Goal: Task Accomplishment & Management: Manage account settings

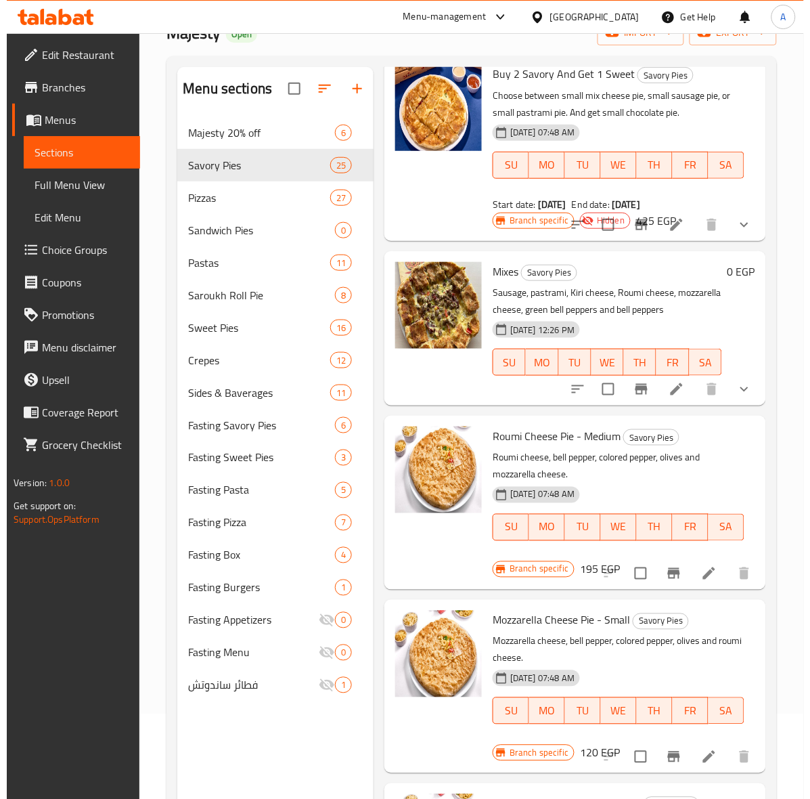
scroll to position [338, 0]
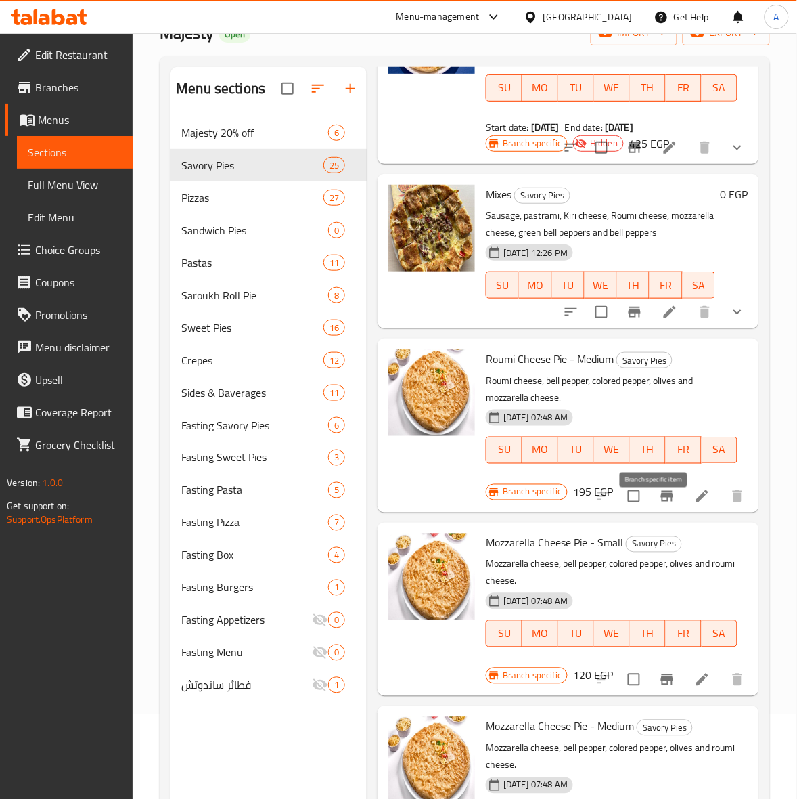
click at [659, 504] on icon "Branch-specific-item" at bounding box center [667, 496] width 16 height 16
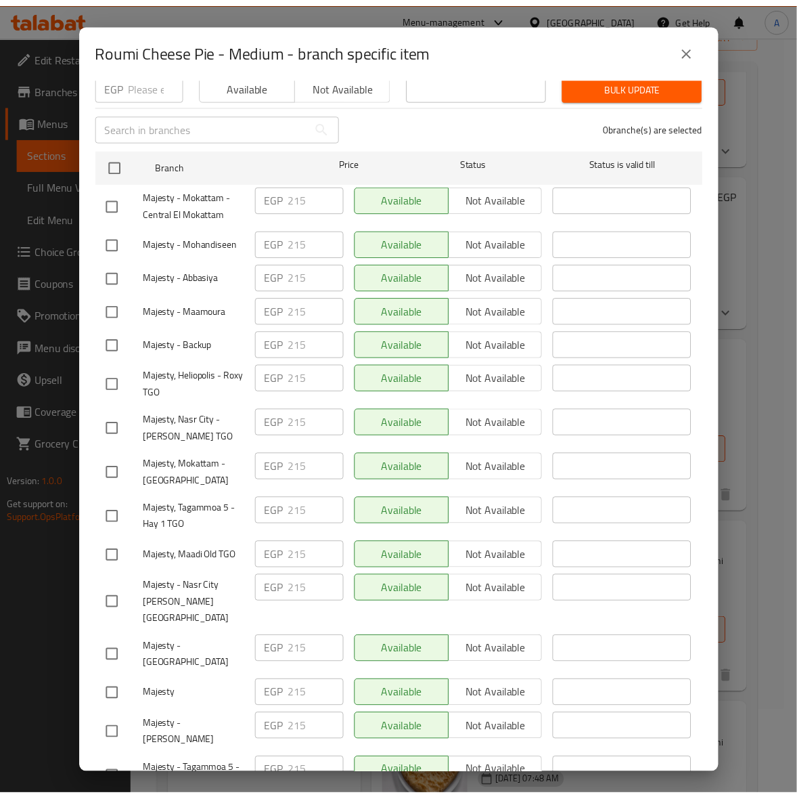
scroll to position [275, 0]
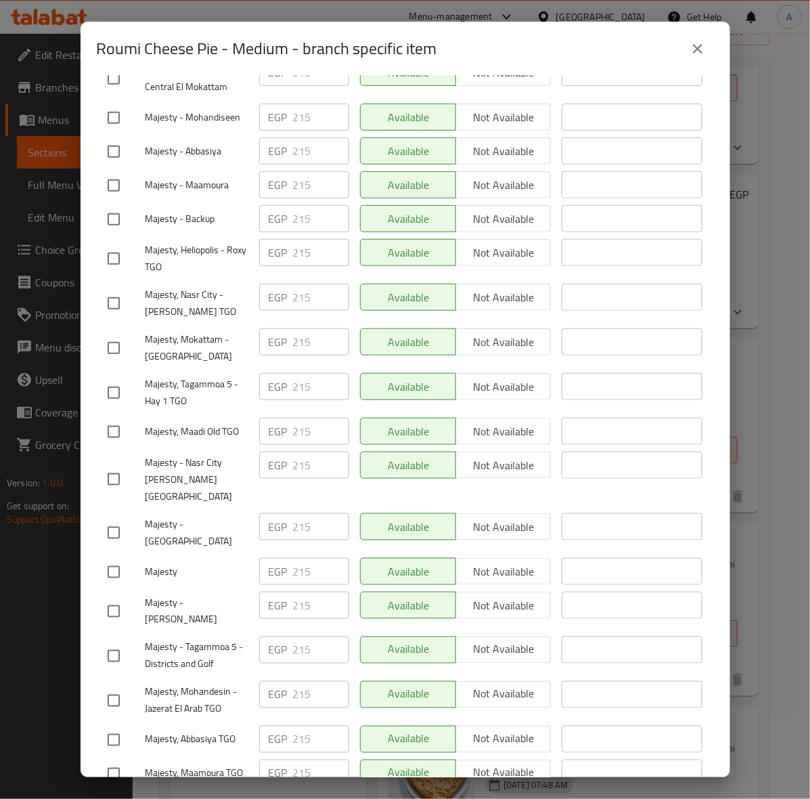
click at [695, 54] on icon "close" at bounding box center [698, 49] width 16 height 16
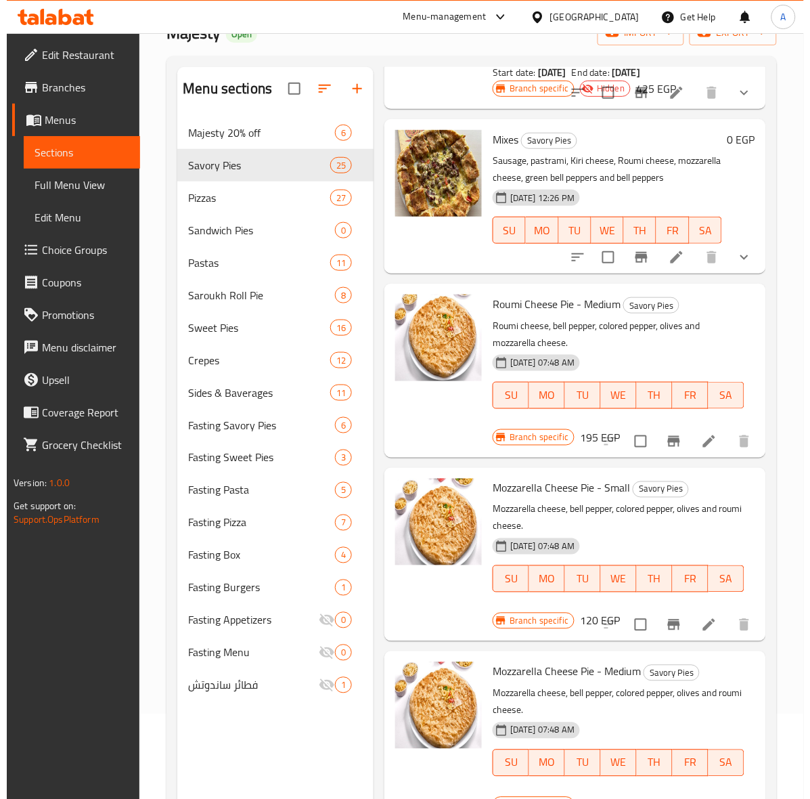
scroll to position [423, 0]
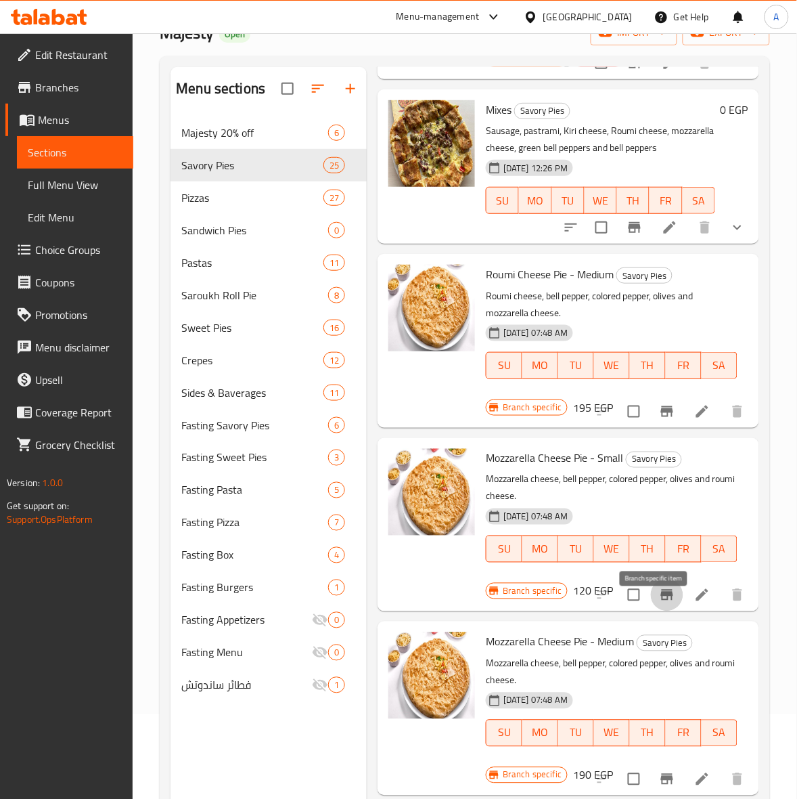
click at [661, 600] on icon "Branch-specific-item" at bounding box center [667, 595] width 12 height 11
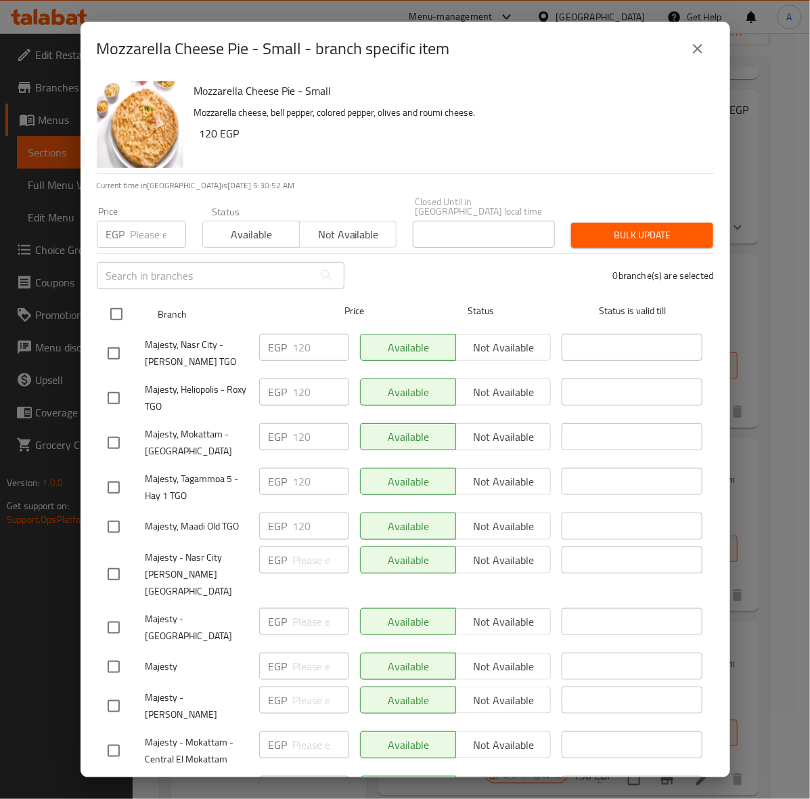
click at [116, 301] on input "checkbox" at bounding box center [116, 314] width 28 height 28
checkbox input "true"
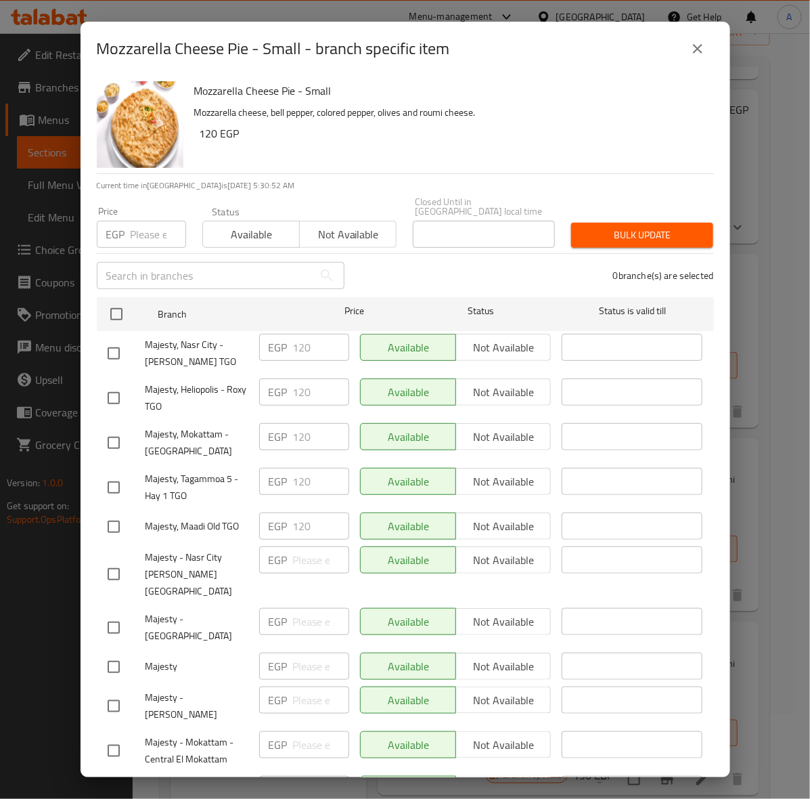
checkbox input "true"
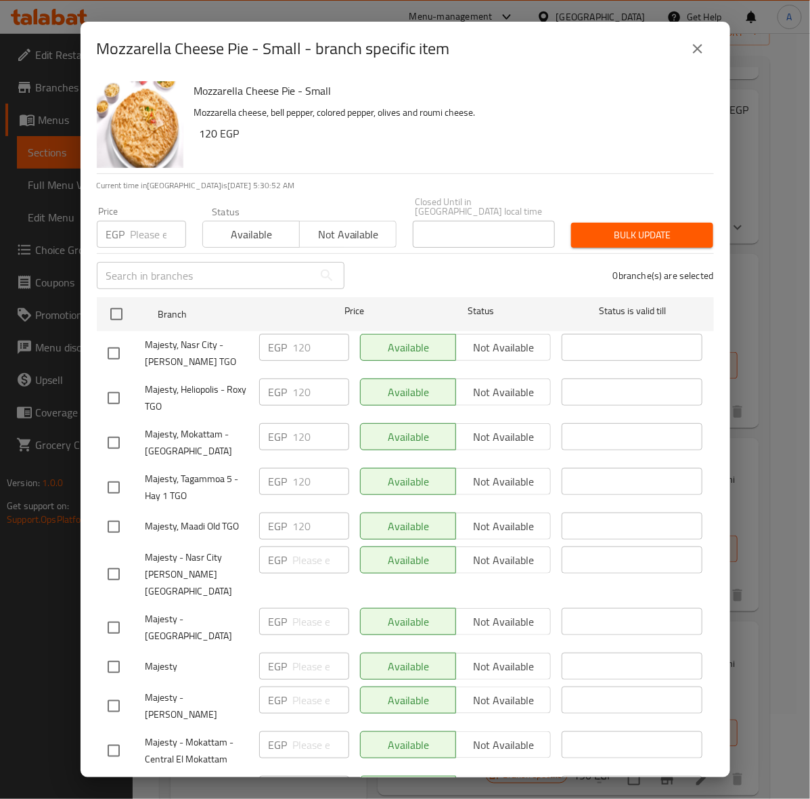
checkbox input "true"
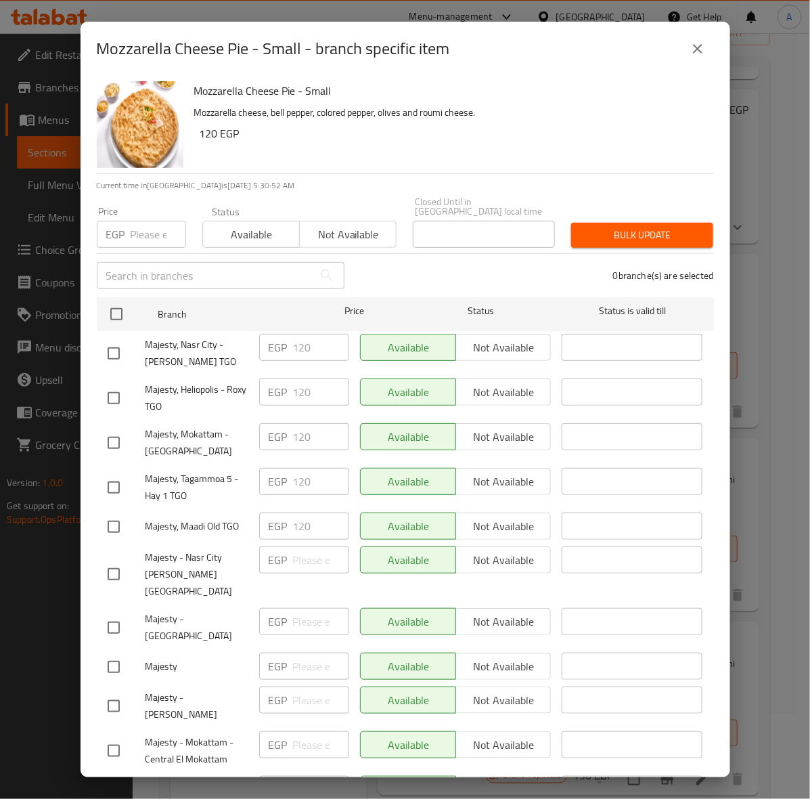
checkbox input "true"
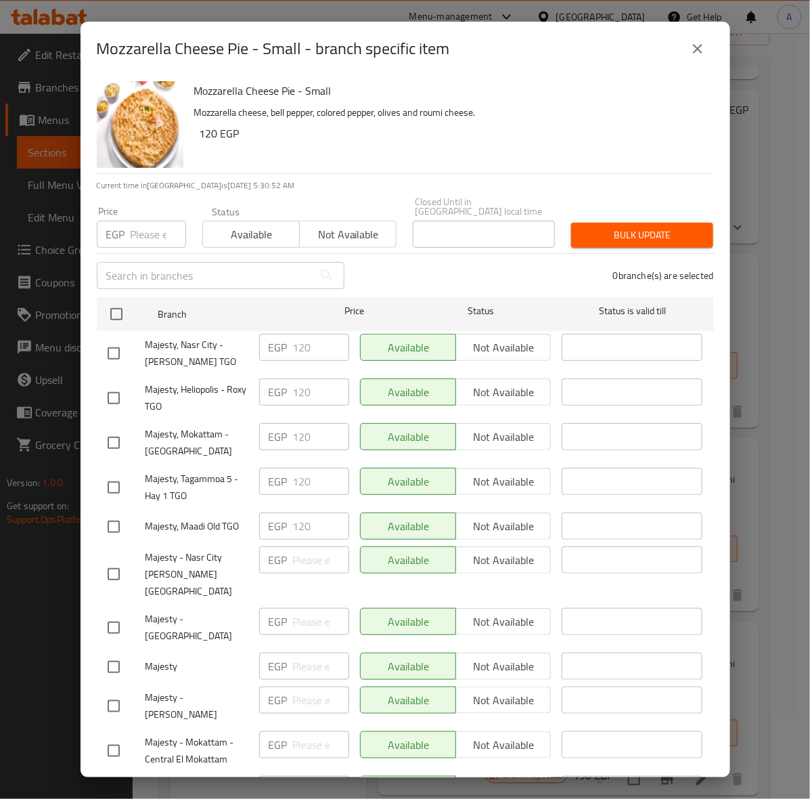
checkbox input "true"
click at [146, 222] on input "number" at bounding box center [159, 234] width 56 height 27
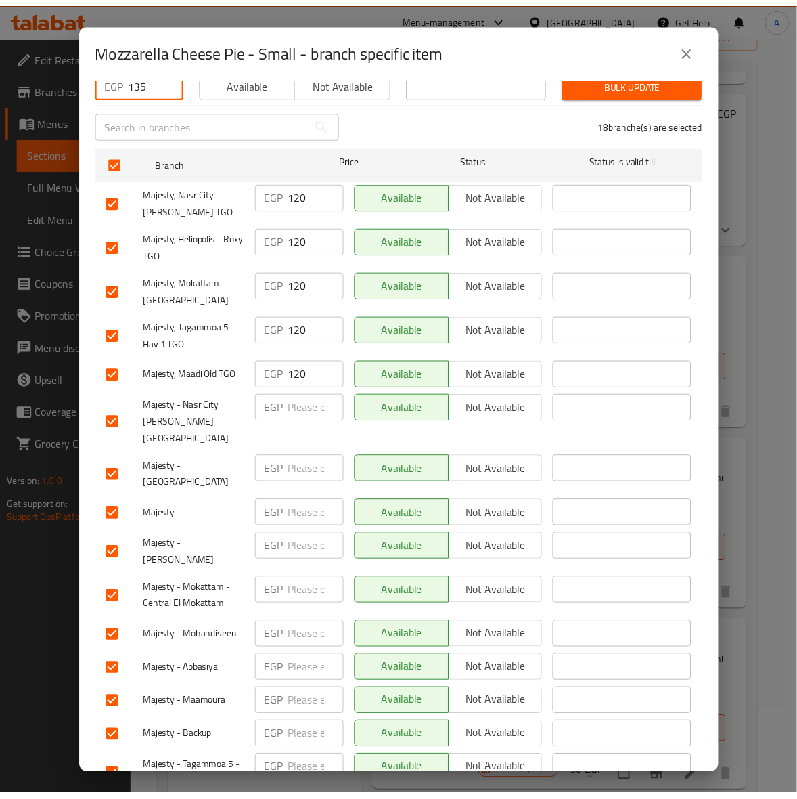
scroll to position [0, 0]
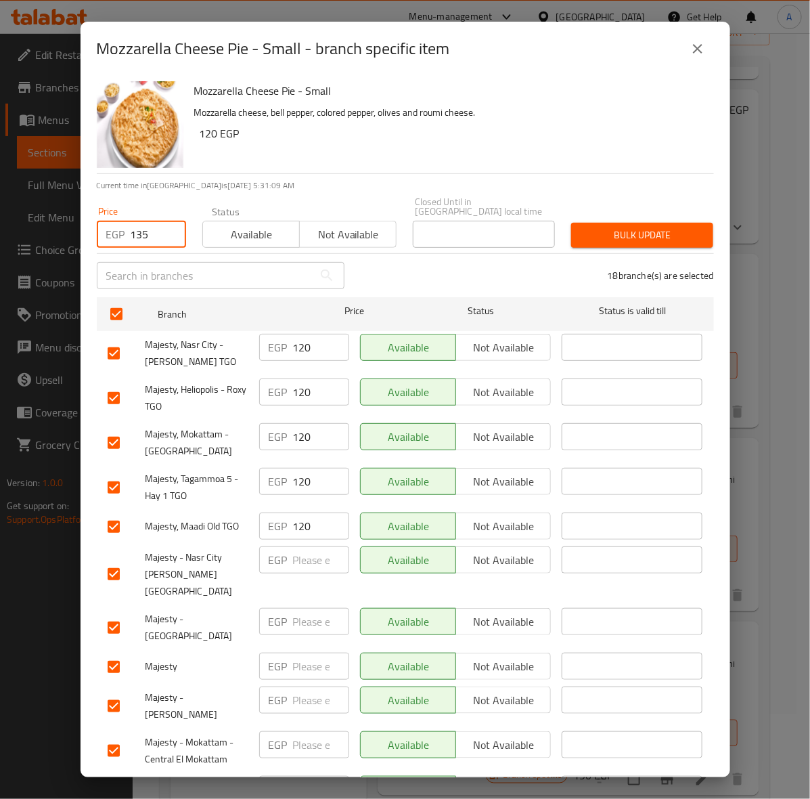
type input "135"
click at [623, 234] on span "Bulk update" at bounding box center [642, 235] width 120 height 17
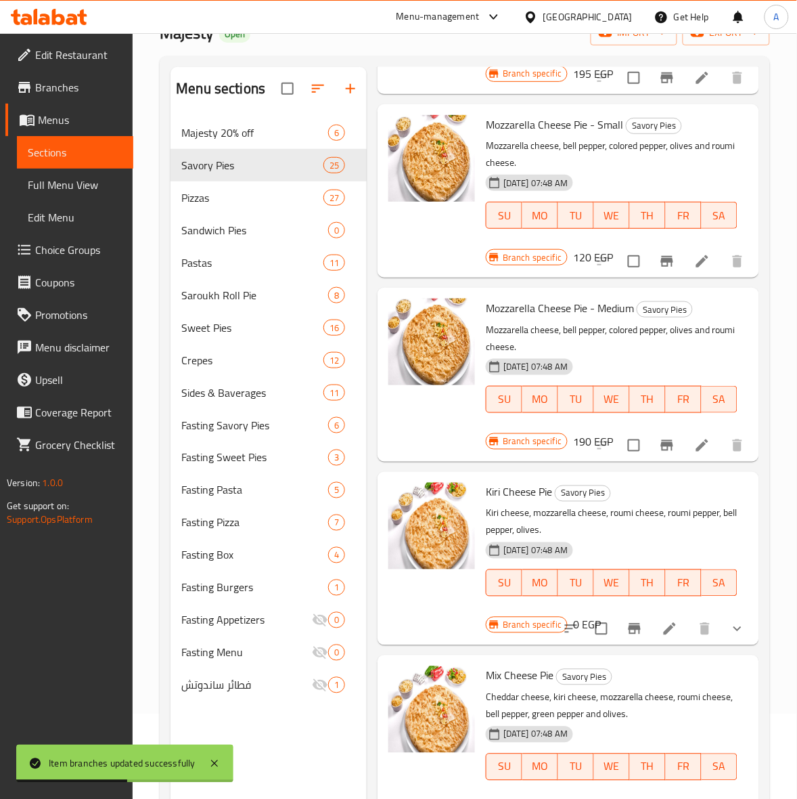
scroll to position [762, 0]
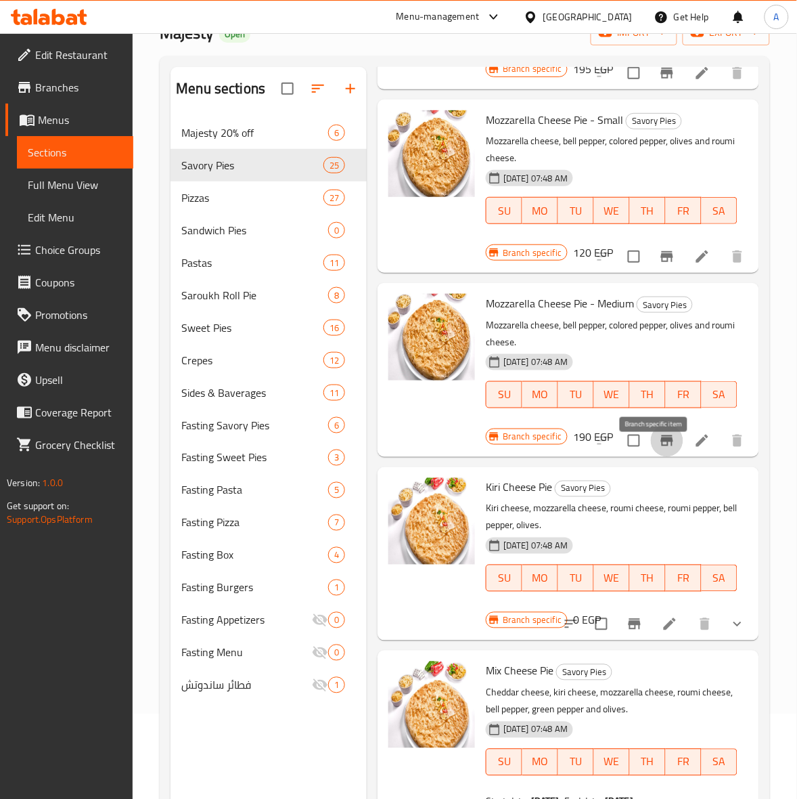
click at [662, 449] on icon "Branch-specific-item" at bounding box center [667, 441] width 16 height 16
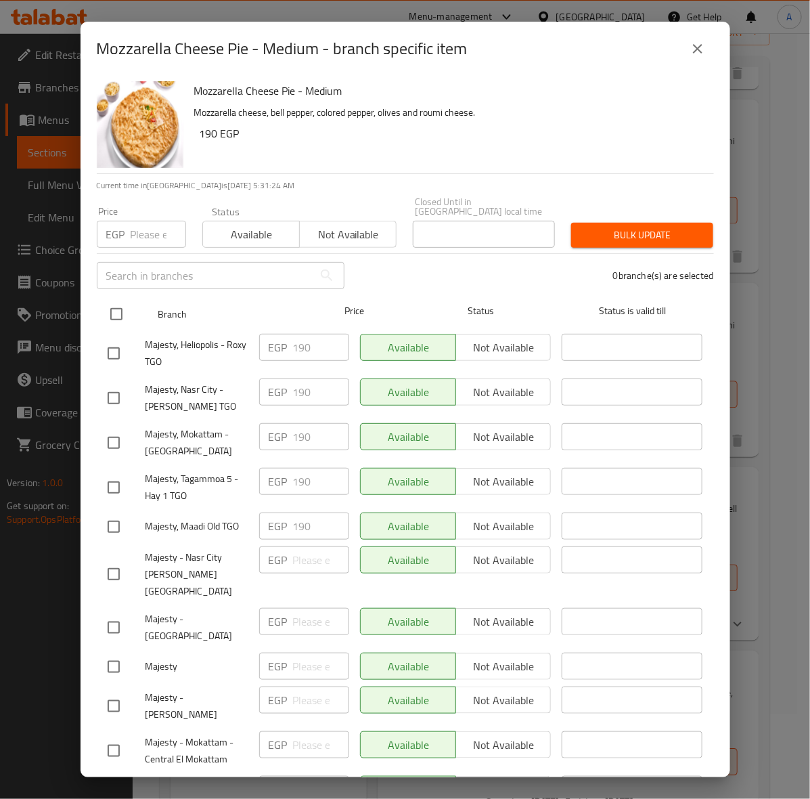
click at [112, 302] on input "checkbox" at bounding box center [116, 314] width 28 height 28
checkbox input "true"
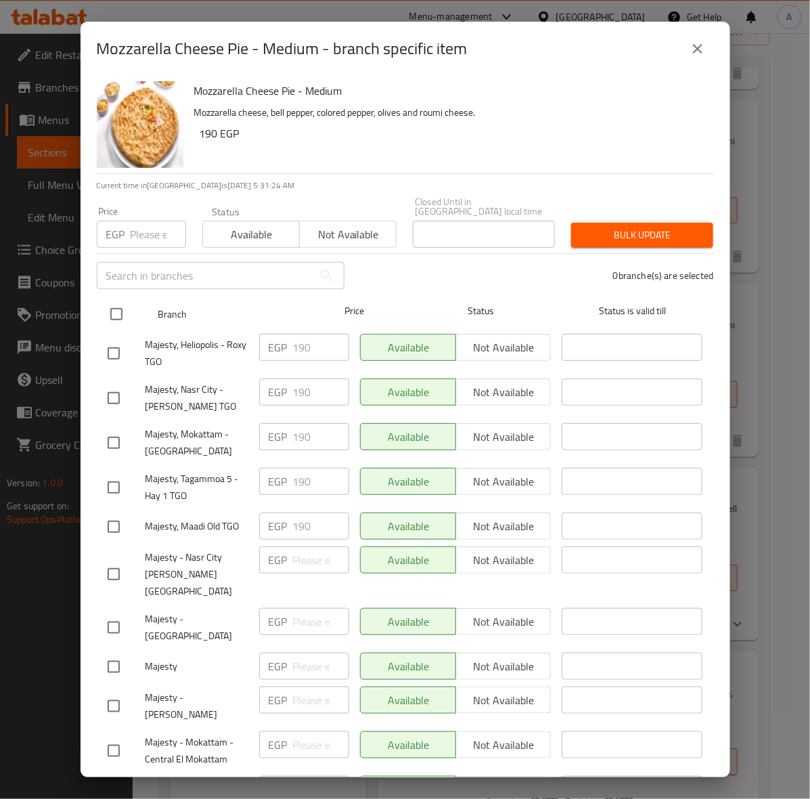
checkbox input "true"
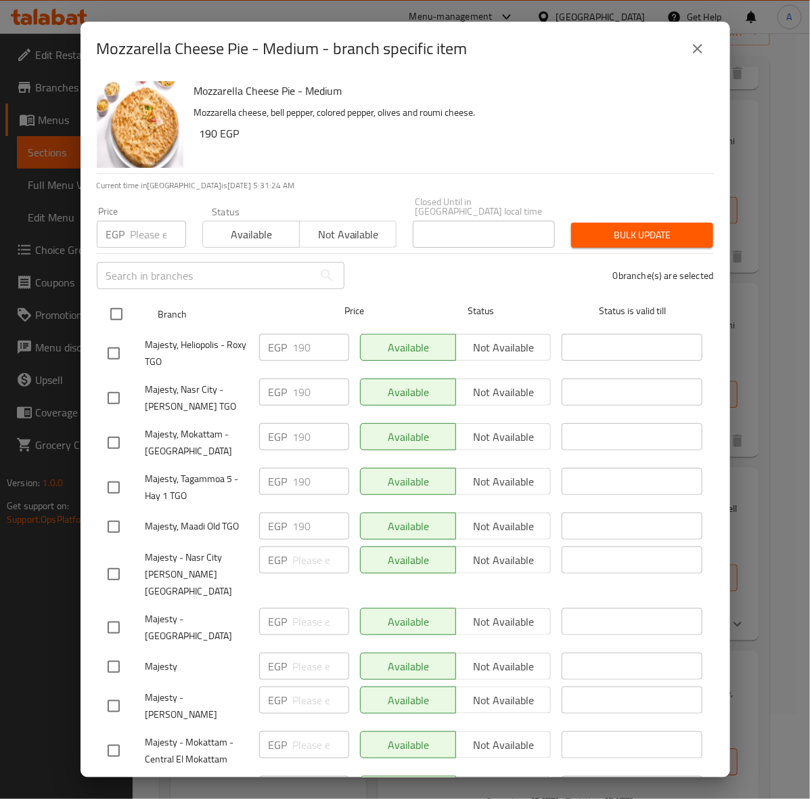
checkbox input "true"
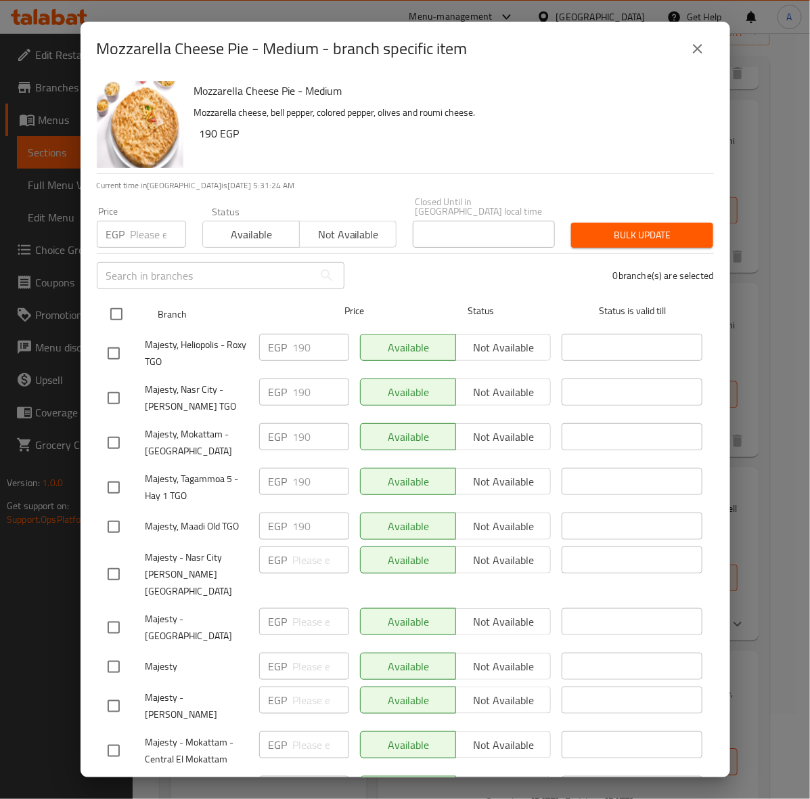
checkbox input "true"
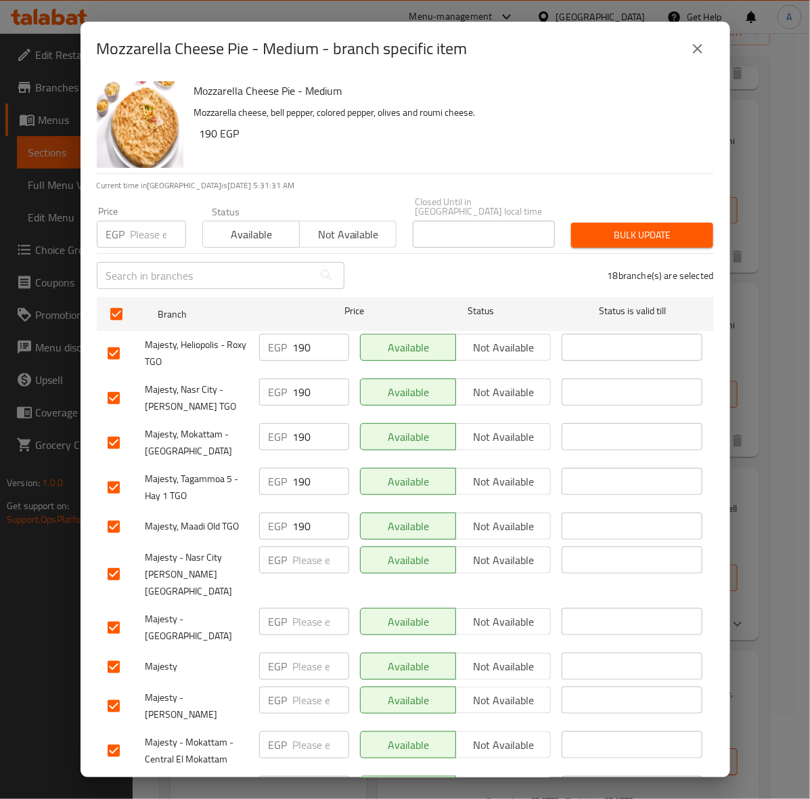
click at [150, 230] on input "number" at bounding box center [159, 234] width 56 height 27
type input "210"
click at [621, 227] on span "Bulk update" at bounding box center [642, 235] width 120 height 17
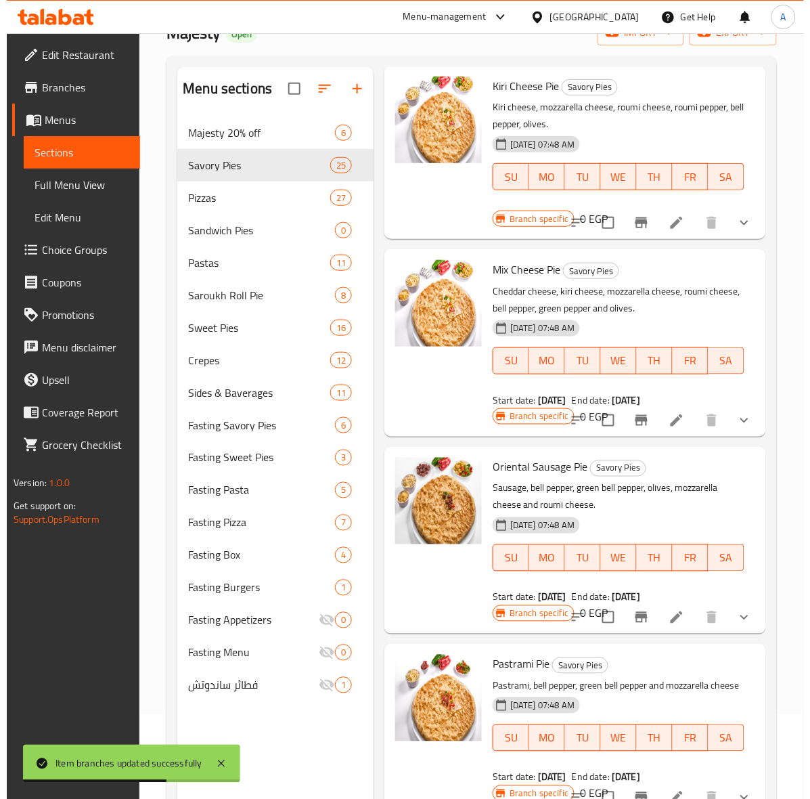
scroll to position [1185, 0]
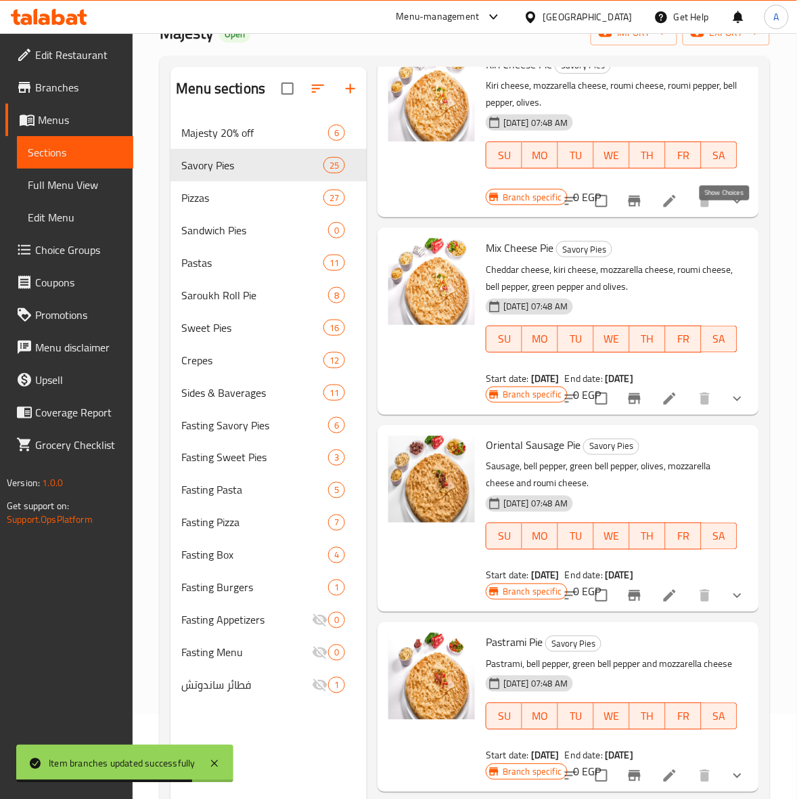
click at [731, 209] on icon "show more" at bounding box center [738, 201] width 16 height 16
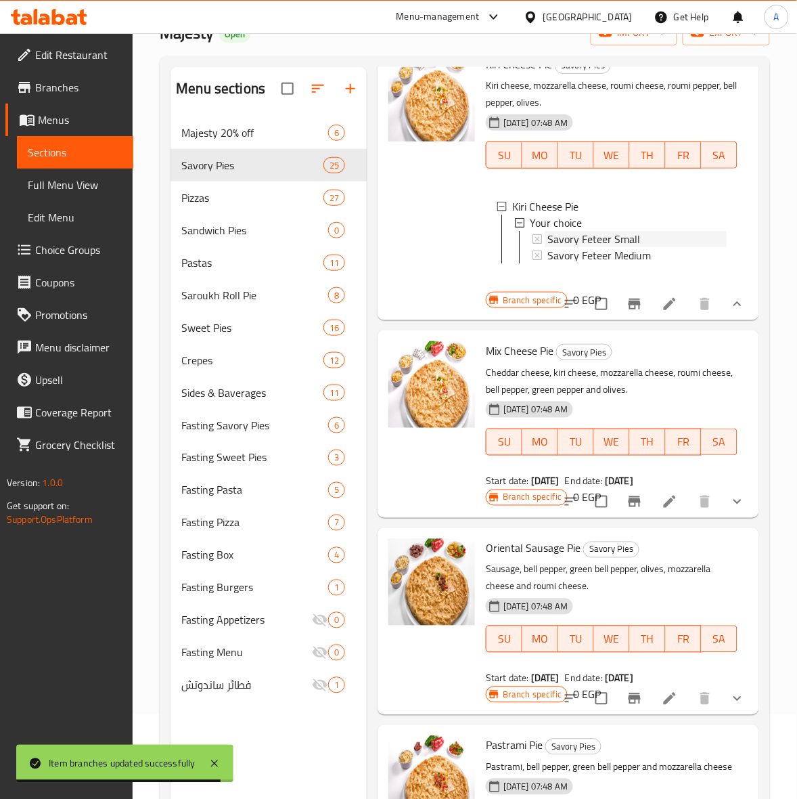
click at [601, 247] on span "Savory Feteer Small" at bounding box center [594, 239] width 93 height 16
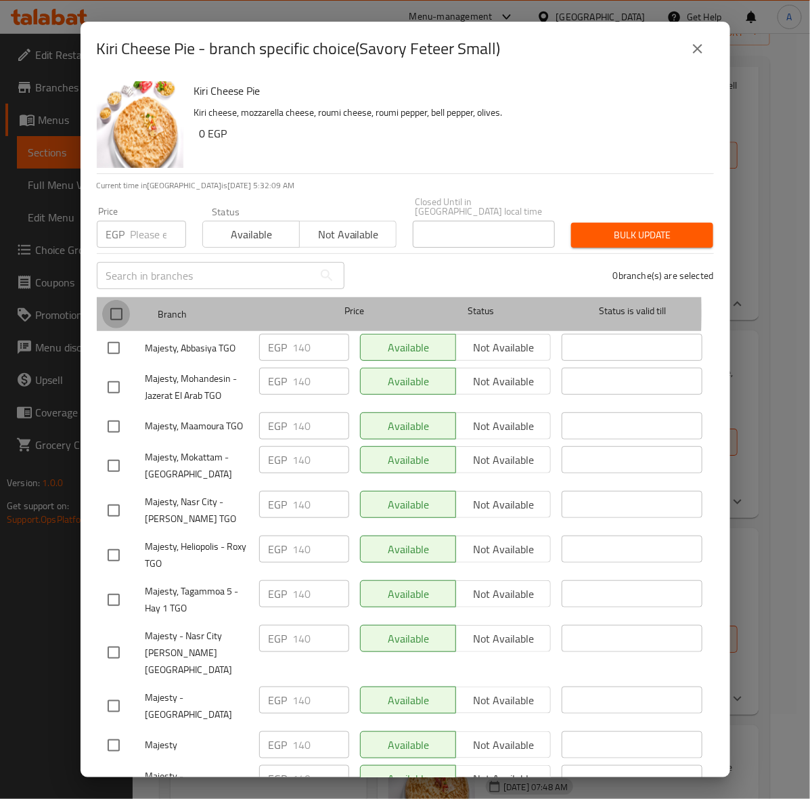
click at [114, 303] on input "checkbox" at bounding box center [116, 314] width 28 height 28
checkbox input "true"
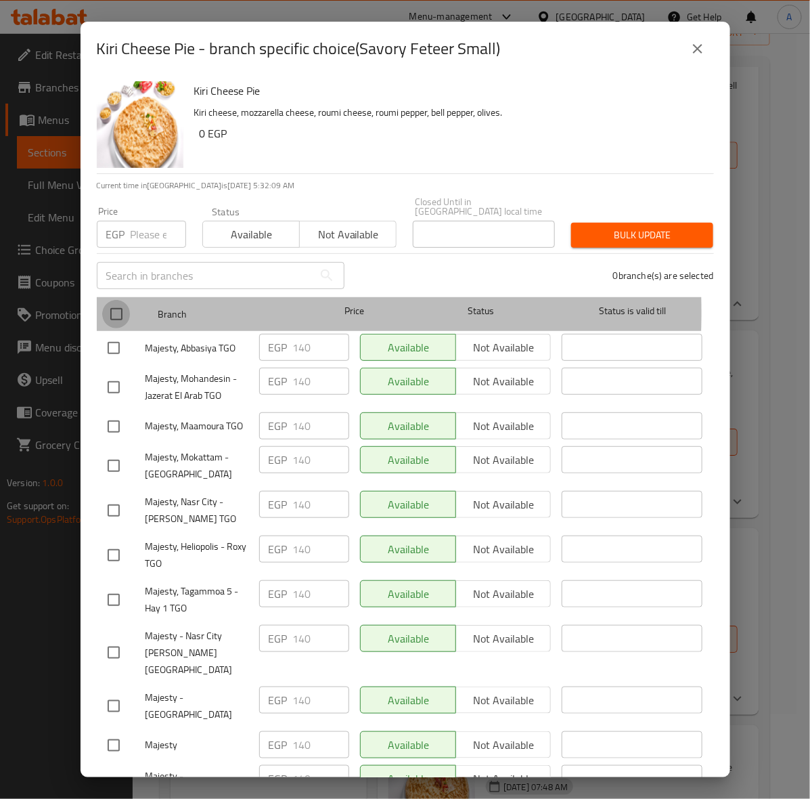
checkbox input "true"
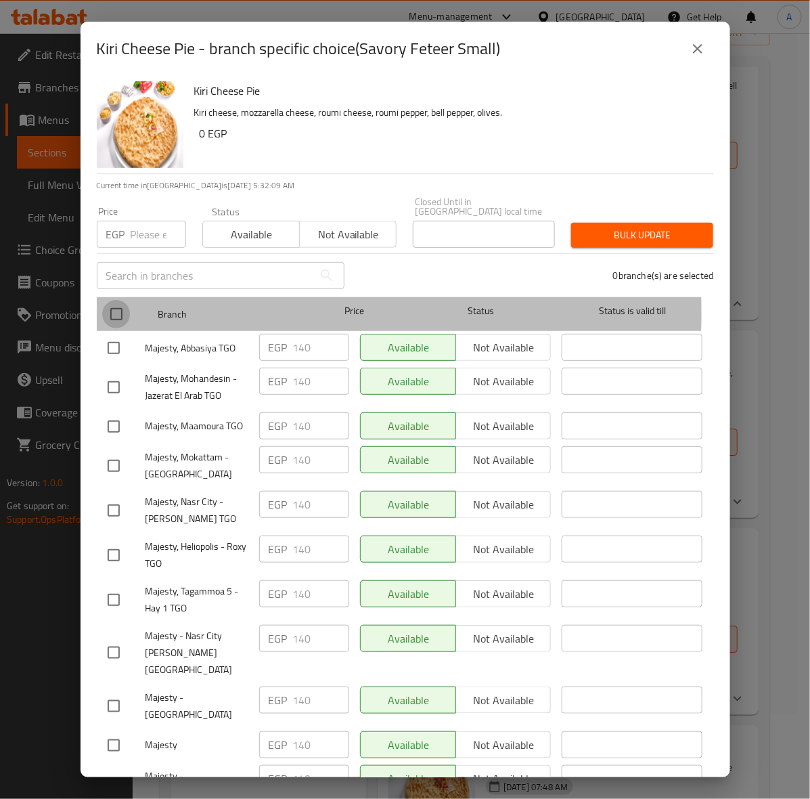
checkbox input "true"
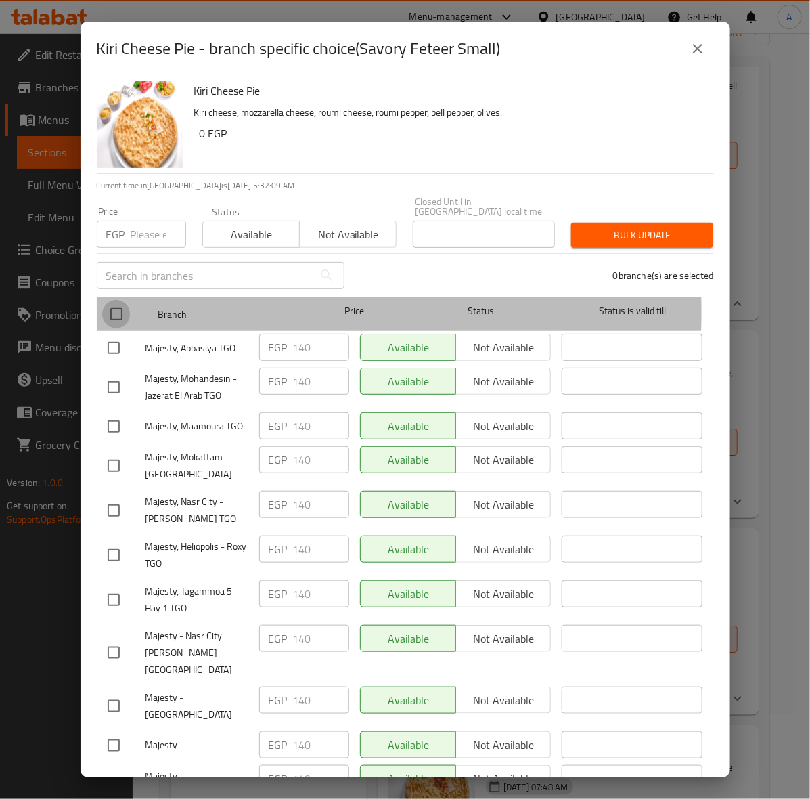
checkbox input "true"
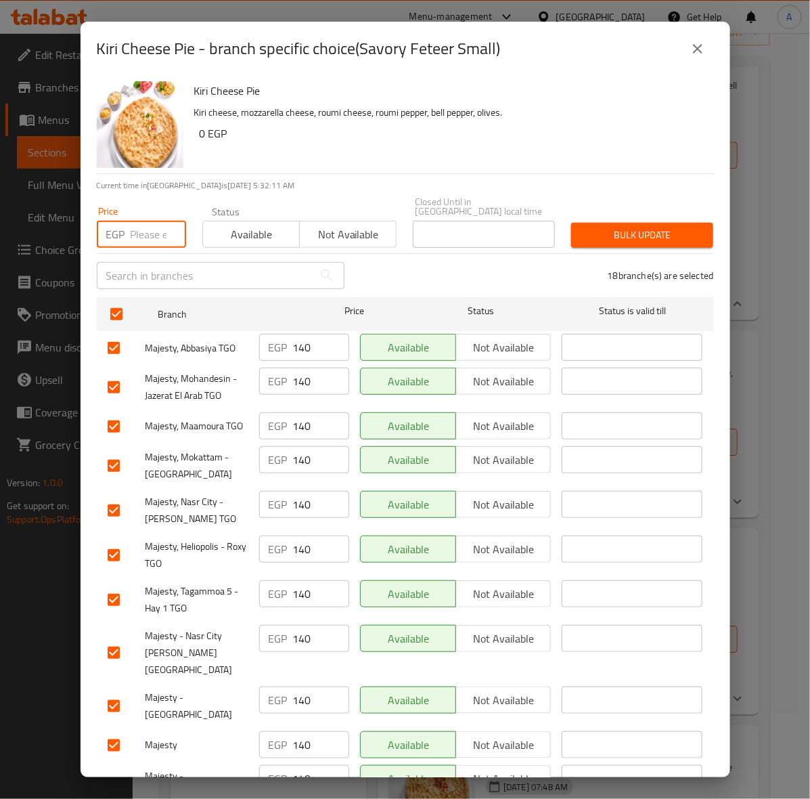
click at [146, 221] on input "number" at bounding box center [159, 234] width 56 height 27
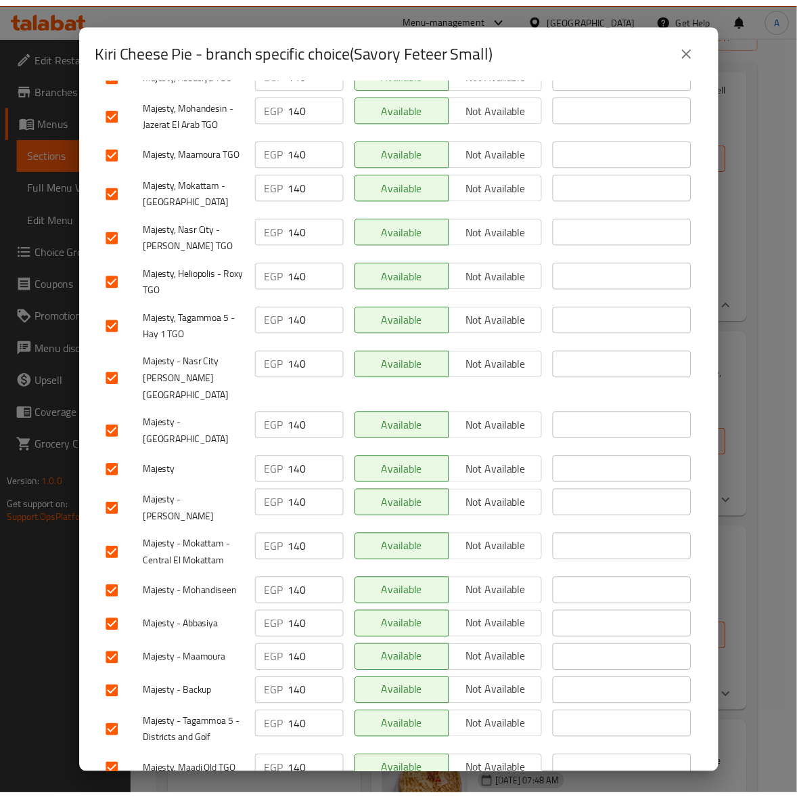
scroll to position [0, 0]
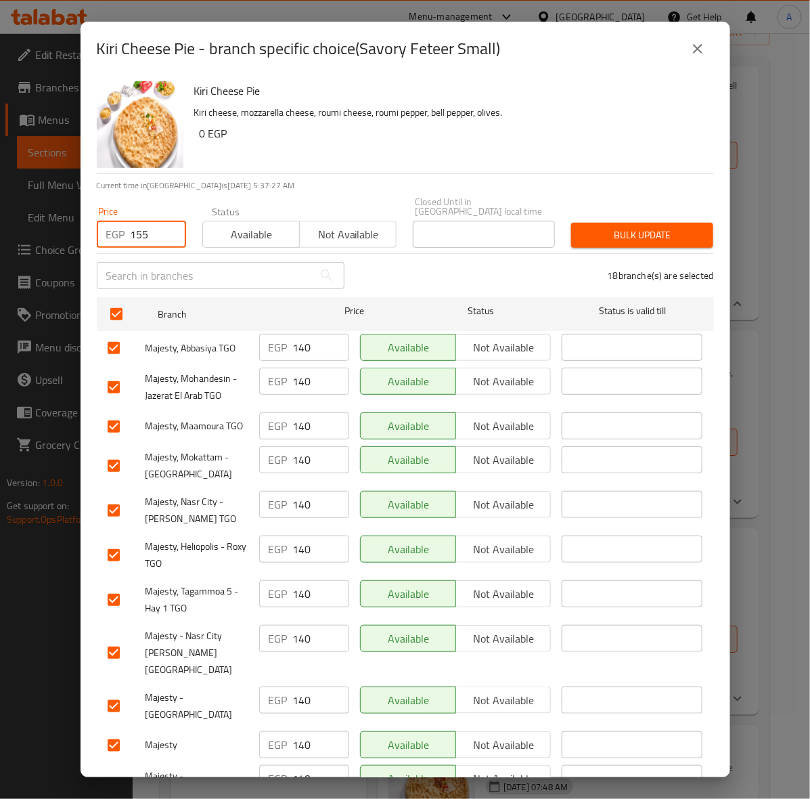
type input "155"
click at [613, 227] on span "Bulk update" at bounding box center [642, 235] width 120 height 17
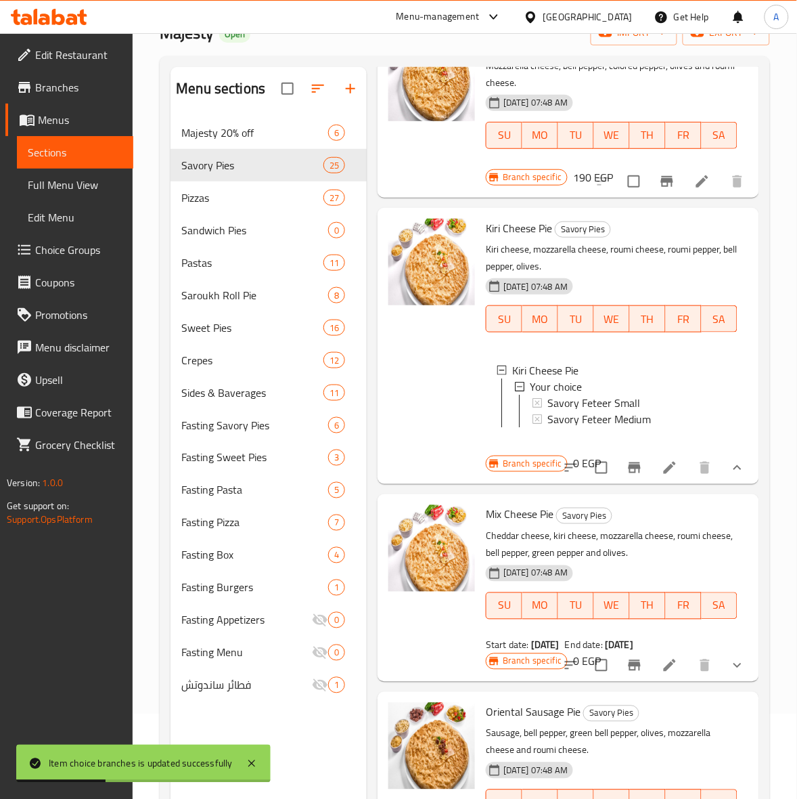
scroll to position [931, 0]
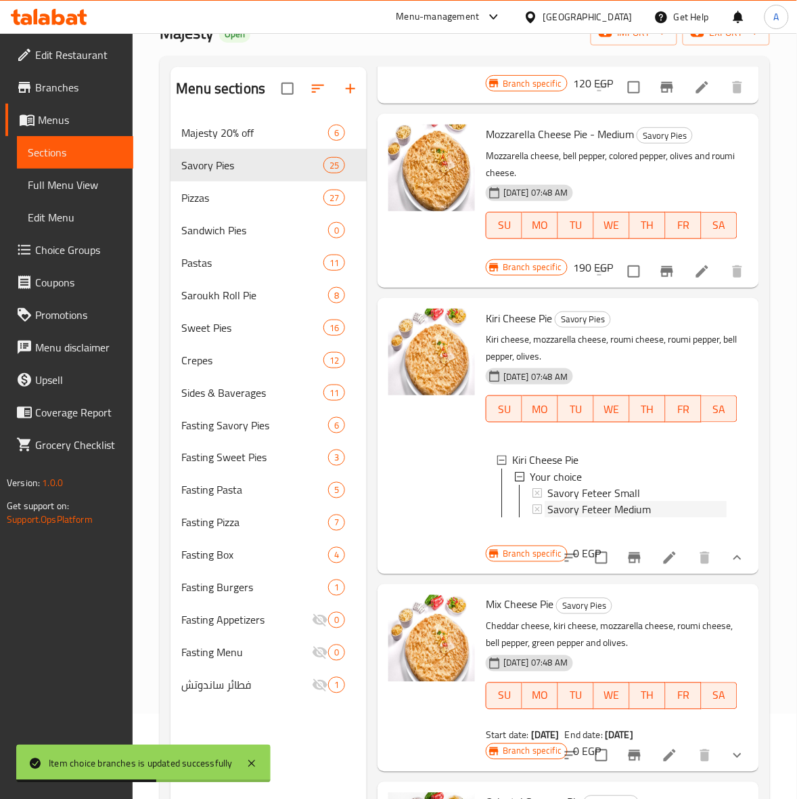
click at [619, 517] on span "Savory Feteer Medium" at bounding box center [600, 509] width 104 height 16
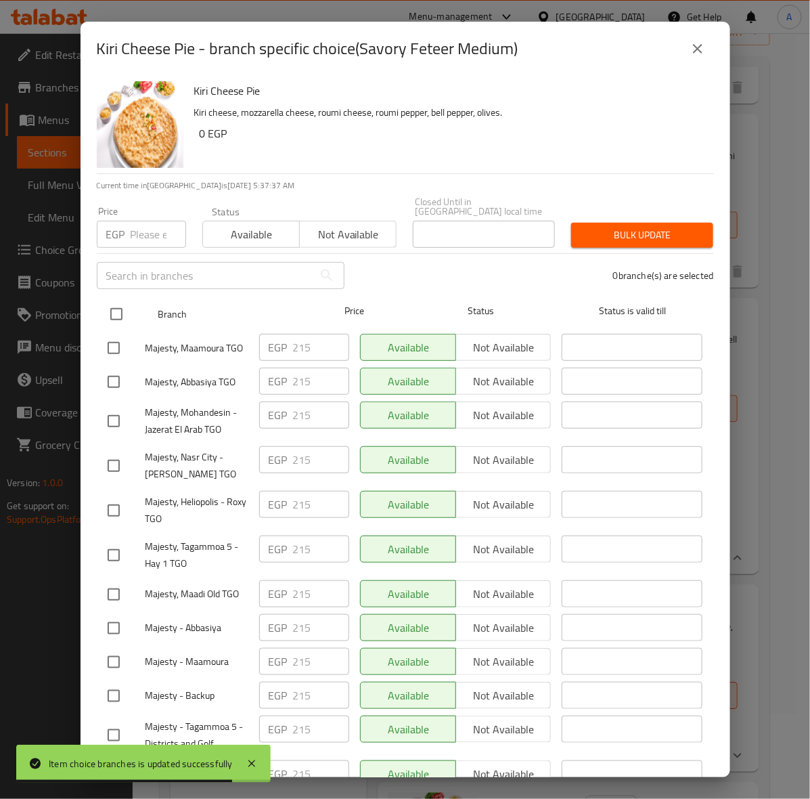
click at [116, 300] on input "checkbox" at bounding box center [116, 314] width 28 height 28
checkbox input "true"
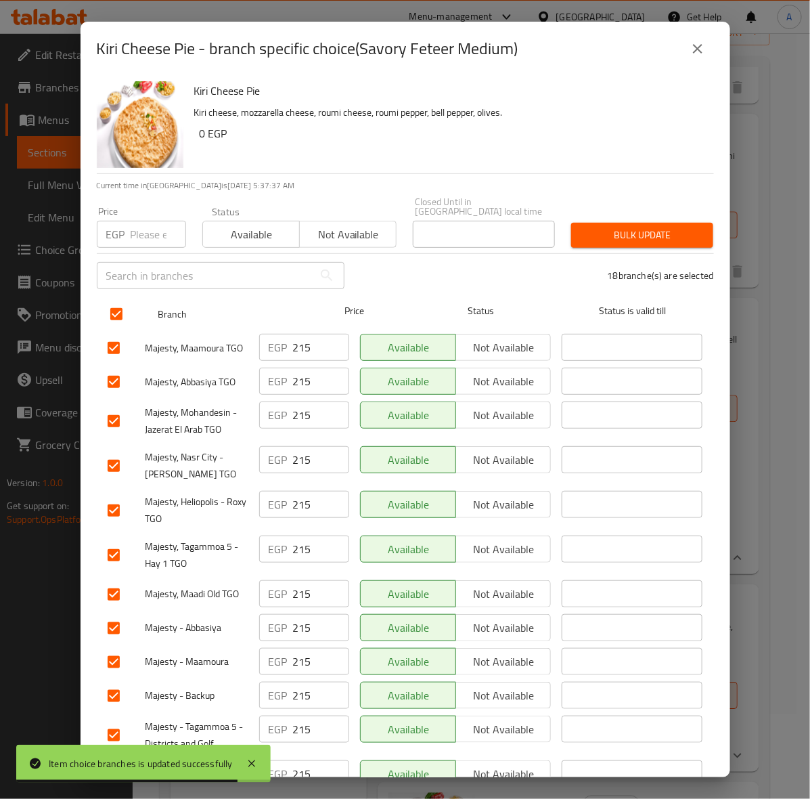
checkbox input "true"
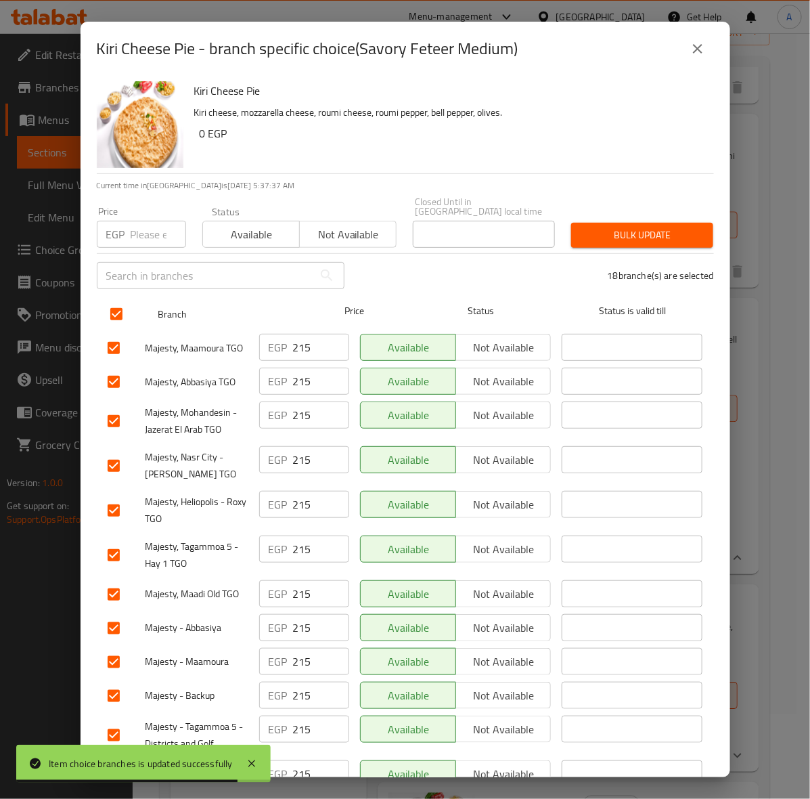
checkbox input "true"
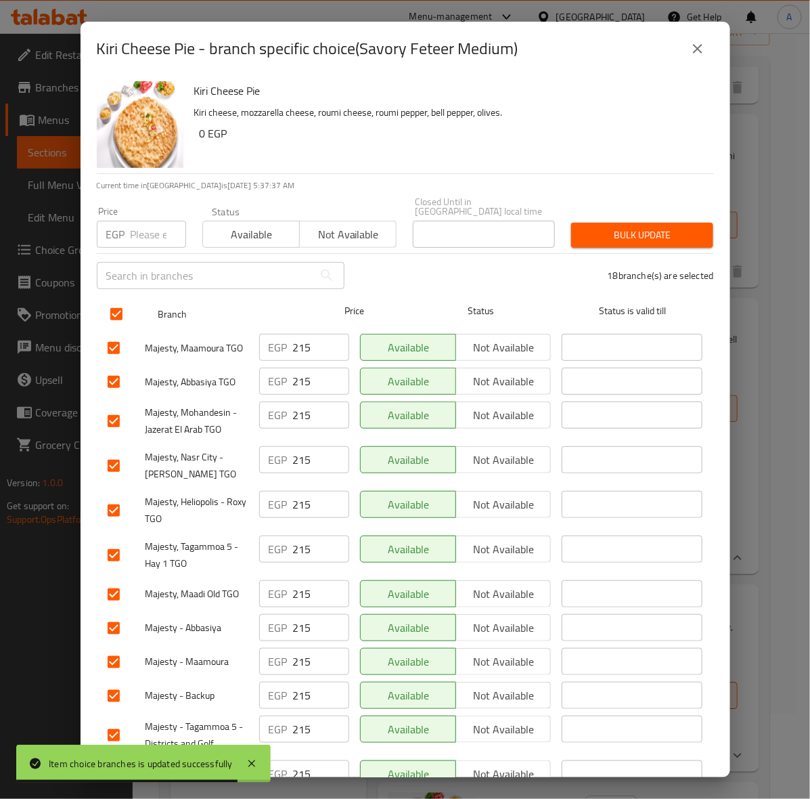
checkbox input "true"
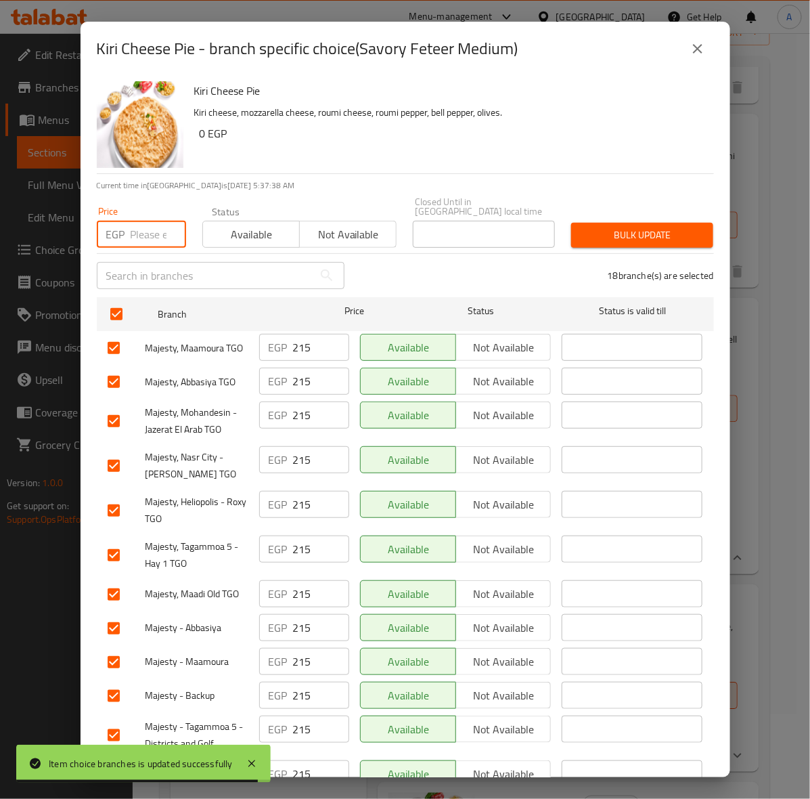
click at [143, 221] on input "number" at bounding box center [159, 234] width 56 height 27
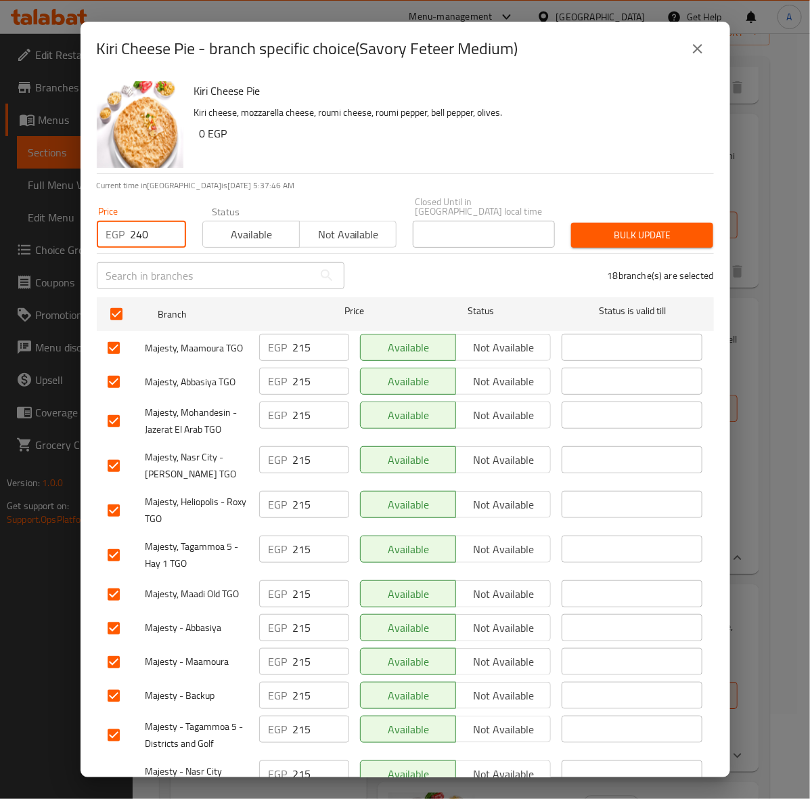
type input "240"
click at [614, 227] on span "Bulk update" at bounding box center [642, 235] width 120 height 17
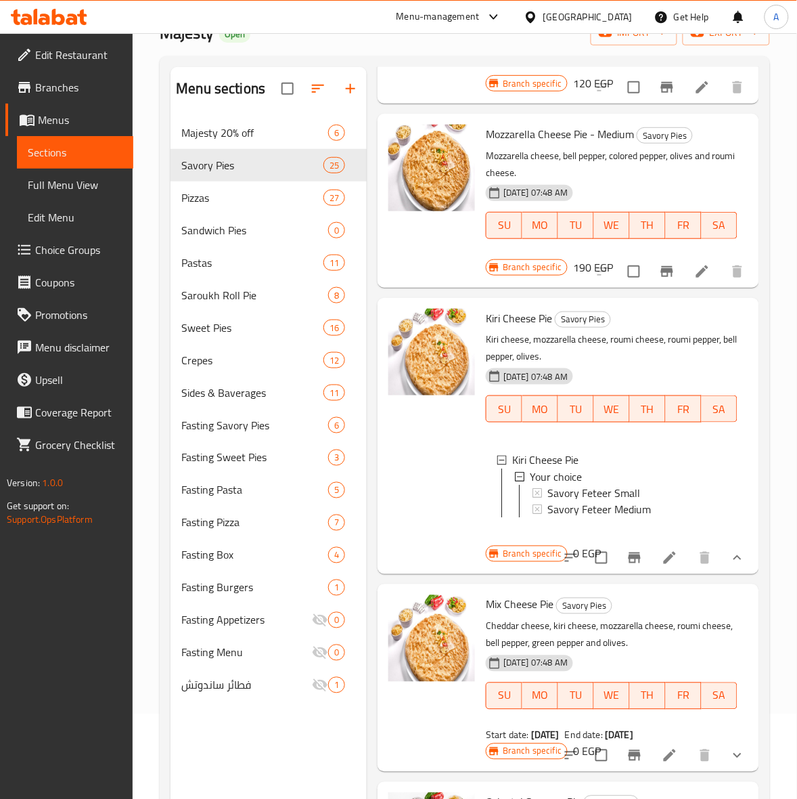
click at [611, 517] on span "Savory Feteer Medium" at bounding box center [600, 509] width 104 height 16
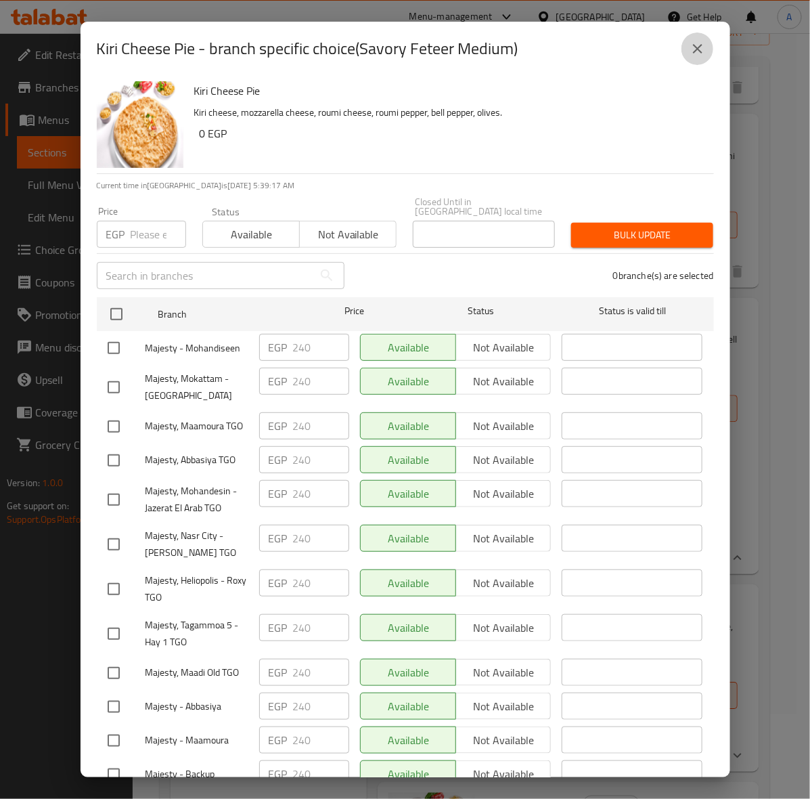
click at [699, 56] on icon "close" at bounding box center [698, 49] width 16 height 16
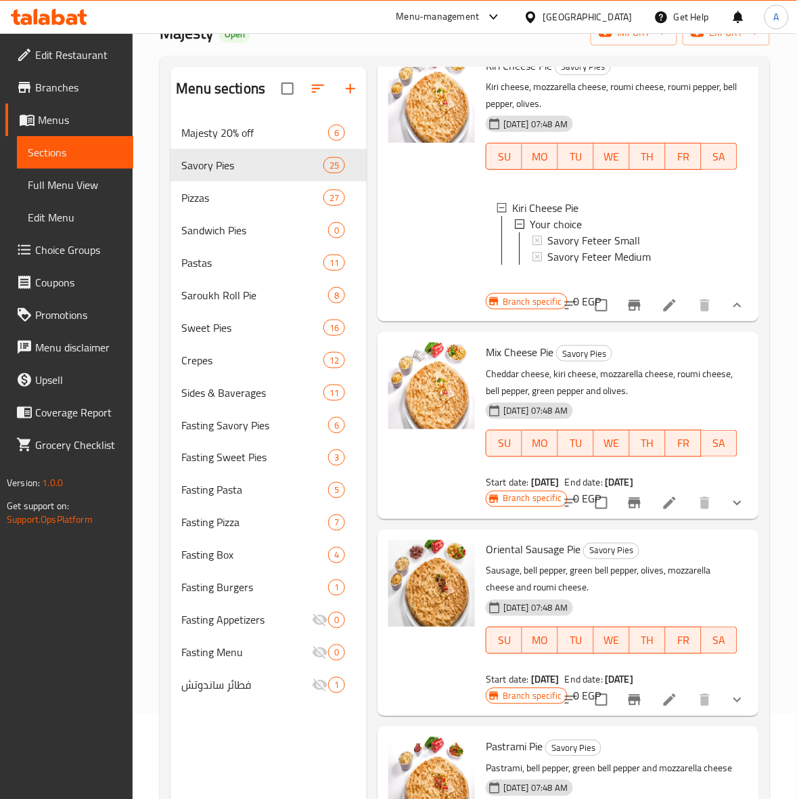
scroll to position [1185, 0]
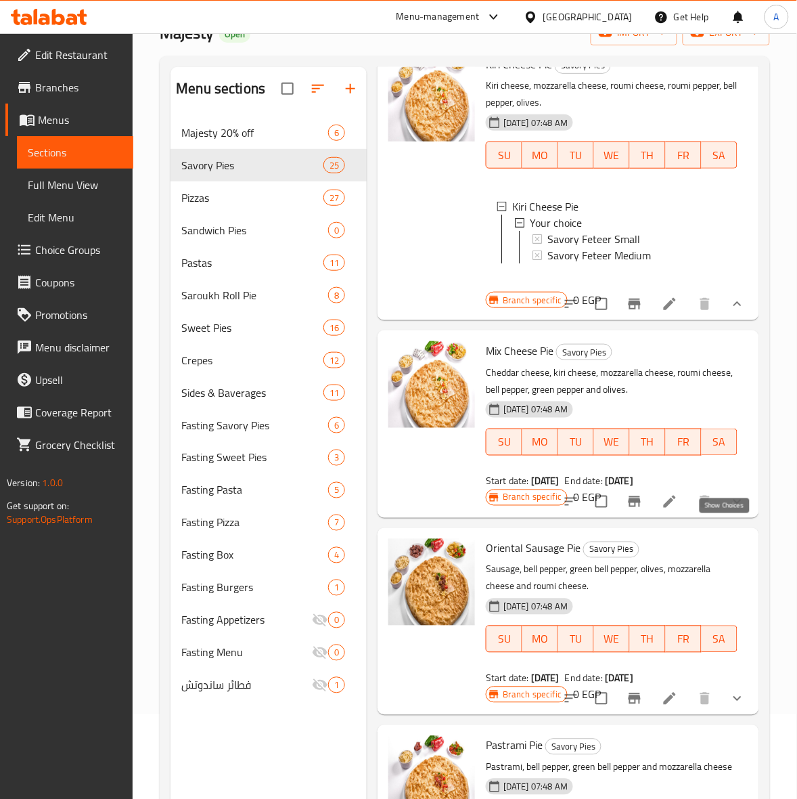
click at [734, 504] on icon "show more" at bounding box center [738, 501] width 8 height 5
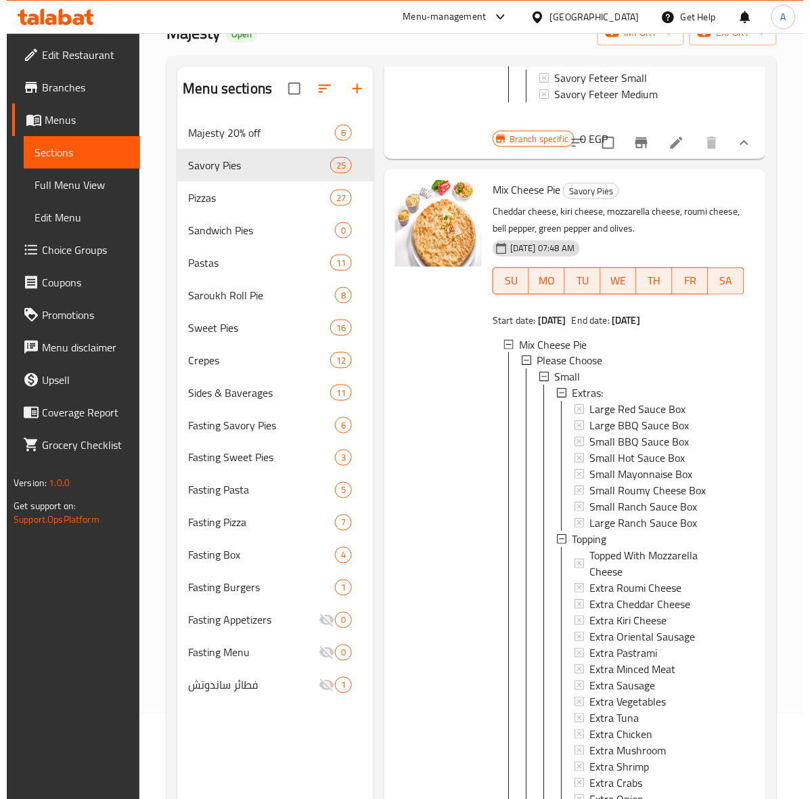
scroll to position [1354, 0]
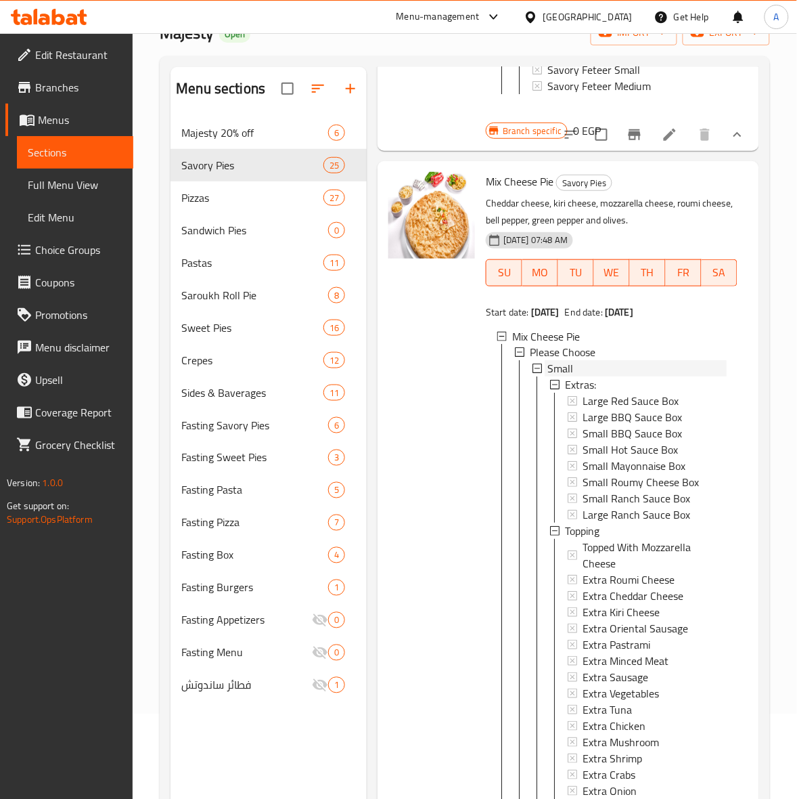
click at [573, 377] on span "Small" at bounding box center [561, 369] width 26 height 16
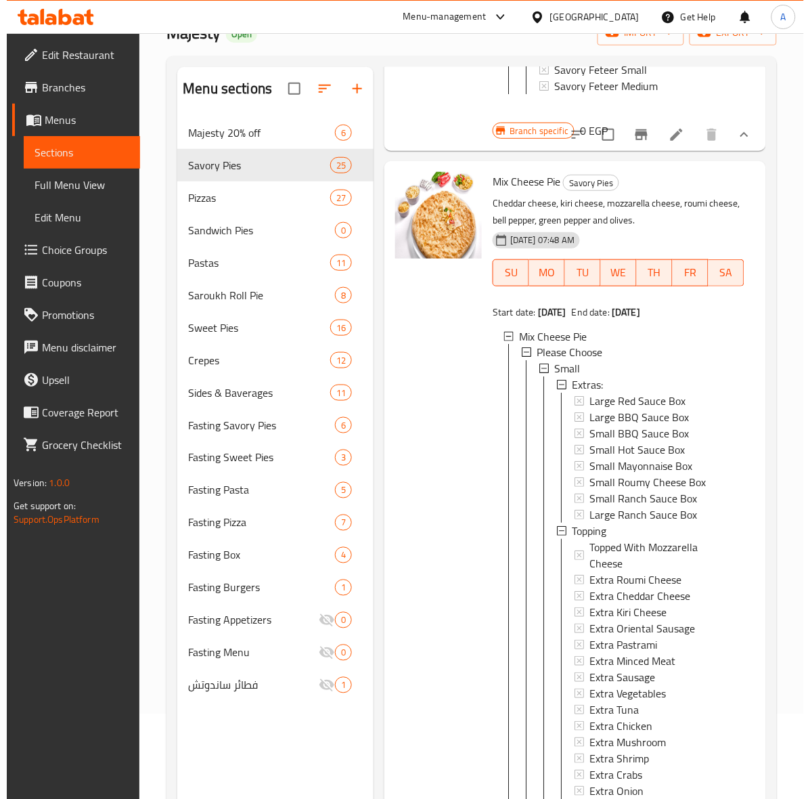
scroll to position [1, 0]
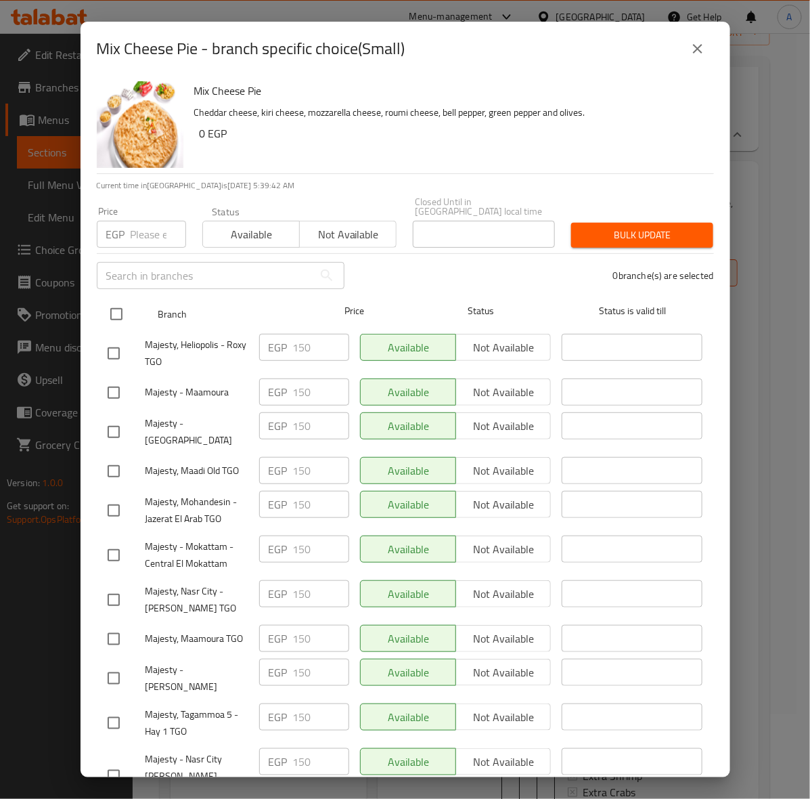
click at [116, 300] on input "checkbox" at bounding box center [116, 314] width 28 height 28
checkbox input "true"
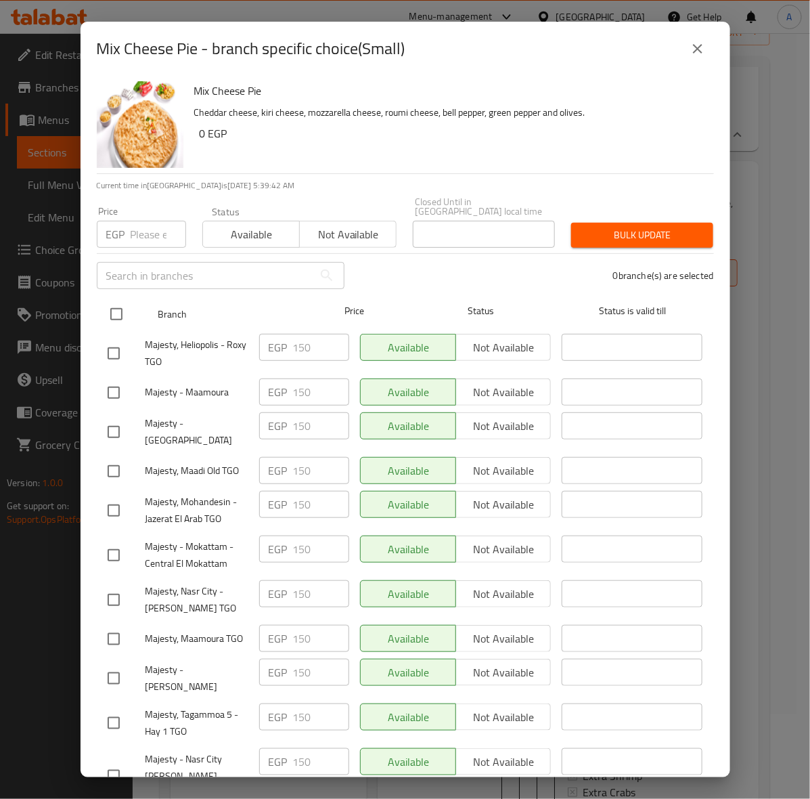
checkbox input "true"
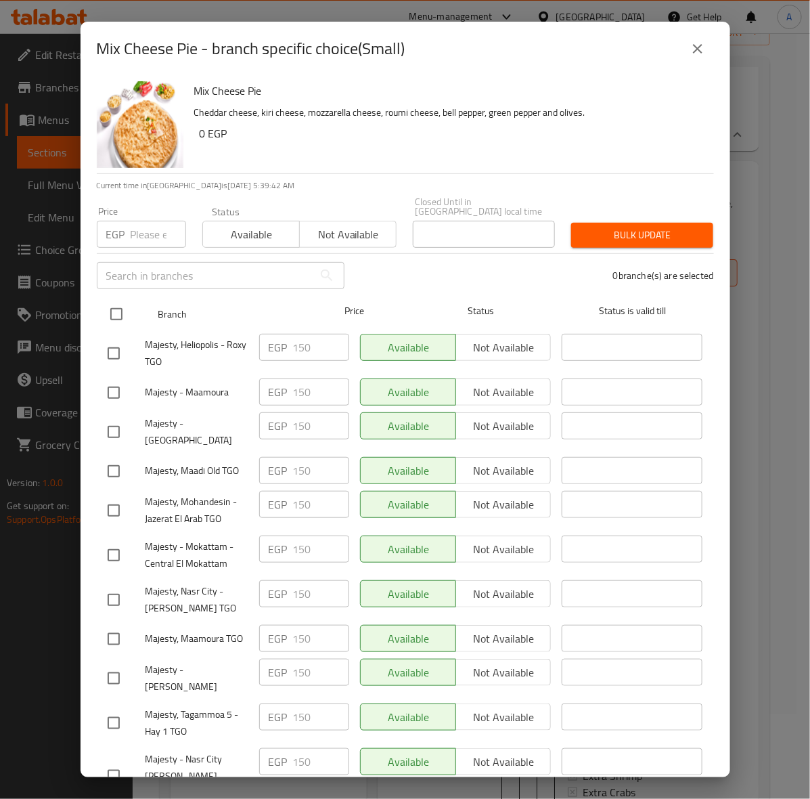
checkbox input "true"
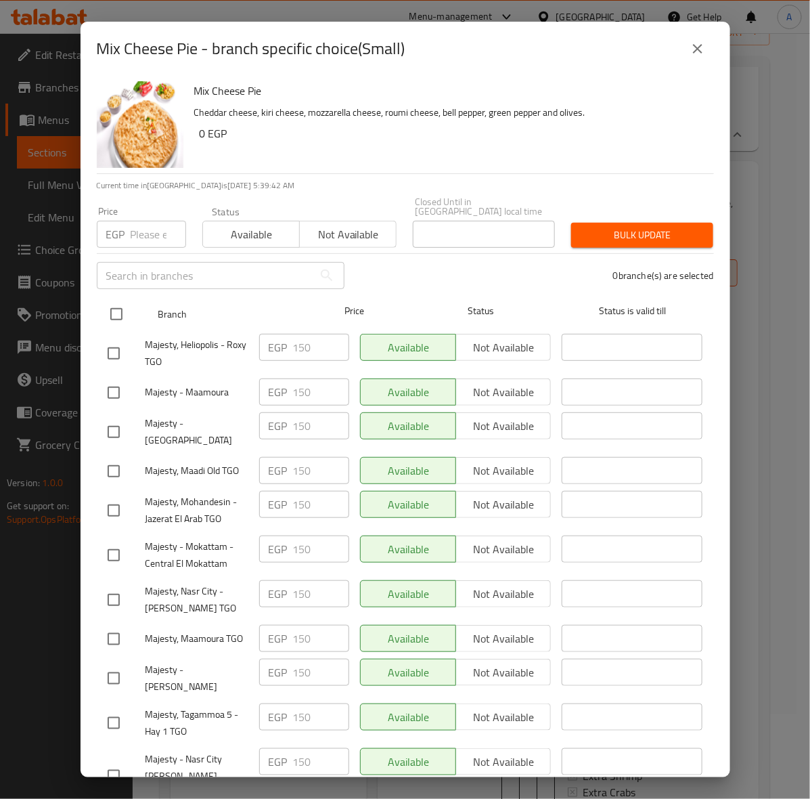
checkbox input "true"
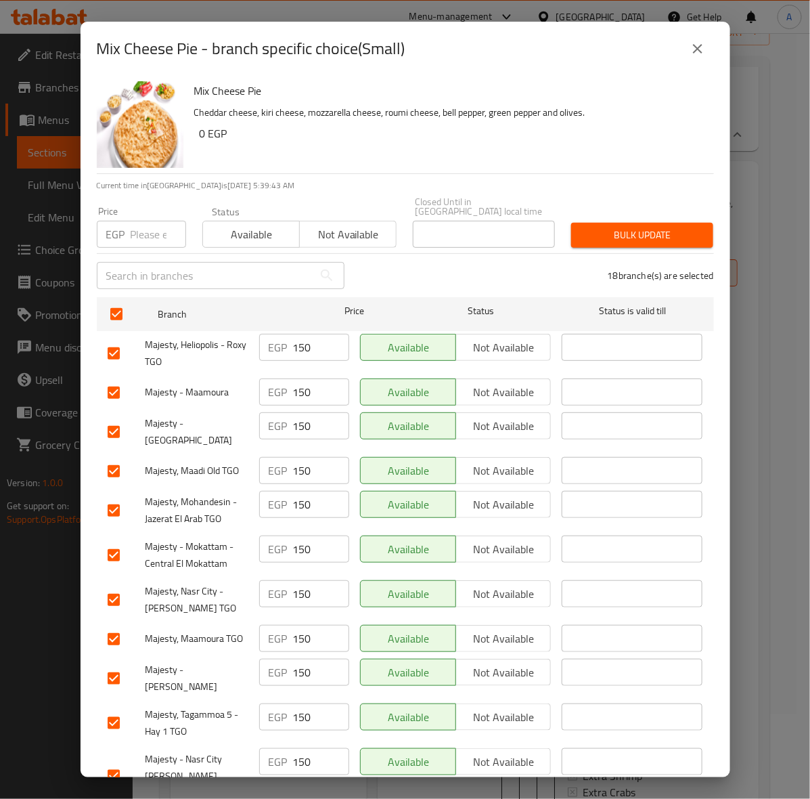
click at [142, 227] on input "number" at bounding box center [159, 234] width 56 height 27
type input "165"
click at [623, 227] on span "Bulk update" at bounding box center [642, 235] width 120 height 17
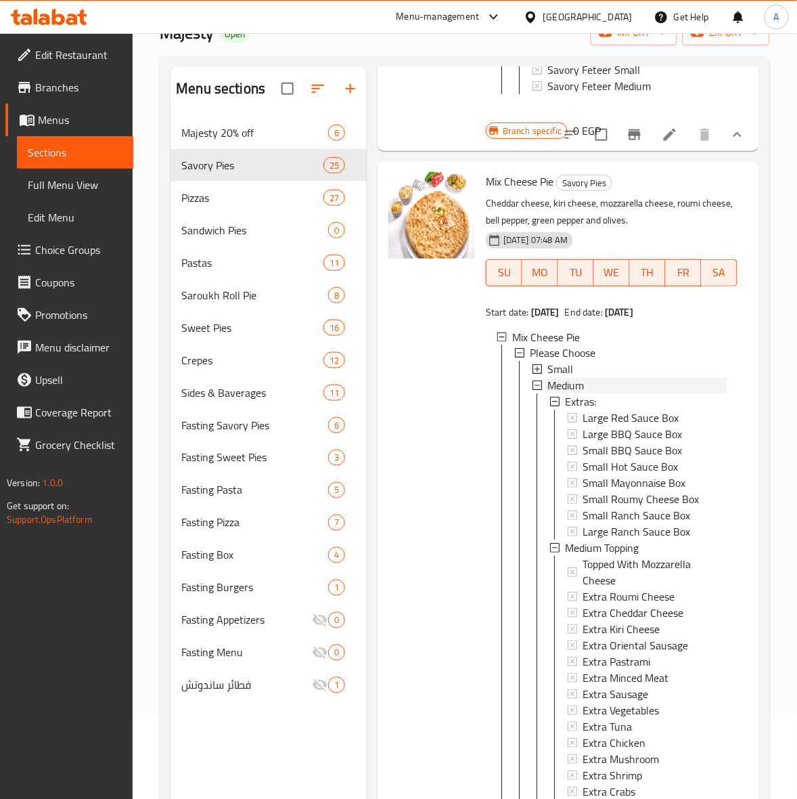
click at [594, 394] on div "Medium" at bounding box center [637, 386] width 179 height 16
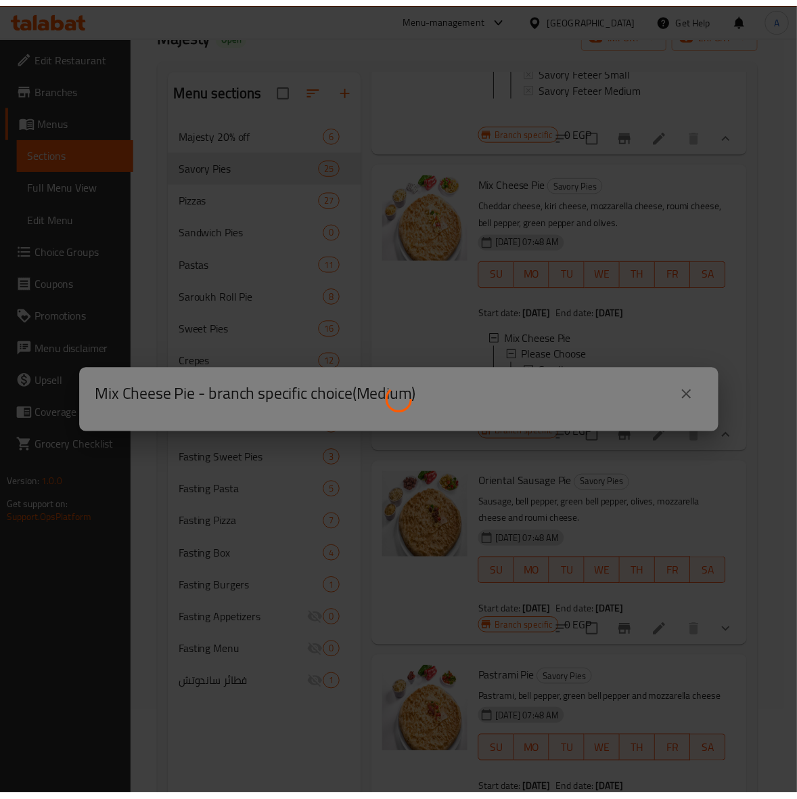
scroll to position [0, 0]
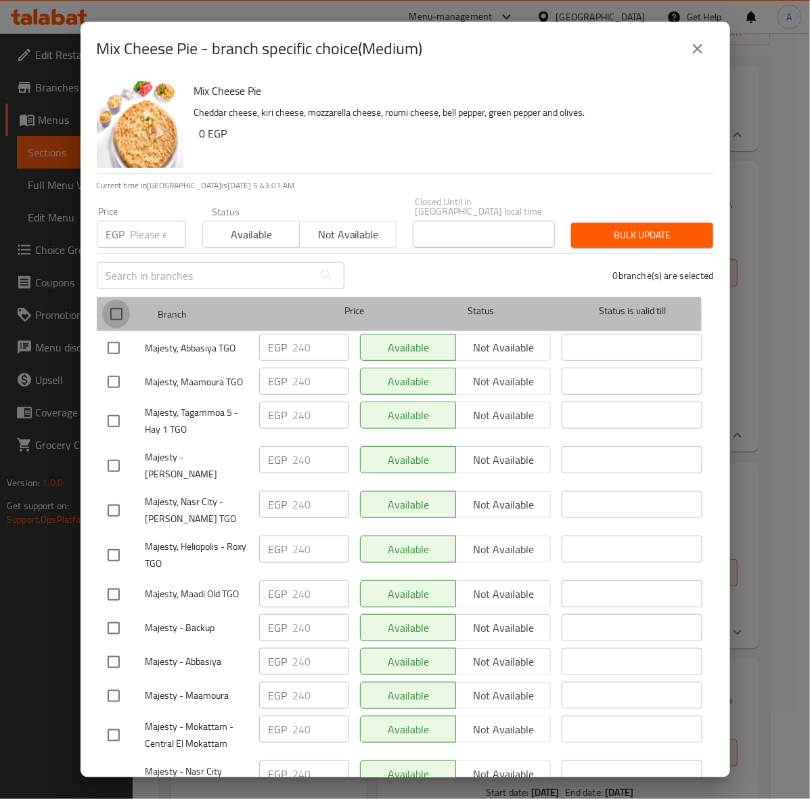
click at [112, 306] on input "checkbox" at bounding box center [116, 314] width 28 height 28
checkbox input "true"
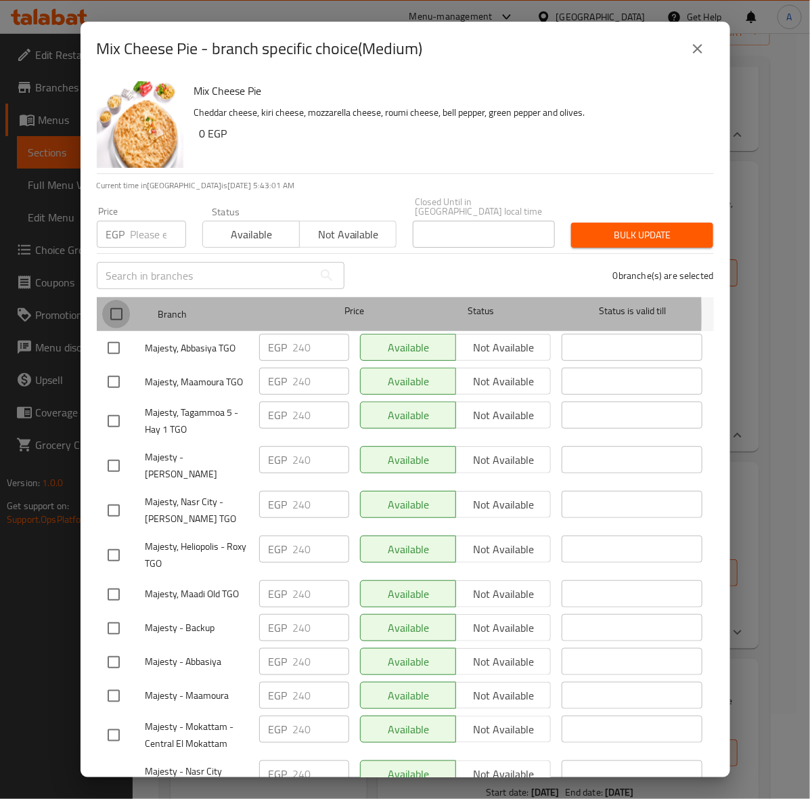
checkbox input "true"
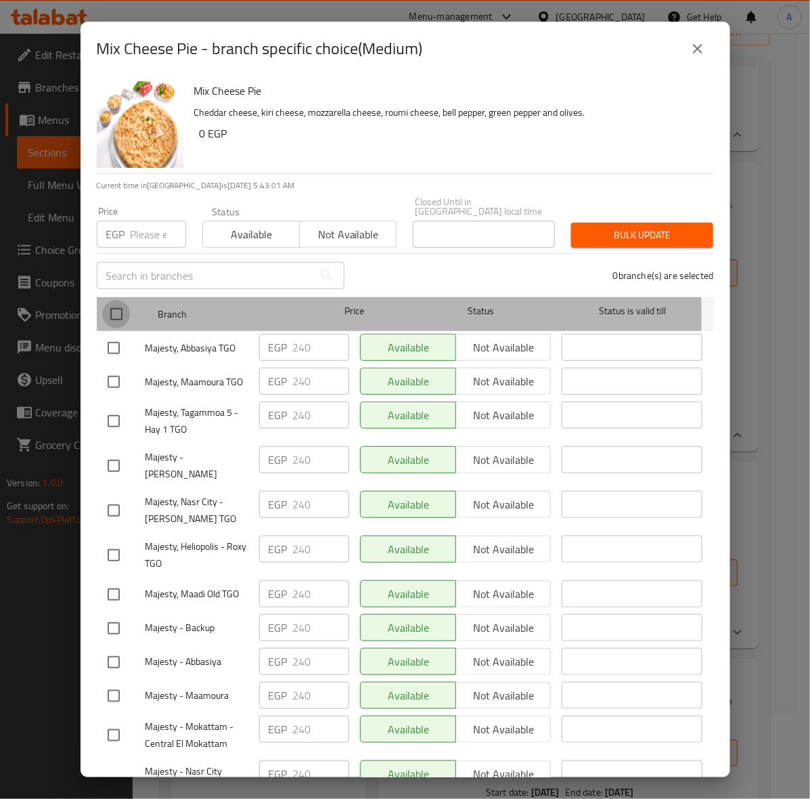
checkbox input "true"
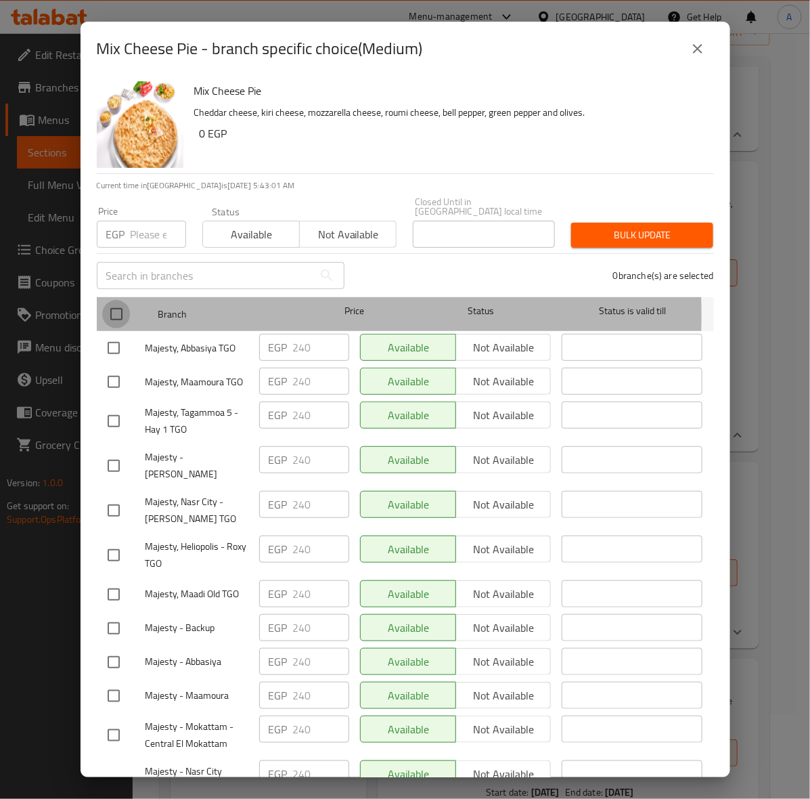
checkbox input "true"
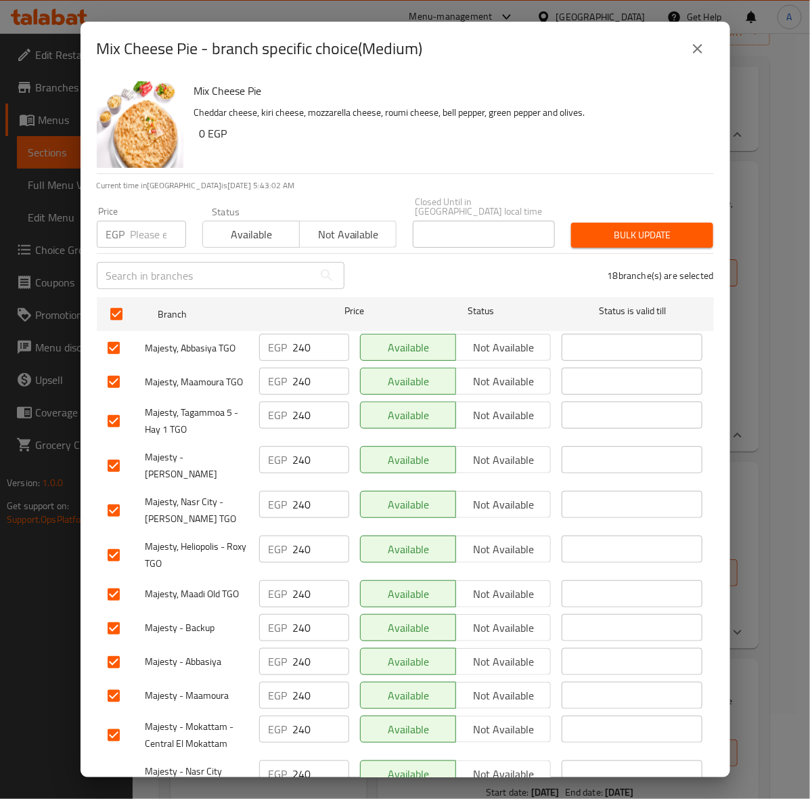
click at [150, 225] on input "number" at bounding box center [159, 234] width 56 height 27
type input "265"
click at [618, 234] on button "Bulk update" at bounding box center [642, 235] width 142 height 25
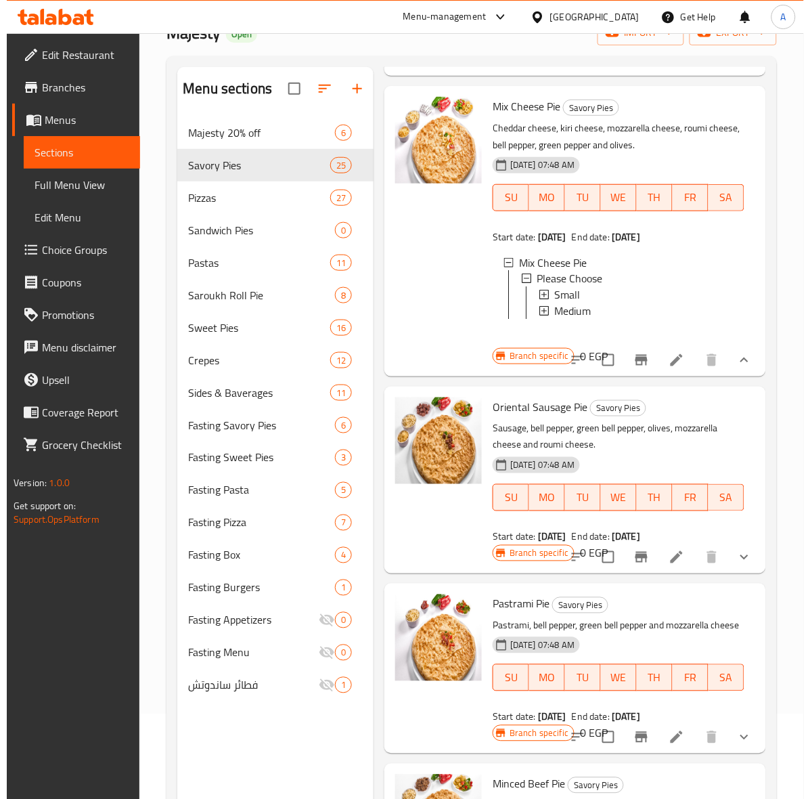
scroll to position [1523, 0]
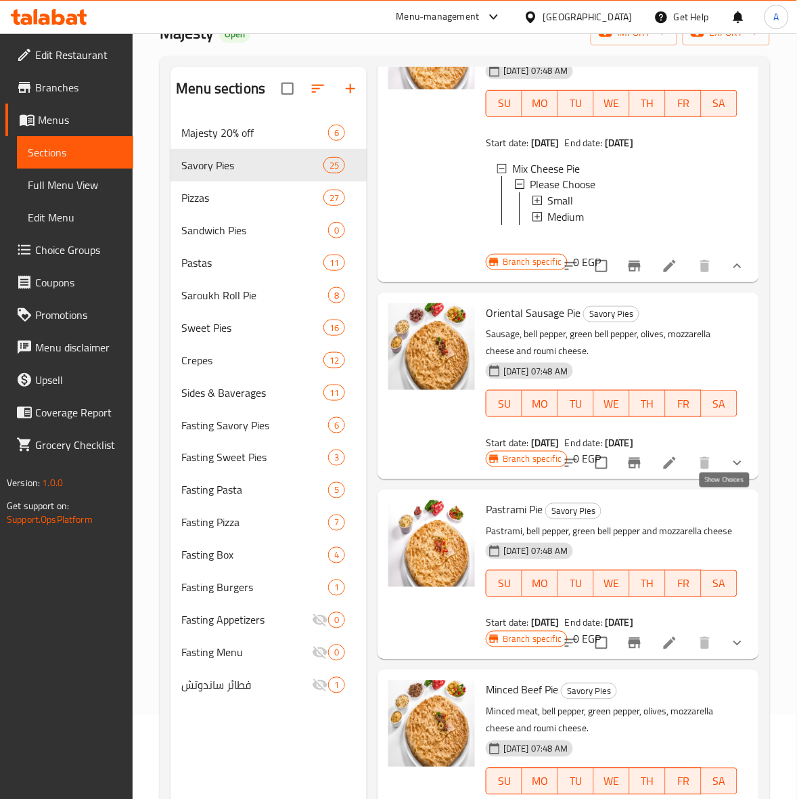
click at [730, 471] on icon "show more" at bounding box center [738, 463] width 16 height 16
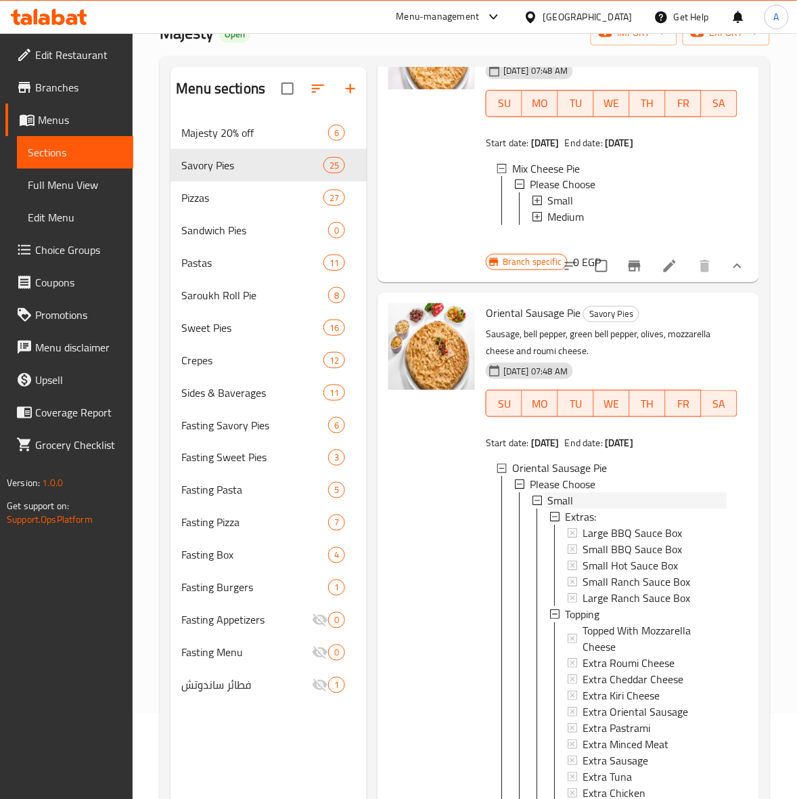
click at [591, 509] on div "Small" at bounding box center [637, 501] width 179 height 16
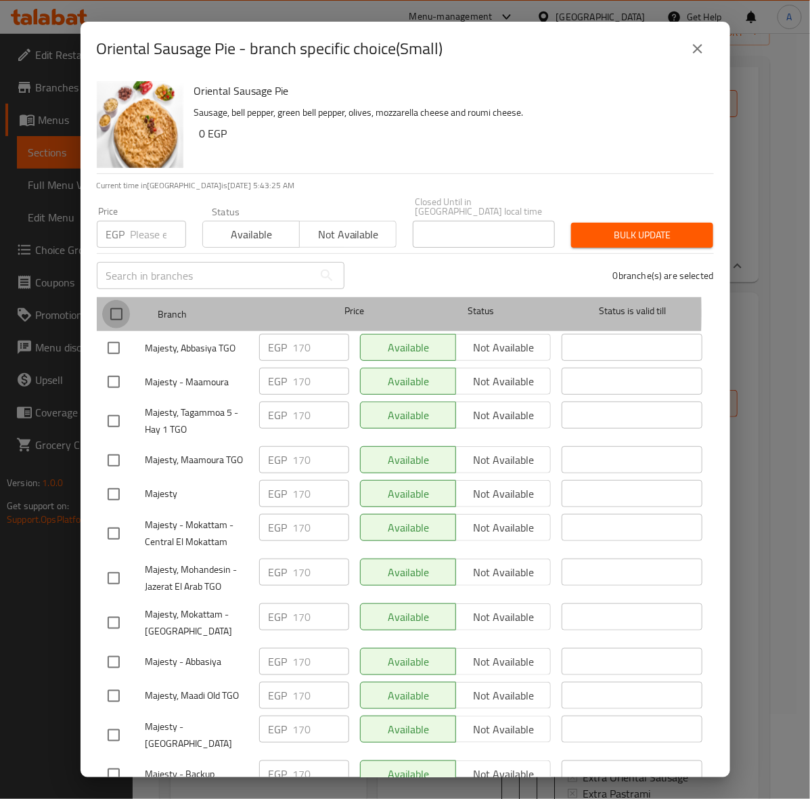
click at [122, 303] on input "checkbox" at bounding box center [116, 314] width 28 height 28
checkbox input "true"
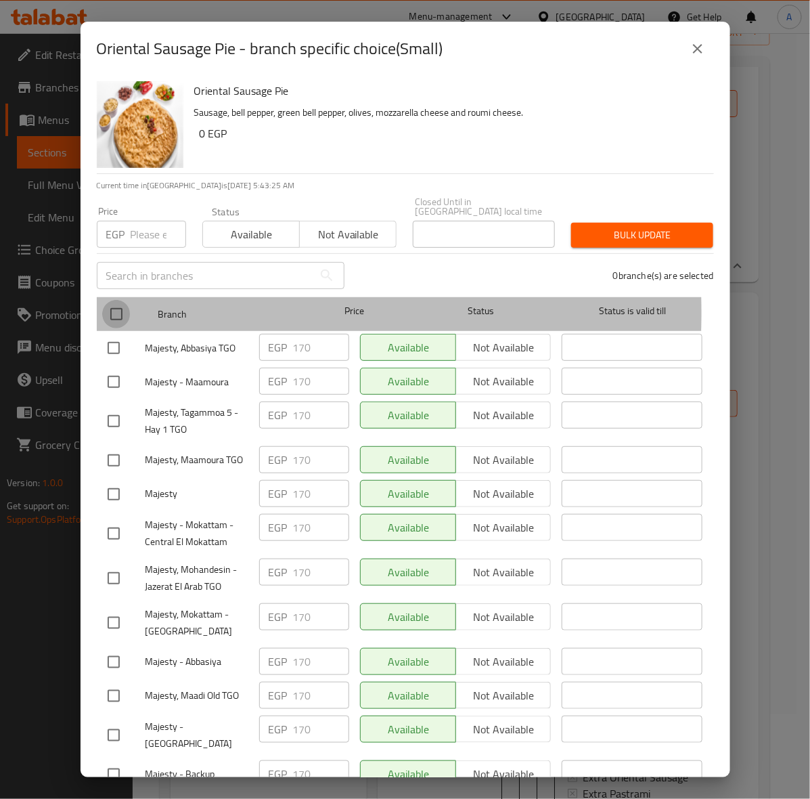
checkbox input "true"
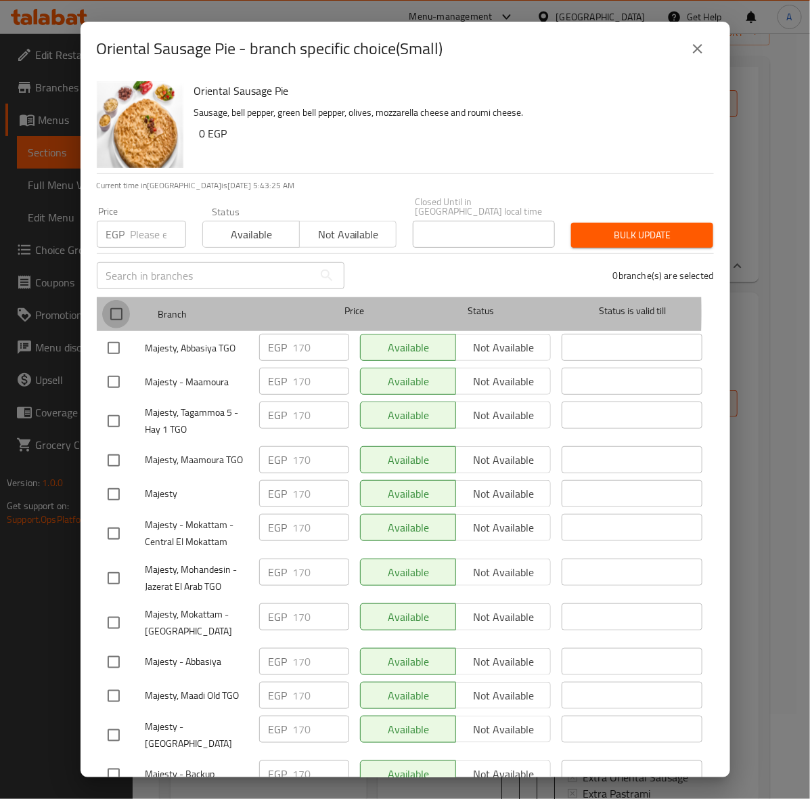
checkbox input "true"
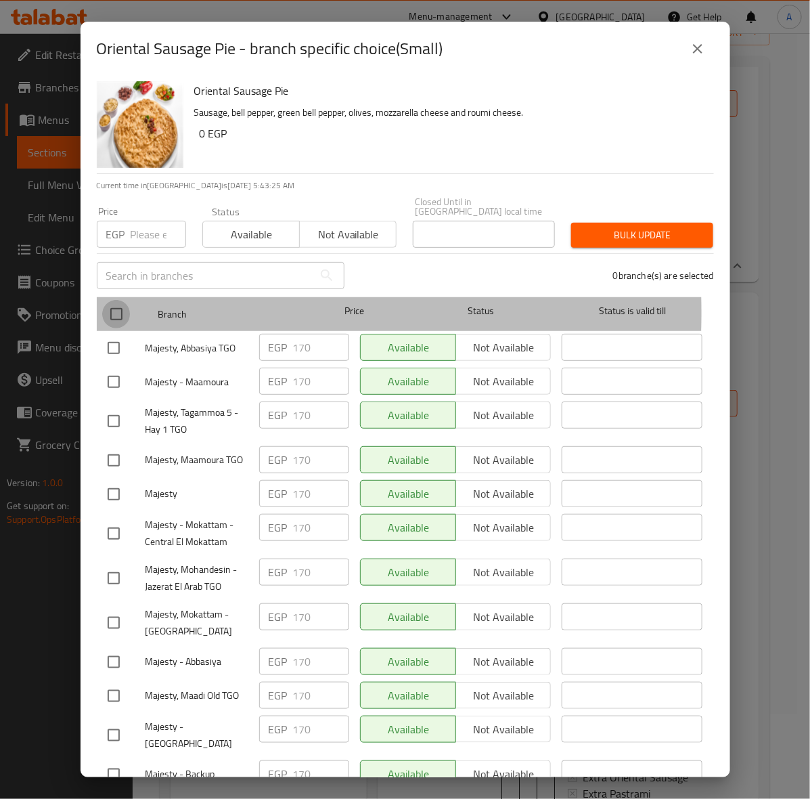
checkbox input "true"
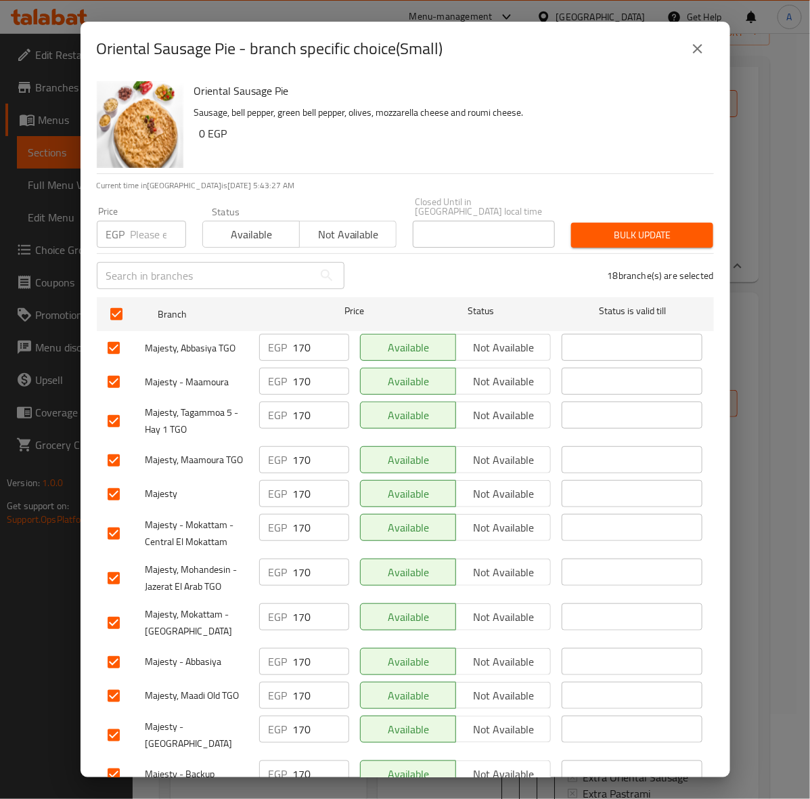
click at [133, 221] on input "number" at bounding box center [159, 234] width 56 height 27
type input "190"
click at [688, 223] on button "Bulk update" at bounding box center [642, 235] width 142 height 25
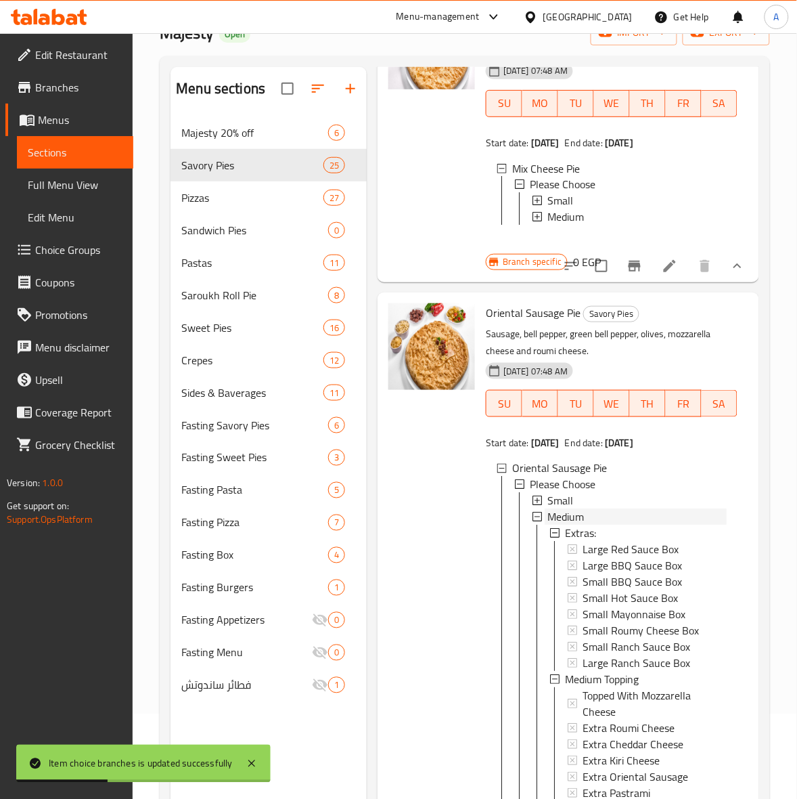
click at [575, 525] on span "Medium" at bounding box center [566, 517] width 37 height 16
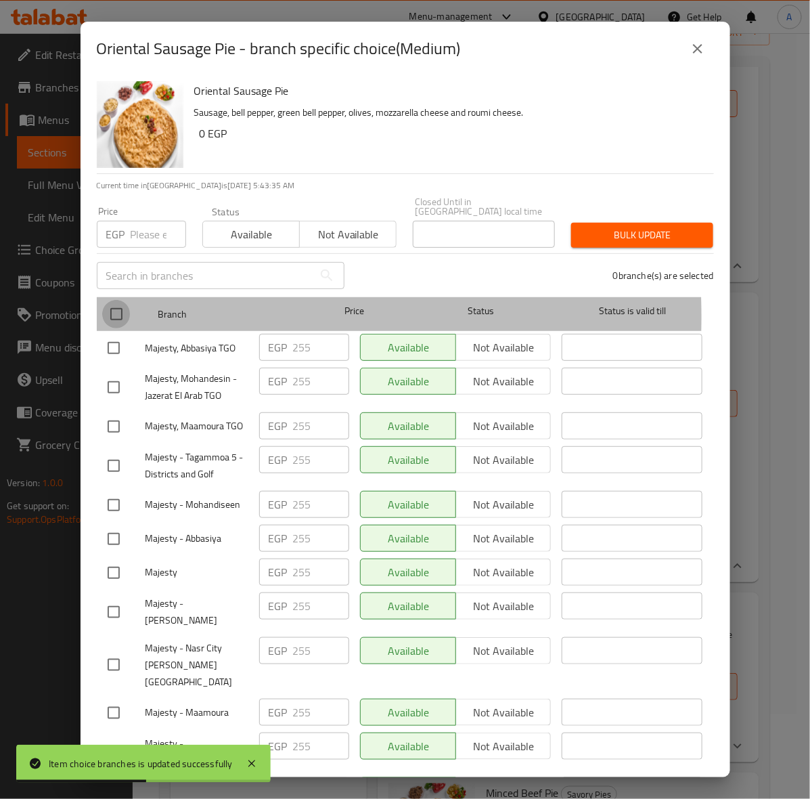
click at [116, 307] on input "checkbox" at bounding box center [116, 314] width 28 height 28
checkbox input "true"
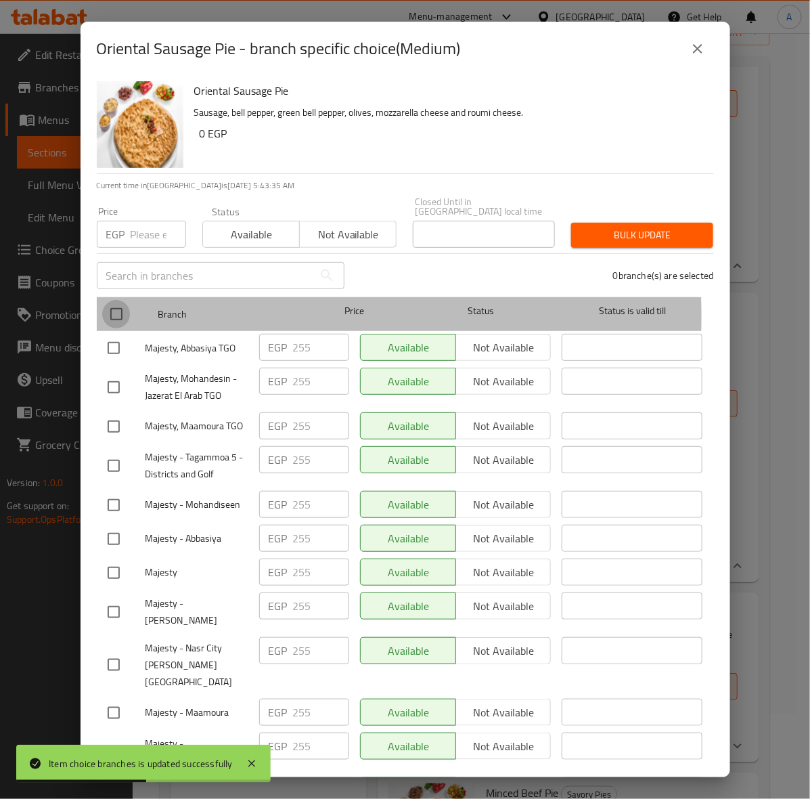
checkbox input "true"
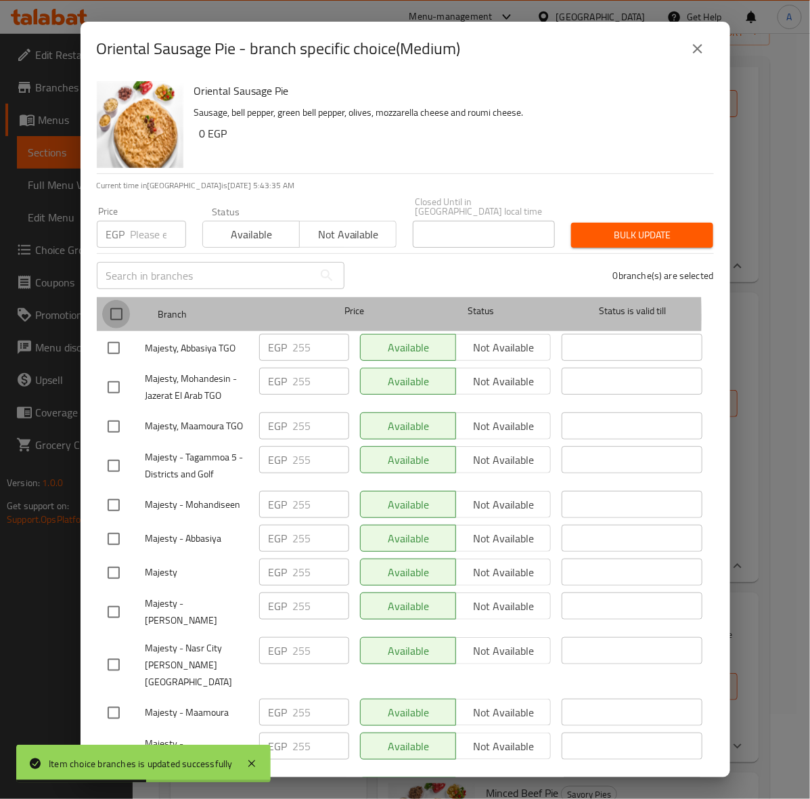
checkbox input "true"
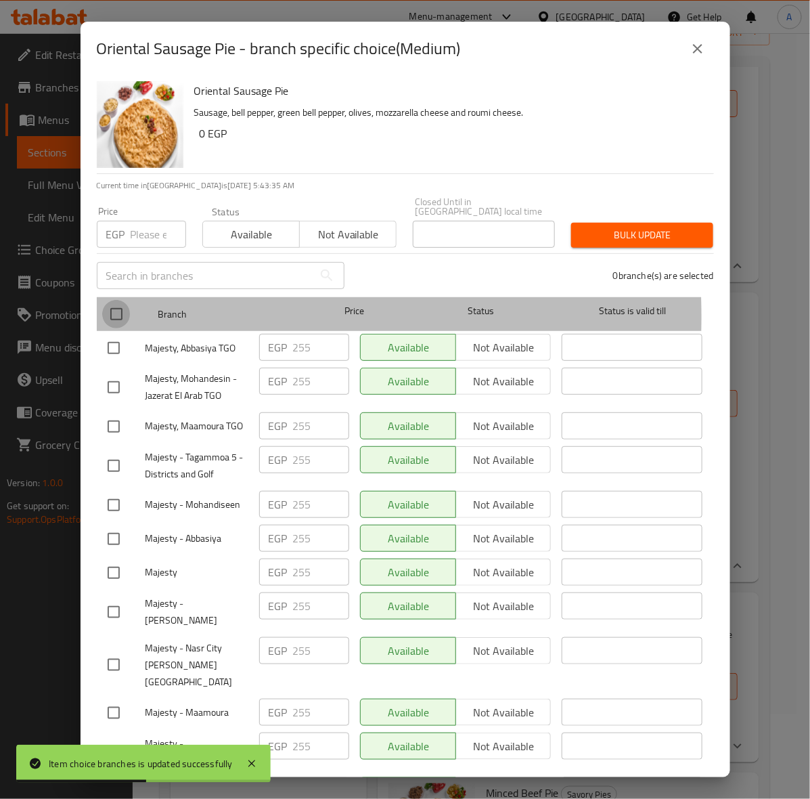
checkbox input "true"
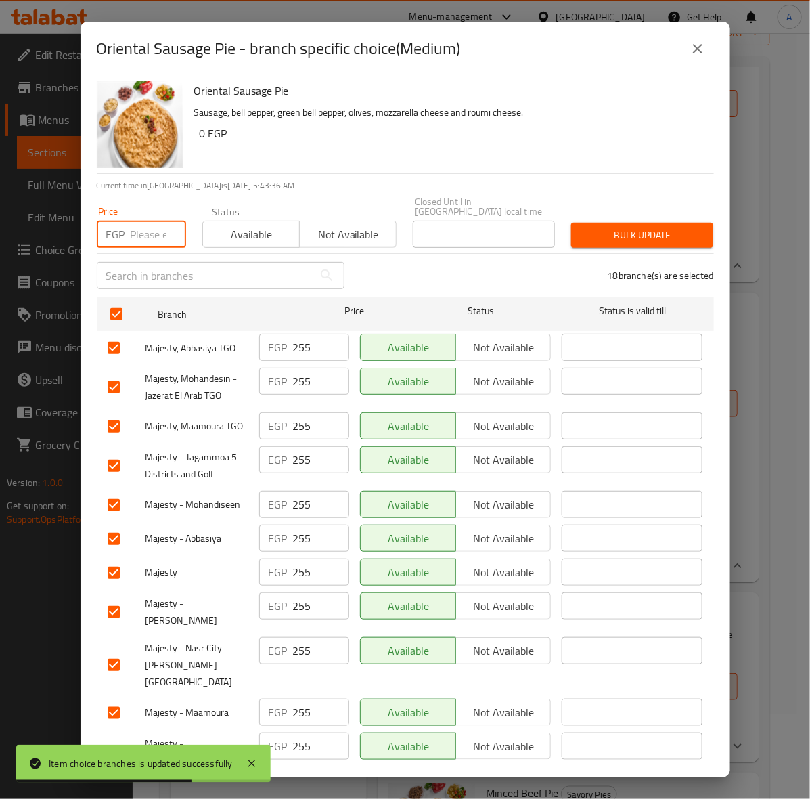
click at [139, 221] on input "number" at bounding box center [159, 234] width 56 height 27
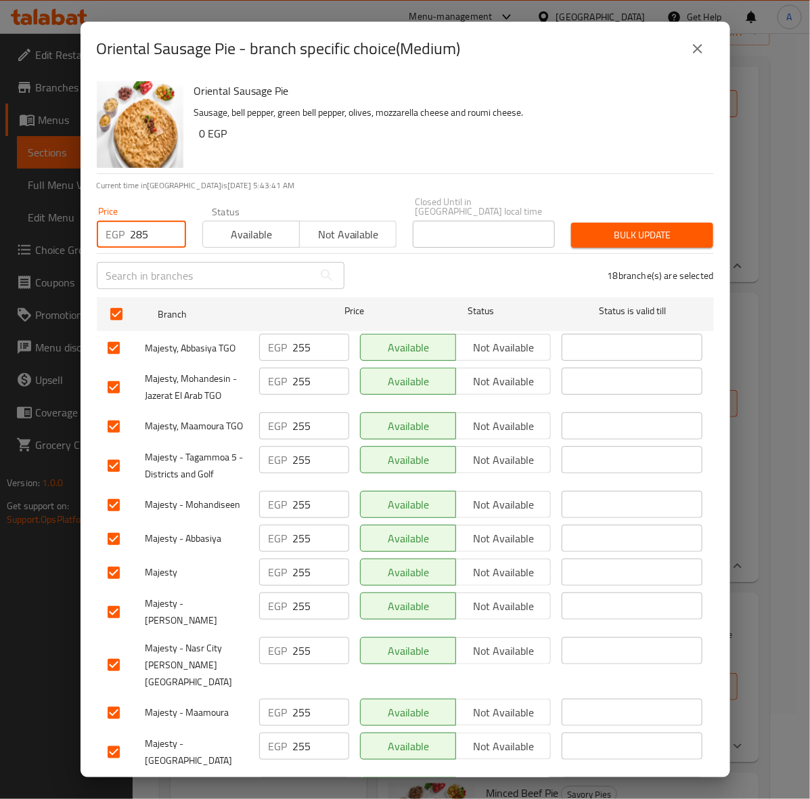
type input "285"
click at [640, 227] on span "Bulk update" at bounding box center [642, 235] width 120 height 17
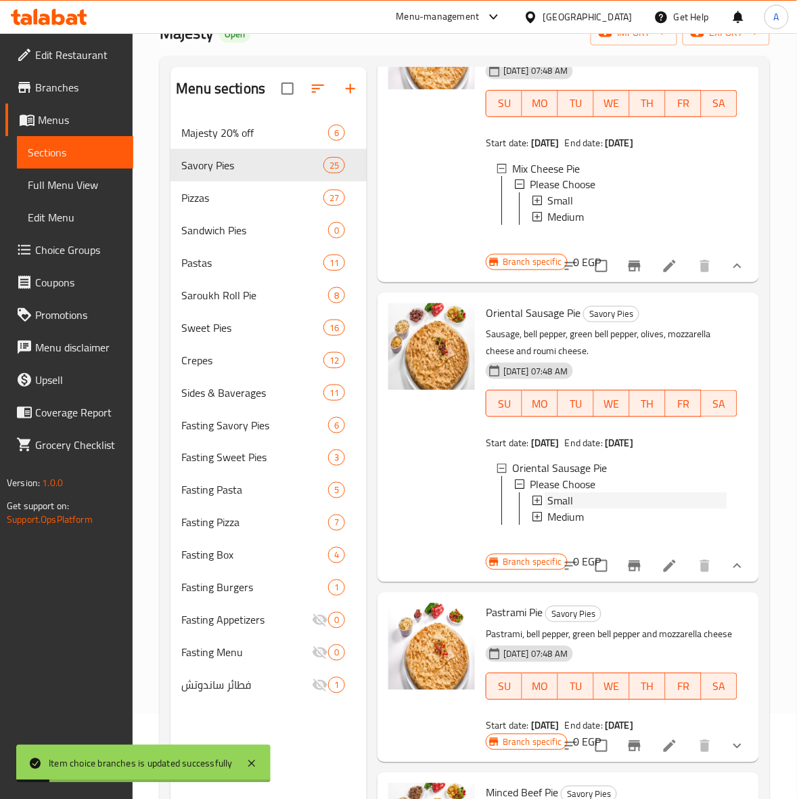
click at [567, 509] on span "Small" at bounding box center [561, 501] width 26 height 16
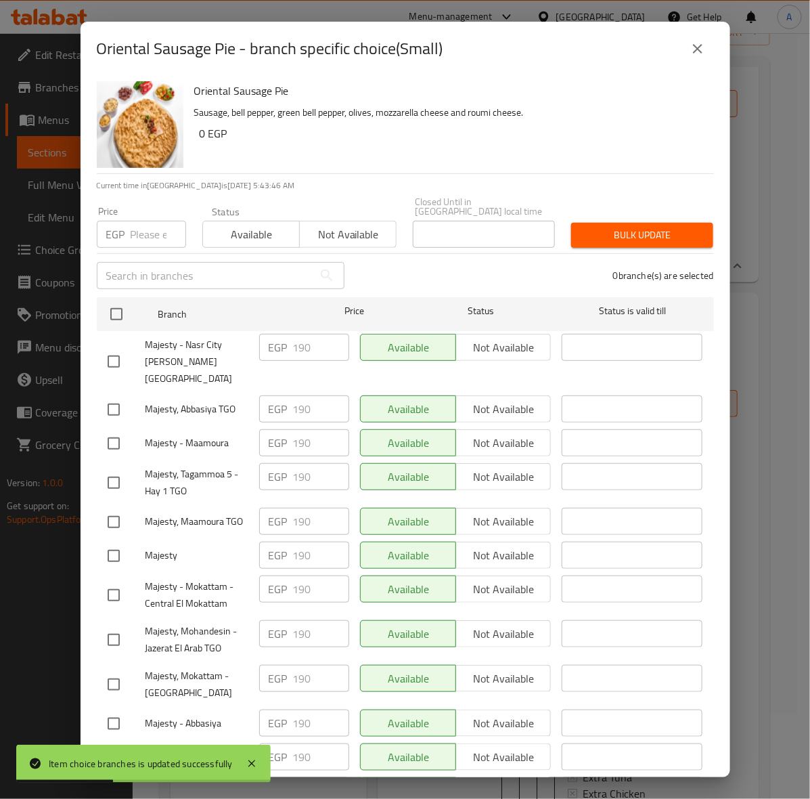
click at [695, 58] on button "close" at bounding box center [698, 48] width 32 height 32
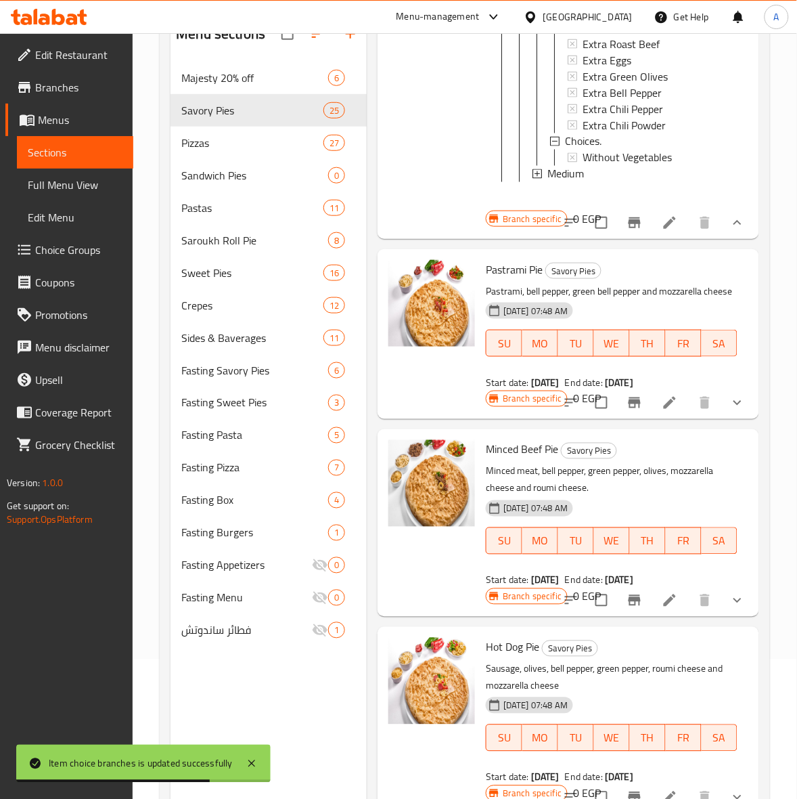
scroll to position [2316, 0]
click at [730, 410] on icon "show more" at bounding box center [738, 402] width 16 height 16
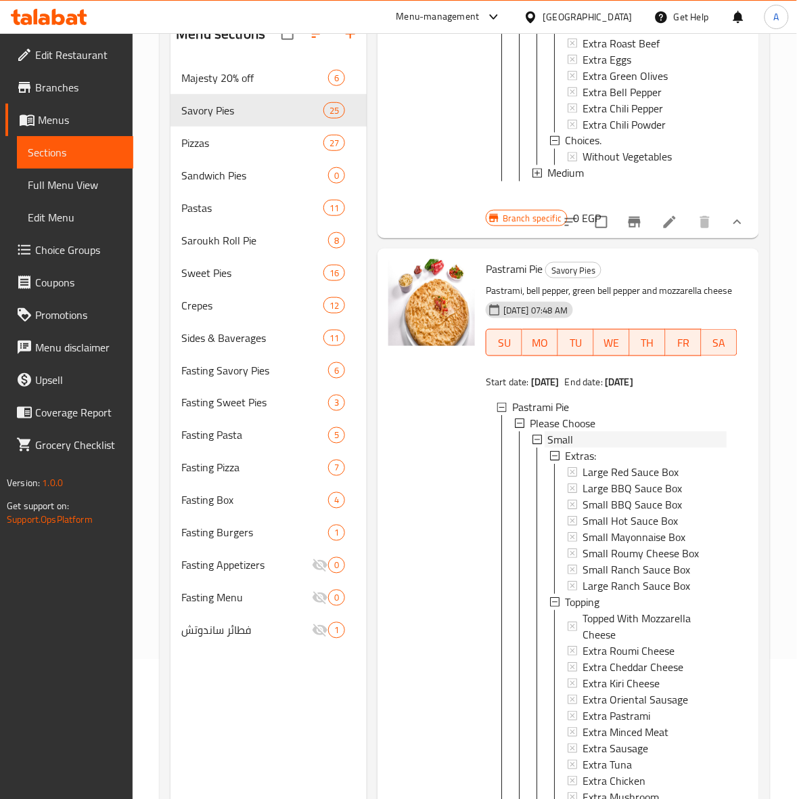
click at [580, 448] on div "Small" at bounding box center [637, 440] width 179 height 16
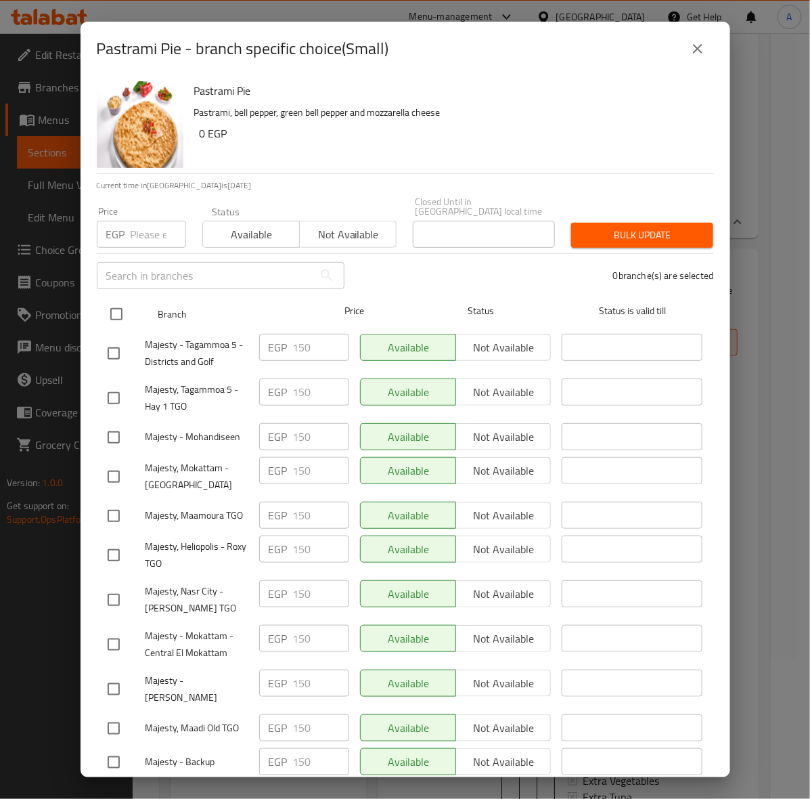
click at [115, 306] on input "checkbox" at bounding box center [116, 314] width 28 height 28
checkbox input "true"
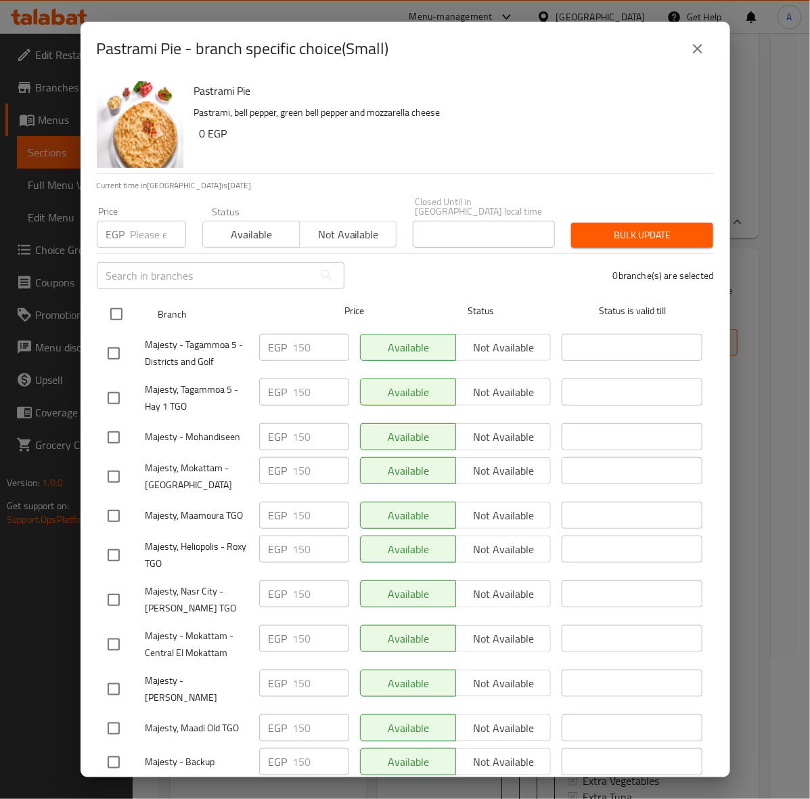
checkbox input "true"
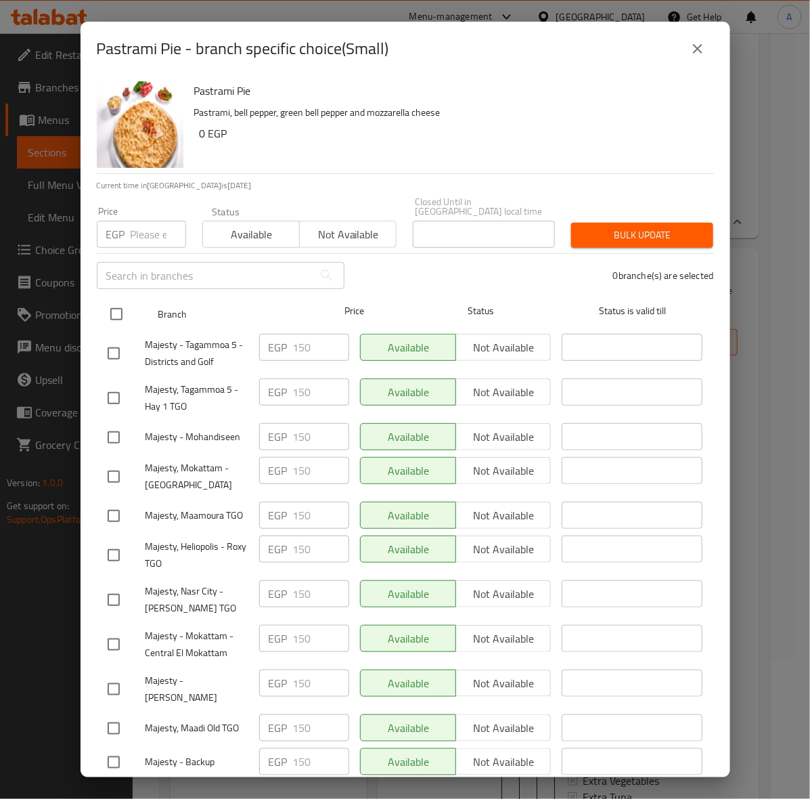
checkbox input "true"
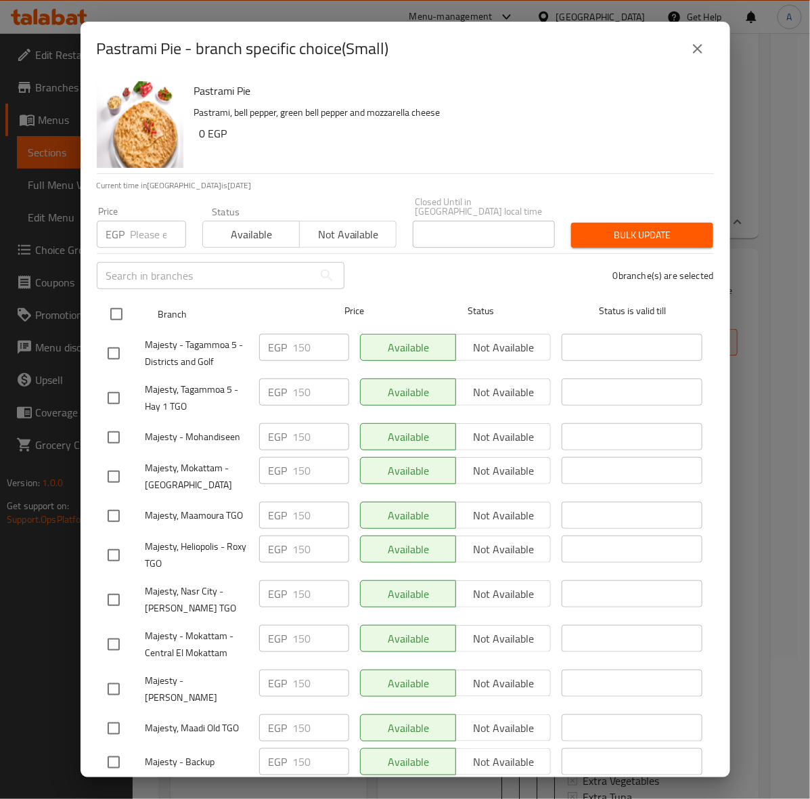
checkbox input "true"
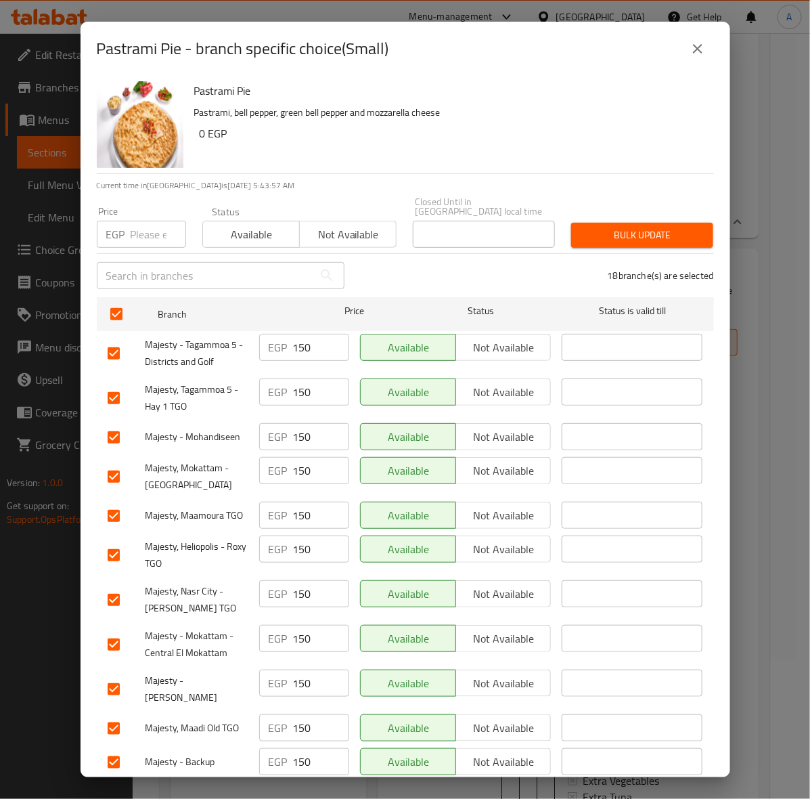
click at [143, 224] on input "number" at bounding box center [159, 234] width 56 height 27
type input "165"
click at [657, 227] on span "Bulk update" at bounding box center [642, 235] width 120 height 17
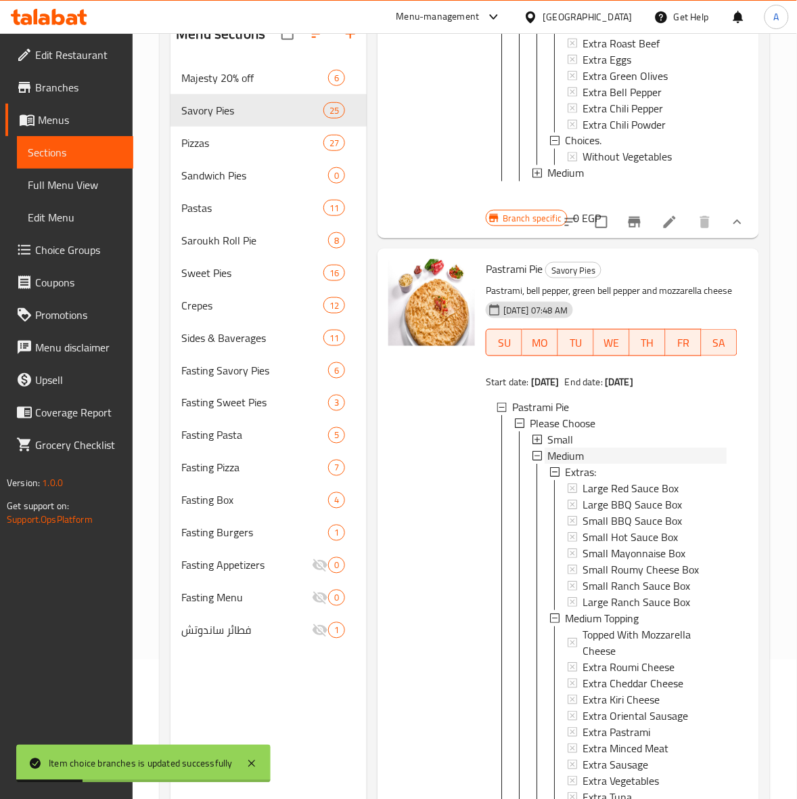
click at [597, 464] on div "Medium" at bounding box center [637, 456] width 179 height 16
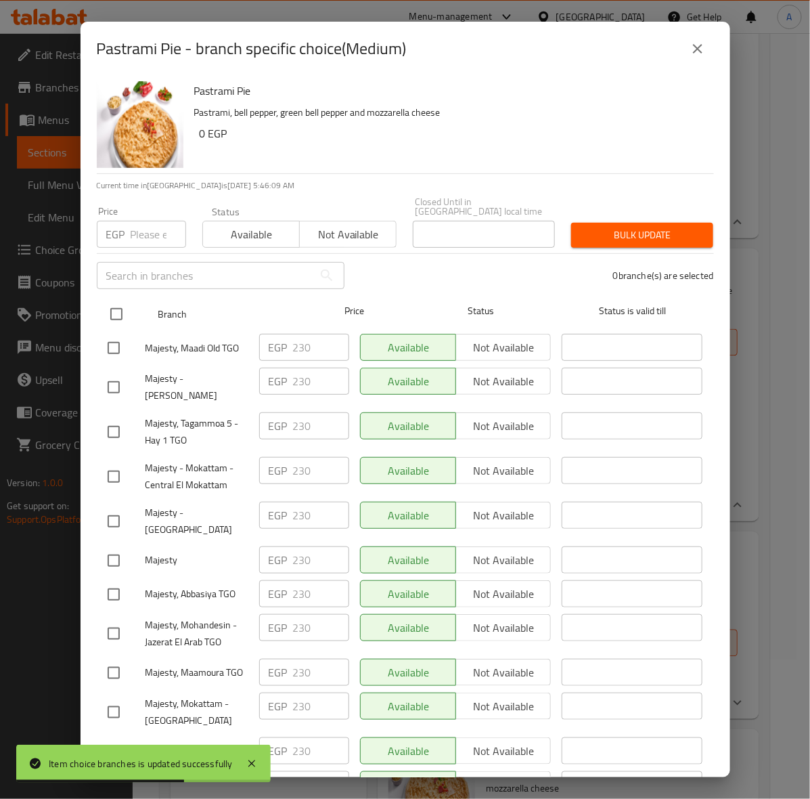
click at [116, 309] on input "checkbox" at bounding box center [116, 314] width 28 height 28
checkbox input "true"
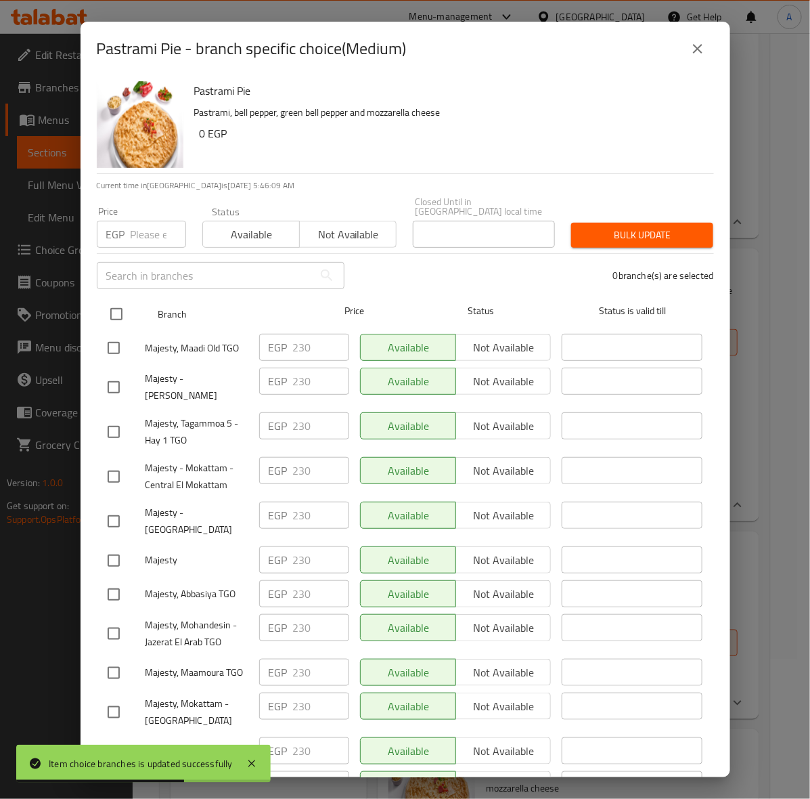
checkbox input "true"
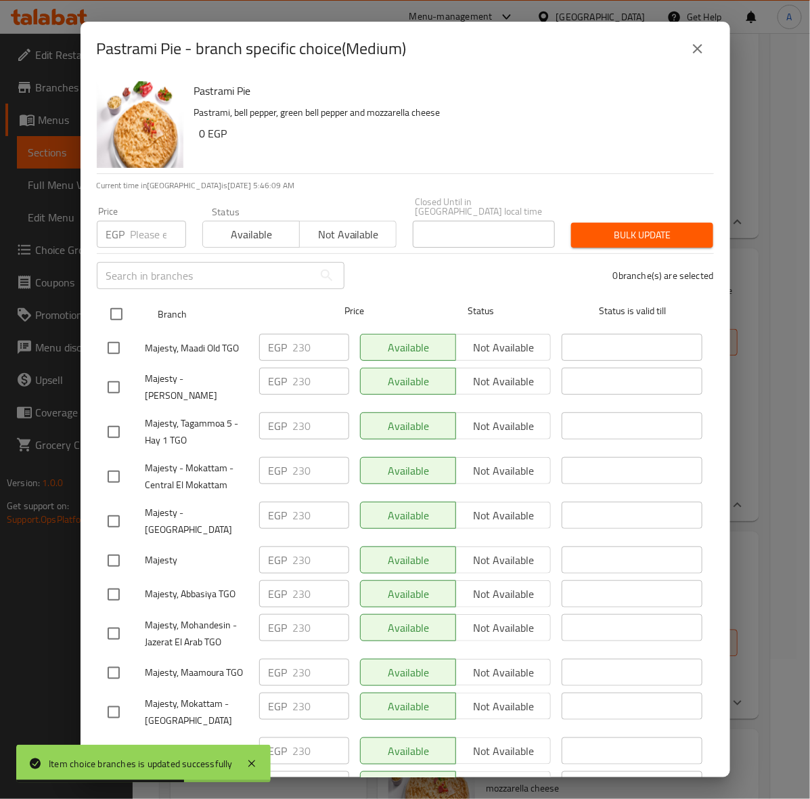
checkbox input "true"
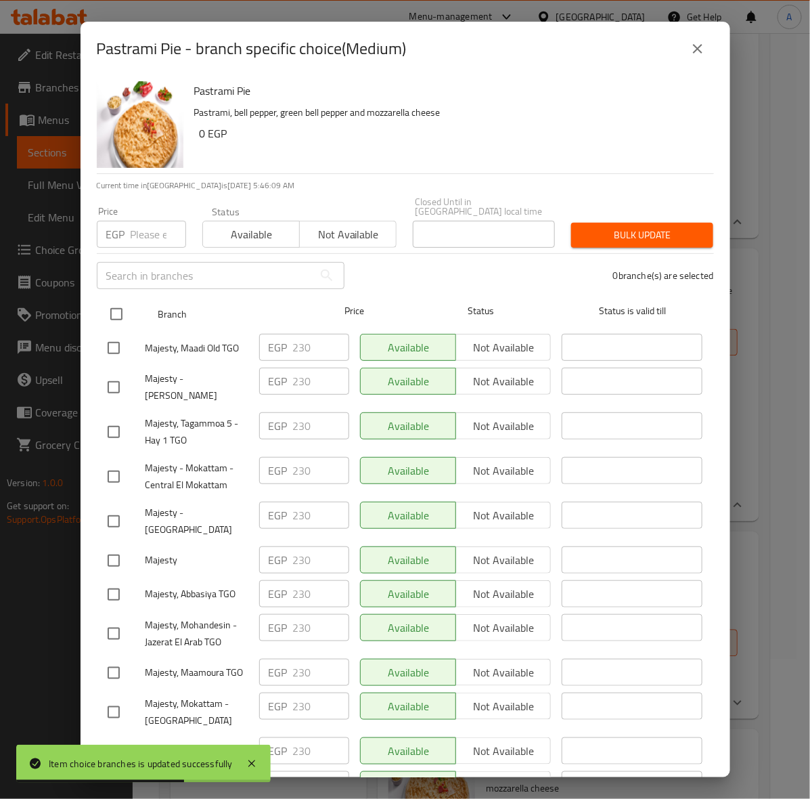
checkbox input "true"
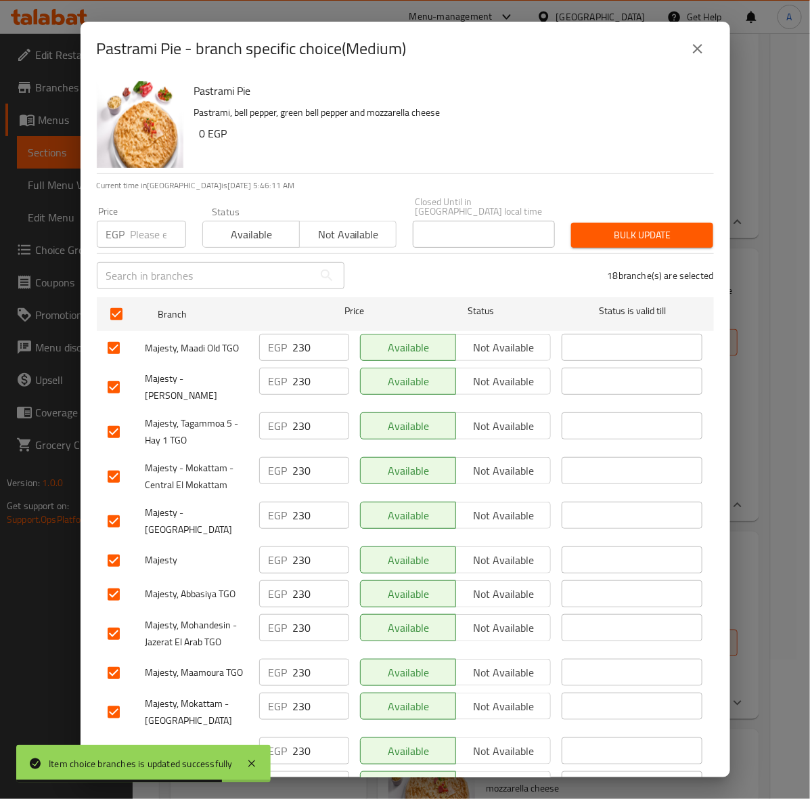
click at [144, 225] on input "number" at bounding box center [159, 234] width 56 height 27
type input "255"
click at [582, 229] on span "Bulk update" at bounding box center [642, 235] width 120 height 17
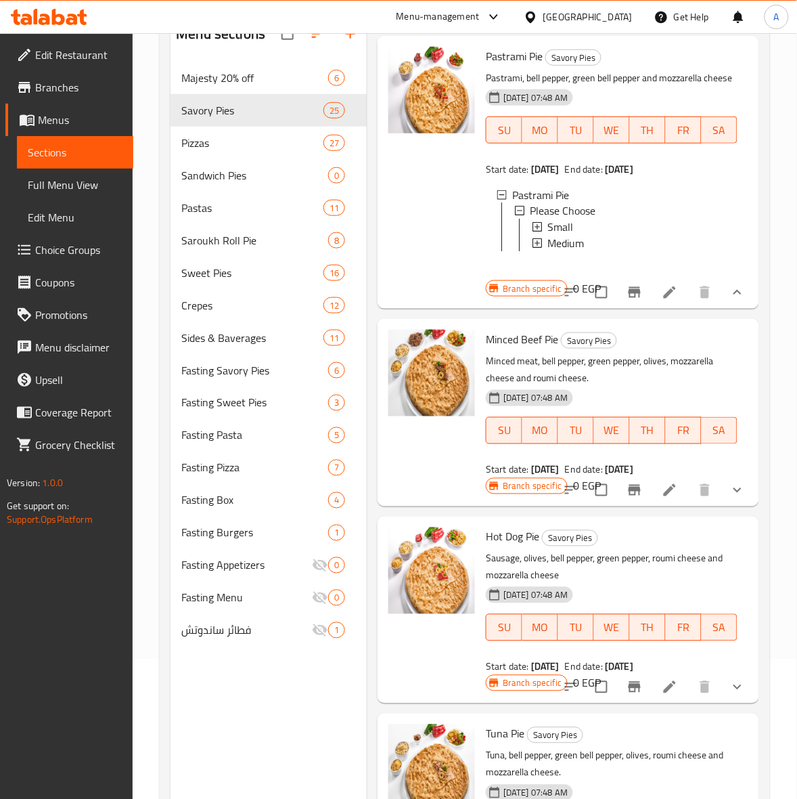
scroll to position [2570, 0]
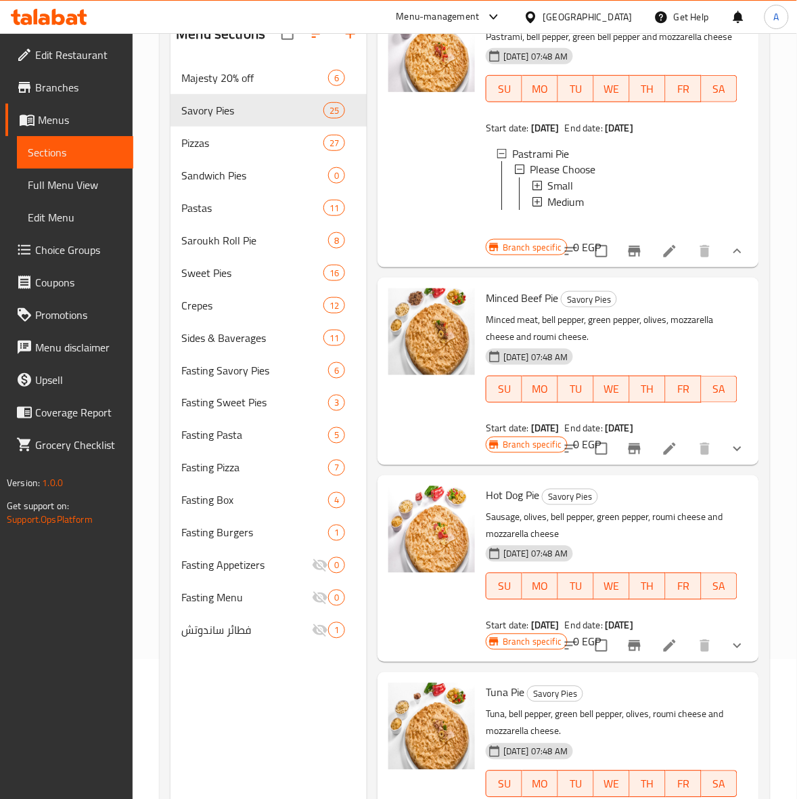
click at [730, 457] on icon "show more" at bounding box center [738, 449] width 16 height 16
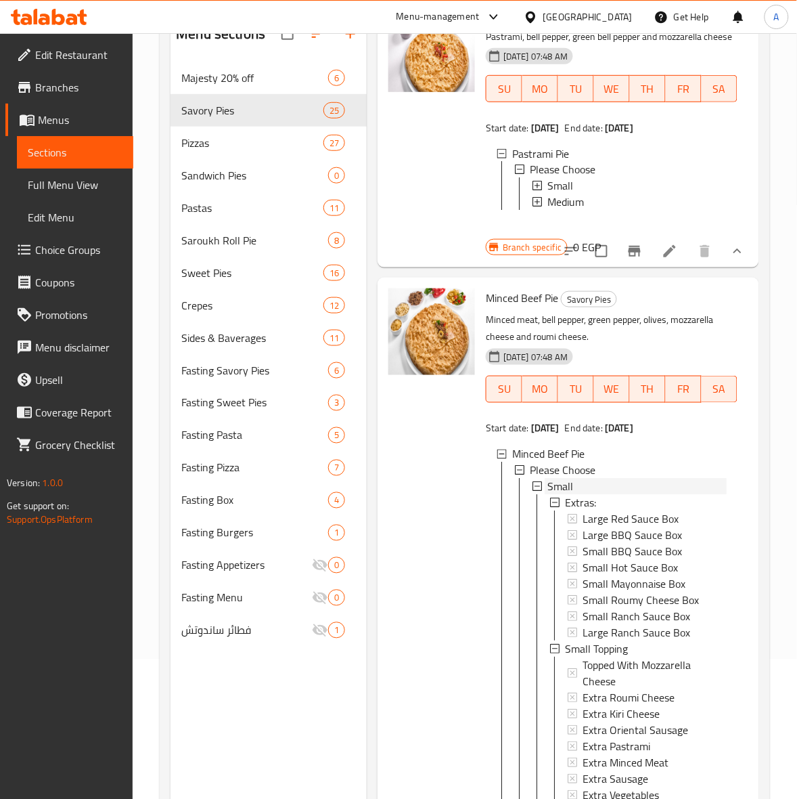
click at [584, 495] on div "Small" at bounding box center [637, 487] width 179 height 16
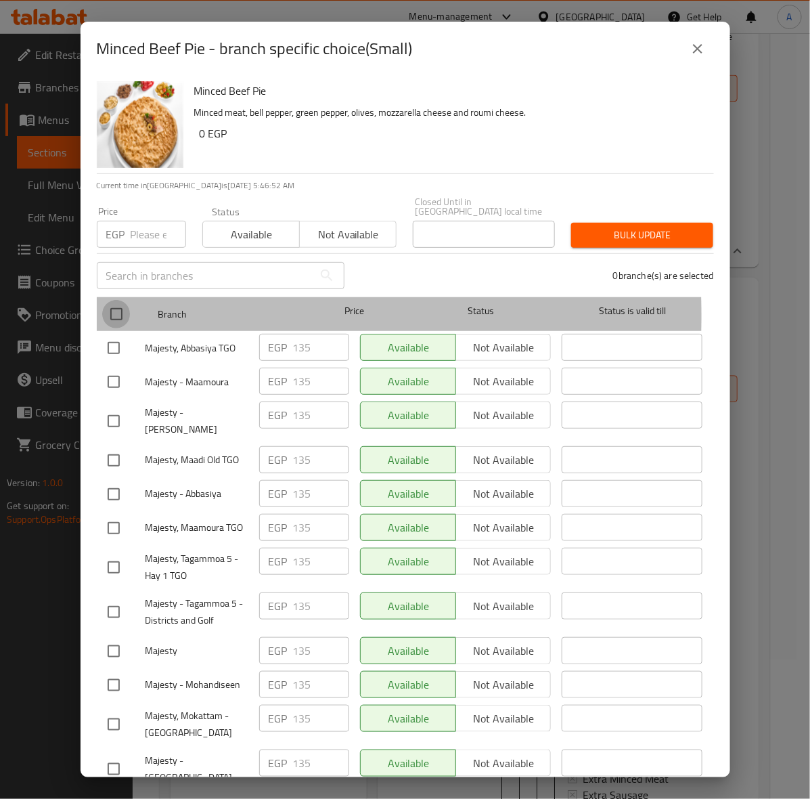
click at [119, 306] on input "checkbox" at bounding box center [116, 314] width 28 height 28
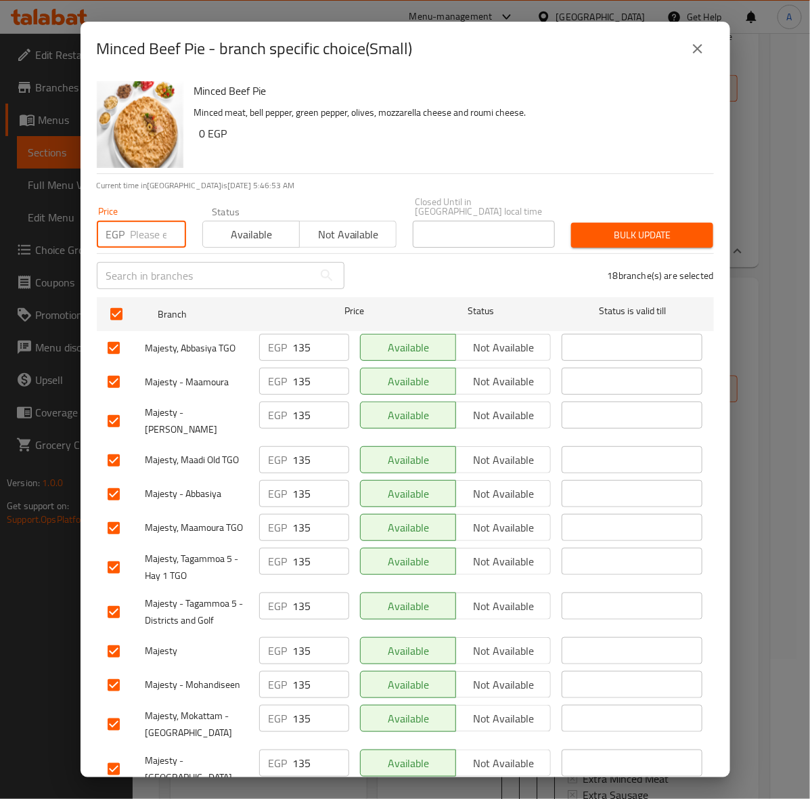
click at [144, 221] on input "number" at bounding box center [159, 234] width 56 height 27
click at [594, 227] on span "Bulk update" at bounding box center [642, 235] width 120 height 17
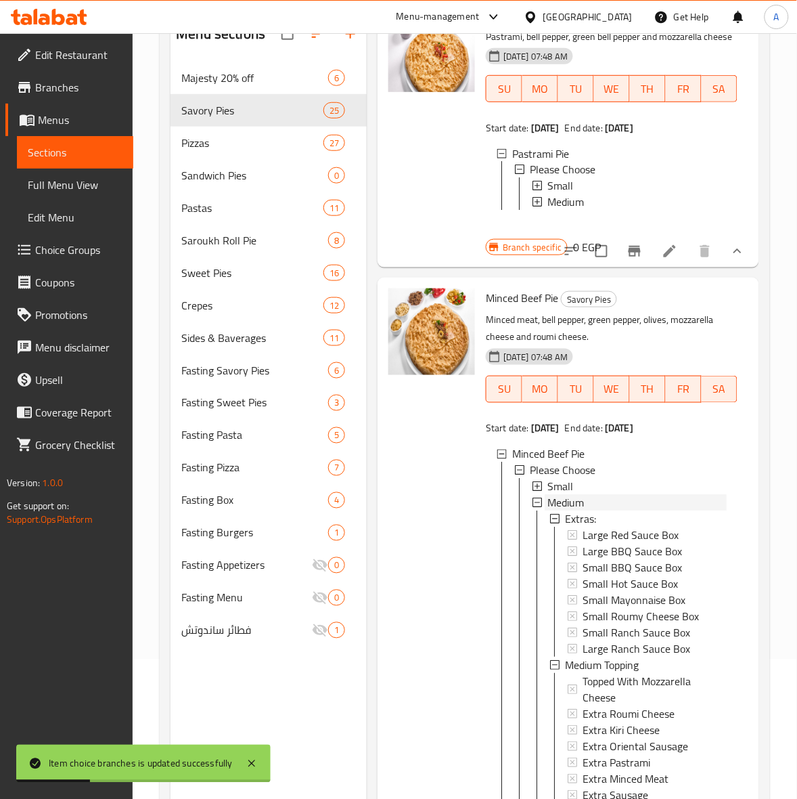
click at [584, 511] on span "Medium" at bounding box center [566, 503] width 37 height 16
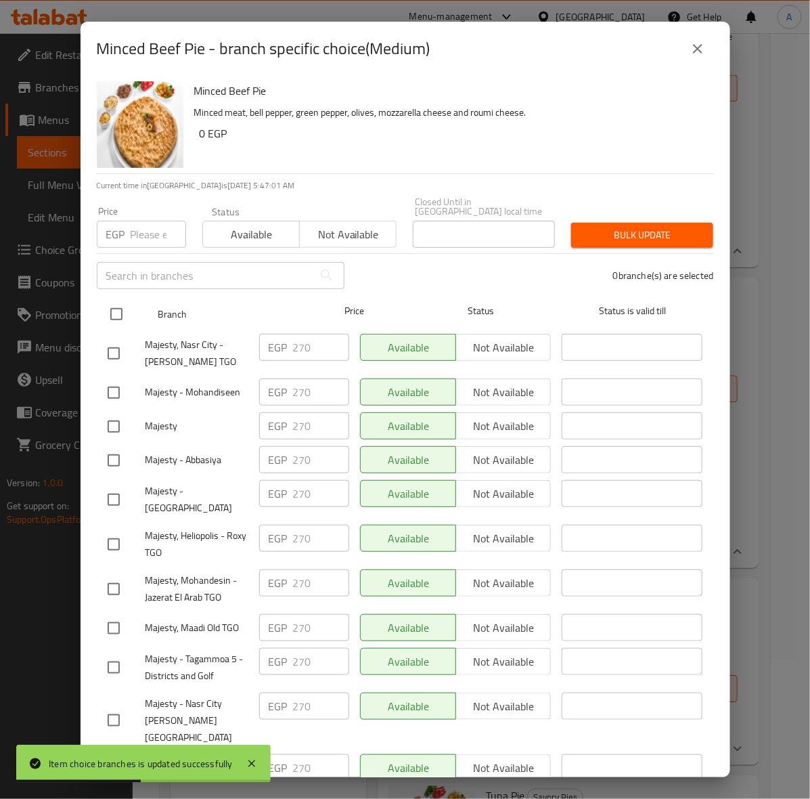
click at [109, 309] on input "checkbox" at bounding box center [116, 314] width 28 height 28
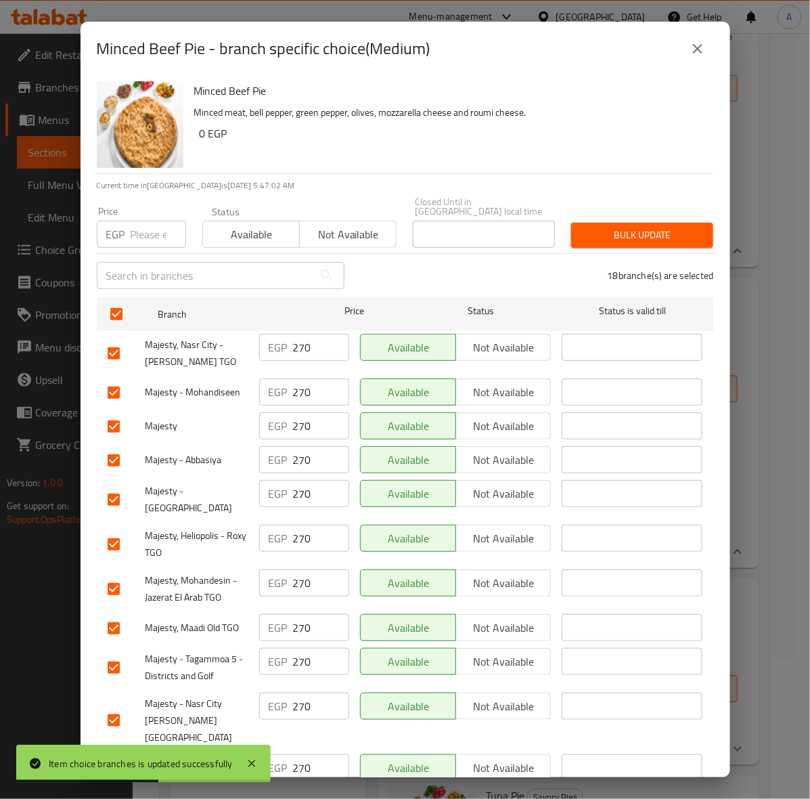
click at [135, 227] on input "number" at bounding box center [159, 234] width 56 height 27
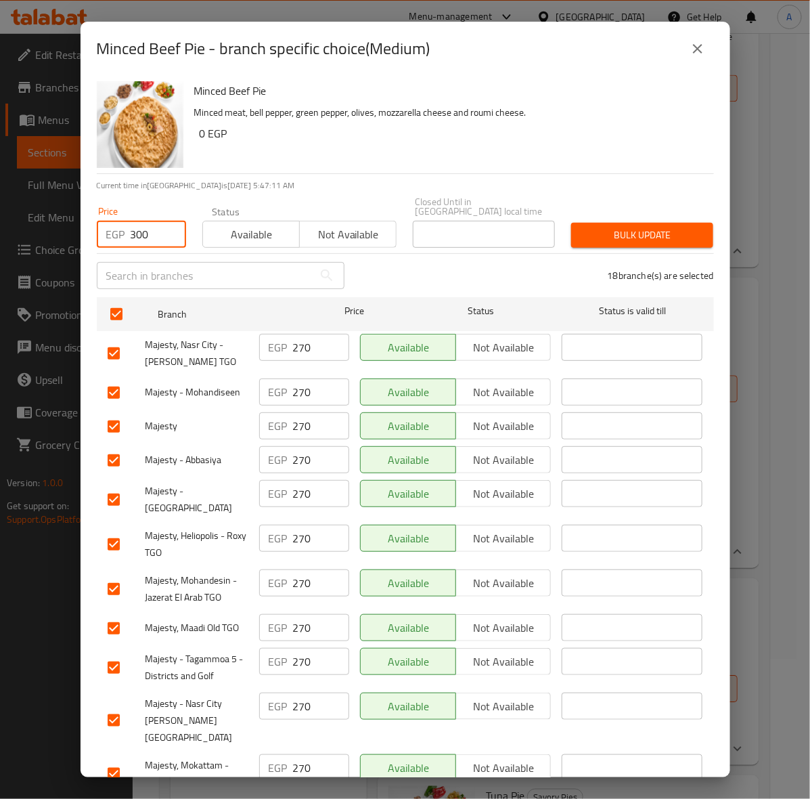
click at [618, 232] on span "Bulk update" at bounding box center [642, 235] width 120 height 17
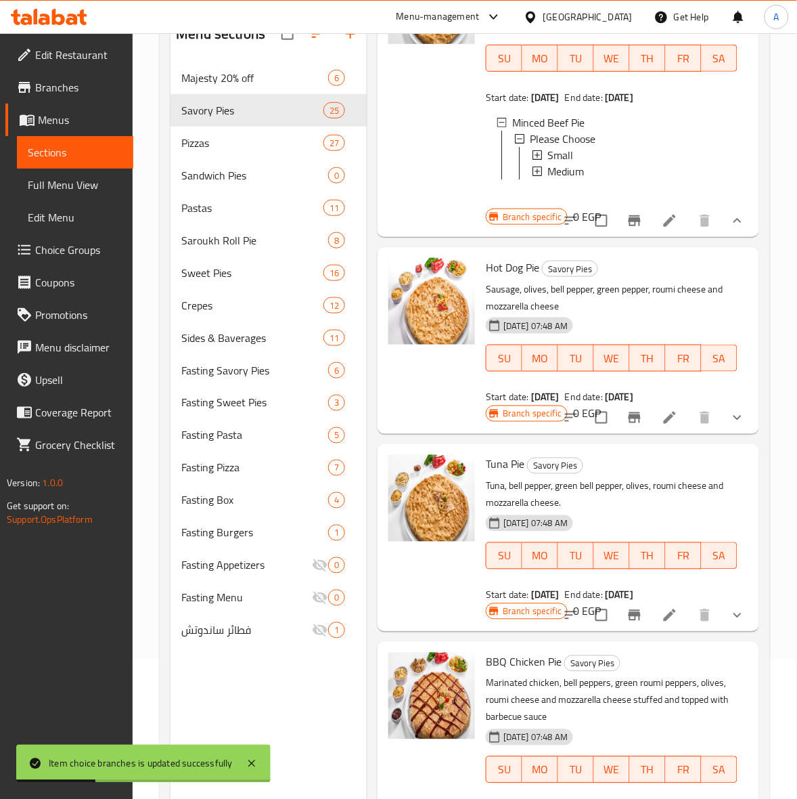
scroll to position [2993, 0]
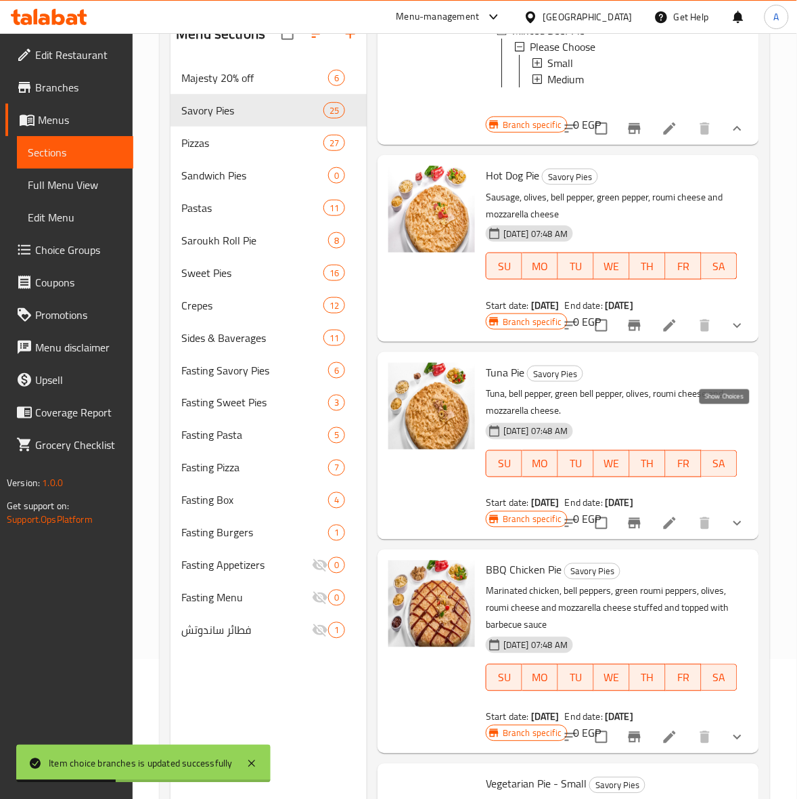
click at [734, 328] on icon "show more" at bounding box center [738, 326] width 8 height 5
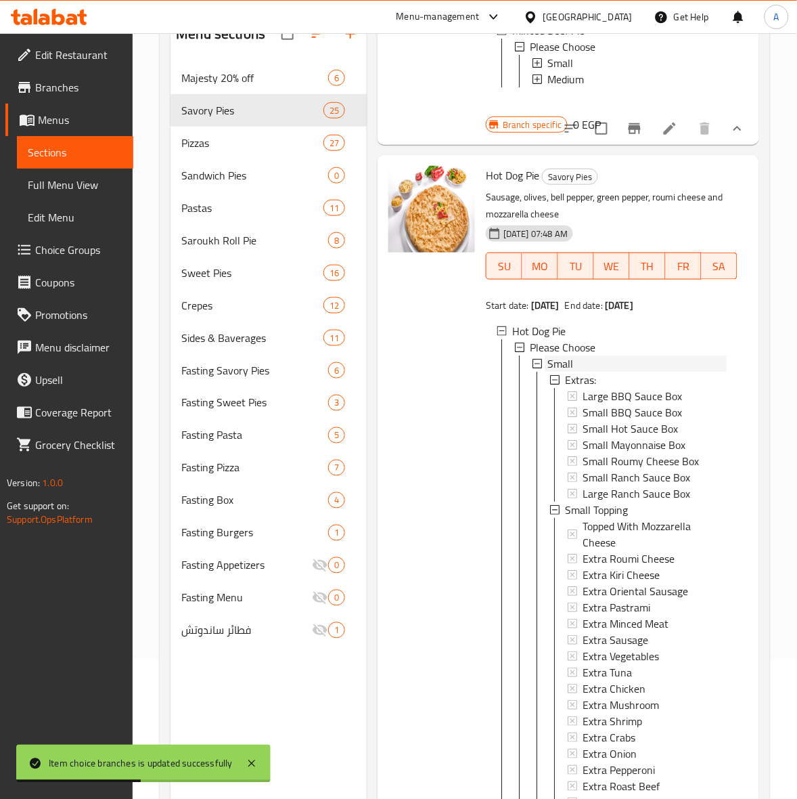
click at [567, 372] on span "Small" at bounding box center [561, 363] width 26 height 16
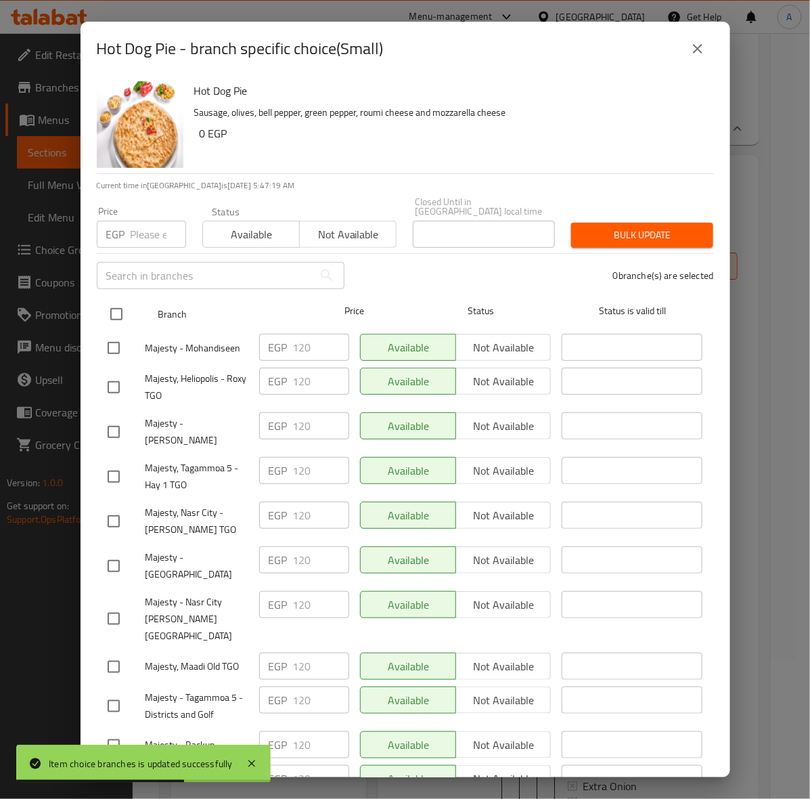
click at [118, 303] on input "checkbox" at bounding box center [116, 314] width 28 height 28
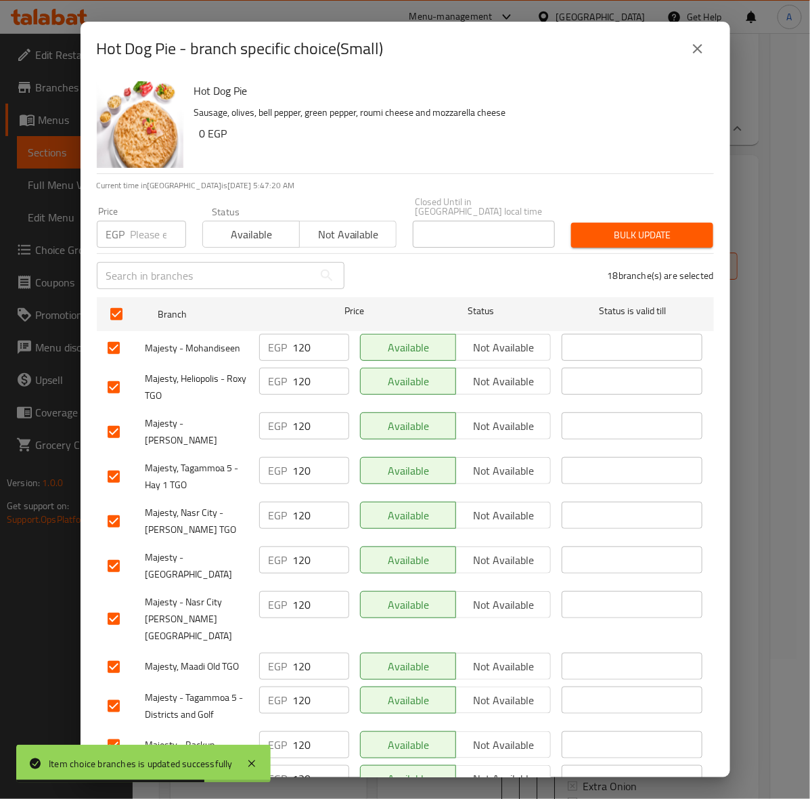
click at [146, 225] on input "number" at bounding box center [159, 234] width 56 height 27
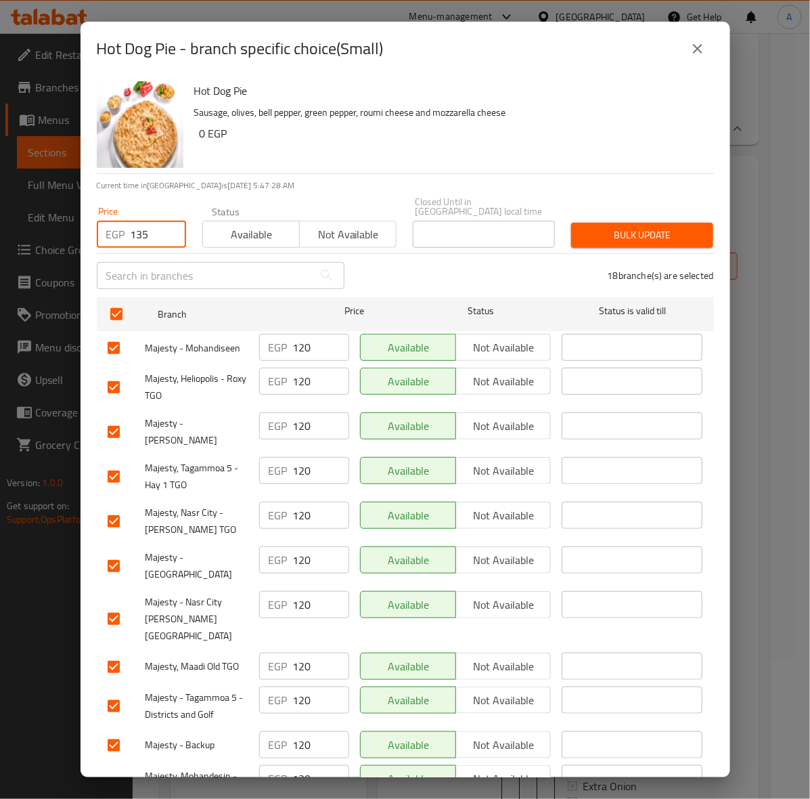
click at [617, 227] on span "Bulk update" at bounding box center [642, 235] width 120 height 17
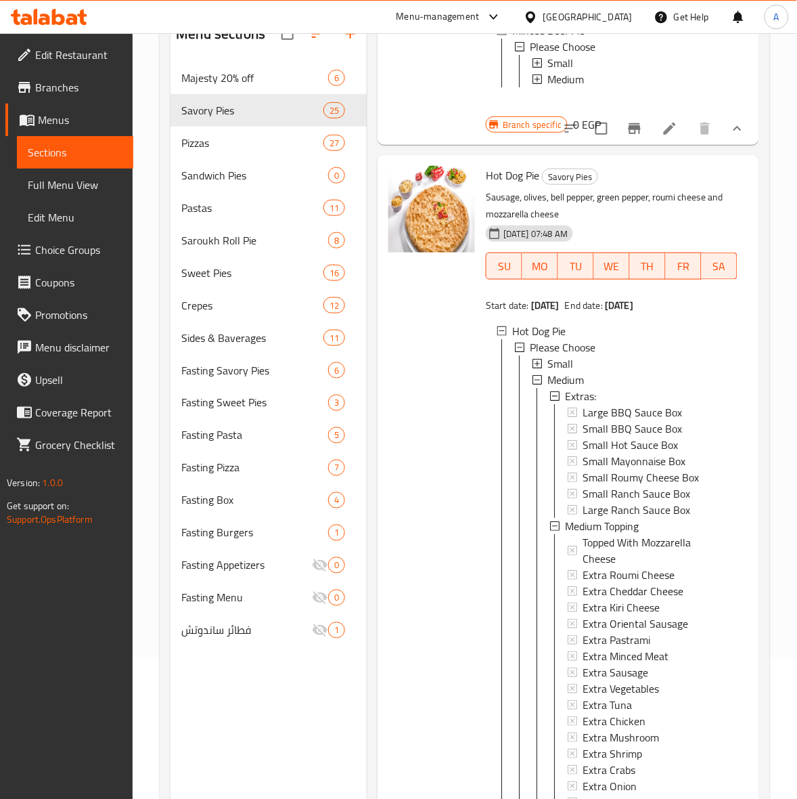
click at [583, 372] on div "Small" at bounding box center [637, 363] width 179 height 16
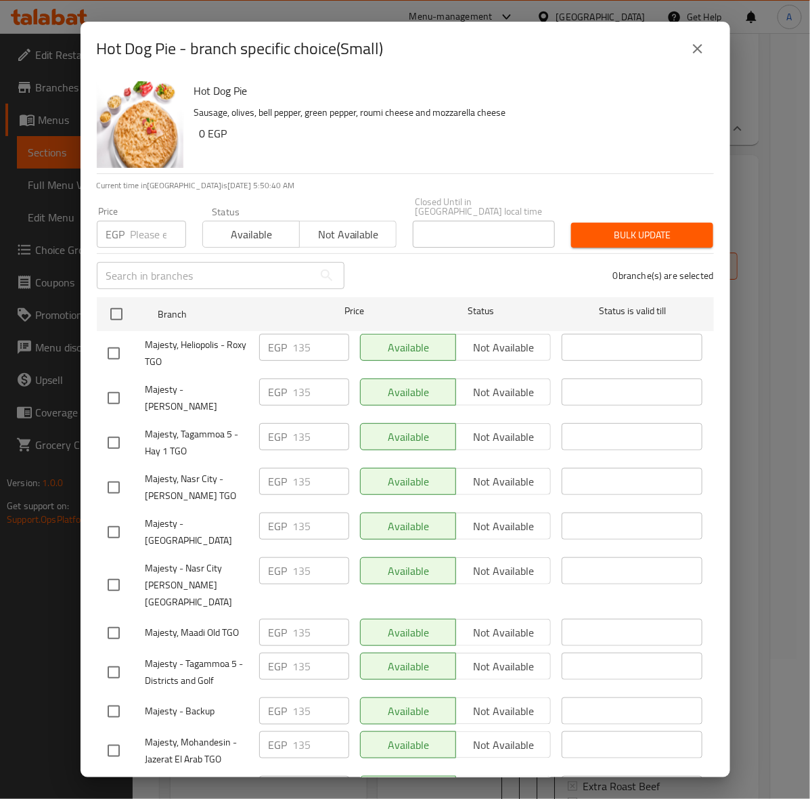
click at [696, 49] on icon "close" at bounding box center [697, 48] width 9 height 9
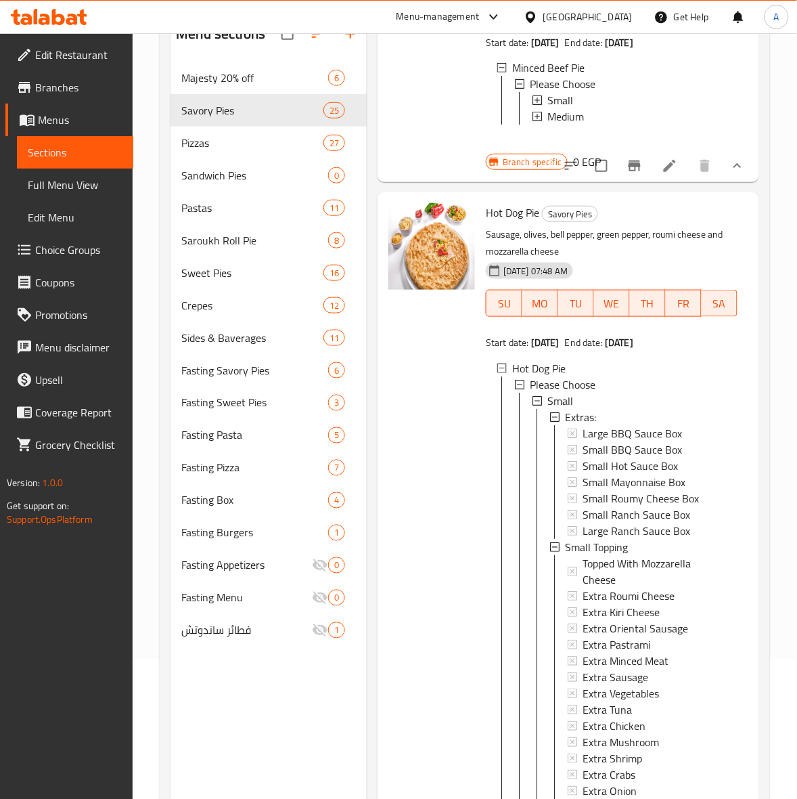
scroll to position [2977, 0]
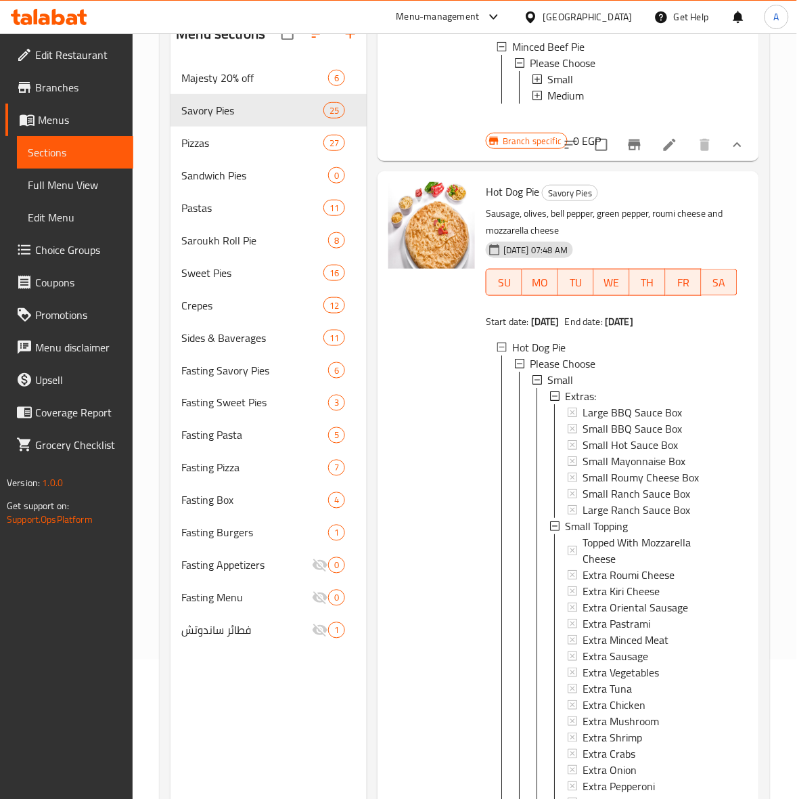
click at [540, 388] on div "Small" at bounding box center [629, 380] width 195 height 16
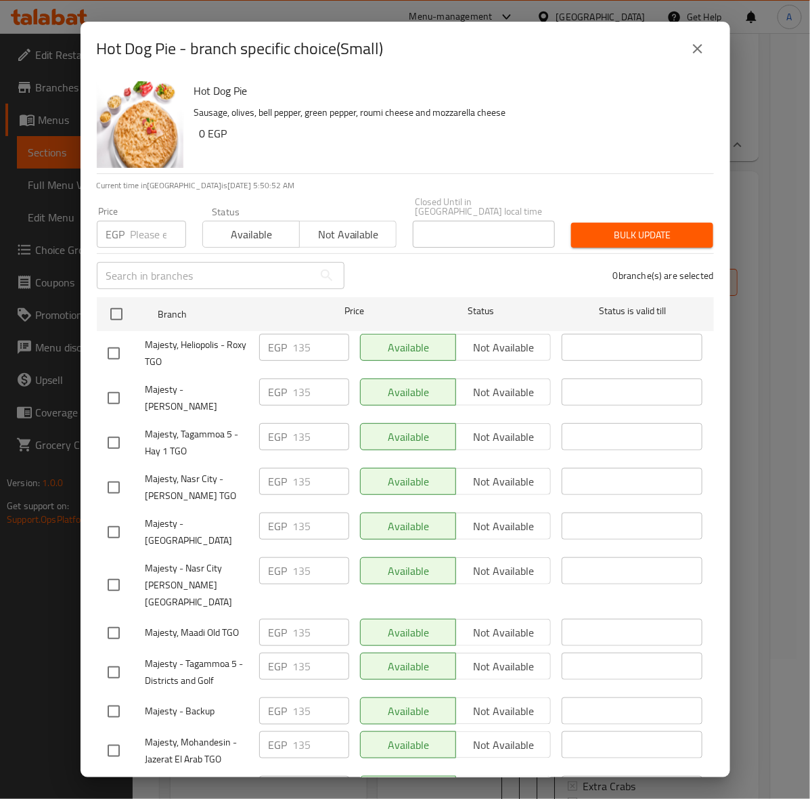
click at [697, 45] on icon "close" at bounding box center [698, 49] width 16 height 16
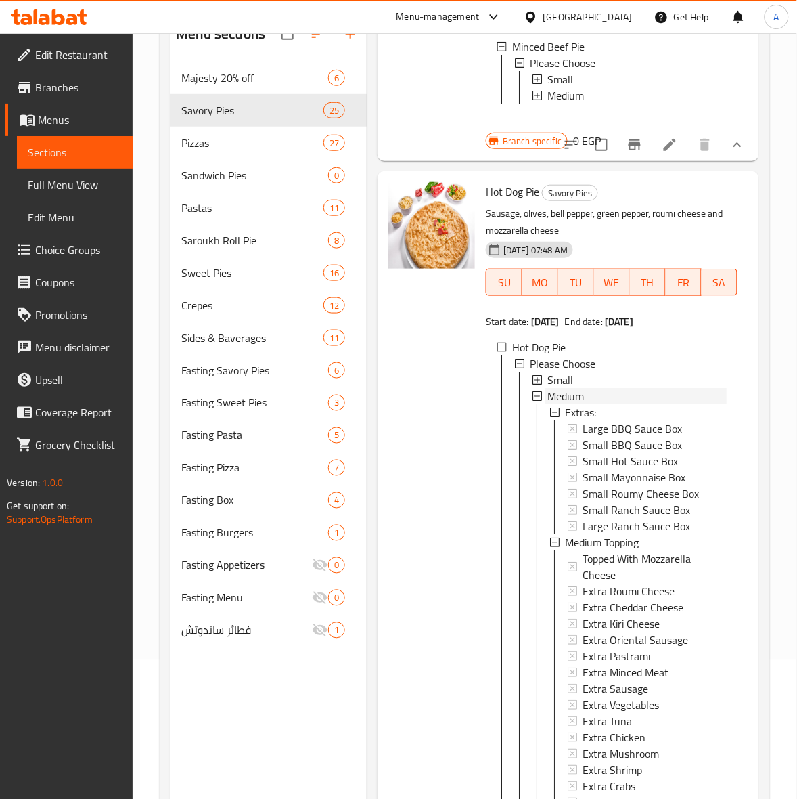
click at [567, 404] on span "Medium" at bounding box center [566, 396] width 37 height 16
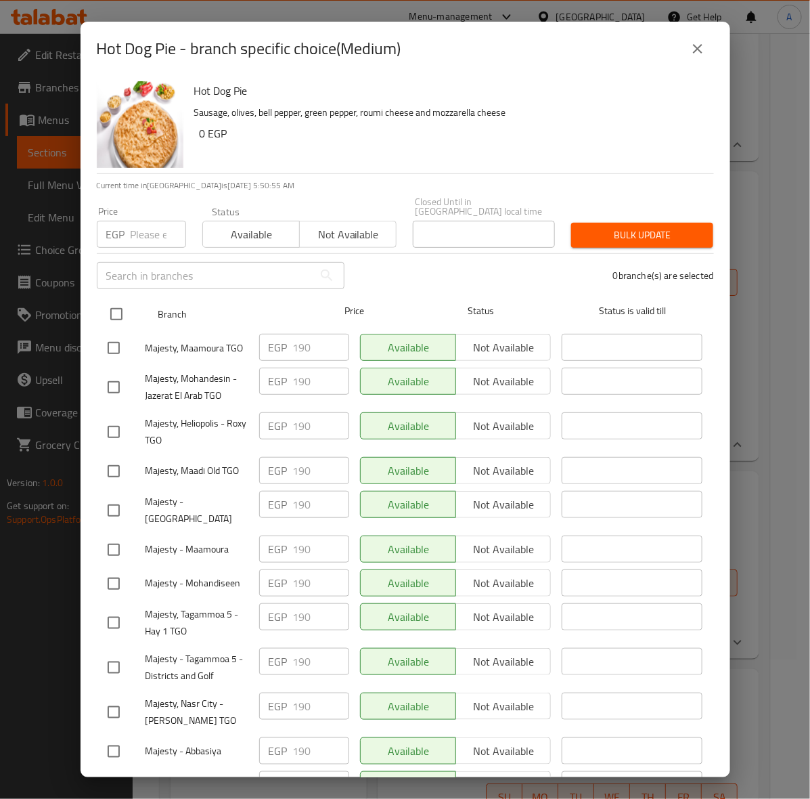
click at [112, 307] on input "checkbox" at bounding box center [116, 314] width 28 height 28
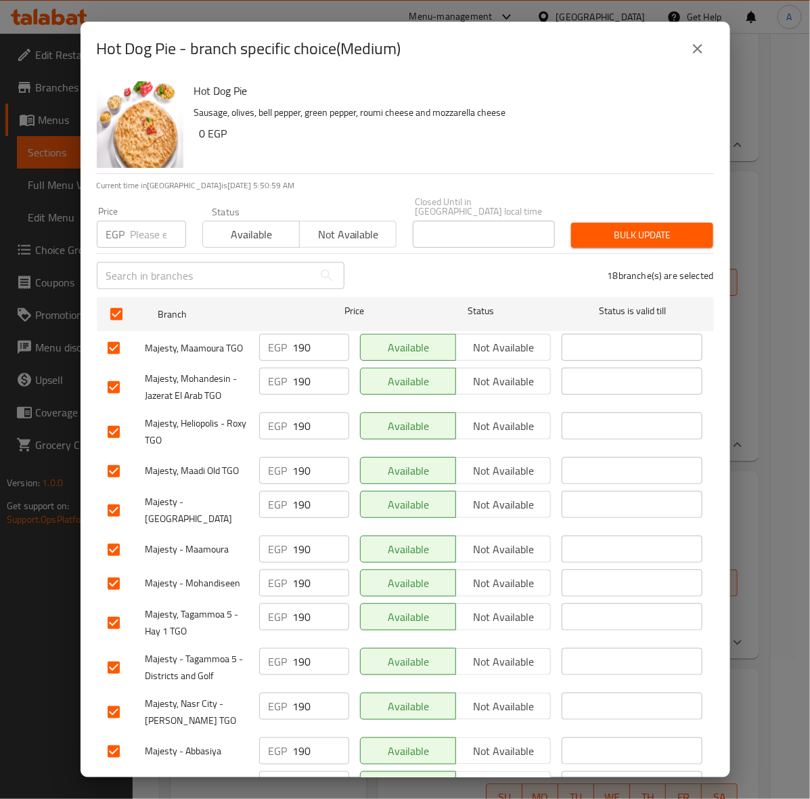
click at [149, 231] on input "number" at bounding box center [159, 234] width 56 height 27
click at [650, 234] on span "Bulk update" at bounding box center [642, 235] width 120 height 17
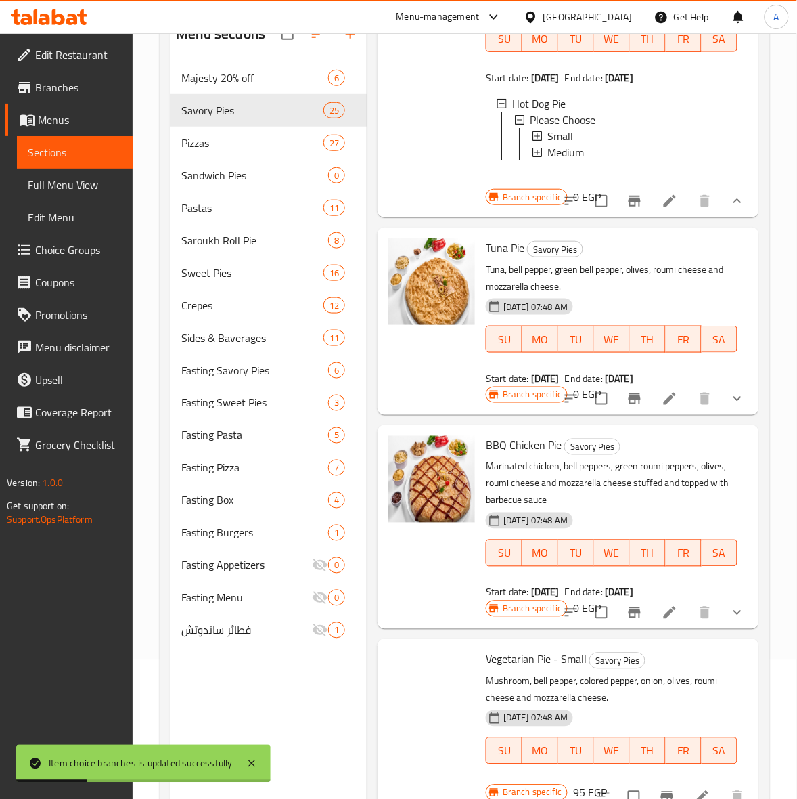
scroll to position [3230, 0]
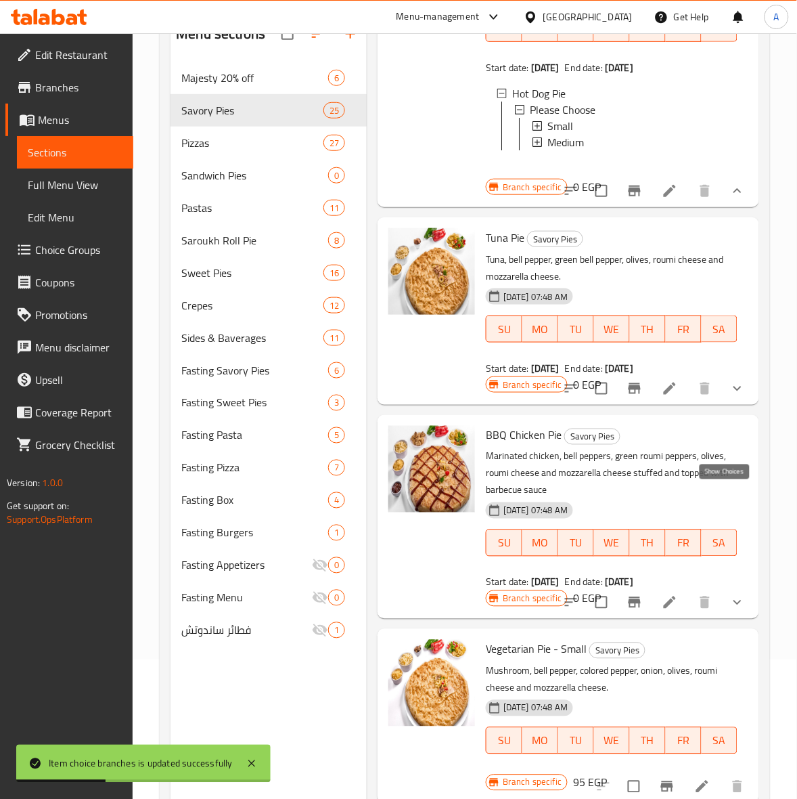
click at [730, 397] on icon "show more" at bounding box center [738, 388] width 16 height 16
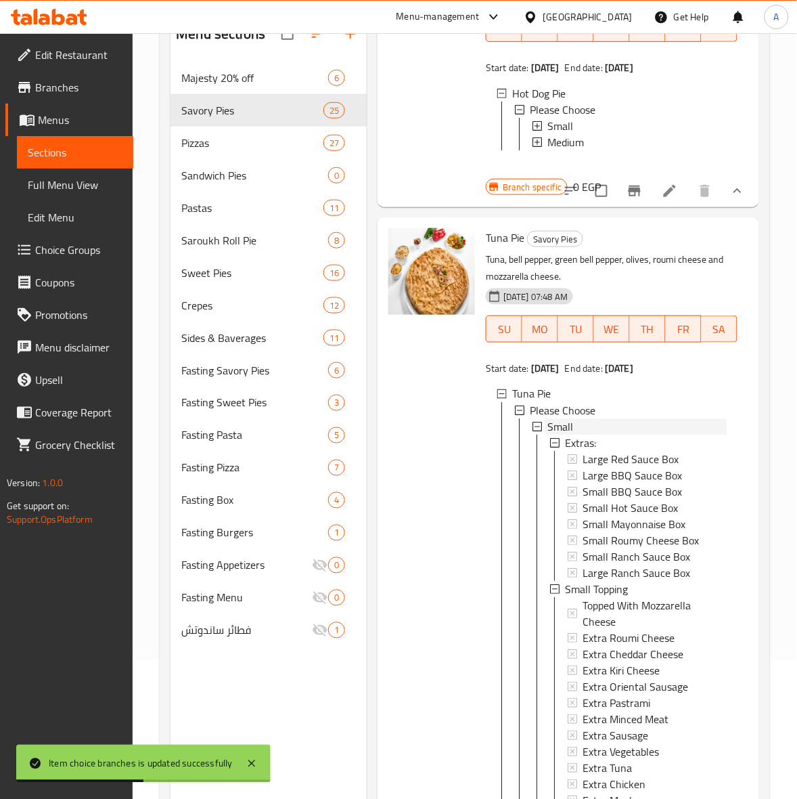
click at [579, 435] on div "Small" at bounding box center [637, 426] width 179 height 16
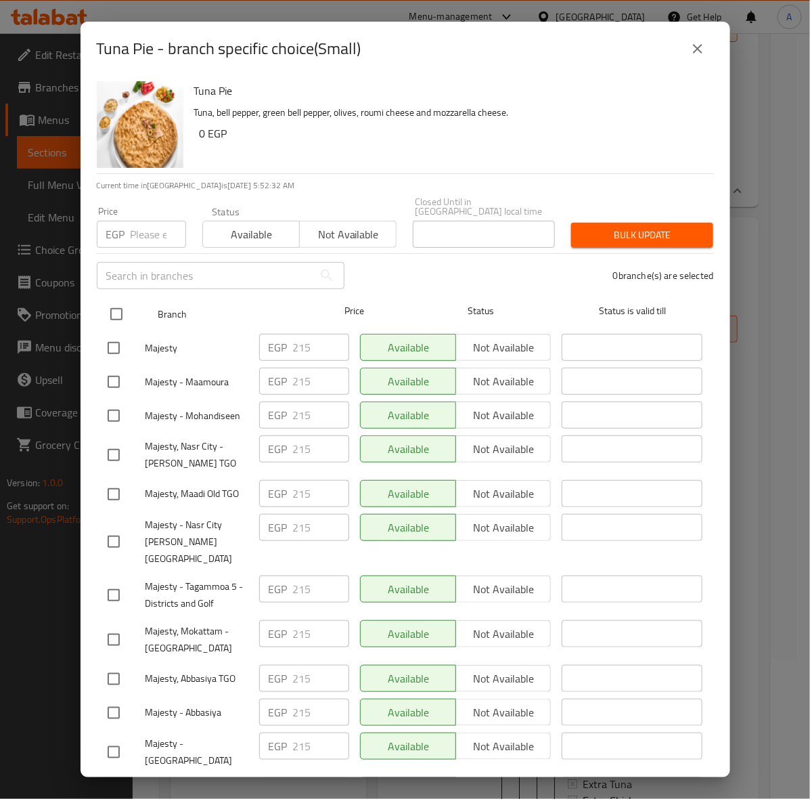
click at [112, 303] on input "checkbox" at bounding box center [116, 314] width 28 height 28
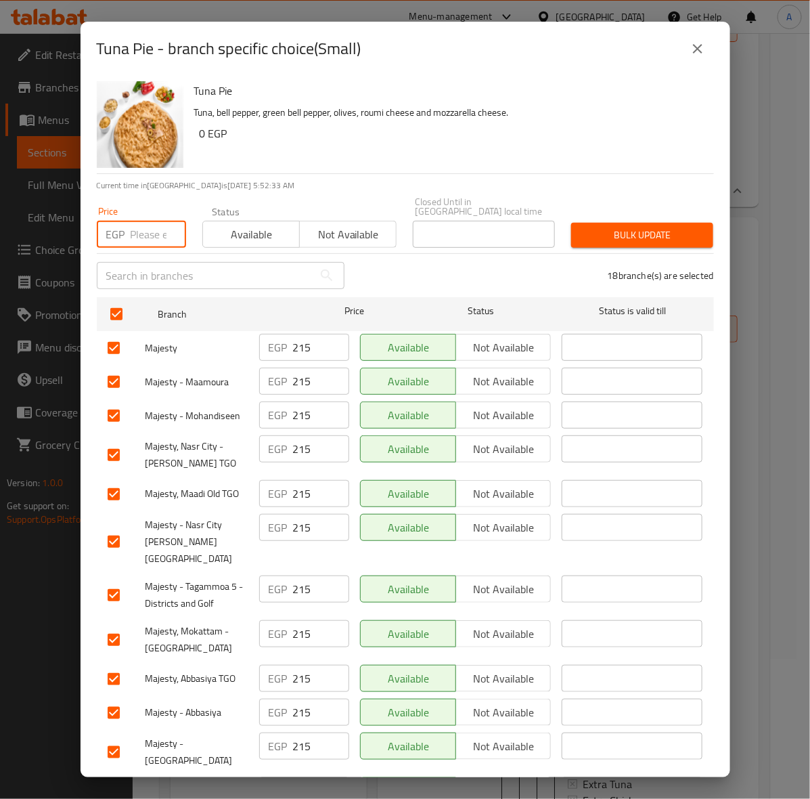
click at [144, 221] on input "number" at bounding box center [159, 234] width 56 height 27
click at [596, 227] on span "Bulk update" at bounding box center [642, 235] width 120 height 17
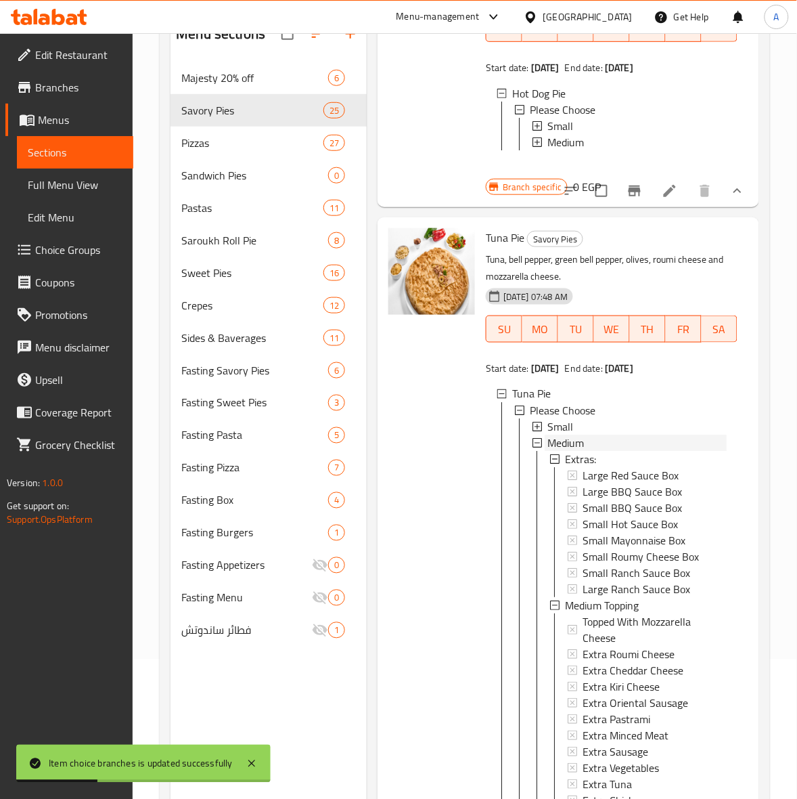
click at [584, 451] on span "Medium" at bounding box center [566, 443] width 37 height 16
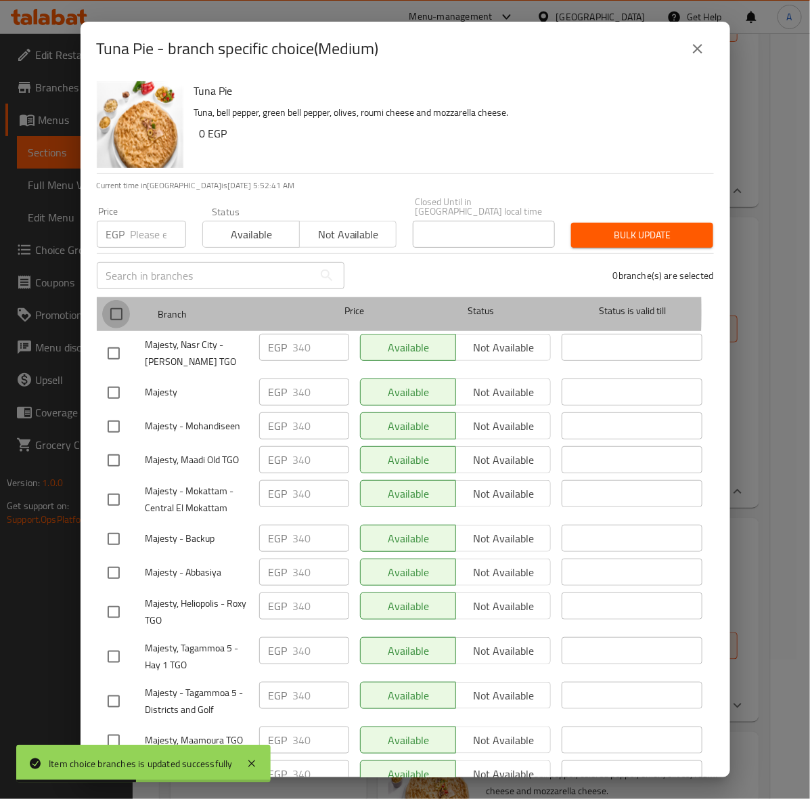
click at [114, 302] on input "checkbox" at bounding box center [116, 314] width 28 height 28
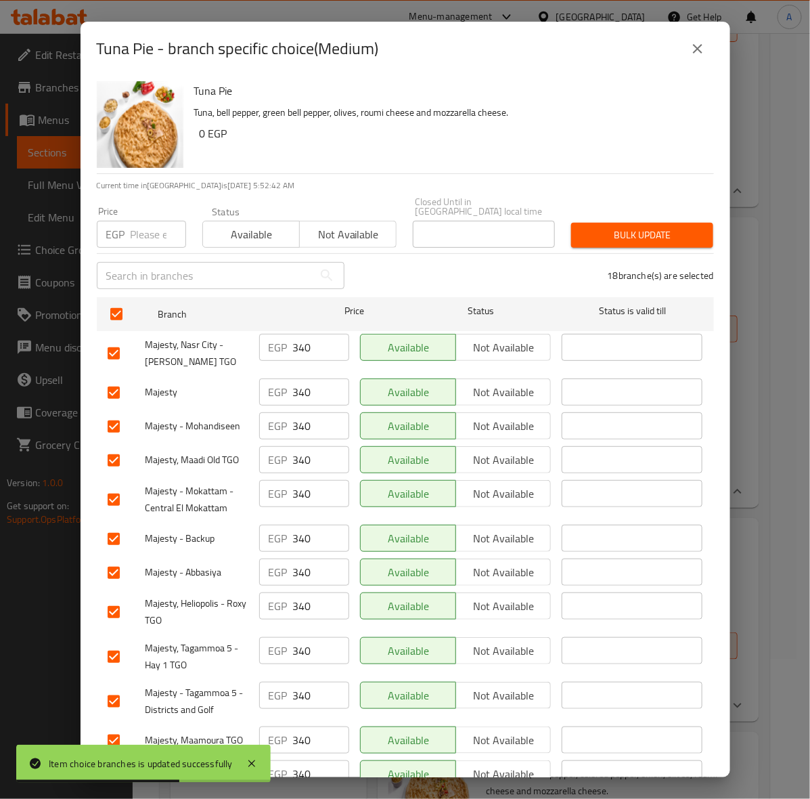
click at [129, 234] on div "EGP Price" at bounding box center [141, 234] width 89 height 27
click at [631, 227] on span "Bulk update" at bounding box center [642, 235] width 120 height 17
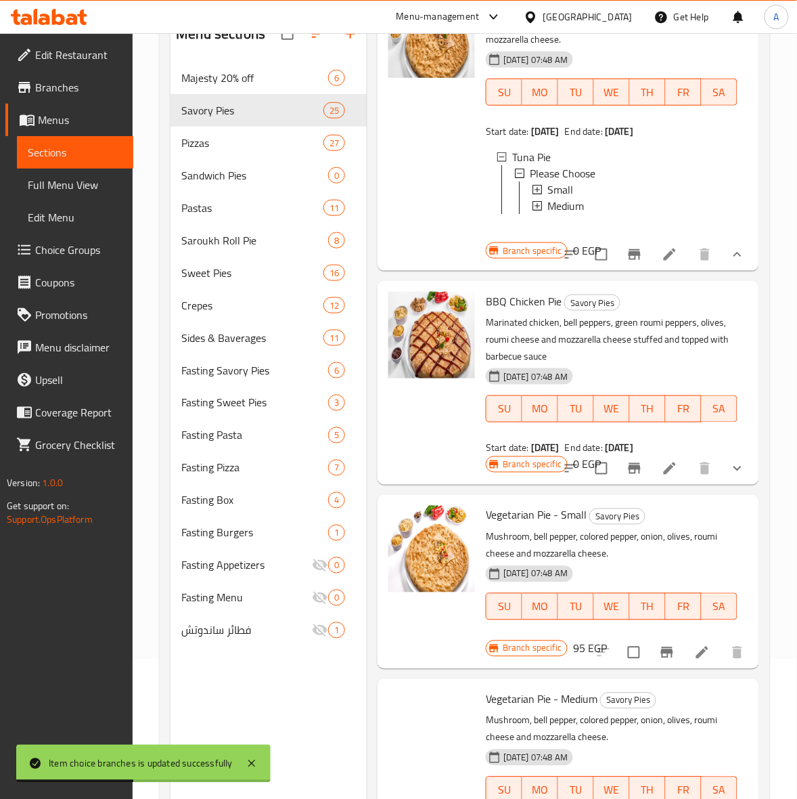
scroll to position [3484, 0]
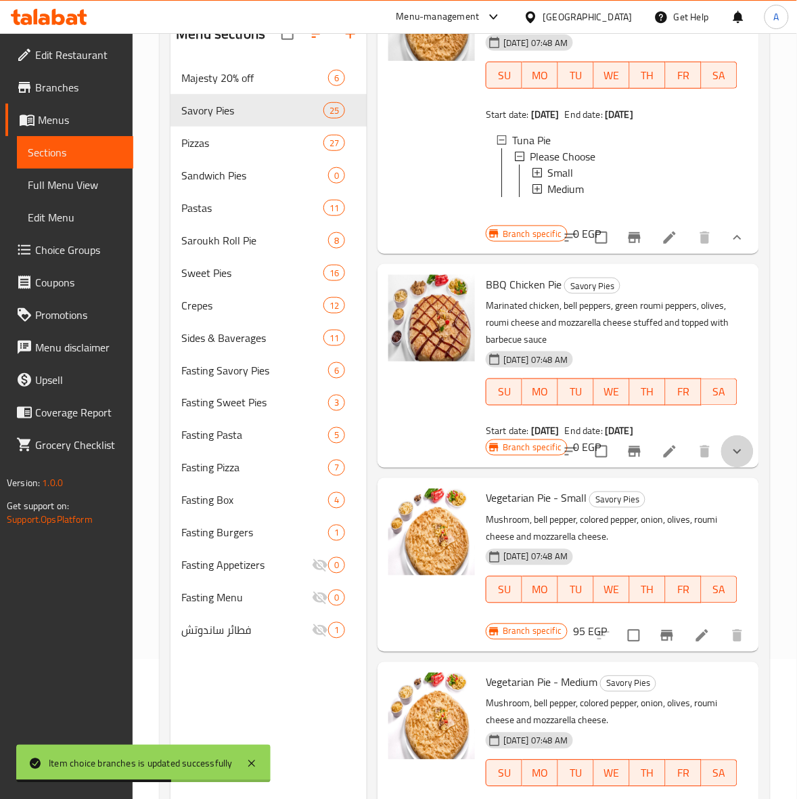
click at [734, 468] on button "show more" at bounding box center [738, 451] width 32 height 32
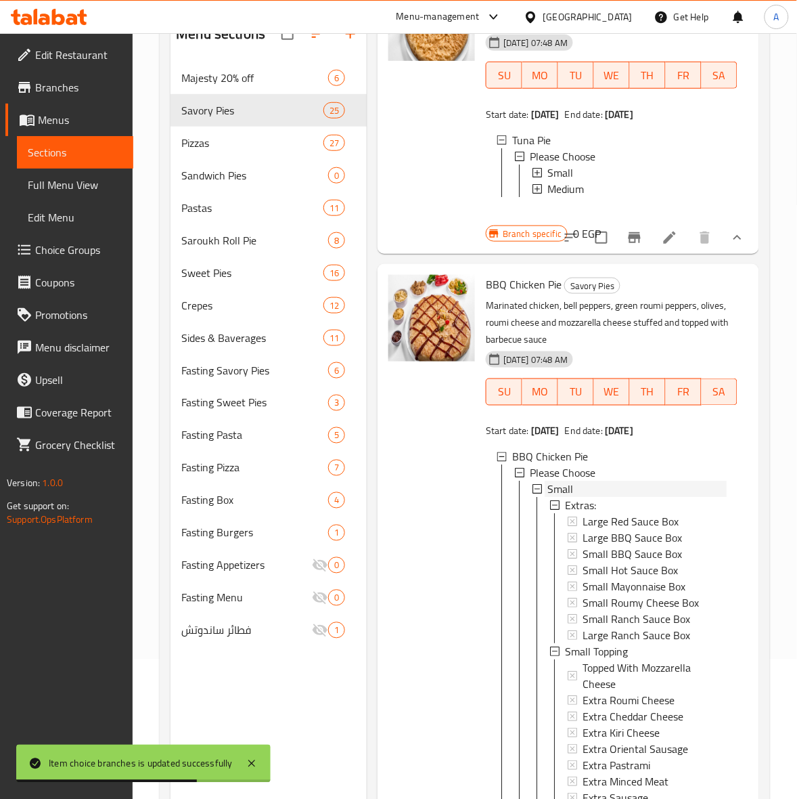
click at [563, 498] on span "Small" at bounding box center [561, 489] width 26 height 16
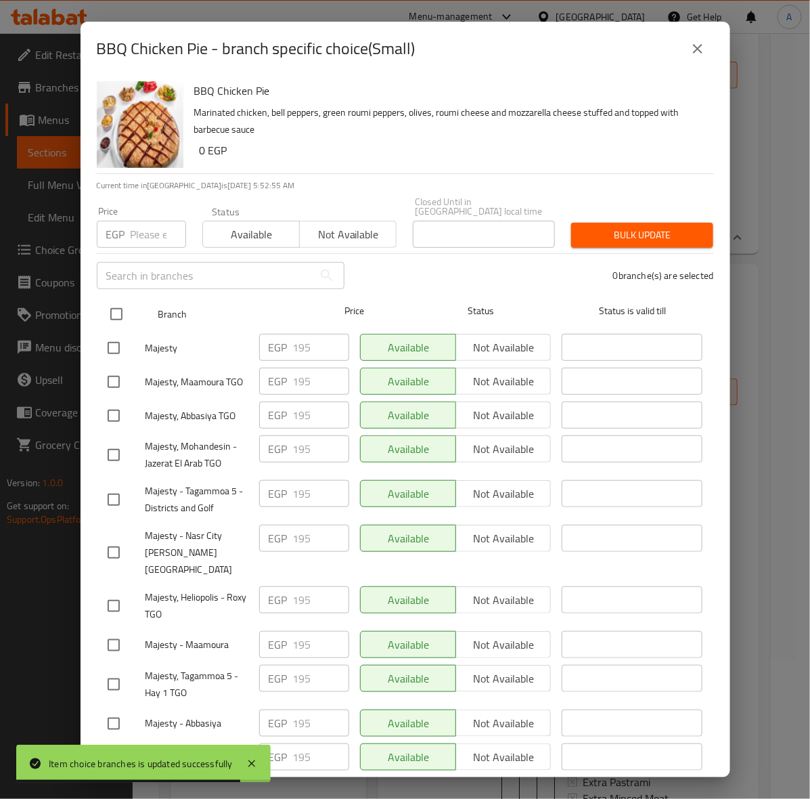
click at [120, 307] on input "checkbox" at bounding box center [116, 314] width 28 height 28
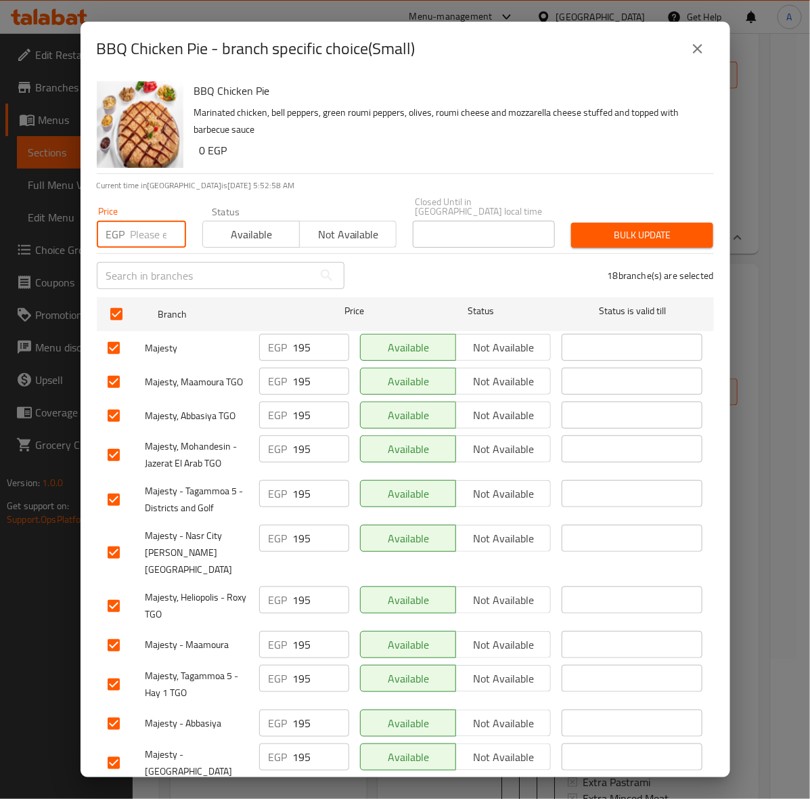
click at [136, 223] on input "number" at bounding box center [159, 234] width 56 height 27
click at [640, 227] on span "Bulk update" at bounding box center [642, 235] width 120 height 17
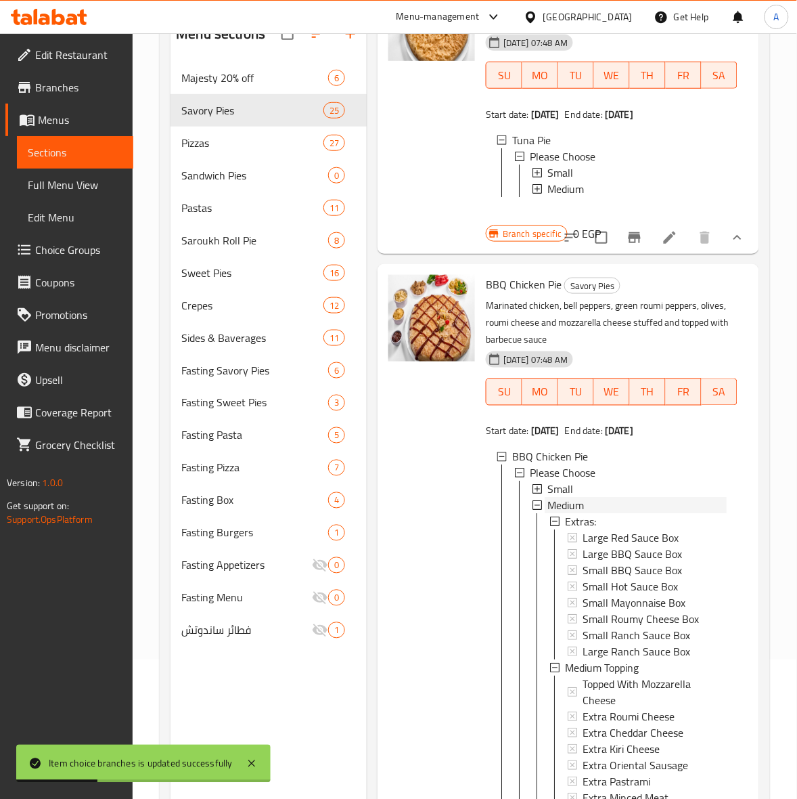
click at [559, 514] on span "Medium" at bounding box center [566, 506] width 37 height 16
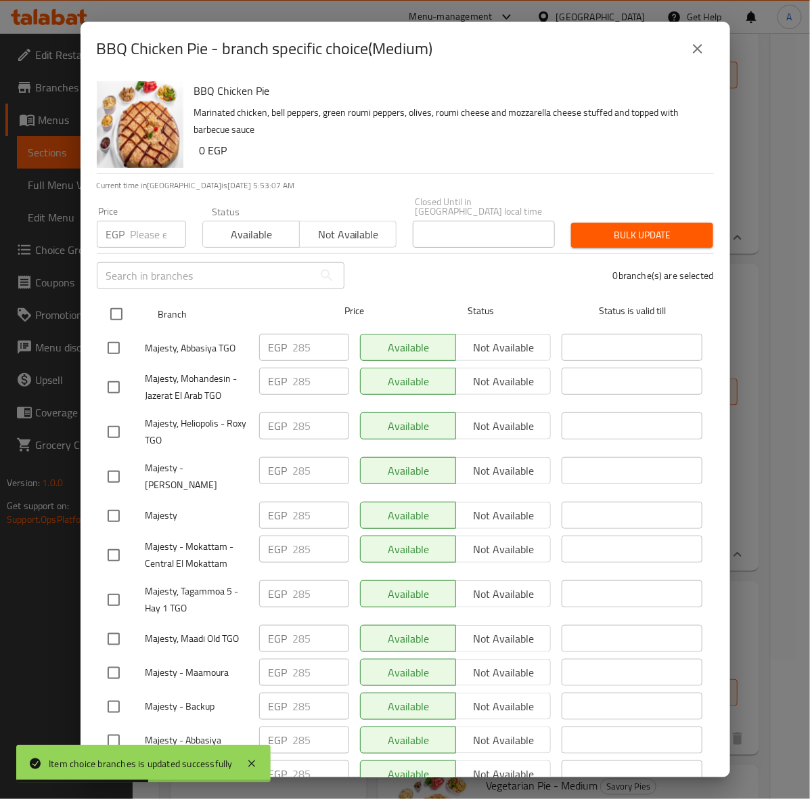
click at [114, 303] on input "checkbox" at bounding box center [116, 314] width 28 height 28
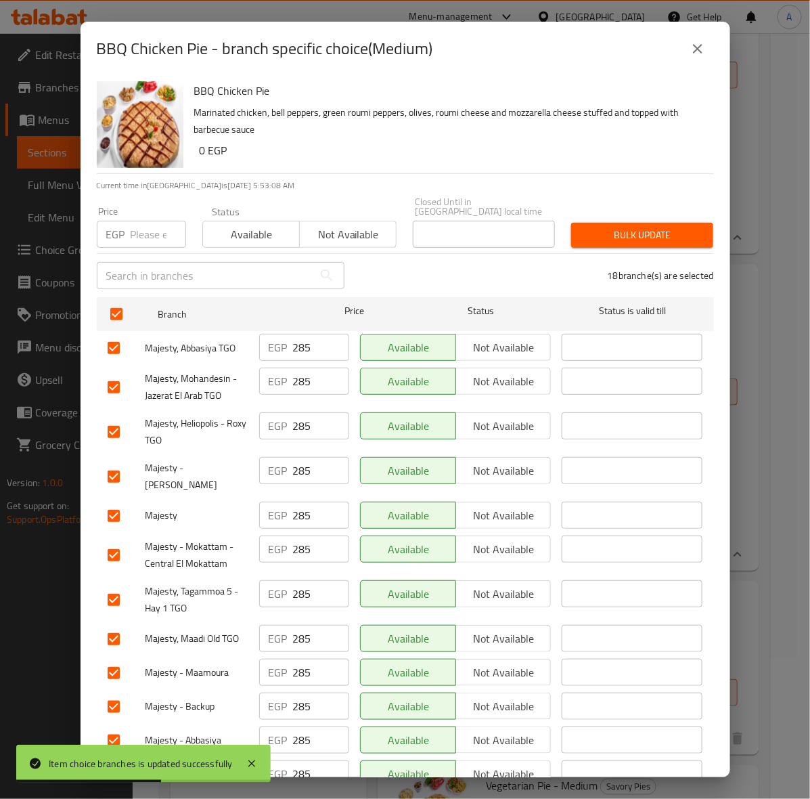
click at [136, 229] on input "number" at bounding box center [159, 234] width 56 height 27
click at [610, 229] on span "Bulk update" at bounding box center [642, 235] width 120 height 17
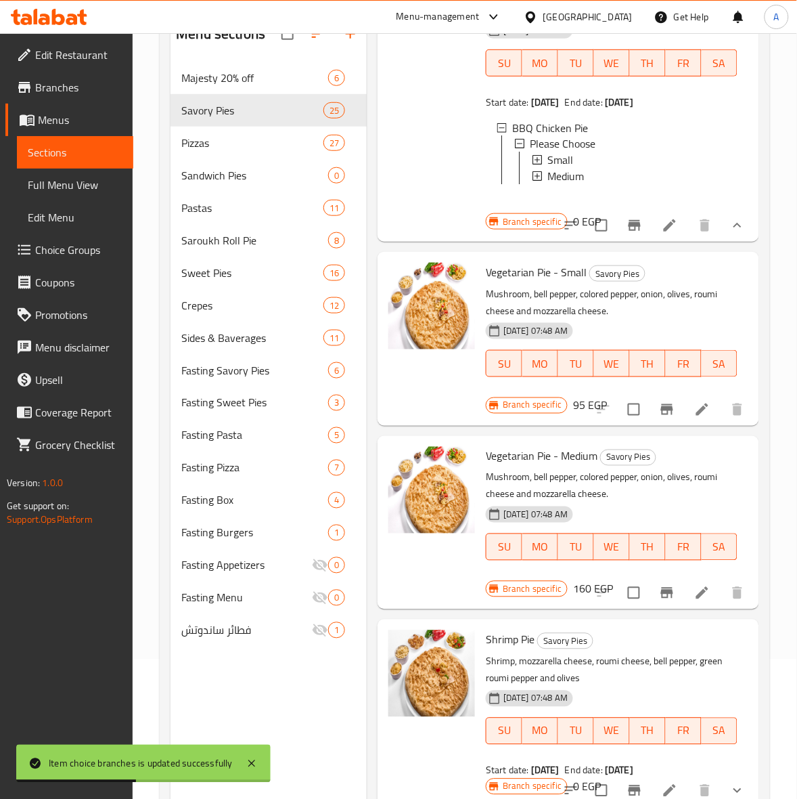
scroll to position [3823, 0]
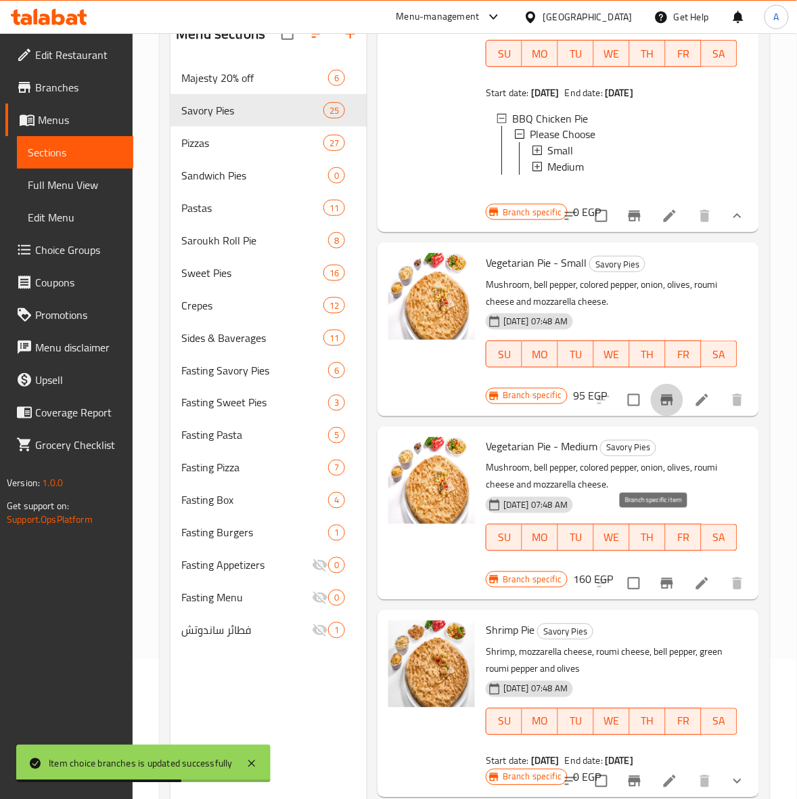
click at [659, 408] on icon "Branch-specific-item" at bounding box center [667, 400] width 16 height 16
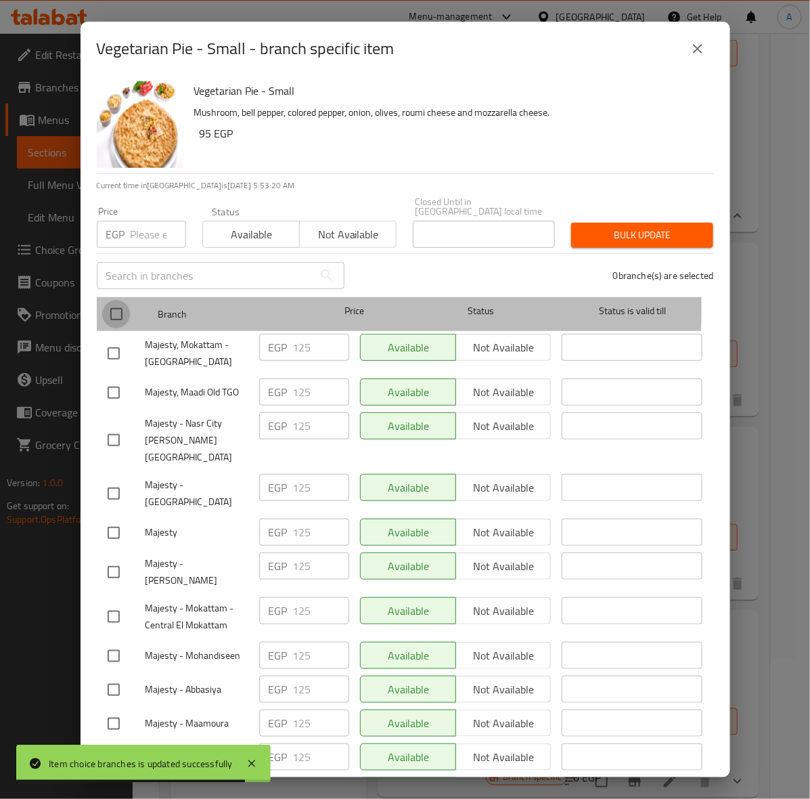
click at [122, 300] on input "checkbox" at bounding box center [116, 314] width 28 height 28
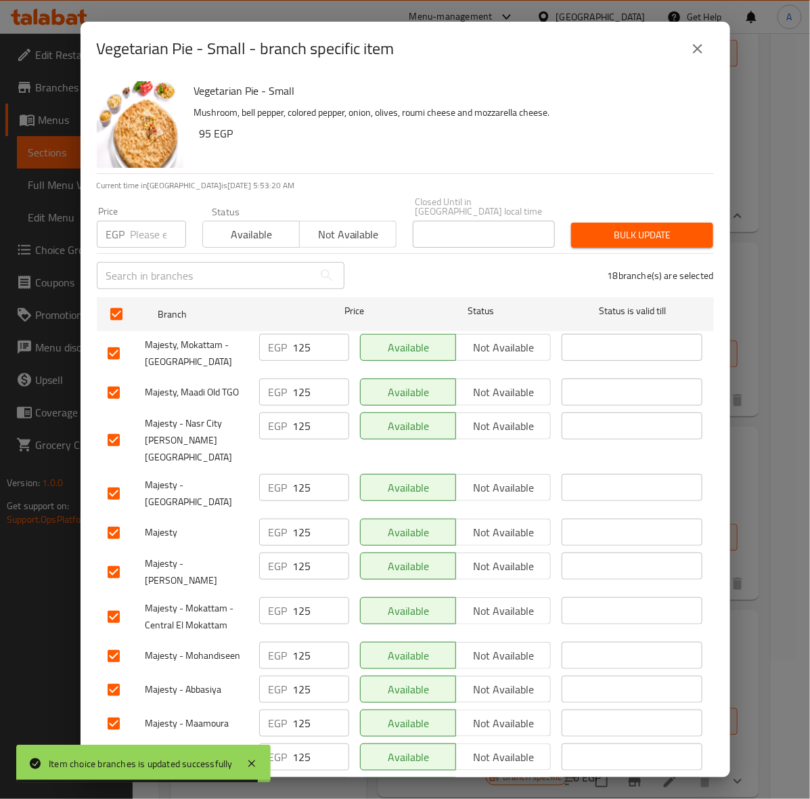
click at [137, 232] on input "number" at bounding box center [159, 234] width 56 height 27
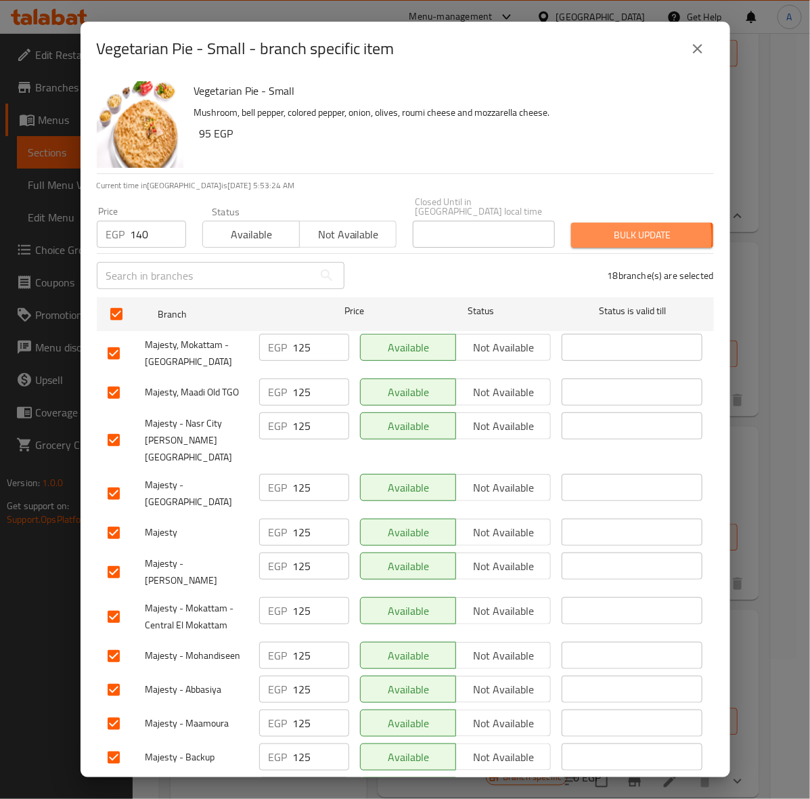
click at [608, 228] on span "Bulk update" at bounding box center [642, 235] width 120 height 17
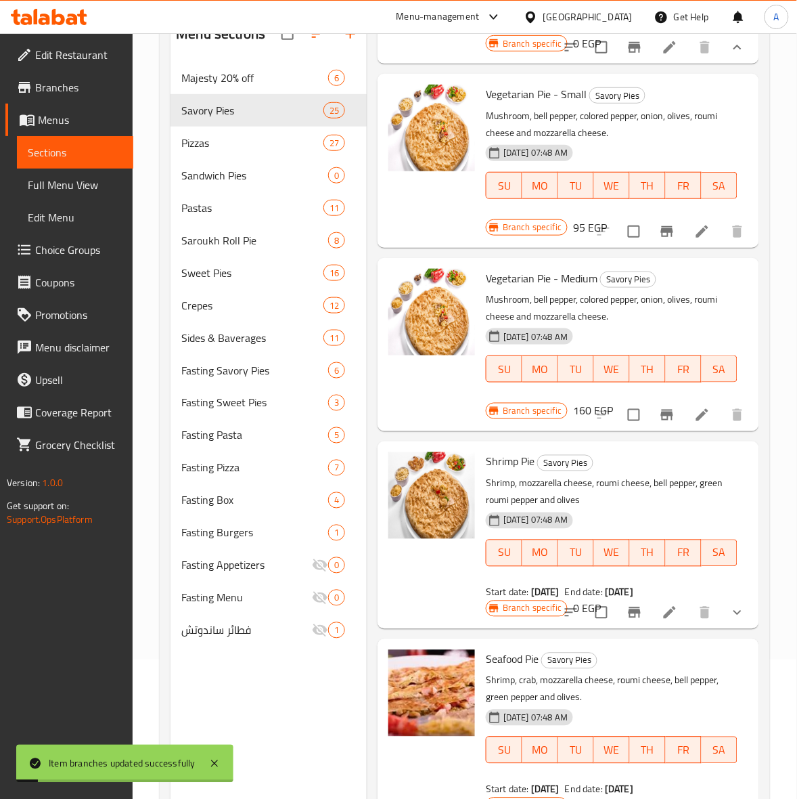
scroll to position [3992, 0]
click at [659, 422] on icon "Branch-specific-item" at bounding box center [667, 414] width 16 height 16
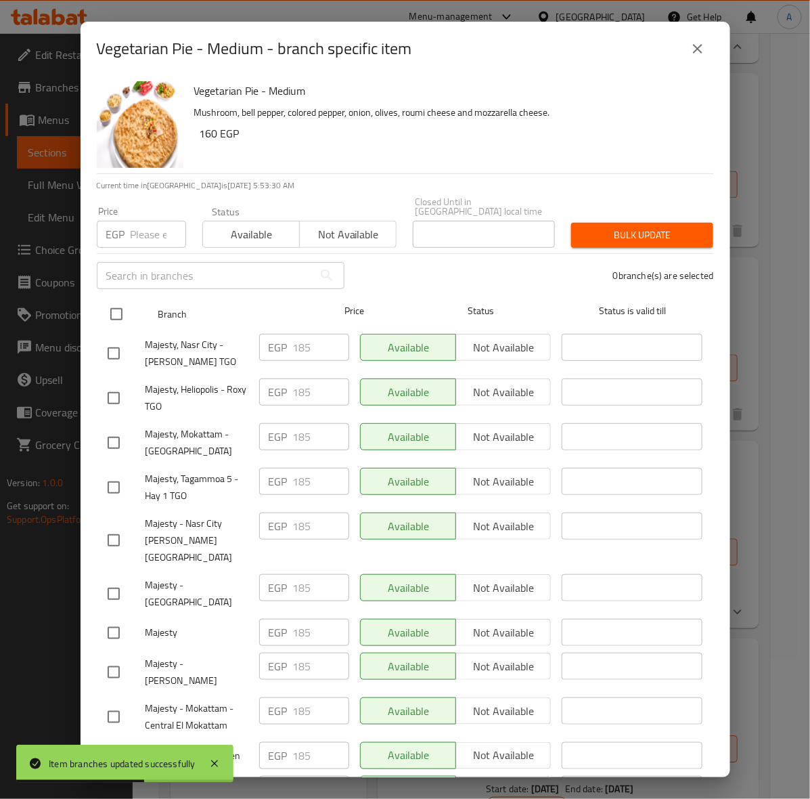
drag, startPoint x: 112, startPoint y: 308, endPoint x: 122, endPoint y: 290, distance: 20.6
click at [112, 308] on input "checkbox" at bounding box center [116, 314] width 28 height 28
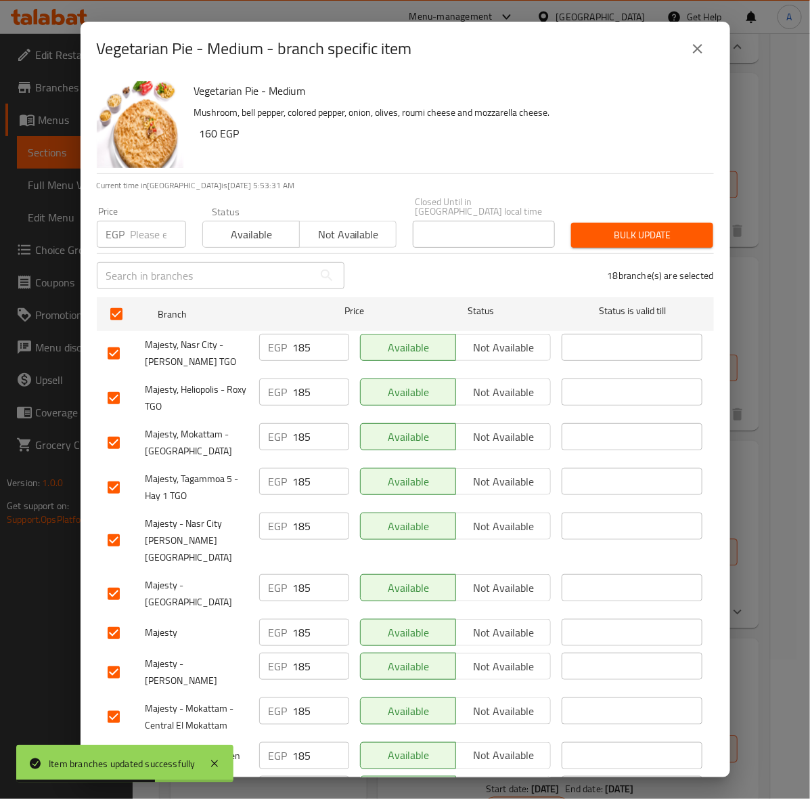
click at [141, 234] on input "number" at bounding box center [159, 234] width 56 height 27
click at [640, 227] on span "Bulk update" at bounding box center [642, 235] width 120 height 17
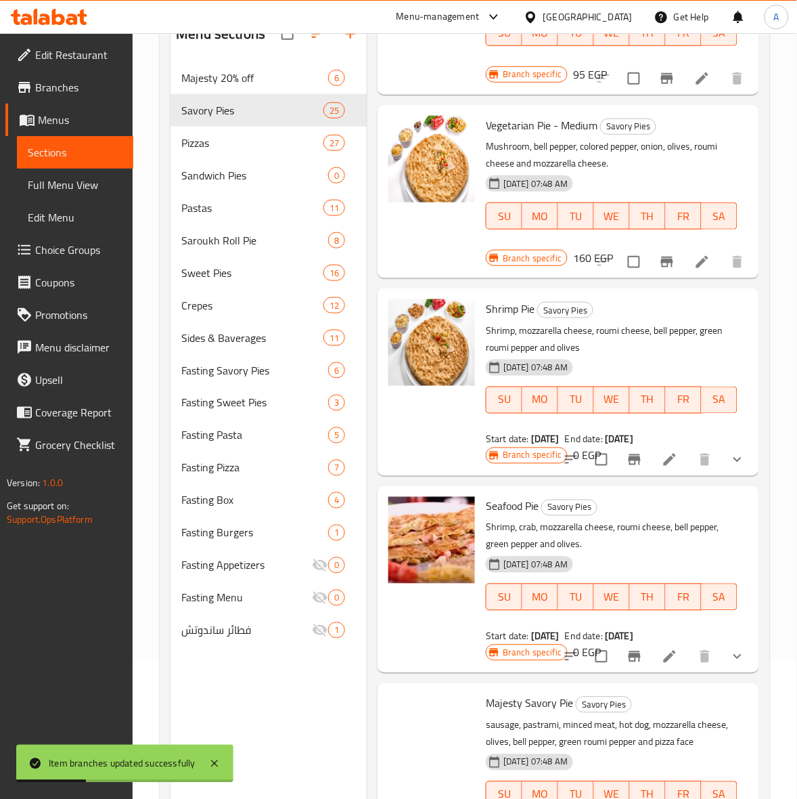
scroll to position [4161, 0]
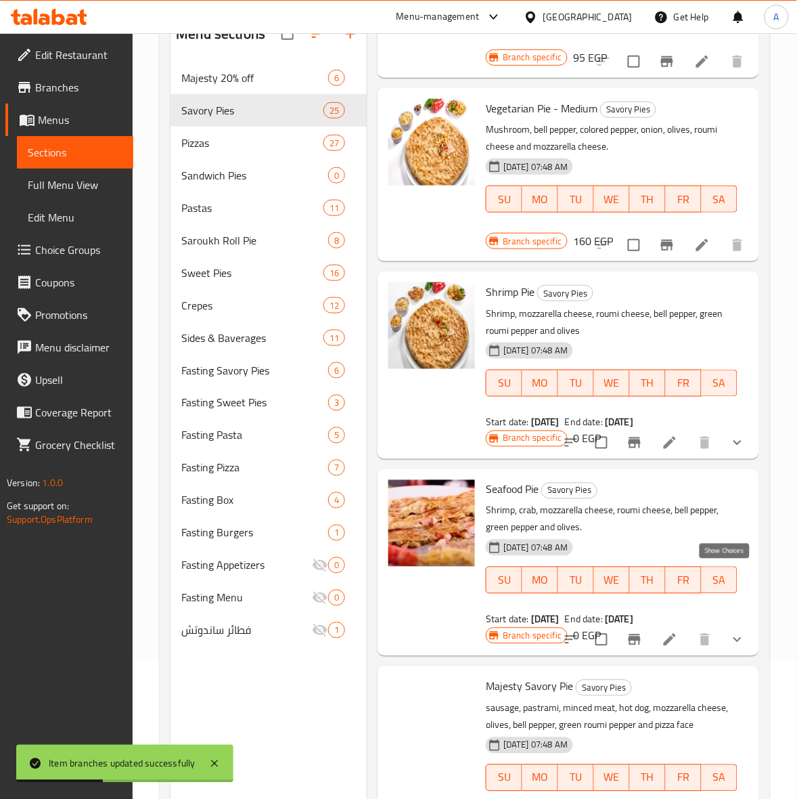
click at [730, 451] on icon "show more" at bounding box center [738, 443] width 16 height 16
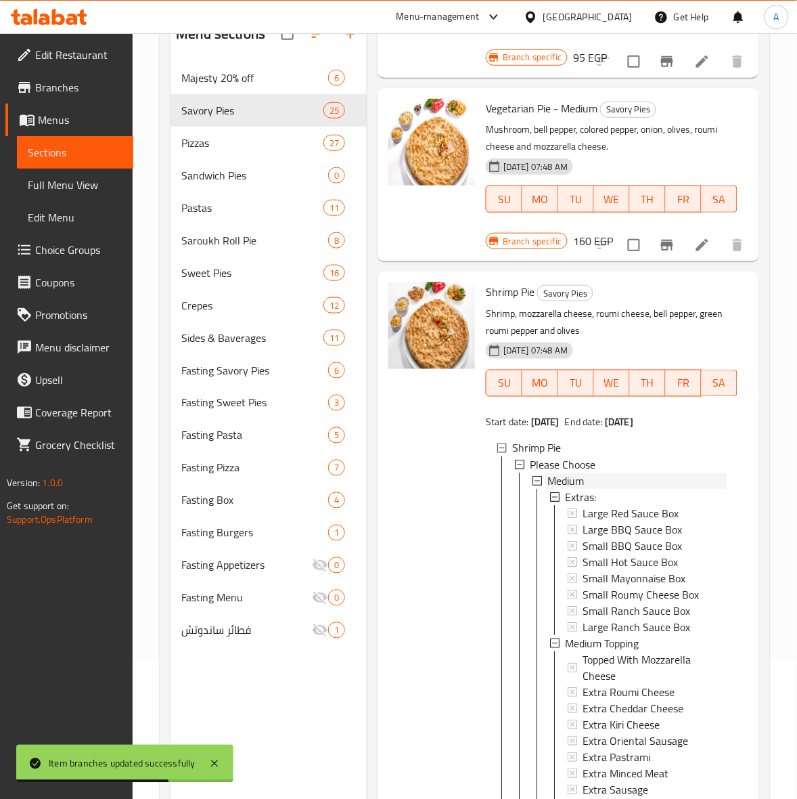
click at [592, 489] on div "Medium" at bounding box center [637, 481] width 179 height 16
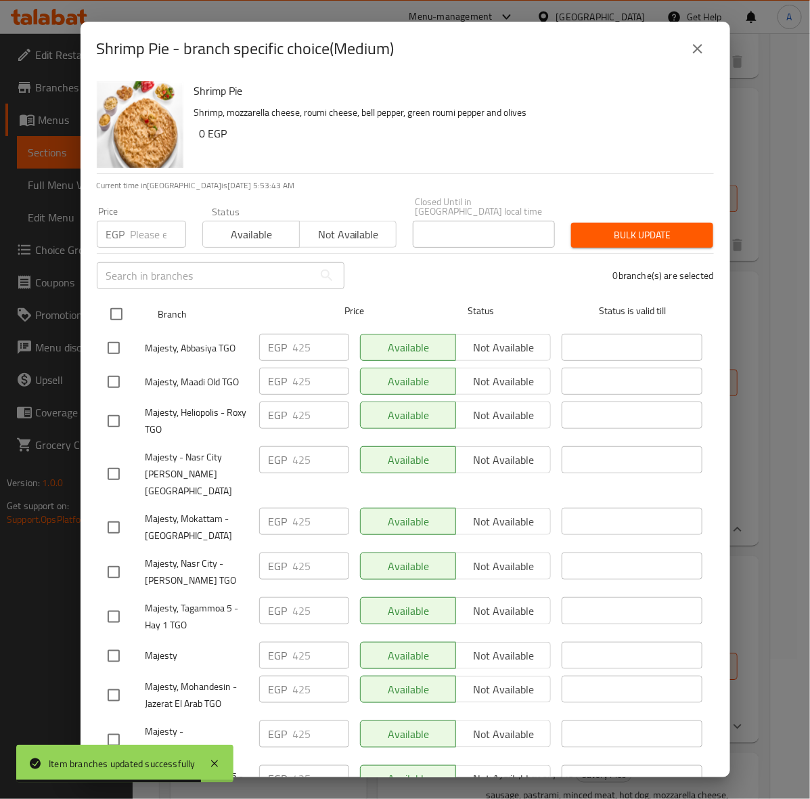
click at [116, 307] on input "checkbox" at bounding box center [116, 314] width 28 height 28
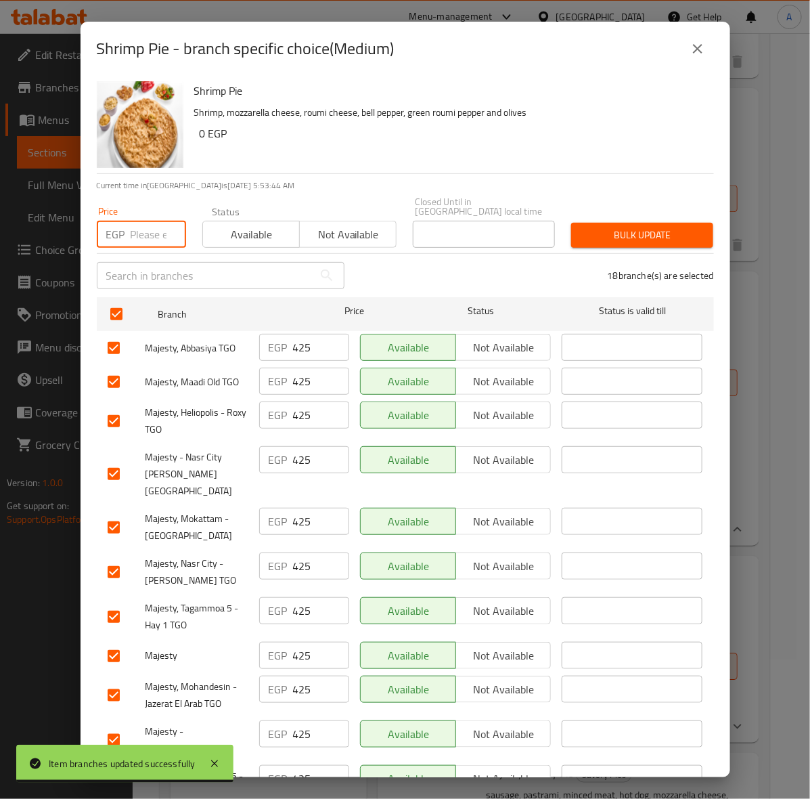
click at [139, 222] on input "number" at bounding box center [159, 234] width 56 height 27
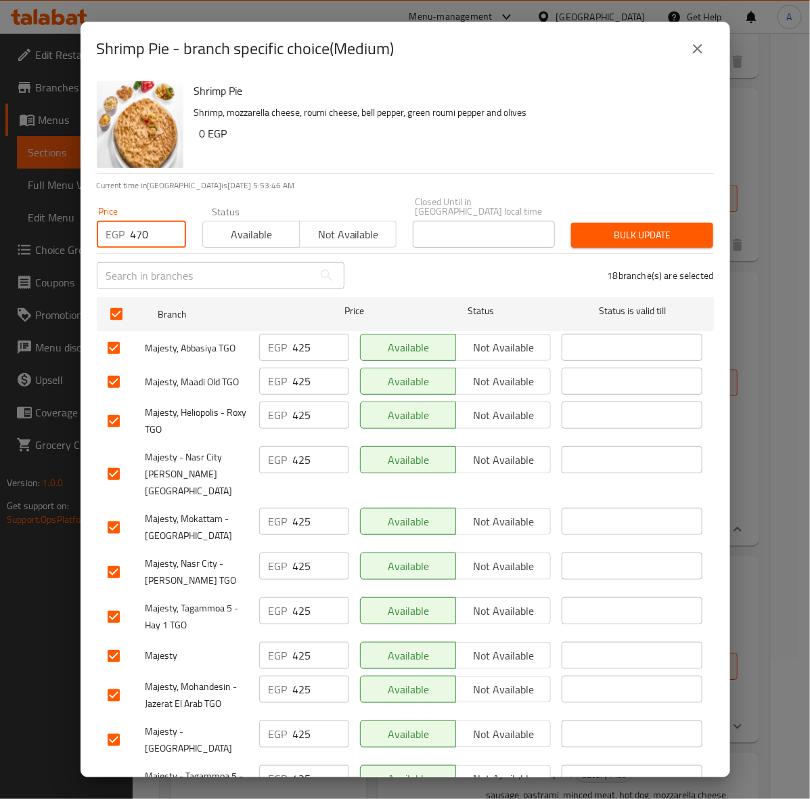
click at [606, 227] on span "Bulk update" at bounding box center [642, 235] width 120 height 17
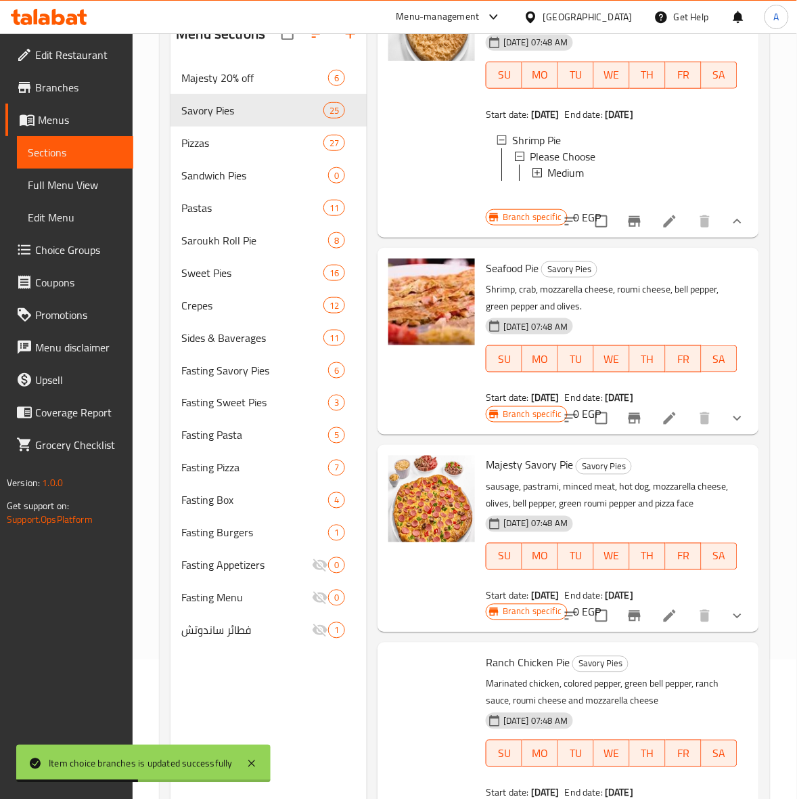
scroll to position [4500, 0]
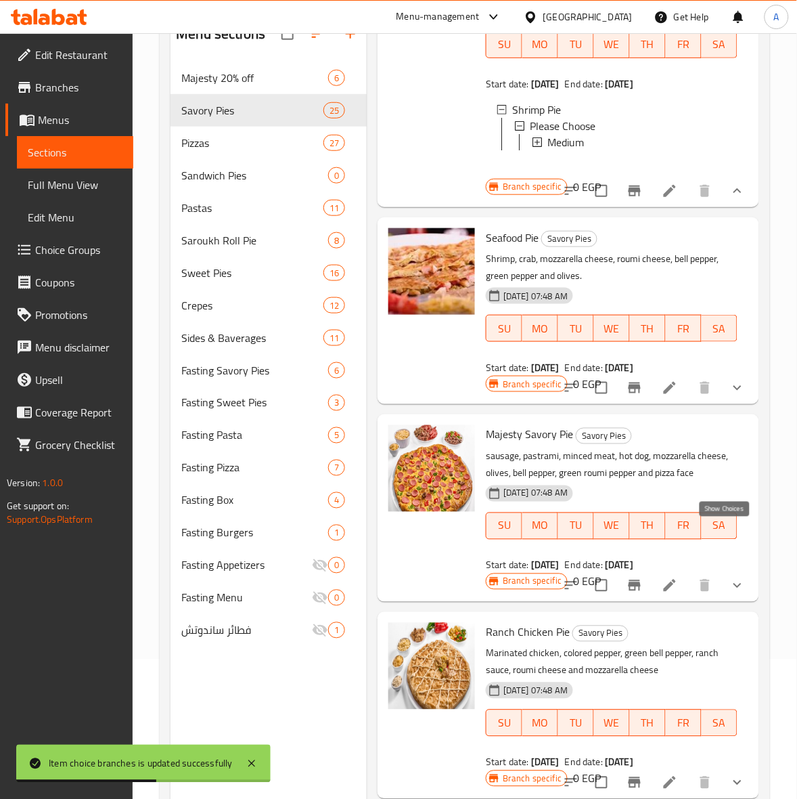
click at [732, 396] on icon "show more" at bounding box center [738, 388] width 16 height 16
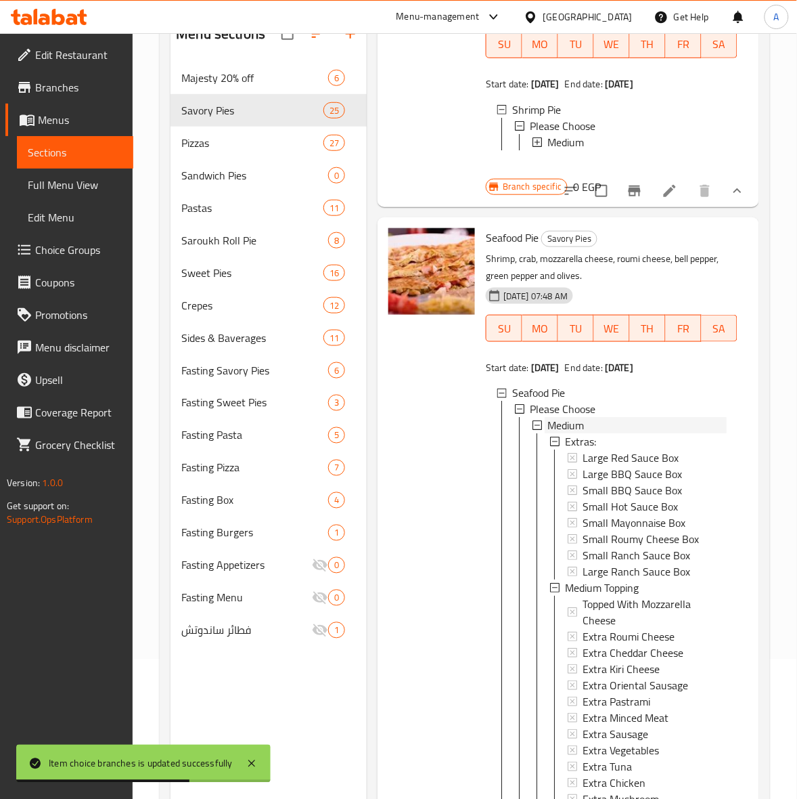
click at [591, 434] on div "Medium" at bounding box center [637, 426] width 179 height 16
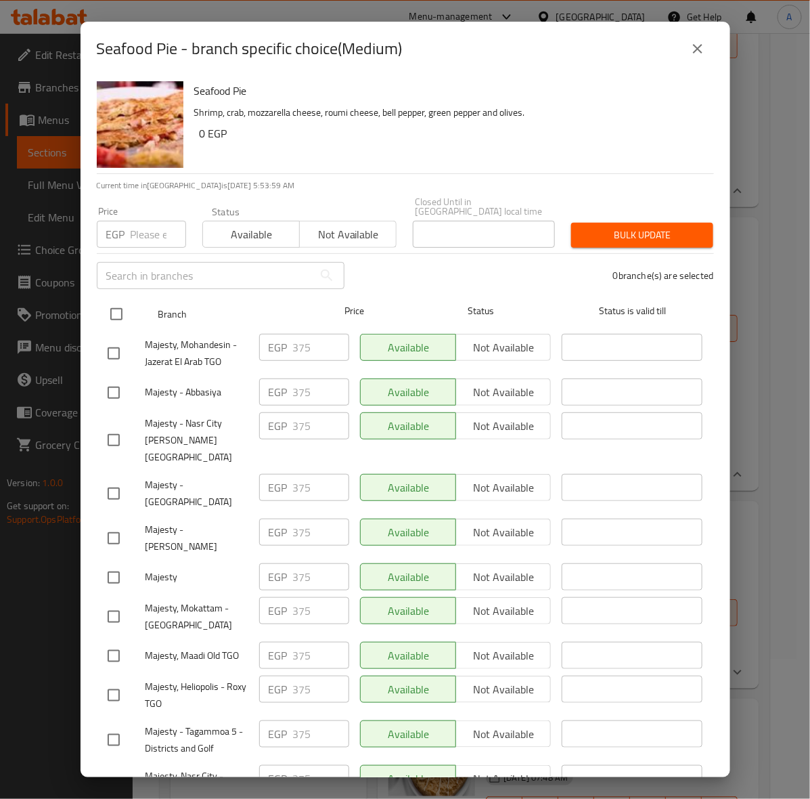
click at [120, 303] on input "checkbox" at bounding box center [116, 314] width 28 height 28
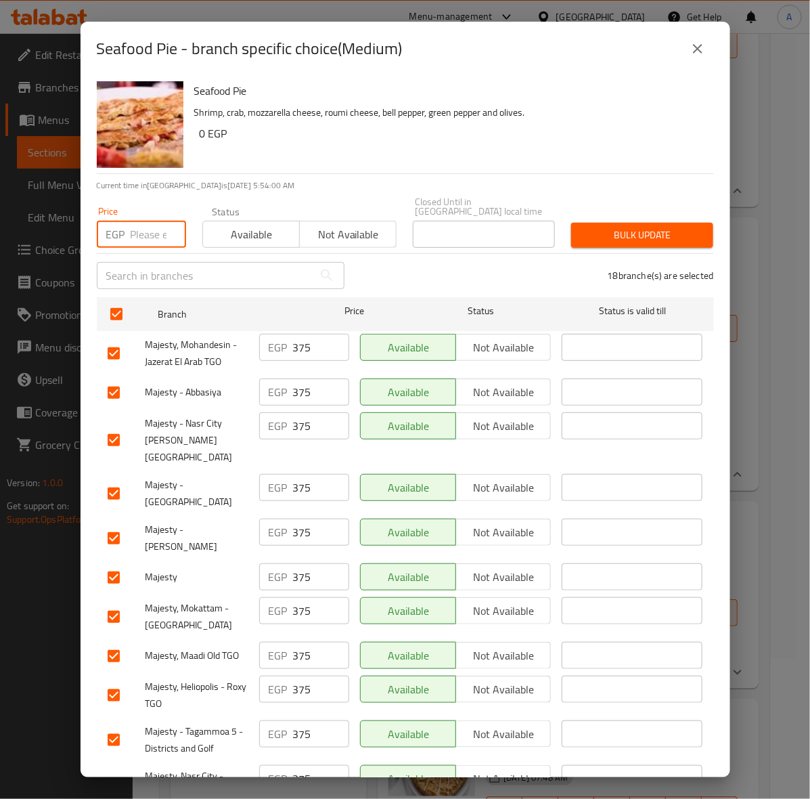
click at [142, 221] on input "number" at bounding box center [159, 234] width 56 height 27
click at [596, 227] on span "Bulk update" at bounding box center [642, 235] width 120 height 17
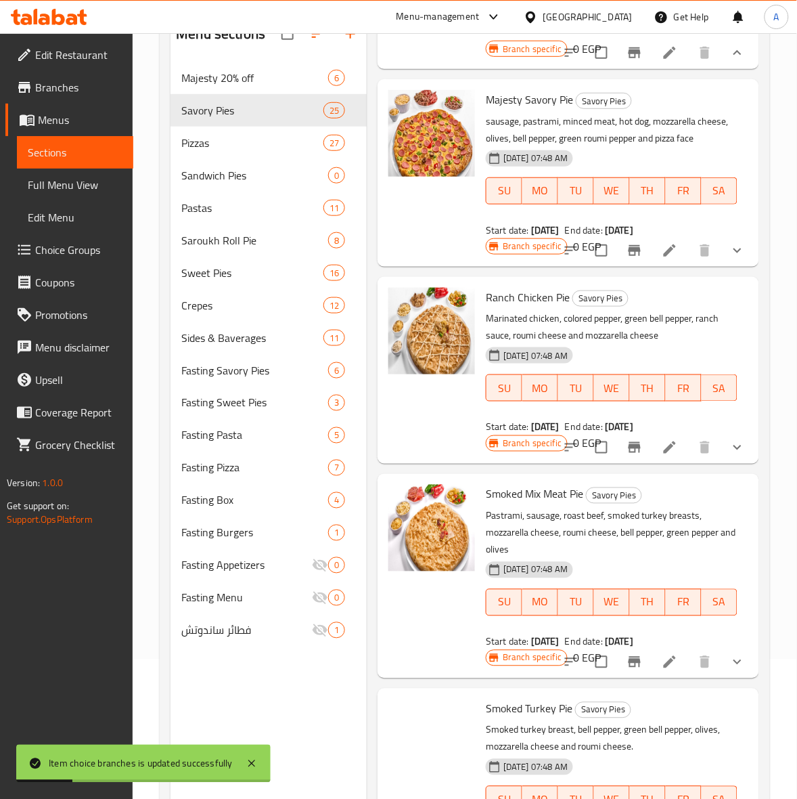
scroll to position [4923, 0]
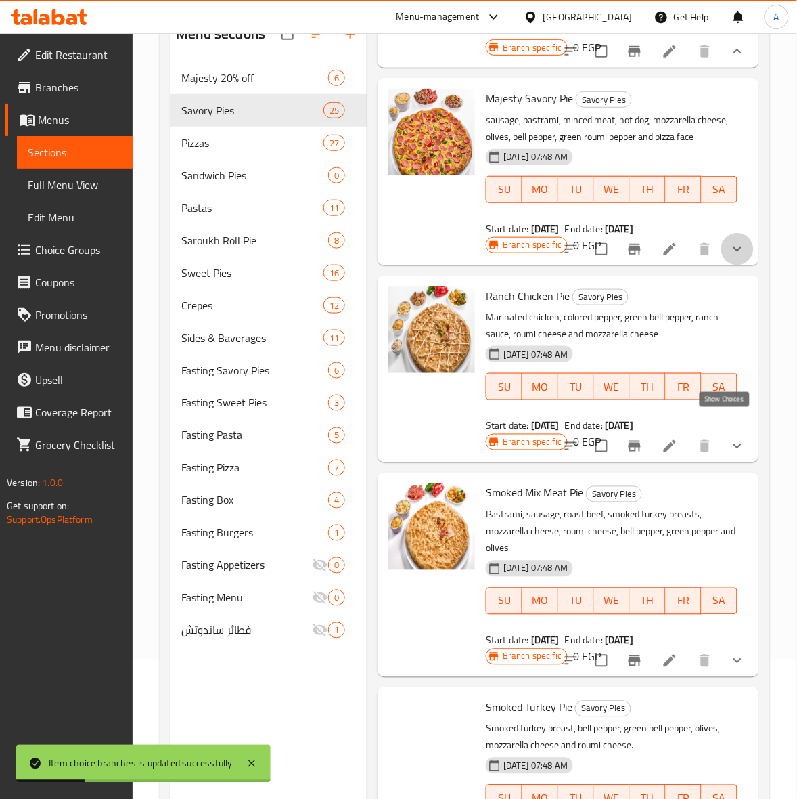
click at [730, 257] on icon "show more" at bounding box center [738, 249] width 16 height 16
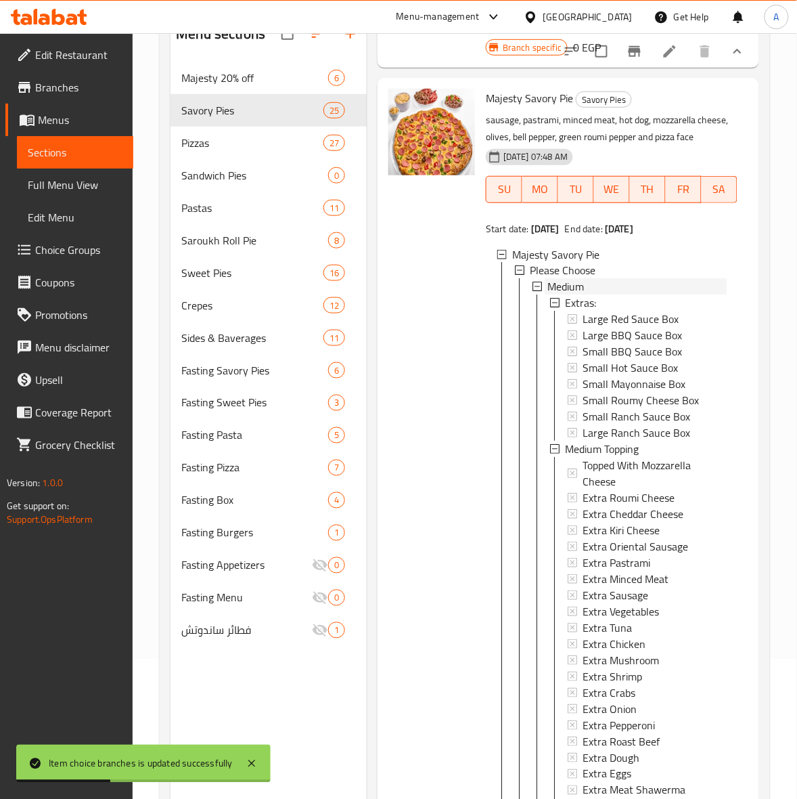
click at [584, 295] on span "Medium" at bounding box center [566, 287] width 37 height 16
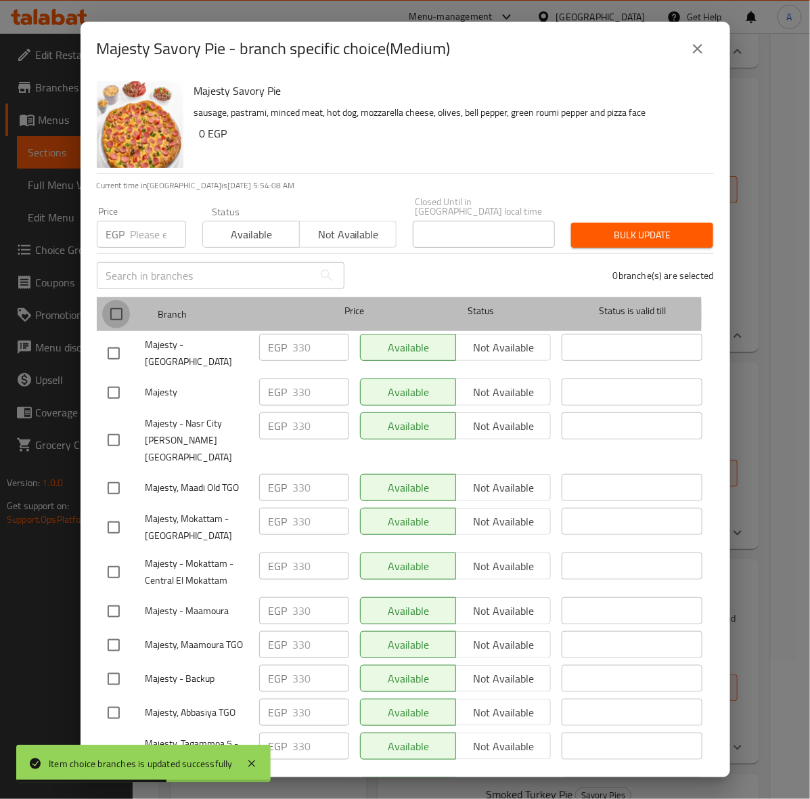
click at [116, 305] on input "checkbox" at bounding box center [116, 314] width 28 height 28
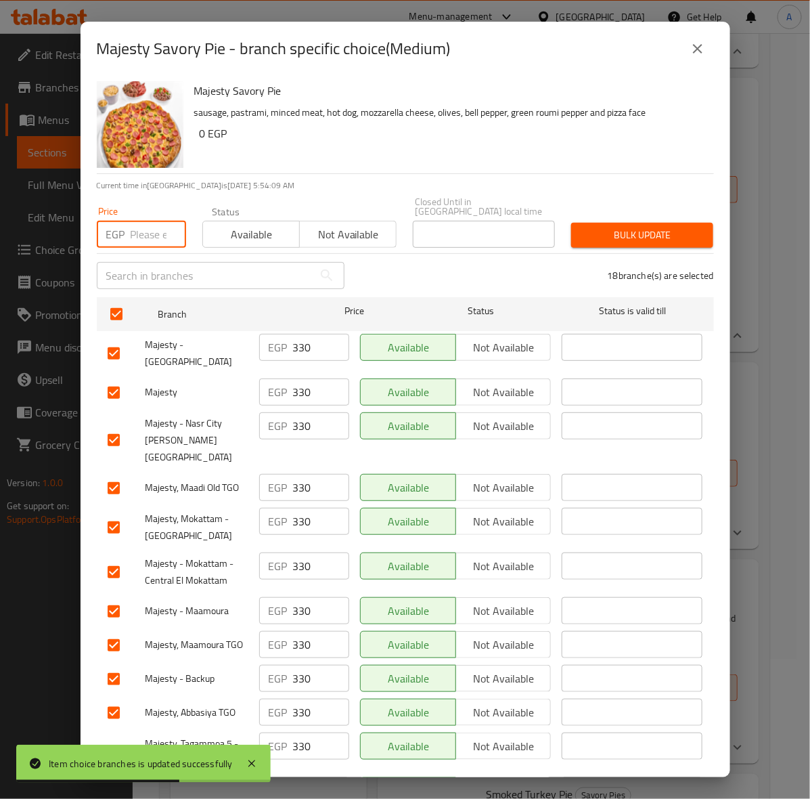
click at [142, 234] on input "number" at bounding box center [159, 234] width 56 height 27
click at [605, 230] on span "Bulk update" at bounding box center [642, 235] width 120 height 17
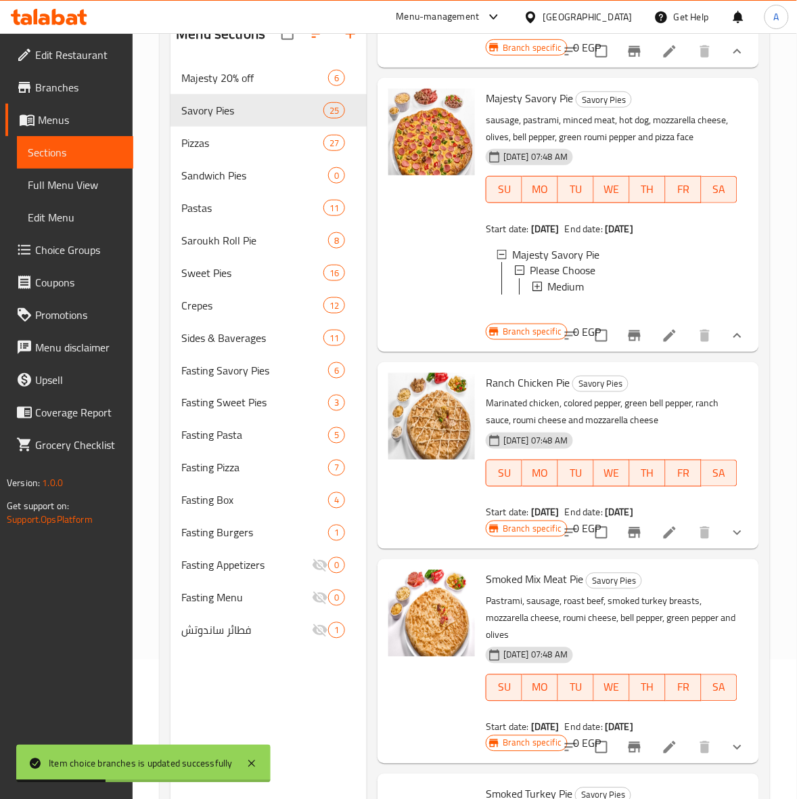
scroll to position [5007, 0]
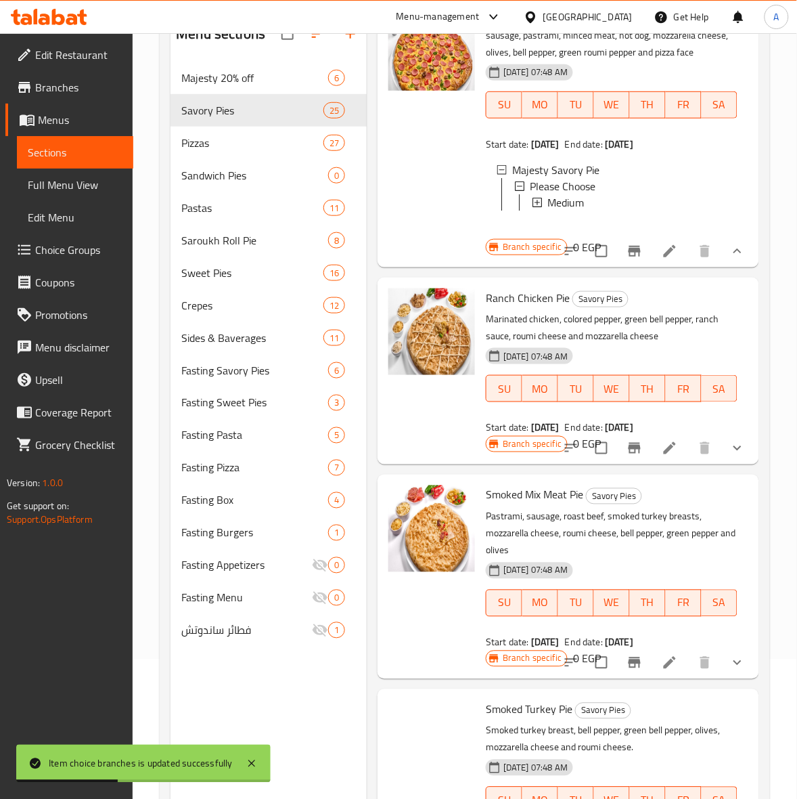
click at [730, 456] on icon "show more" at bounding box center [738, 448] width 16 height 16
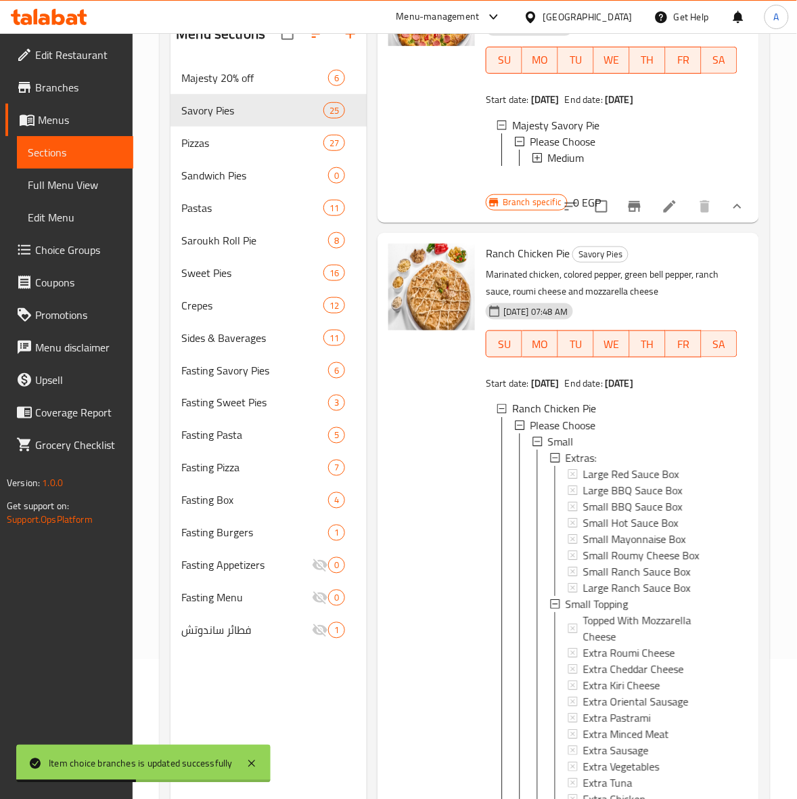
scroll to position [5092, 0]
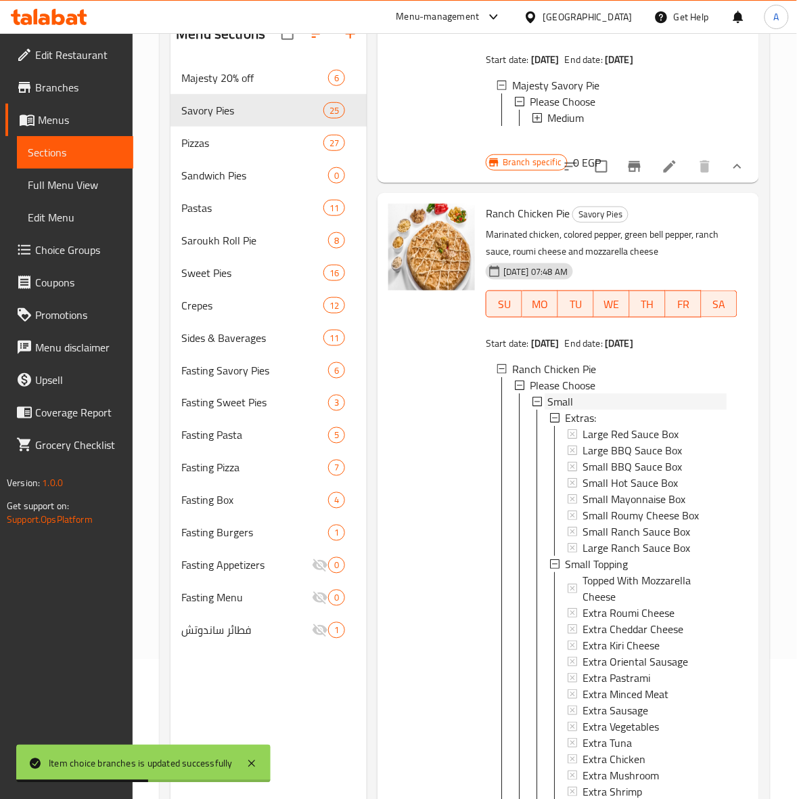
click at [575, 410] on div "Small" at bounding box center [637, 401] width 179 height 16
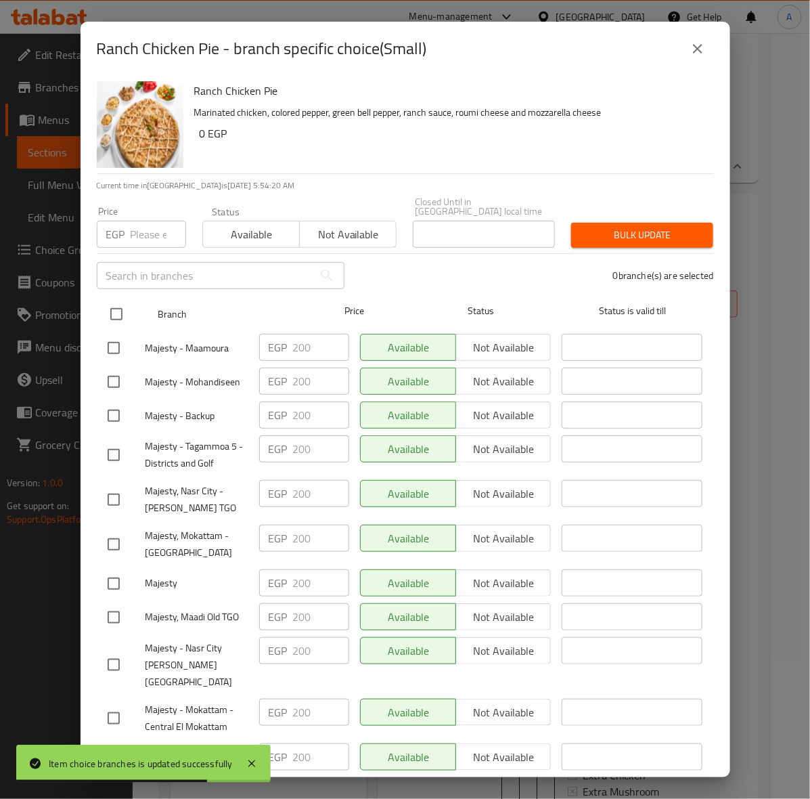
click at [119, 303] on input "checkbox" at bounding box center [116, 314] width 28 height 28
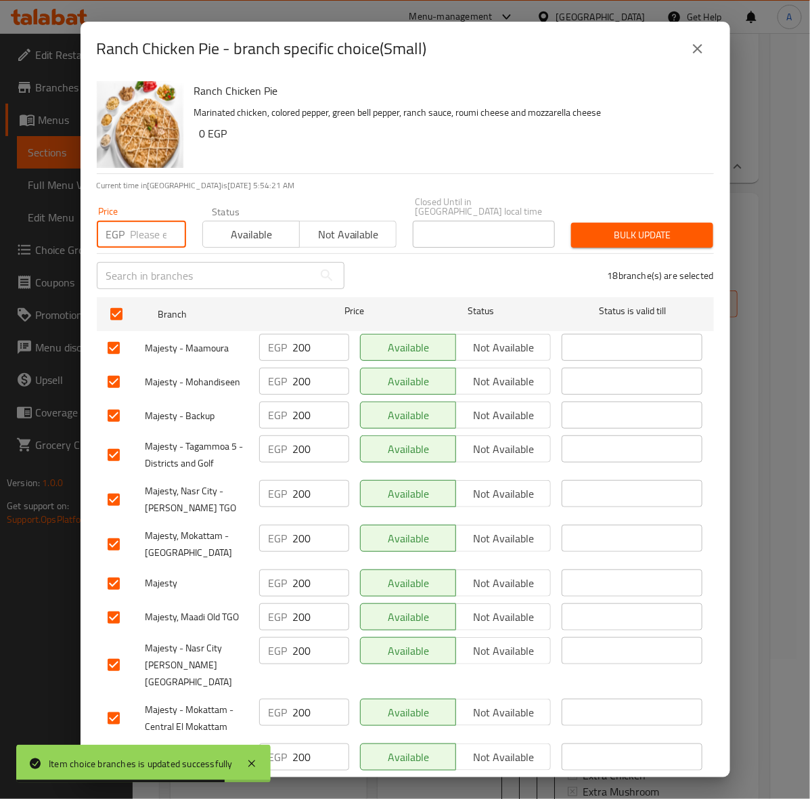
click at [136, 230] on input "number" at bounding box center [159, 234] width 56 height 27
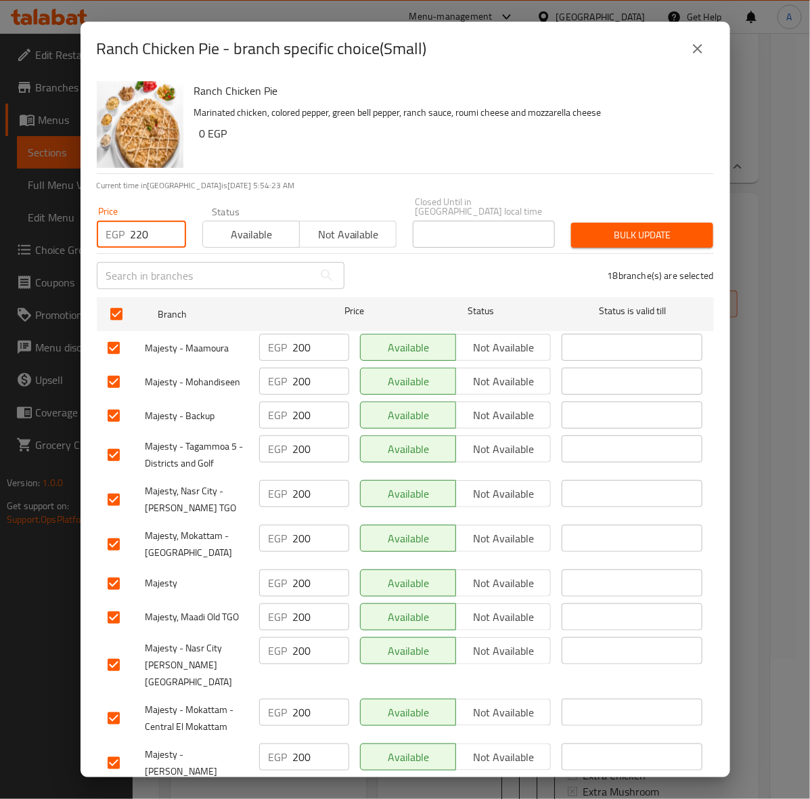
click at [664, 228] on span "Bulk update" at bounding box center [642, 235] width 120 height 17
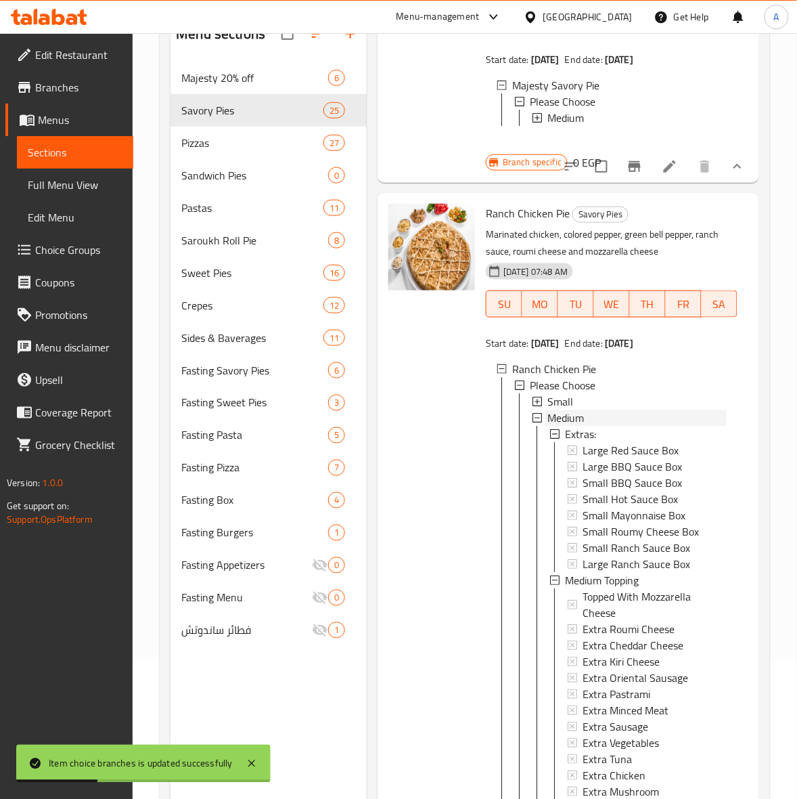
click at [598, 426] on div "Medium" at bounding box center [637, 418] width 179 height 16
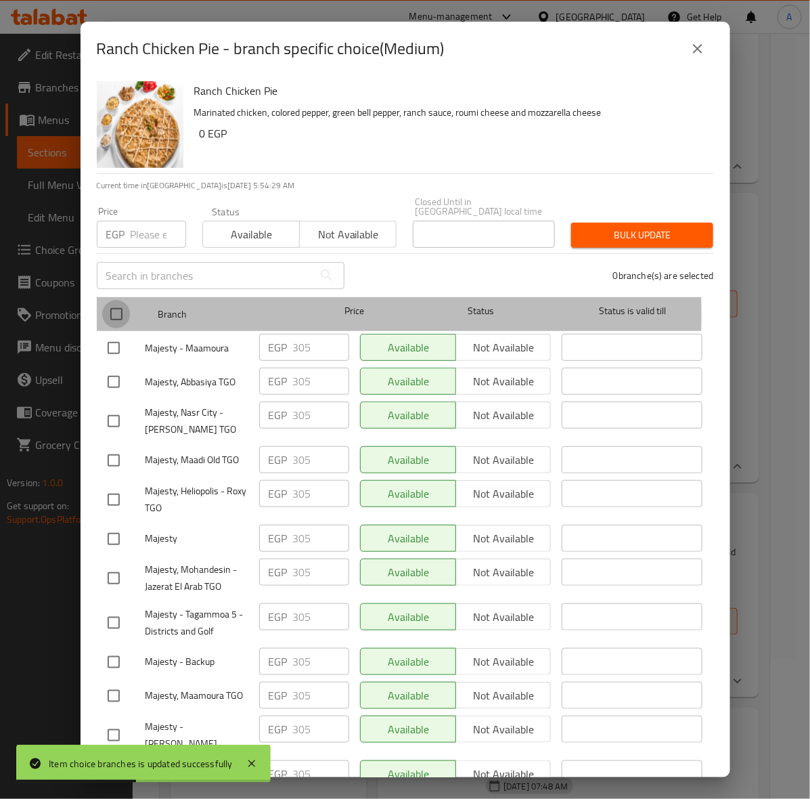
click at [116, 305] on input "checkbox" at bounding box center [116, 314] width 28 height 28
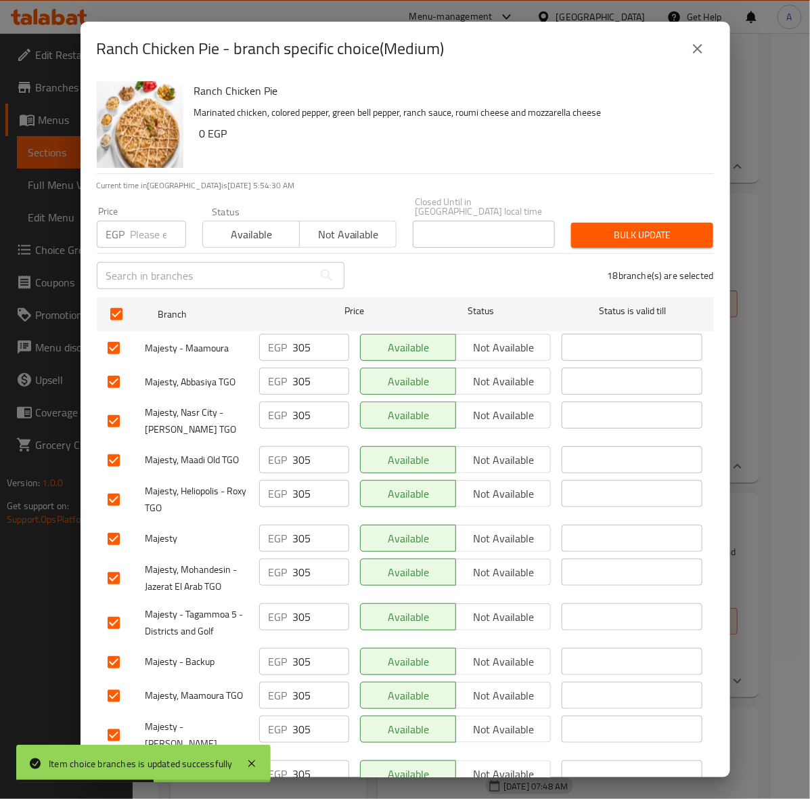
click at [139, 221] on input "number" at bounding box center [159, 234] width 56 height 27
click at [621, 235] on button "Bulk update" at bounding box center [642, 235] width 142 height 25
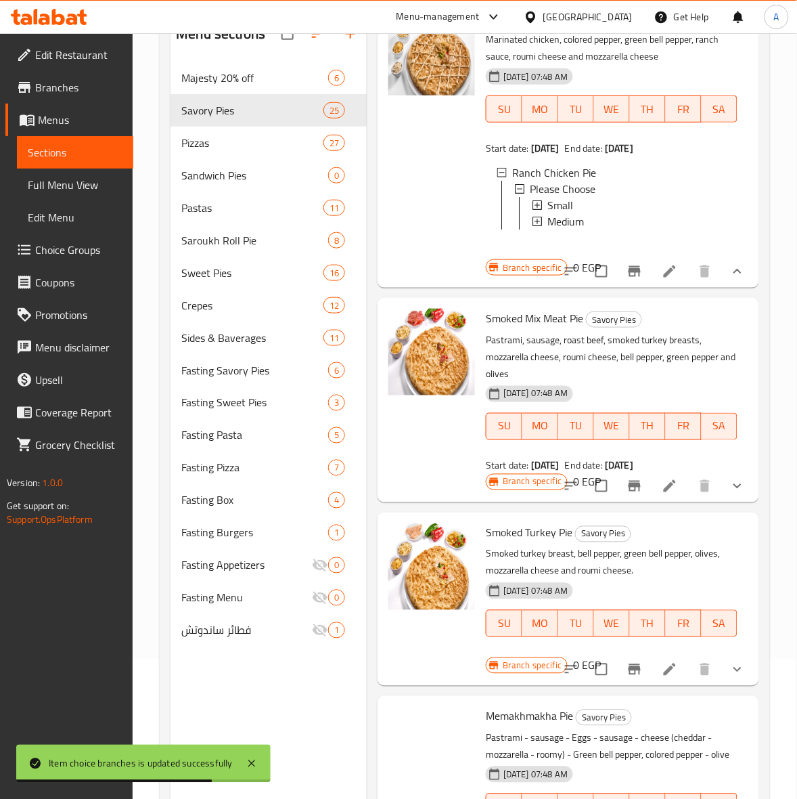
scroll to position [5346, 0]
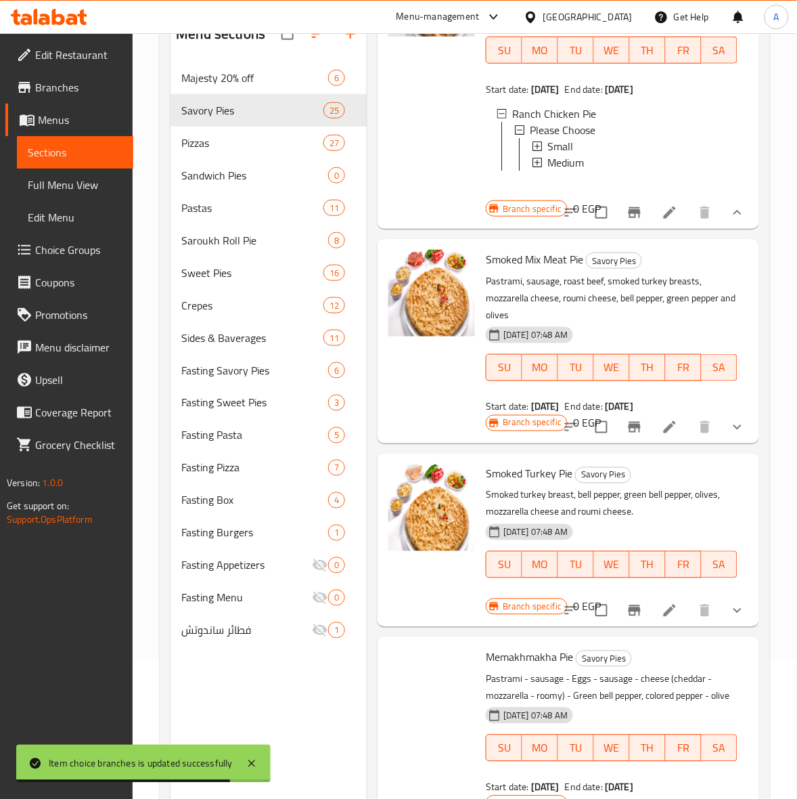
click at [741, 443] on button "show more" at bounding box center [738, 427] width 32 height 32
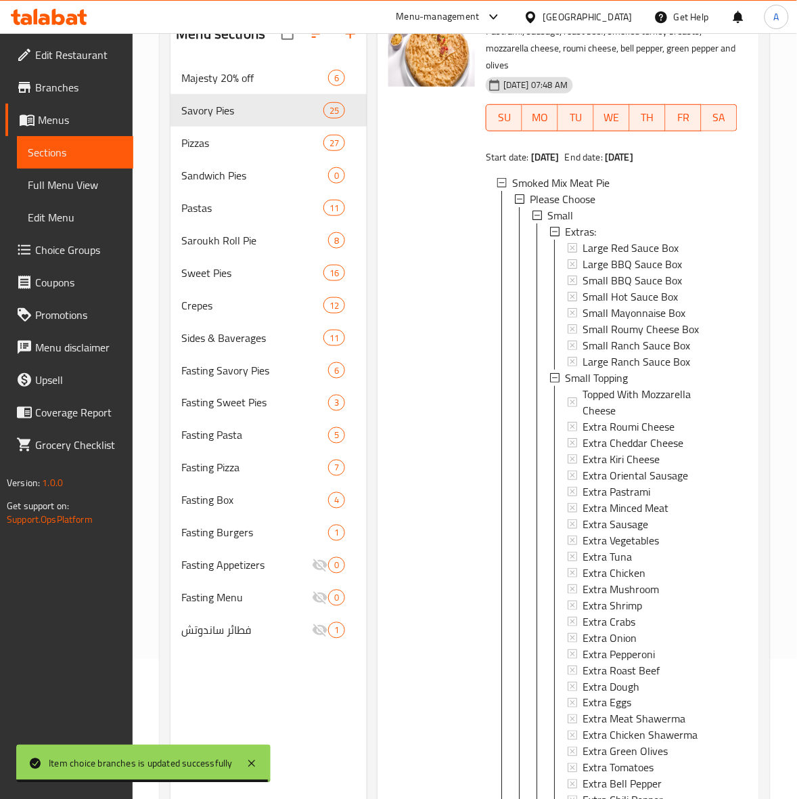
scroll to position [5600, 0]
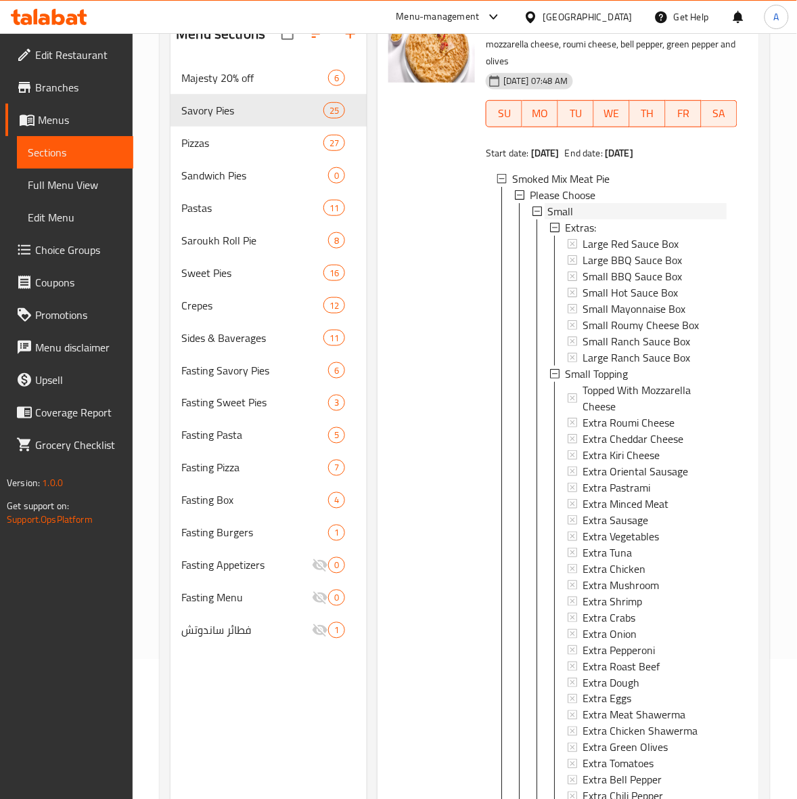
click at [571, 219] on span "Small" at bounding box center [561, 211] width 26 height 16
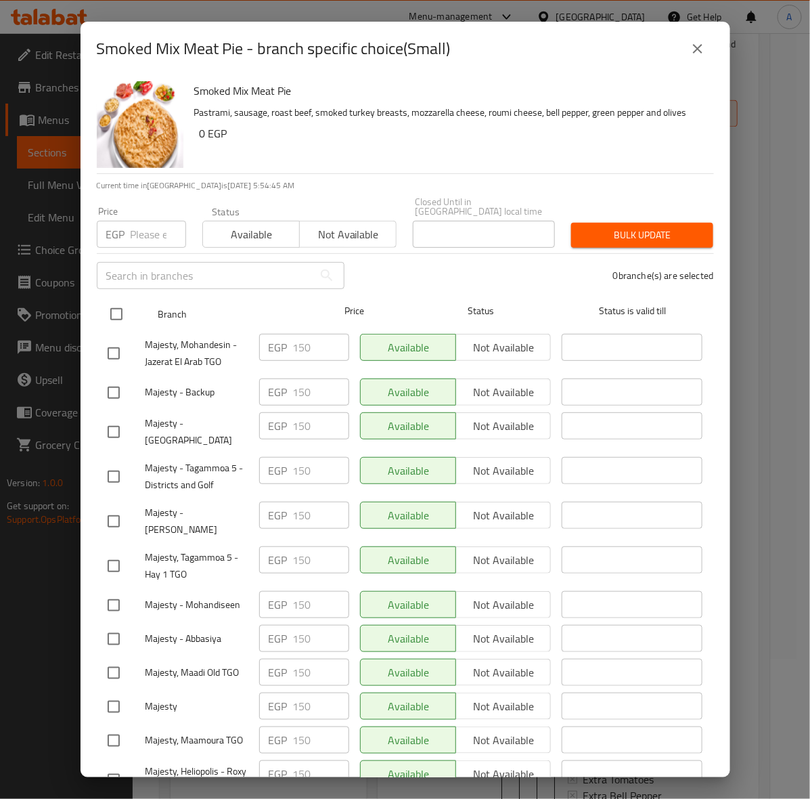
click at [115, 309] on input "checkbox" at bounding box center [116, 314] width 28 height 28
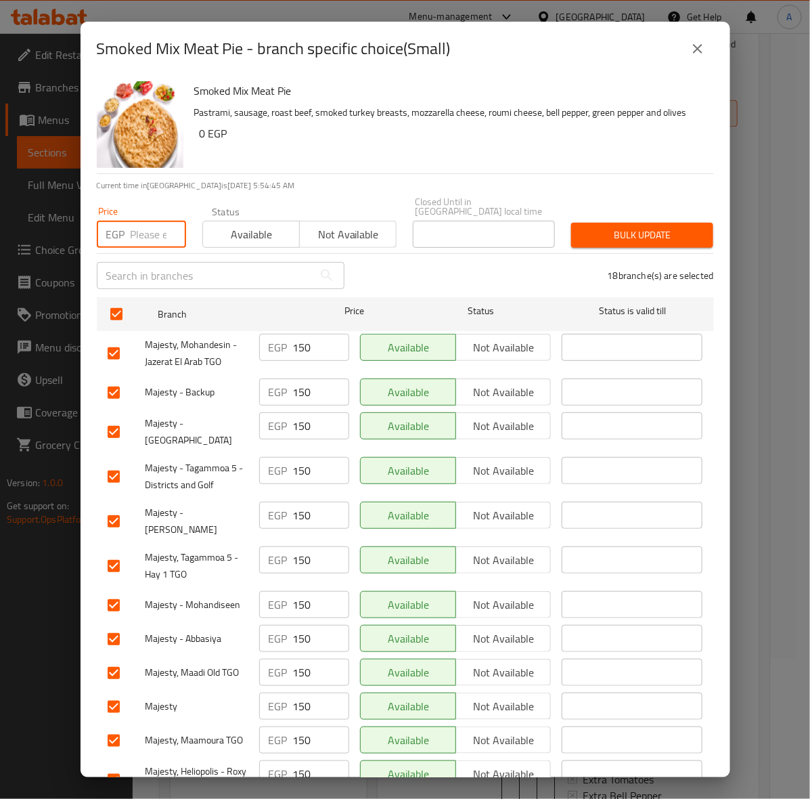
click at [146, 221] on input "number" at bounding box center [159, 234] width 56 height 27
click at [606, 227] on span "Bulk update" at bounding box center [642, 235] width 120 height 17
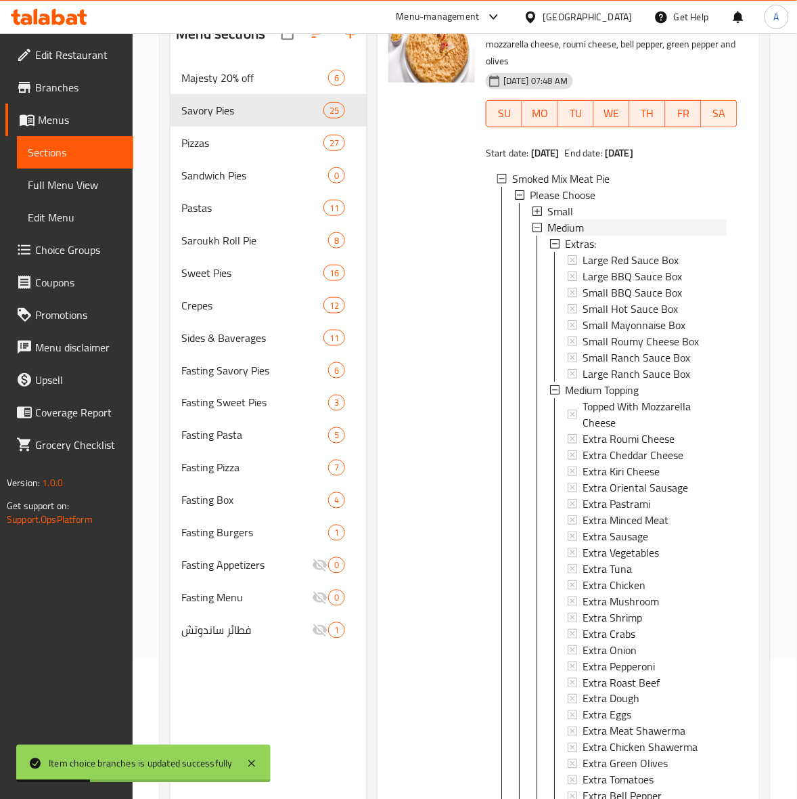
click at [576, 236] on span "Medium" at bounding box center [566, 227] width 37 height 16
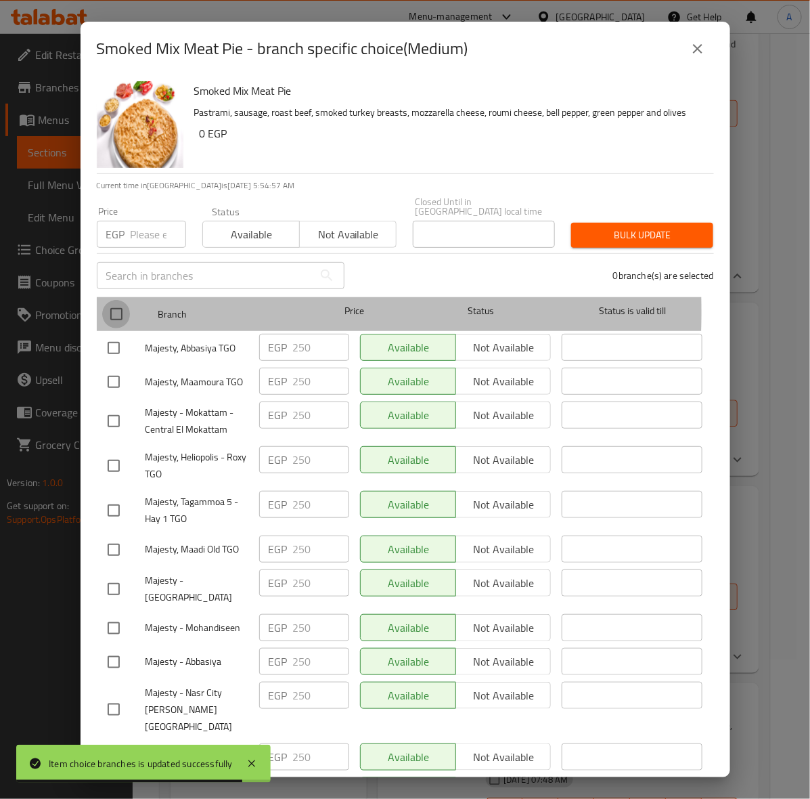
drag, startPoint x: 120, startPoint y: 302, endPoint x: 115, endPoint y: 224, distance: 78.0
click at [119, 302] on input "checkbox" at bounding box center [116, 314] width 28 height 28
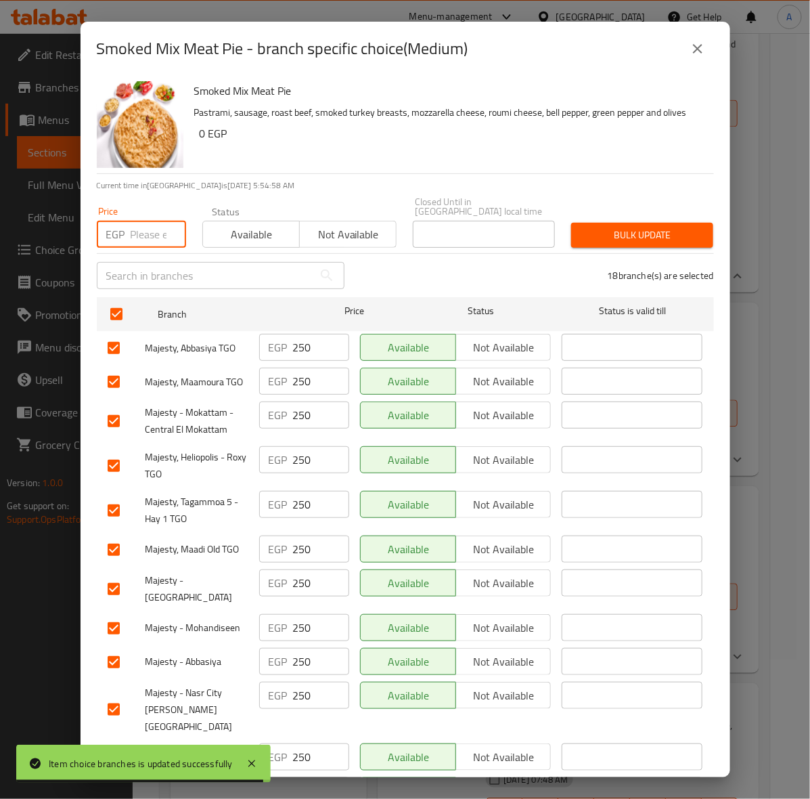
click at [139, 229] on input "number" at bounding box center [159, 234] width 56 height 27
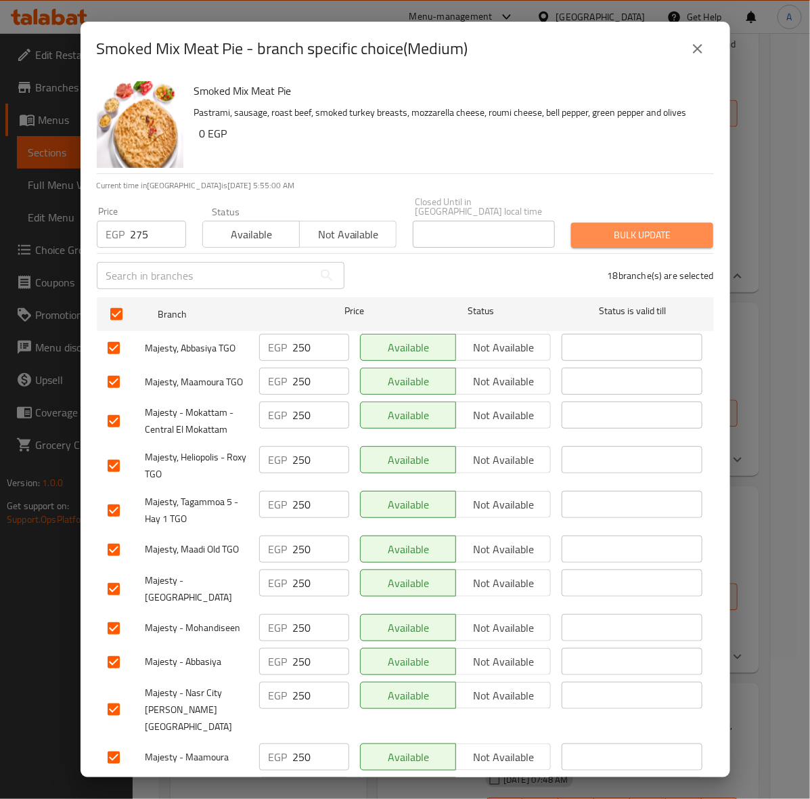
click at [665, 227] on span "Bulk update" at bounding box center [642, 235] width 120 height 17
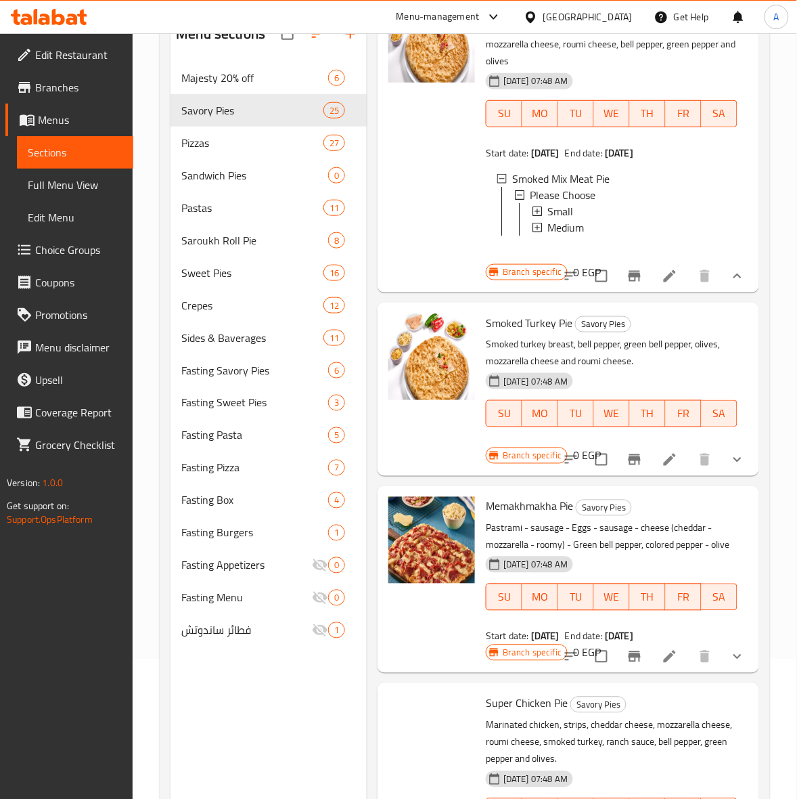
click at [586, 236] on div "Medium" at bounding box center [637, 227] width 179 height 16
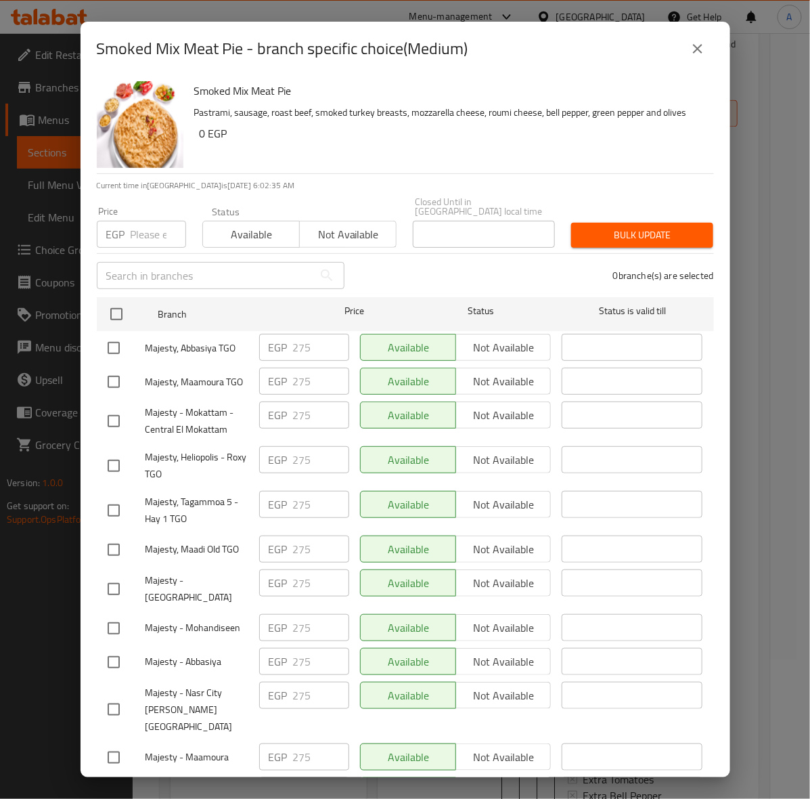
click at [698, 53] on icon "close" at bounding box center [698, 49] width 16 height 16
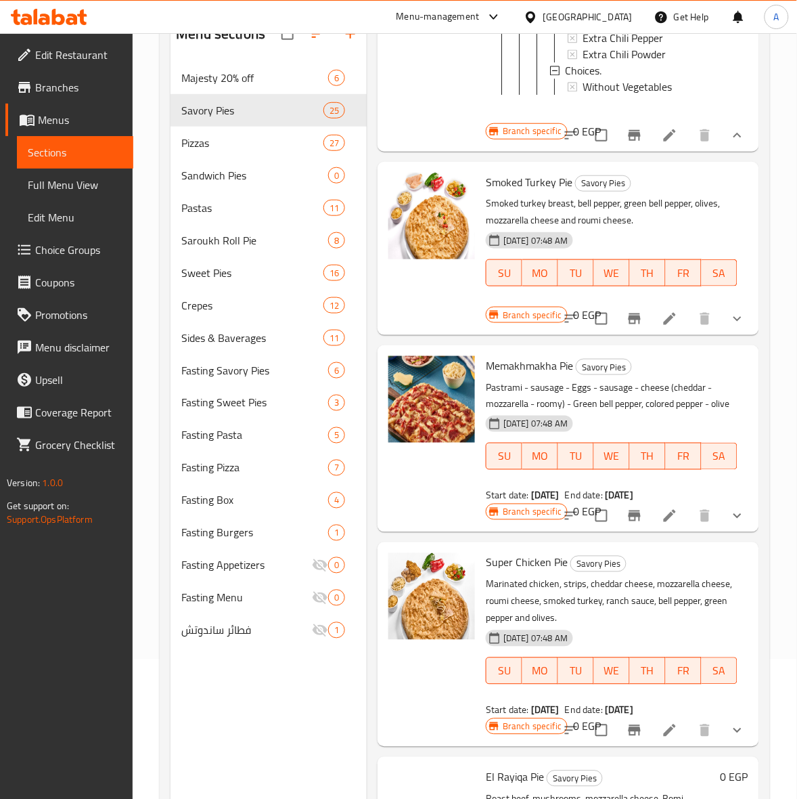
scroll to position [6377, 0]
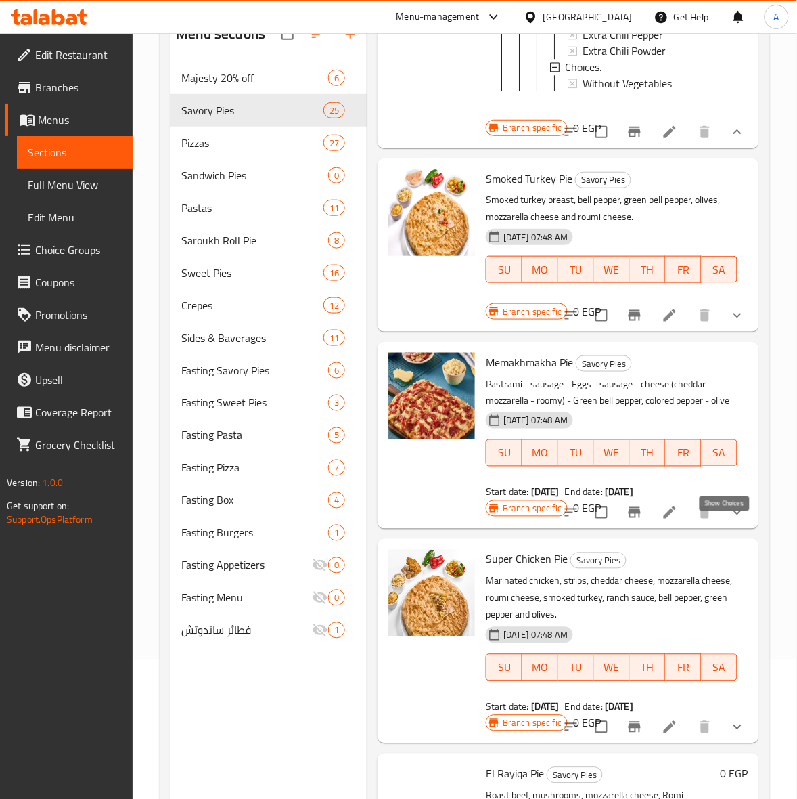
click at [730, 324] on icon "show more" at bounding box center [738, 315] width 16 height 16
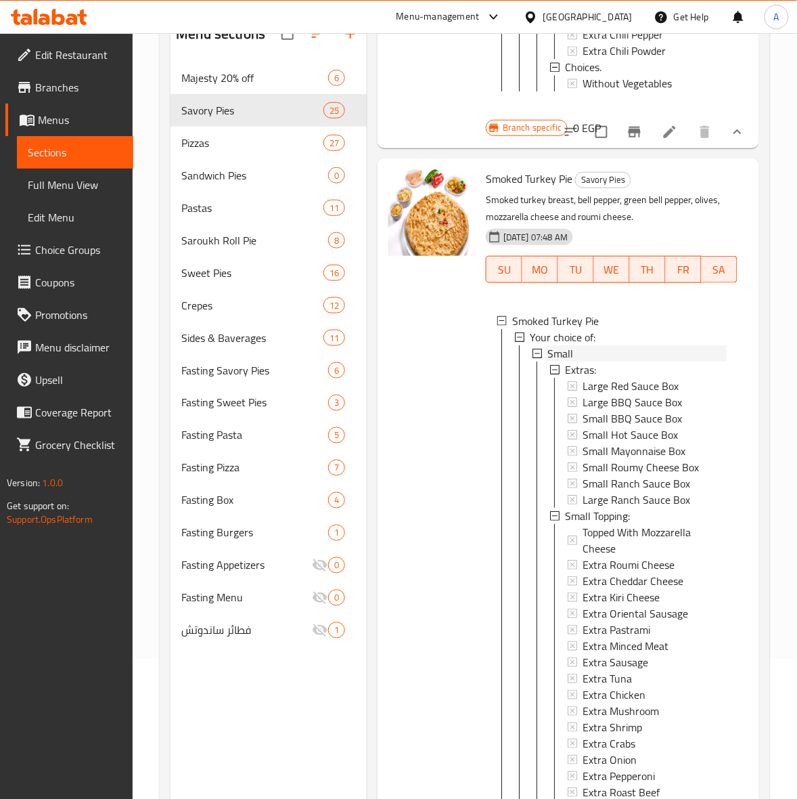
click at [582, 361] on div "Small" at bounding box center [637, 353] width 179 height 16
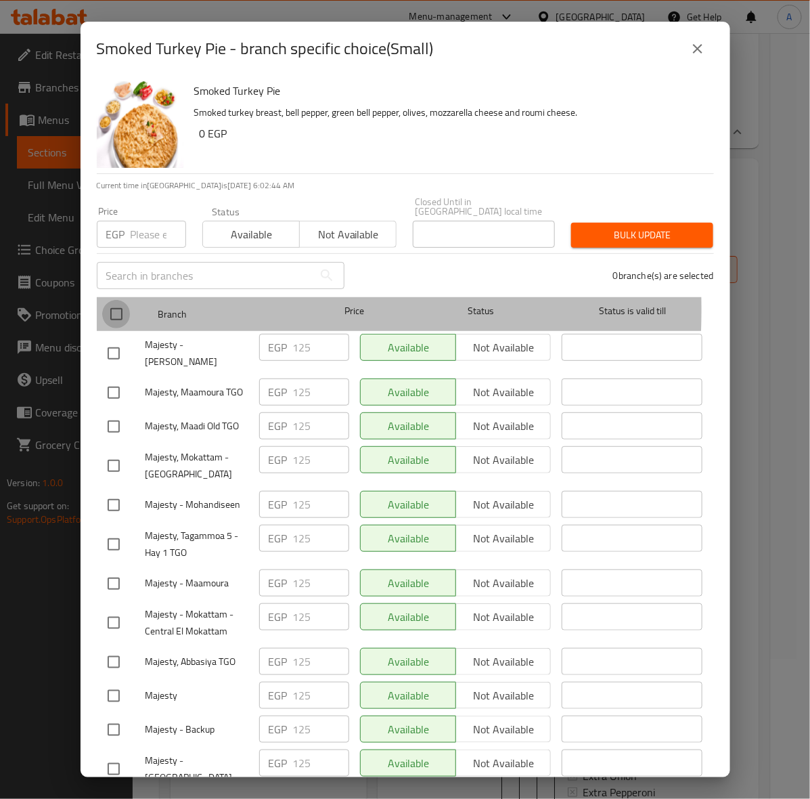
click at [115, 300] on input "checkbox" at bounding box center [116, 314] width 28 height 28
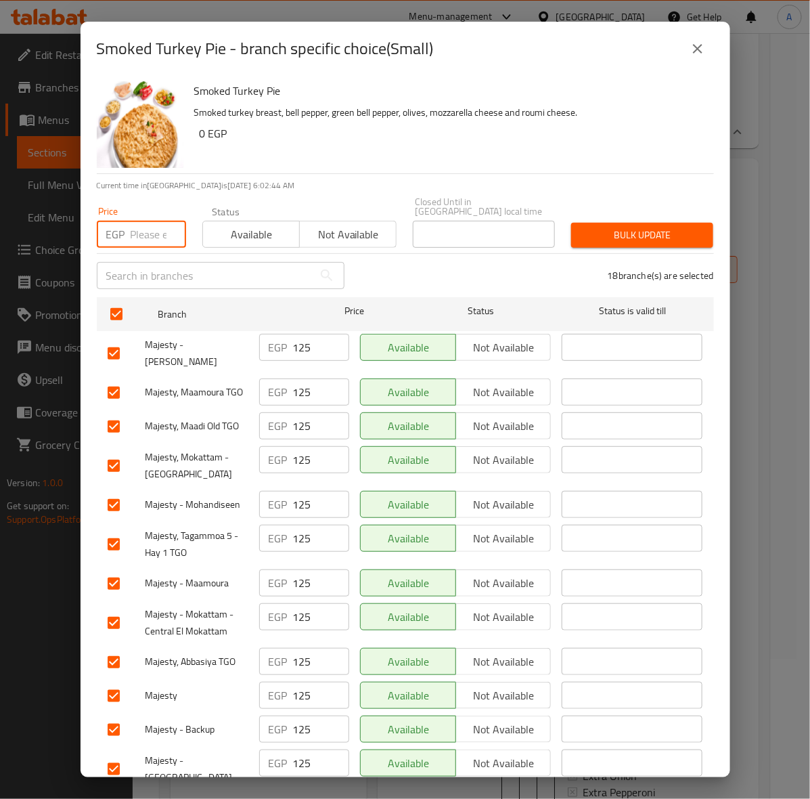
click at [133, 232] on input "number" at bounding box center [159, 234] width 56 height 27
click at [620, 227] on span "Bulk update" at bounding box center [642, 235] width 120 height 17
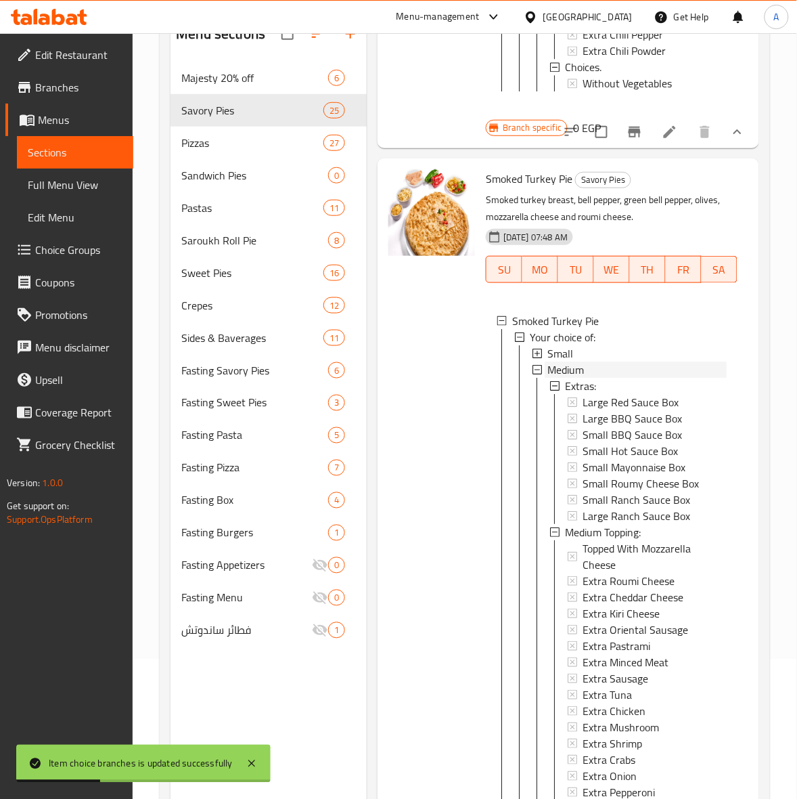
click at [566, 378] on span "Medium" at bounding box center [566, 369] width 37 height 16
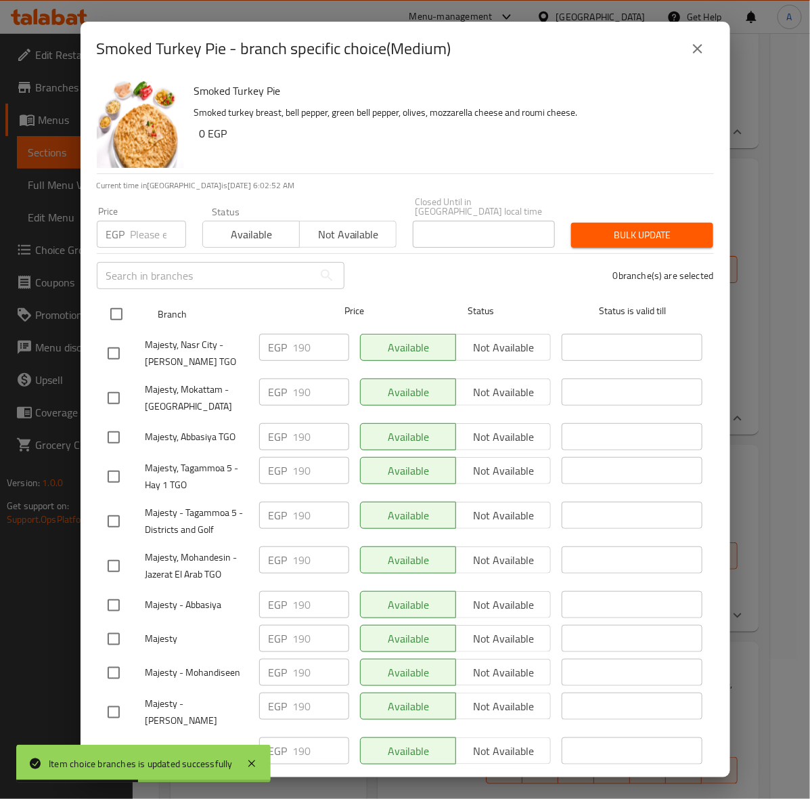
click at [116, 303] on input "checkbox" at bounding box center [116, 314] width 28 height 28
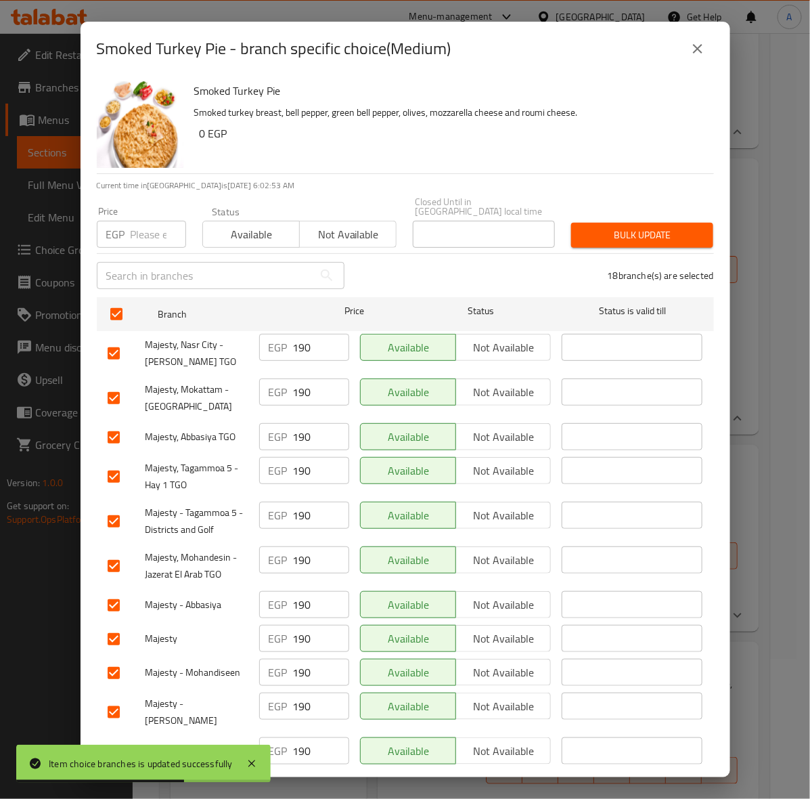
click at [141, 221] on input "number" at bounding box center [159, 234] width 56 height 27
click at [672, 227] on span "Bulk update" at bounding box center [642, 235] width 120 height 17
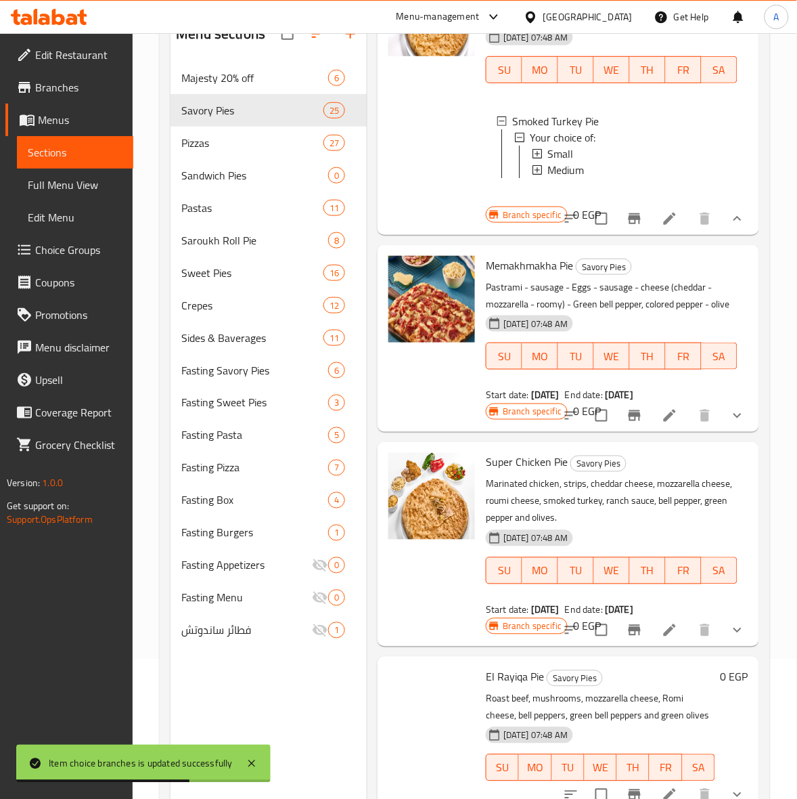
scroll to position [6631, 0]
click at [730, 424] on icon "show more" at bounding box center [738, 416] width 16 height 16
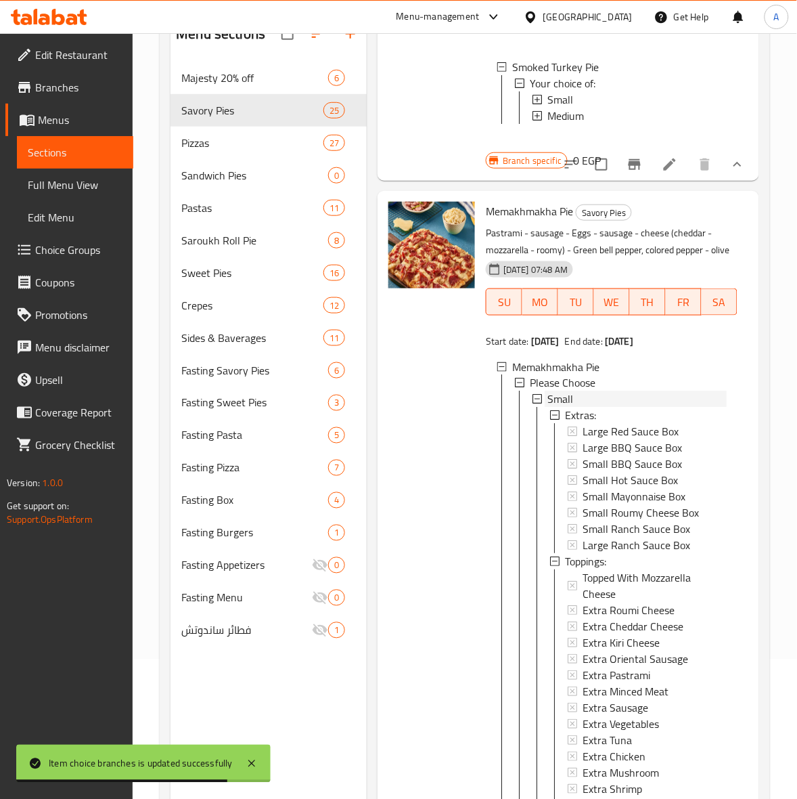
click at [574, 408] on div "Small" at bounding box center [637, 399] width 179 height 16
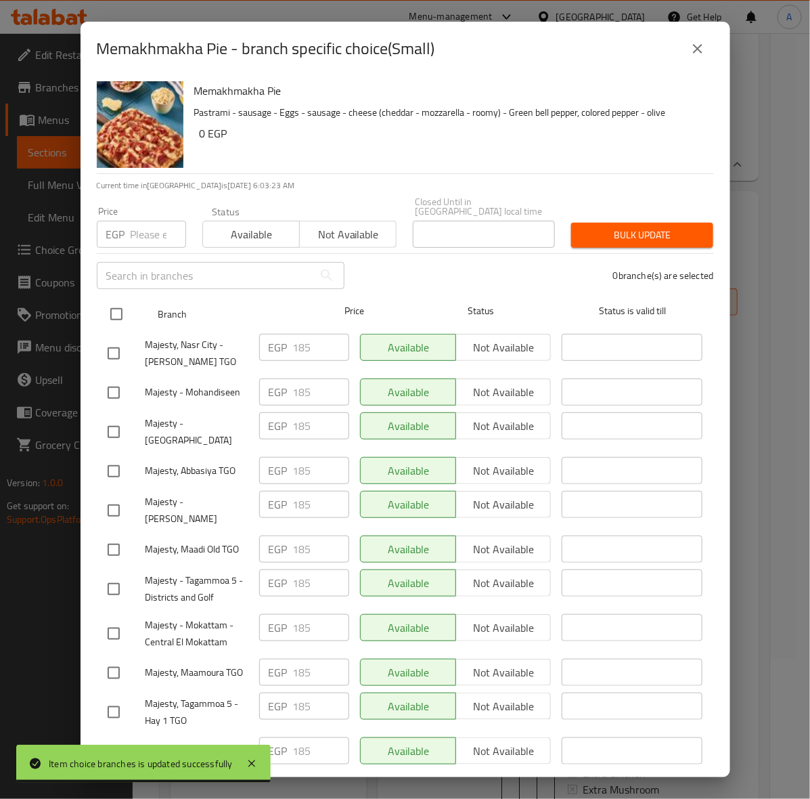
click at [119, 305] on input "checkbox" at bounding box center [116, 314] width 28 height 28
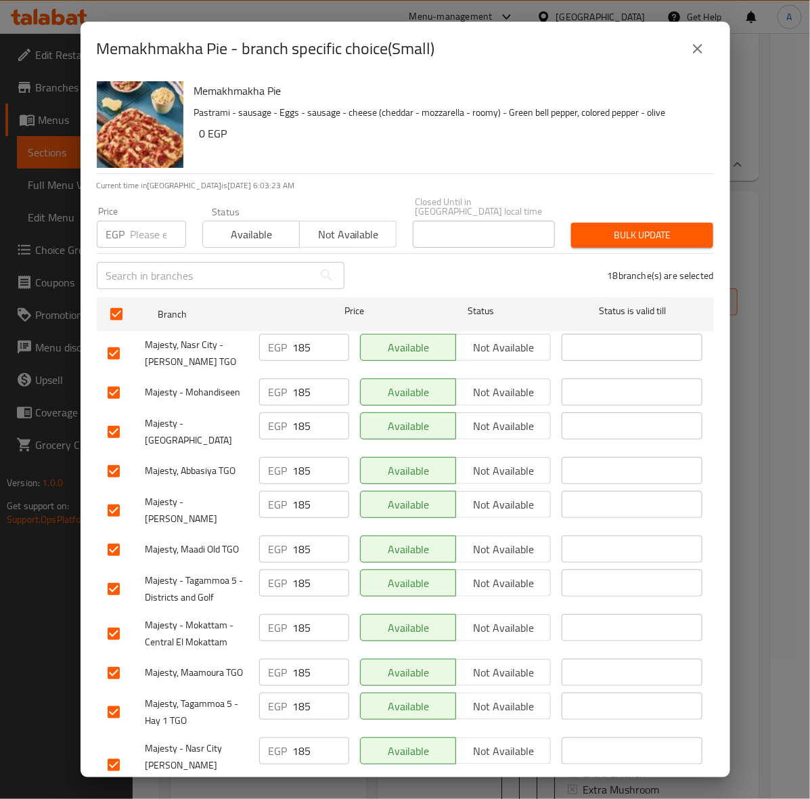
click at [139, 221] on input "number" at bounding box center [159, 234] width 56 height 27
click at [588, 232] on span "Bulk update" at bounding box center [642, 235] width 120 height 17
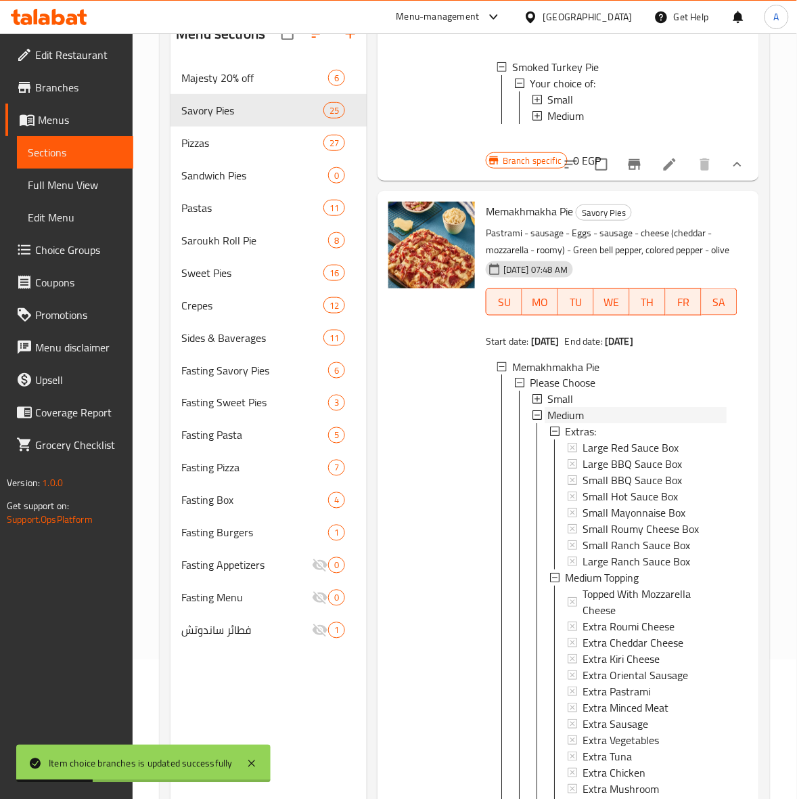
click at [581, 424] on span "Medium" at bounding box center [566, 416] width 37 height 16
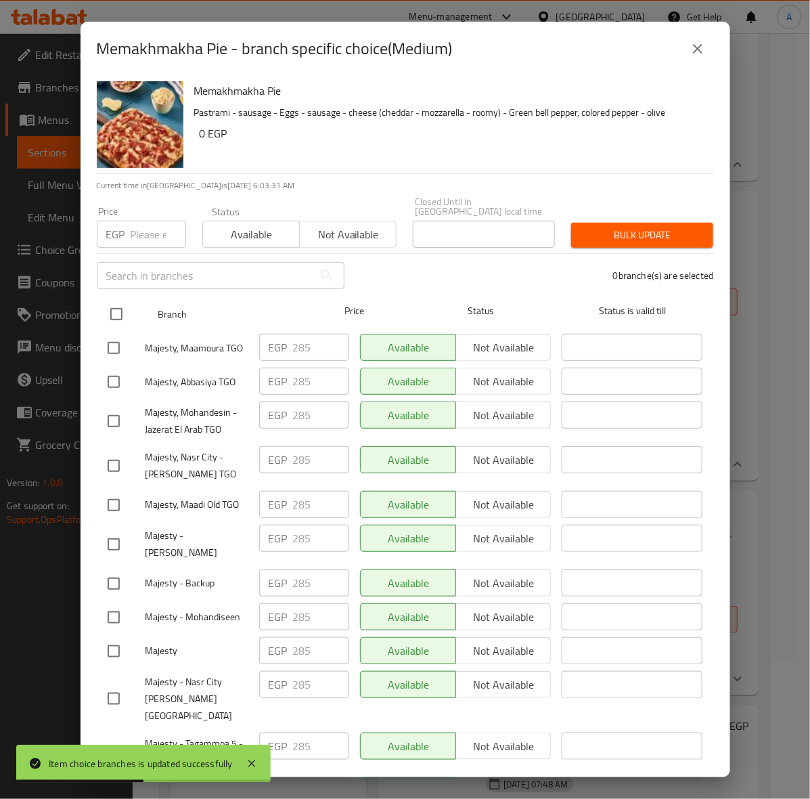
click at [122, 303] on input "checkbox" at bounding box center [116, 314] width 28 height 28
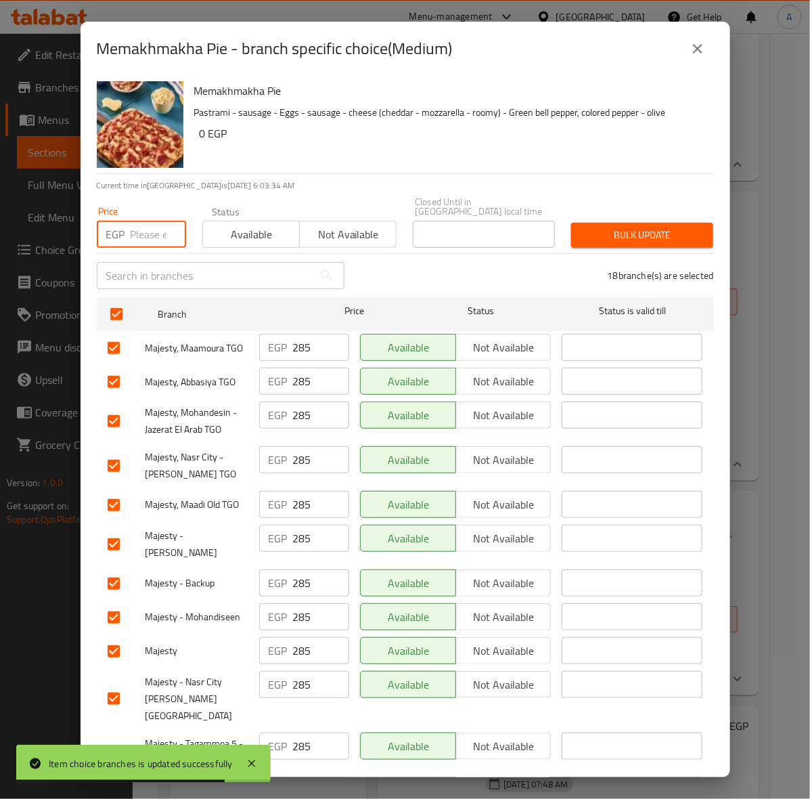
click at [151, 222] on input "number" at bounding box center [159, 234] width 56 height 27
click at [643, 227] on span "Bulk update" at bounding box center [642, 235] width 120 height 17
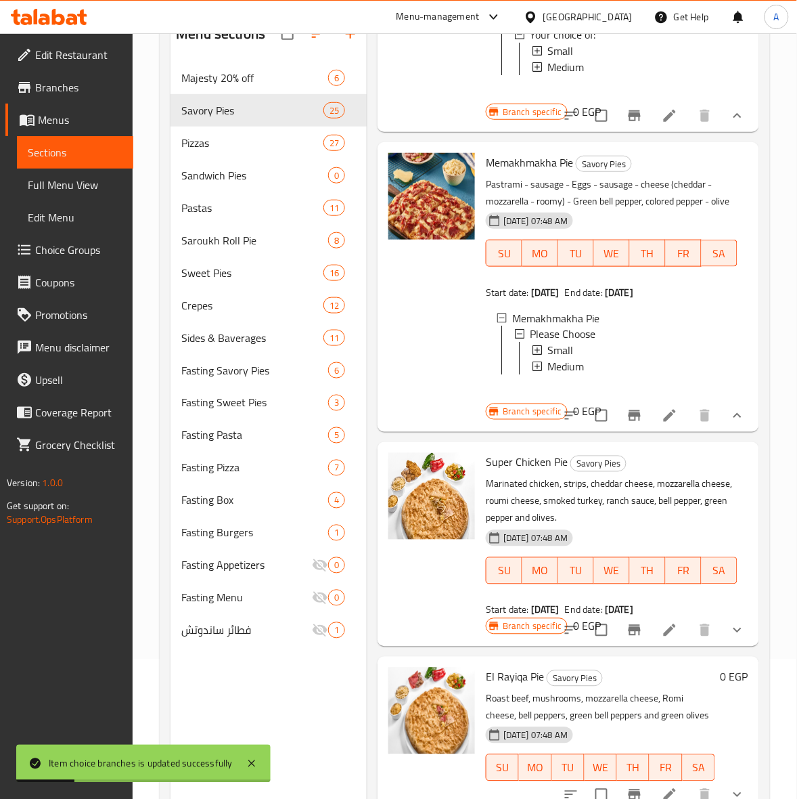
scroll to position [6964, 0]
click at [724, 614] on button "show more" at bounding box center [738, 630] width 32 height 32
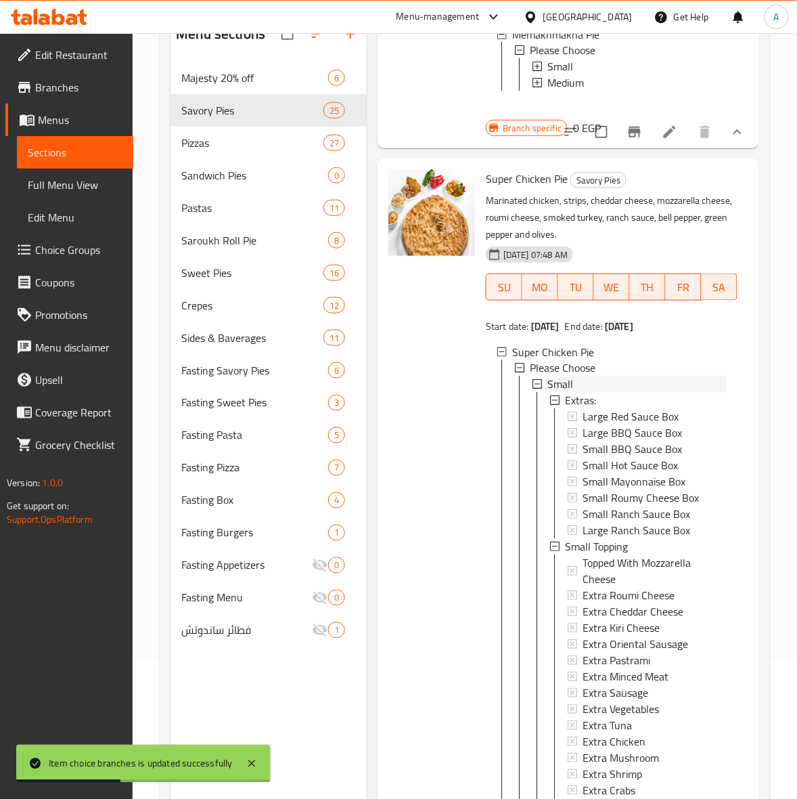
click at [573, 393] on span "Small" at bounding box center [561, 384] width 26 height 16
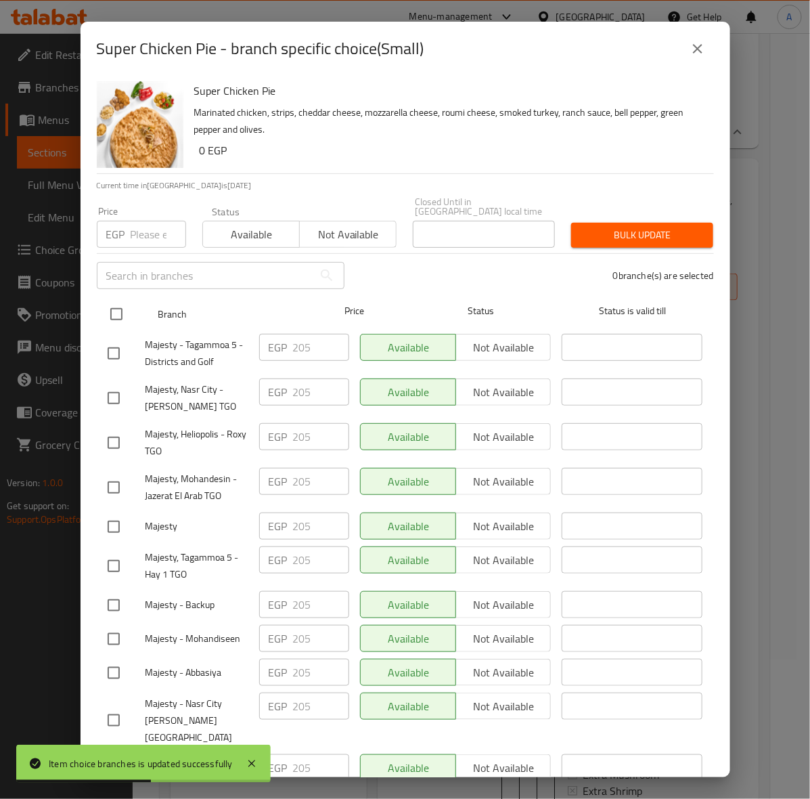
click at [120, 306] on input "checkbox" at bounding box center [116, 314] width 28 height 28
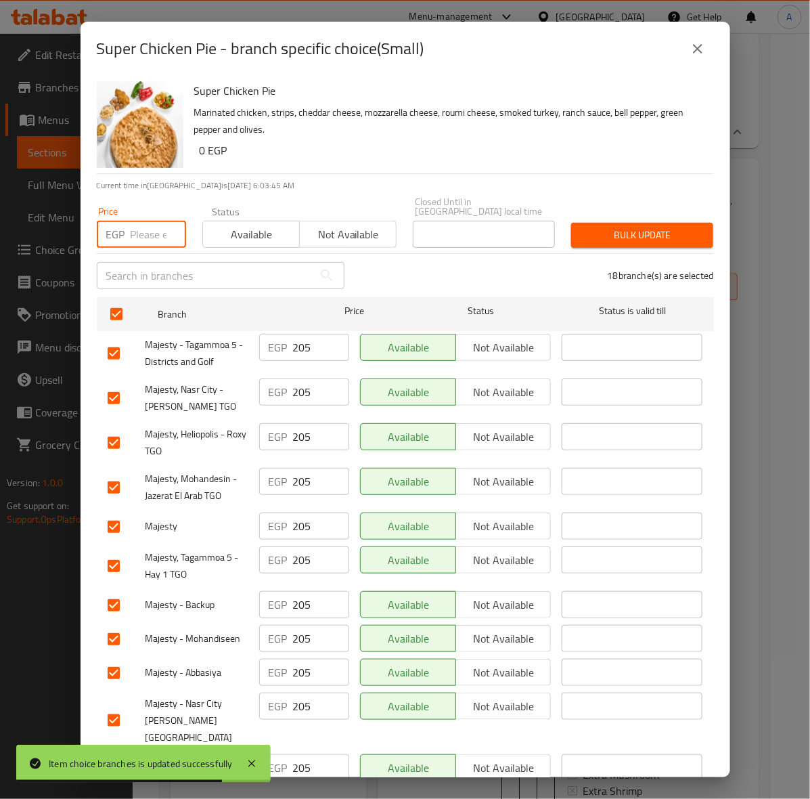
click at [135, 229] on input "number" at bounding box center [159, 234] width 56 height 27
click at [663, 228] on span "Bulk update" at bounding box center [642, 235] width 120 height 17
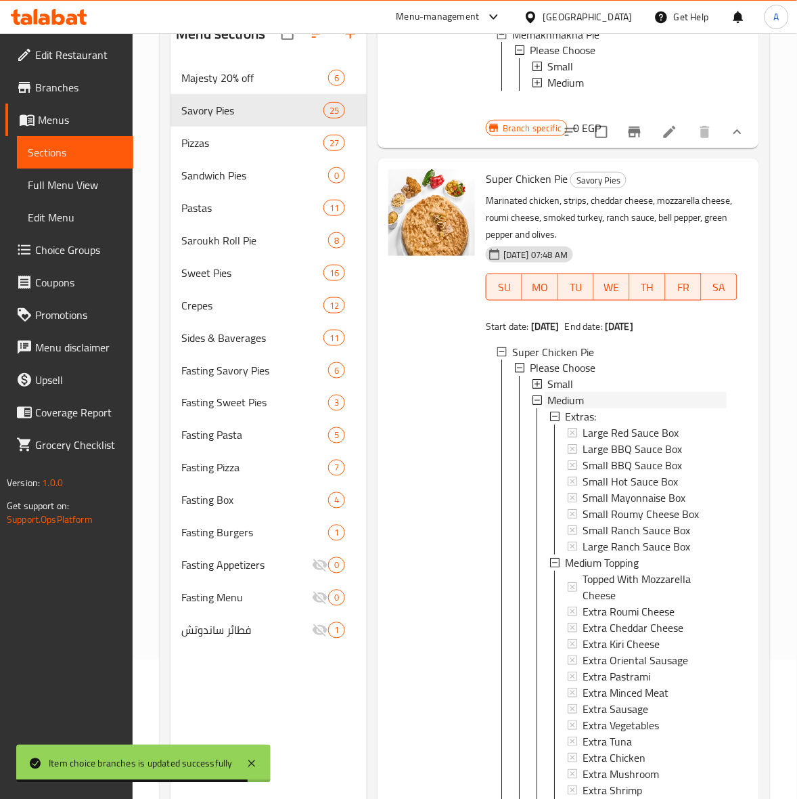
click at [575, 409] on span "Medium" at bounding box center [566, 401] width 37 height 16
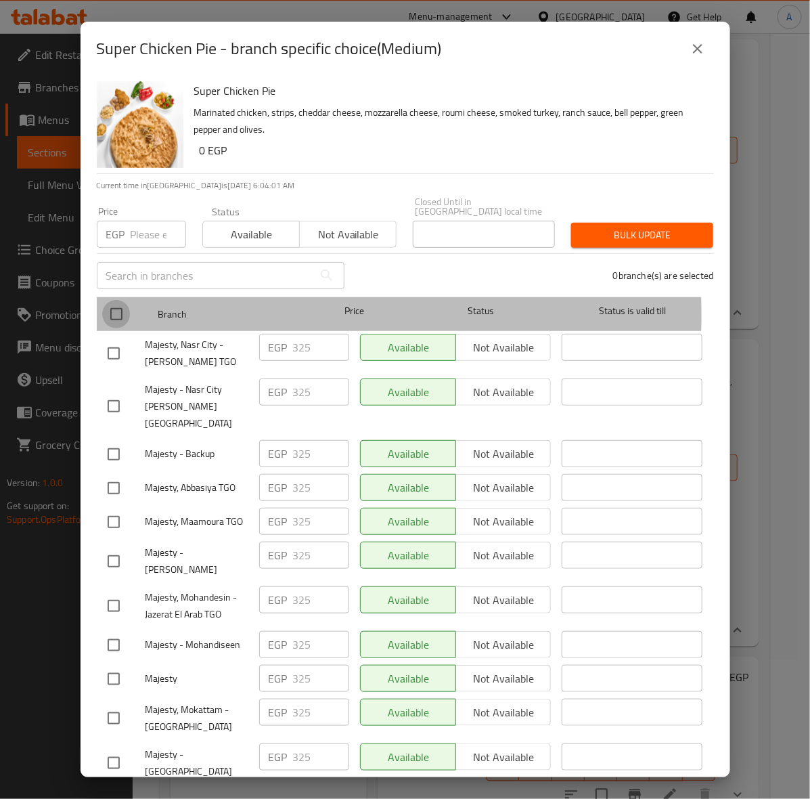
click at [118, 306] on input "checkbox" at bounding box center [116, 314] width 28 height 28
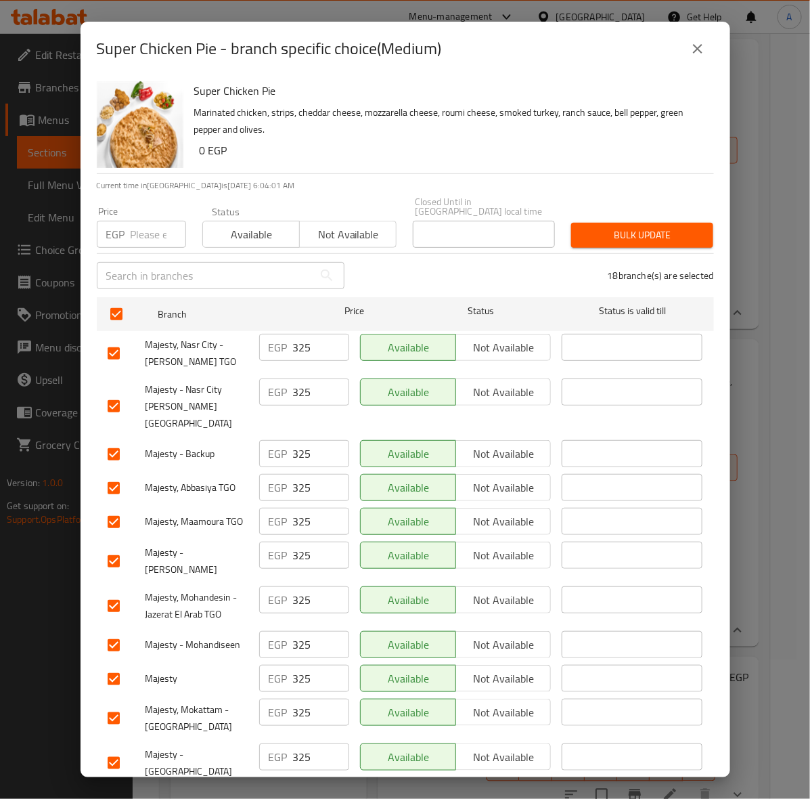
click at [139, 231] on input "number" at bounding box center [159, 234] width 56 height 27
click at [682, 227] on span "Bulk update" at bounding box center [642, 235] width 120 height 17
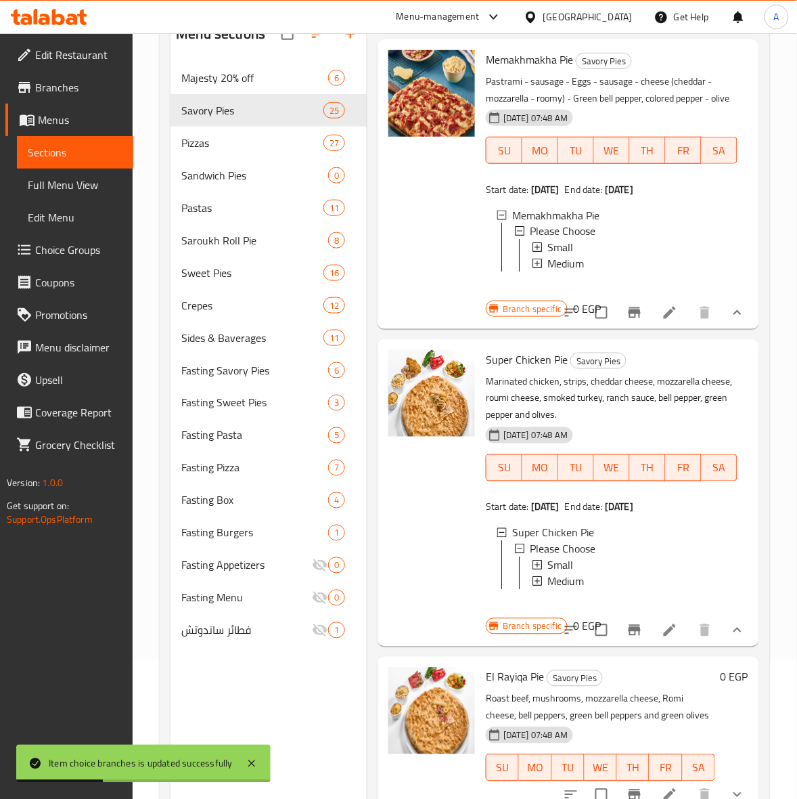
scroll to position [190, 0]
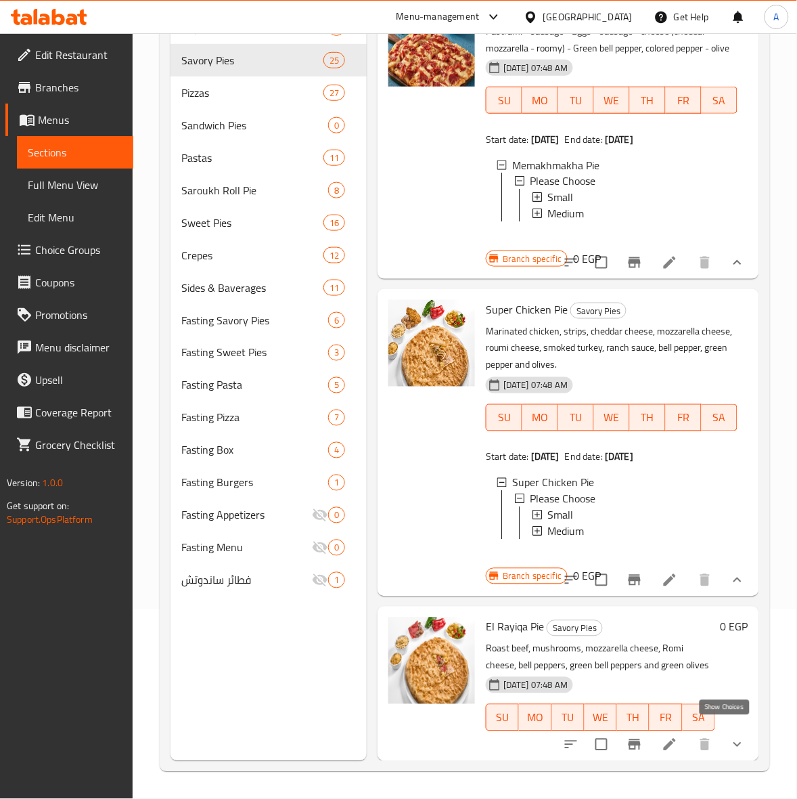
click at [730, 737] on icon "show more" at bounding box center [738, 745] width 16 height 16
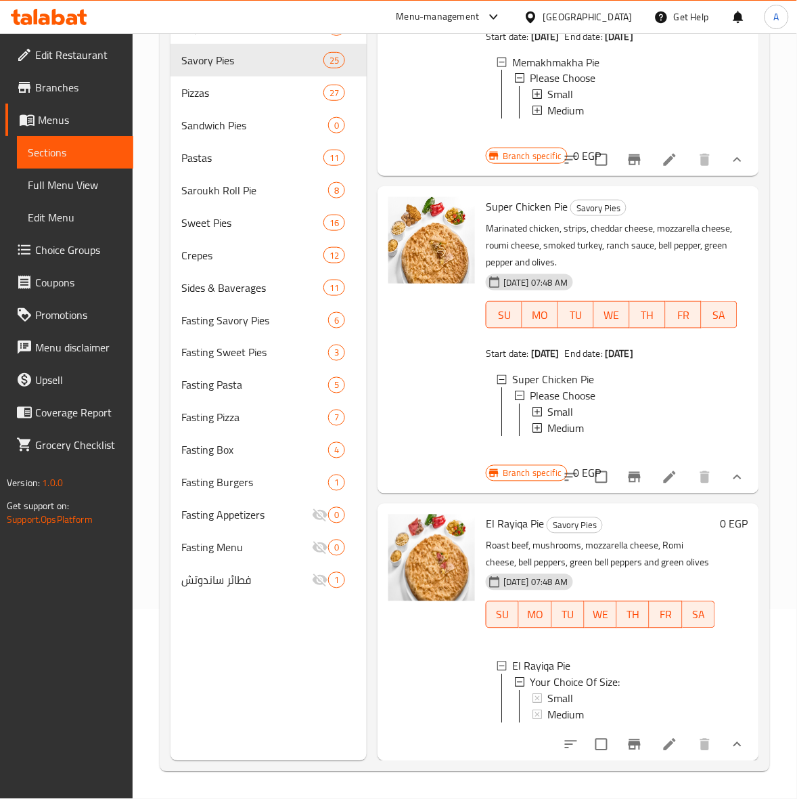
scroll to position [7195, 0]
click at [573, 690] on div "Small" at bounding box center [626, 698] width 157 height 16
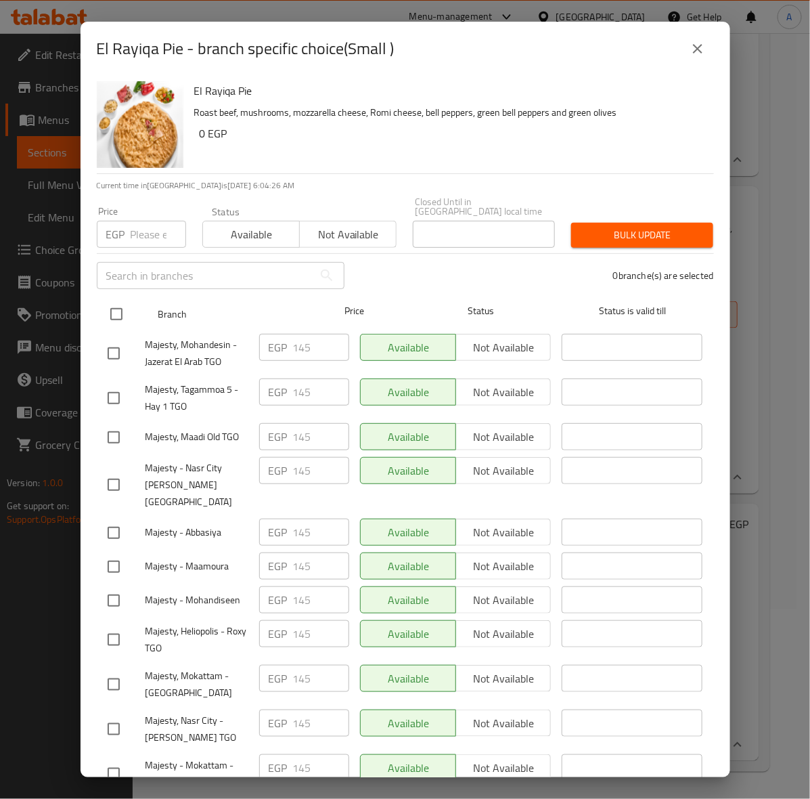
click at [120, 310] on input "checkbox" at bounding box center [116, 314] width 28 height 28
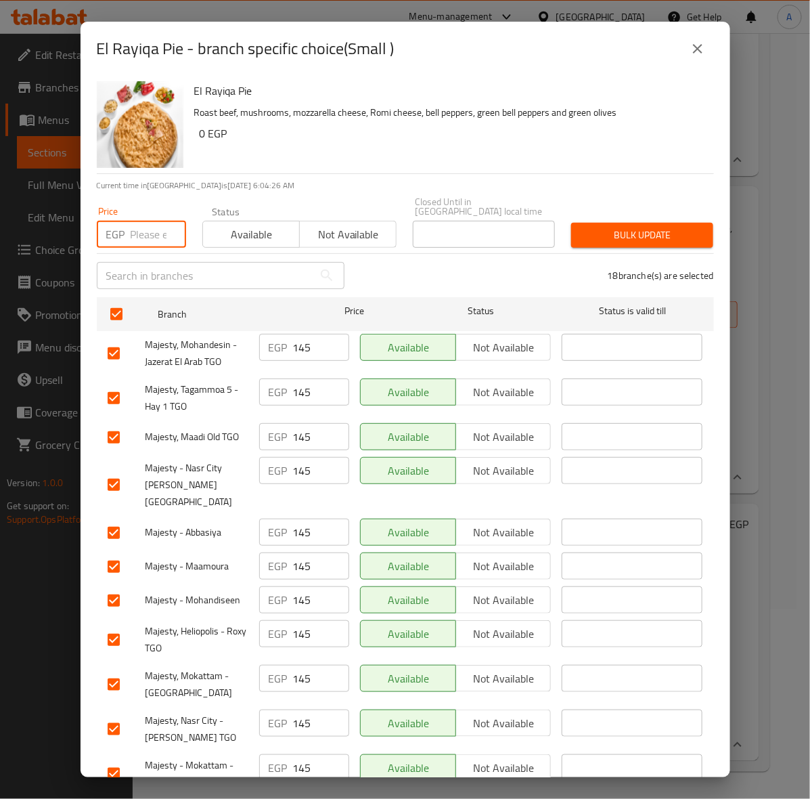
click at [144, 221] on input "number" at bounding box center [159, 234] width 56 height 27
click at [603, 227] on span "Bulk update" at bounding box center [642, 235] width 120 height 17
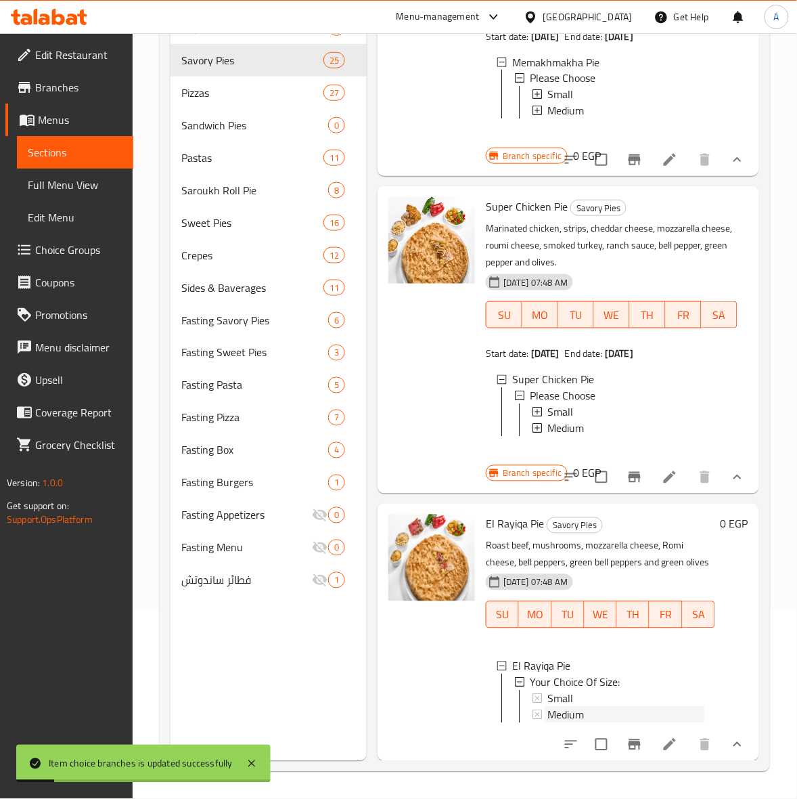
click at [589, 707] on div "Medium" at bounding box center [626, 715] width 157 height 16
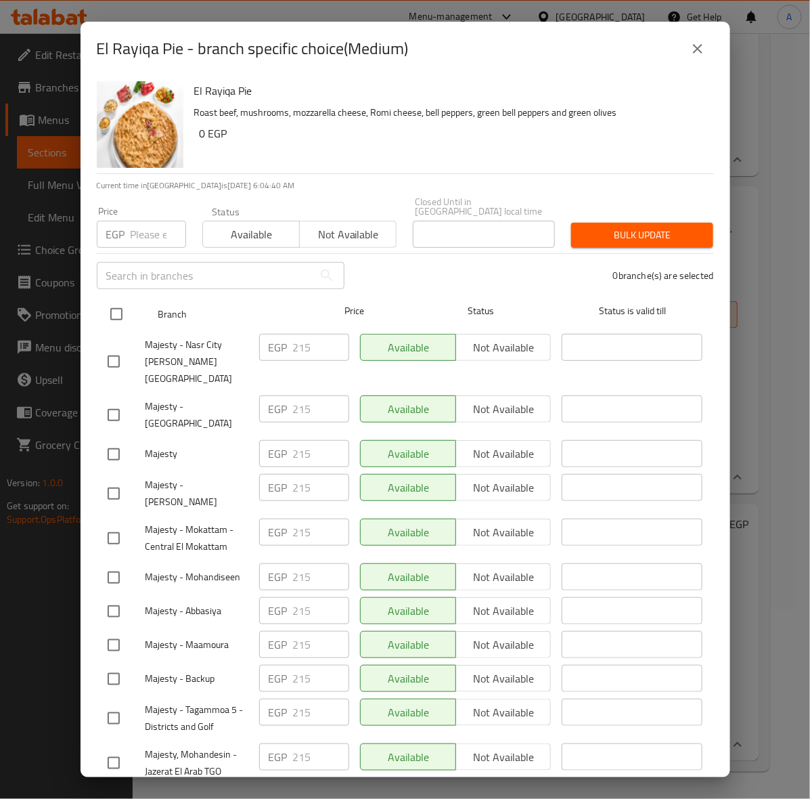
click at [113, 303] on input "checkbox" at bounding box center [116, 314] width 28 height 28
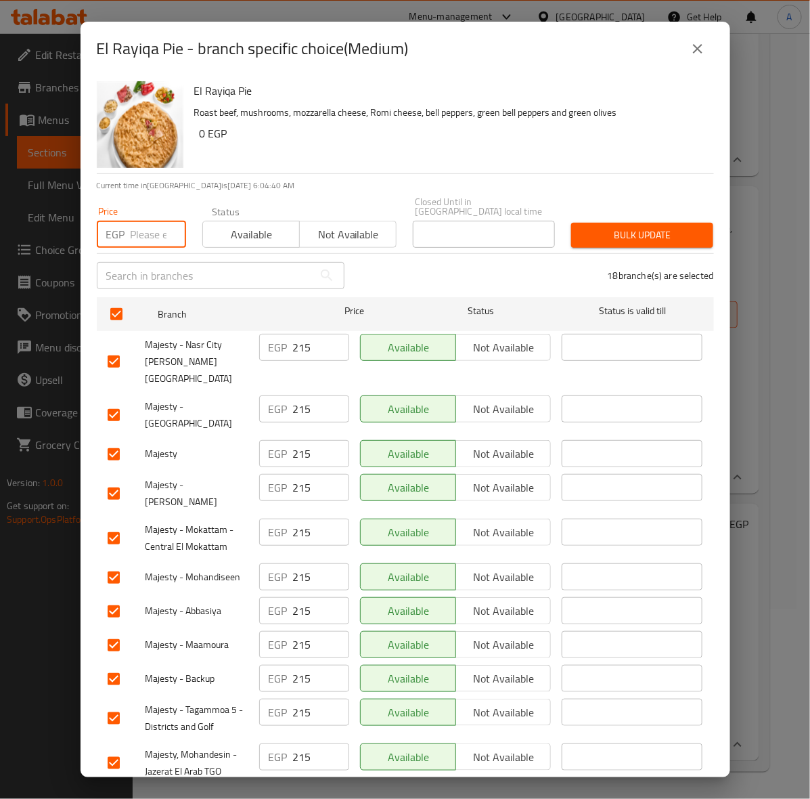
click at [139, 221] on input "number" at bounding box center [159, 234] width 56 height 27
click at [609, 227] on span "Bulk update" at bounding box center [642, 235] width 120 height 17
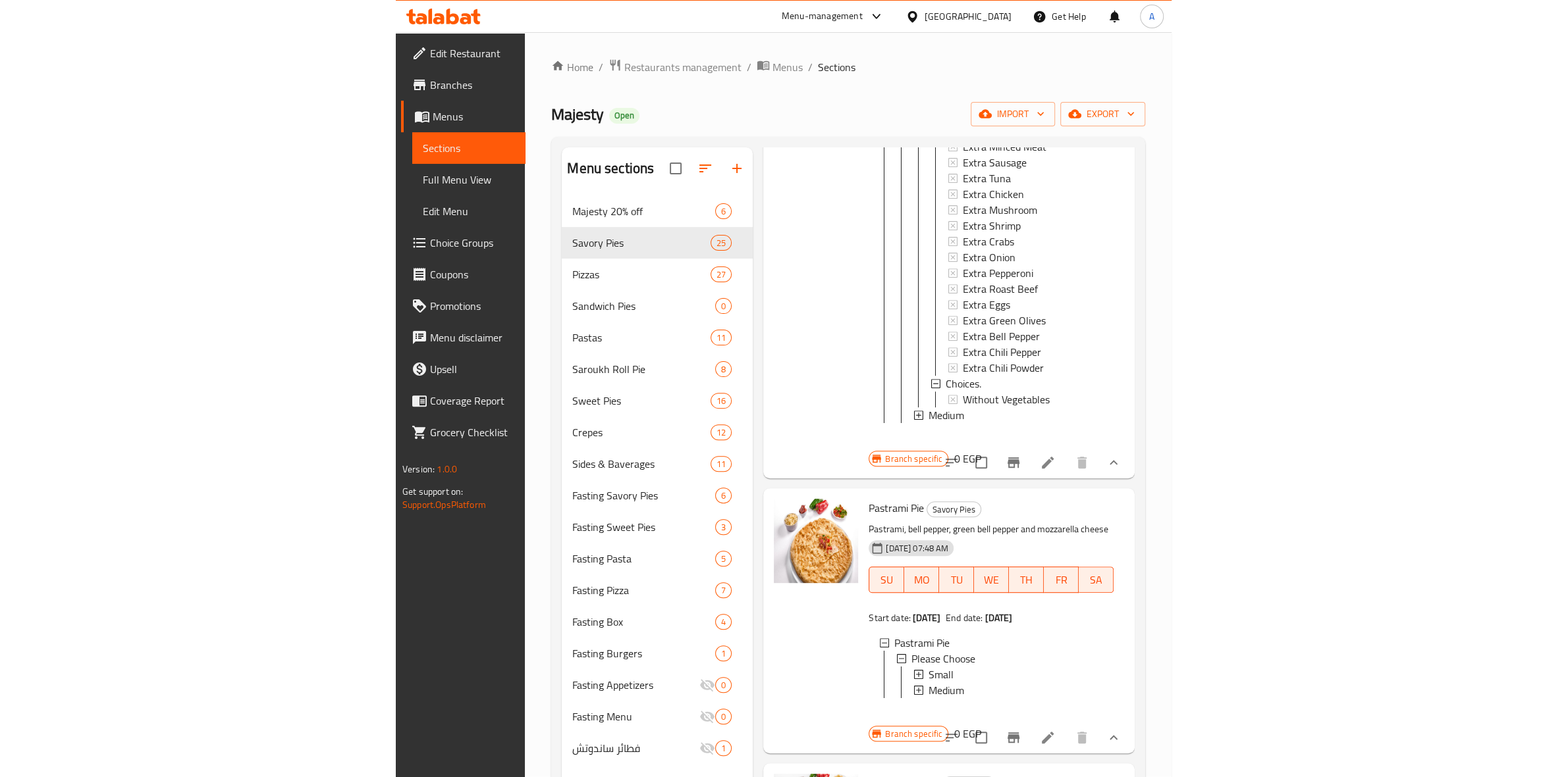
scroll to position [2222, 0]
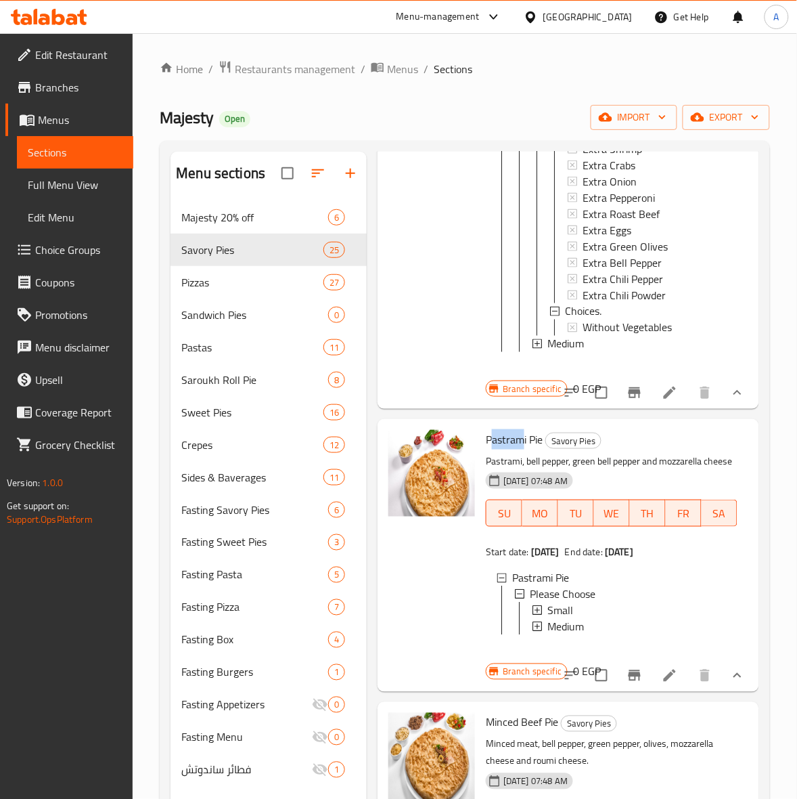
drag, startPoint x: 526, startPoint y: 498, endPoint x: 492, endPoint y: 485, distance: 36.0
click at [492, 449] on span "Pastrami Pie" at bounding box center [514, 439] width 57 height 20
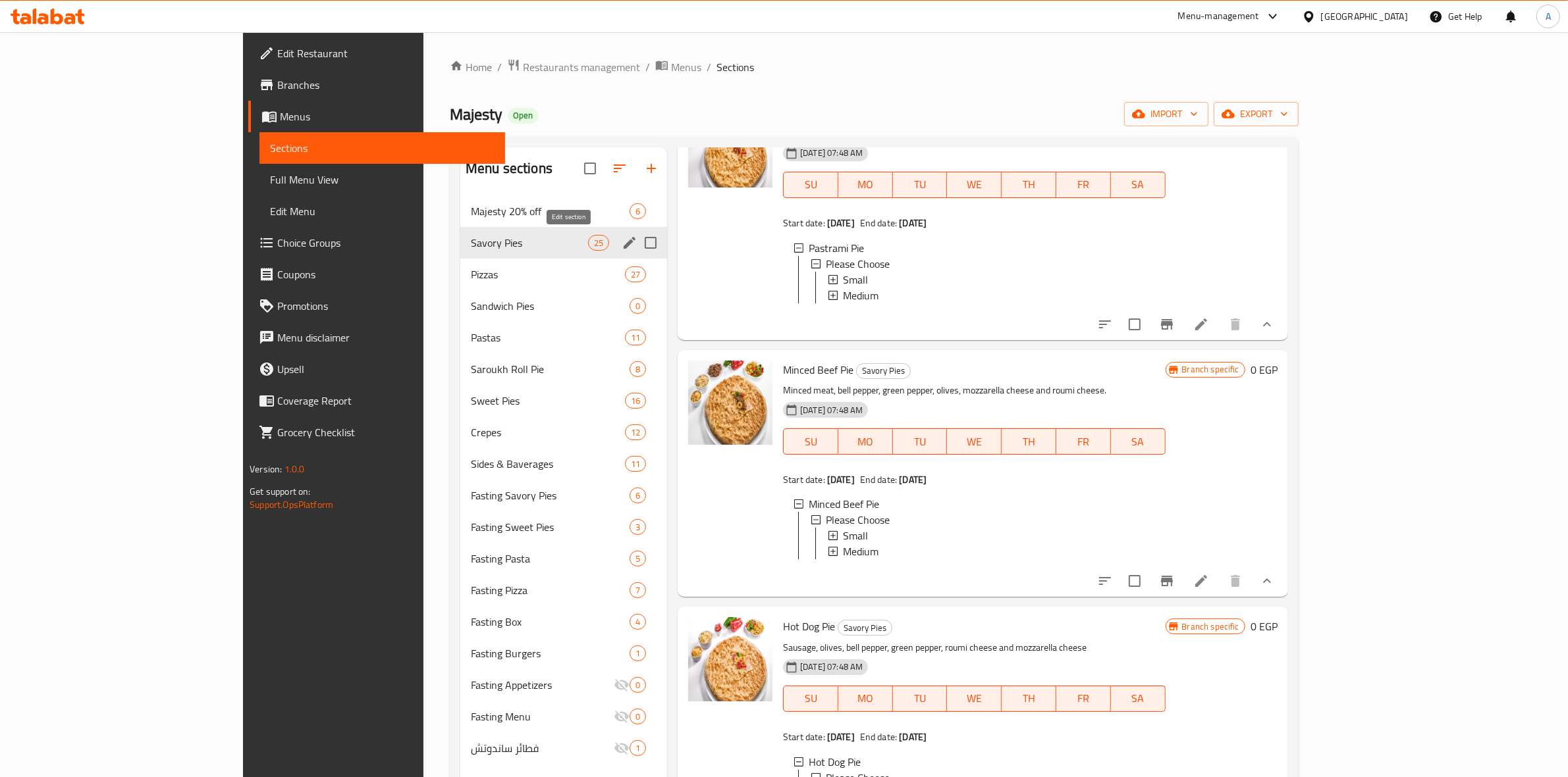
click at [622, 241] on icon "edit" at bounding box center [629, 243] width 16 height 16
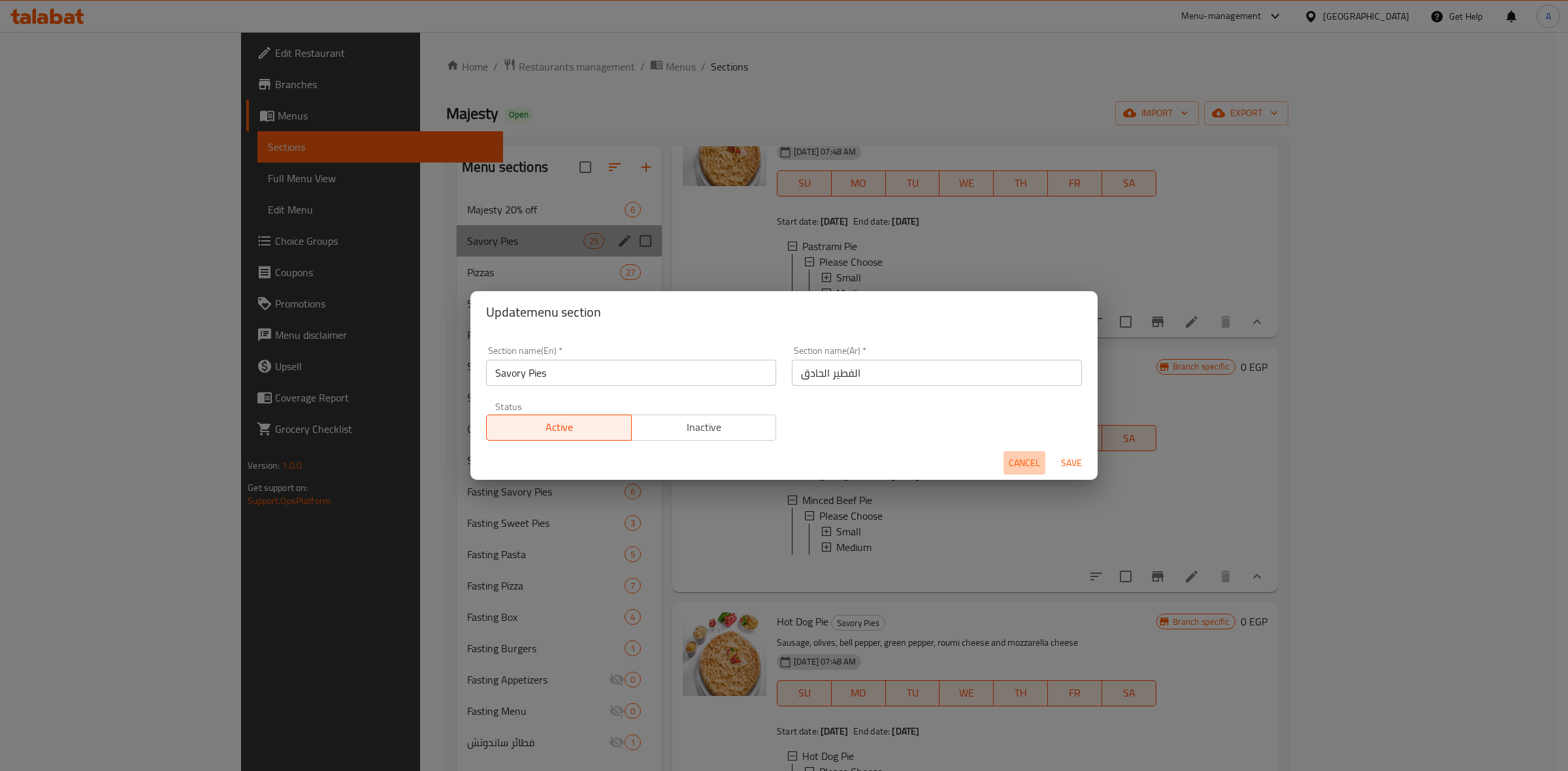
click at [1018, 462] on span "Cancel" at bounding box center [1024, 463] width 31 height 16
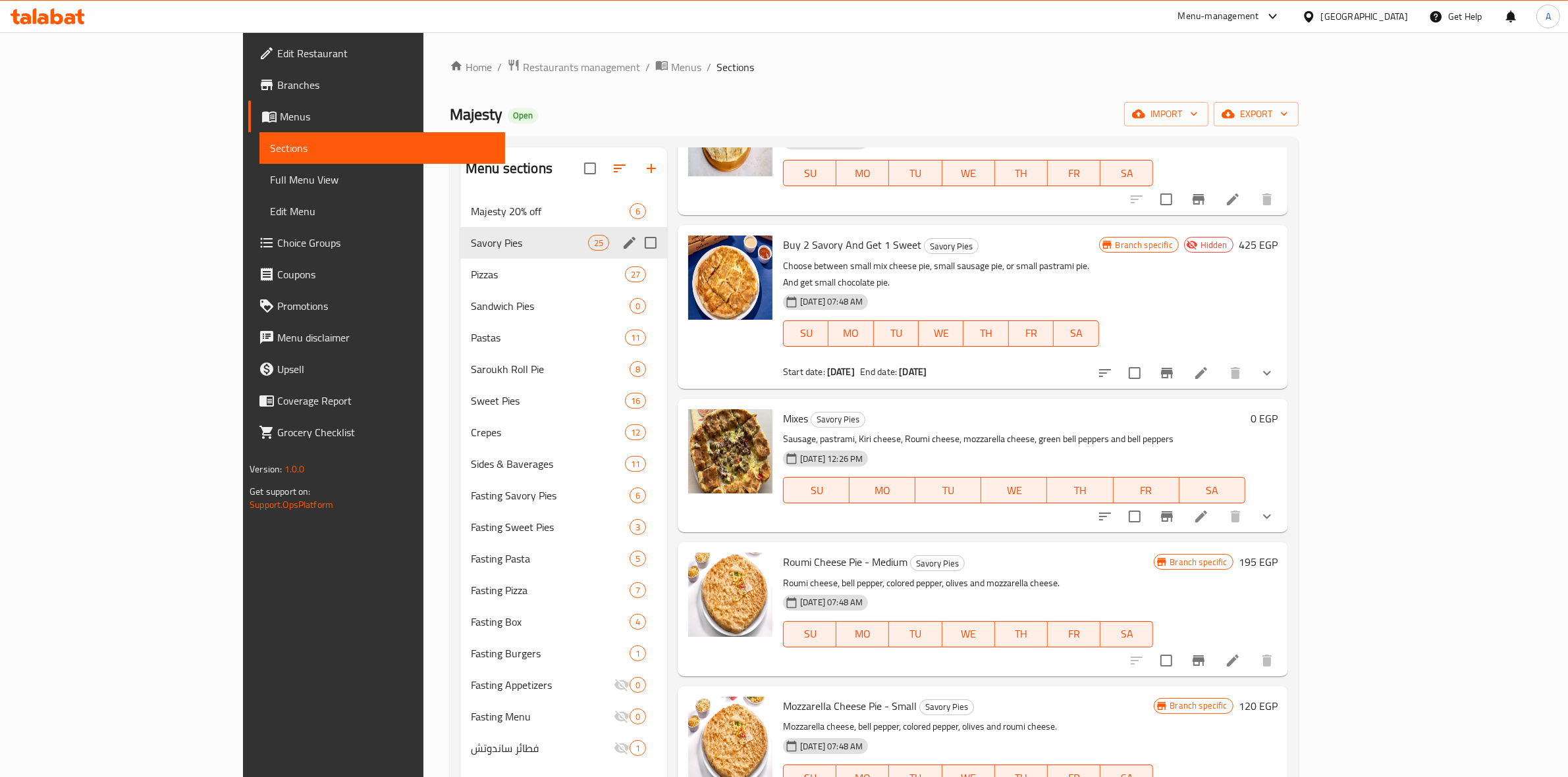
scroll to position [0, 0]
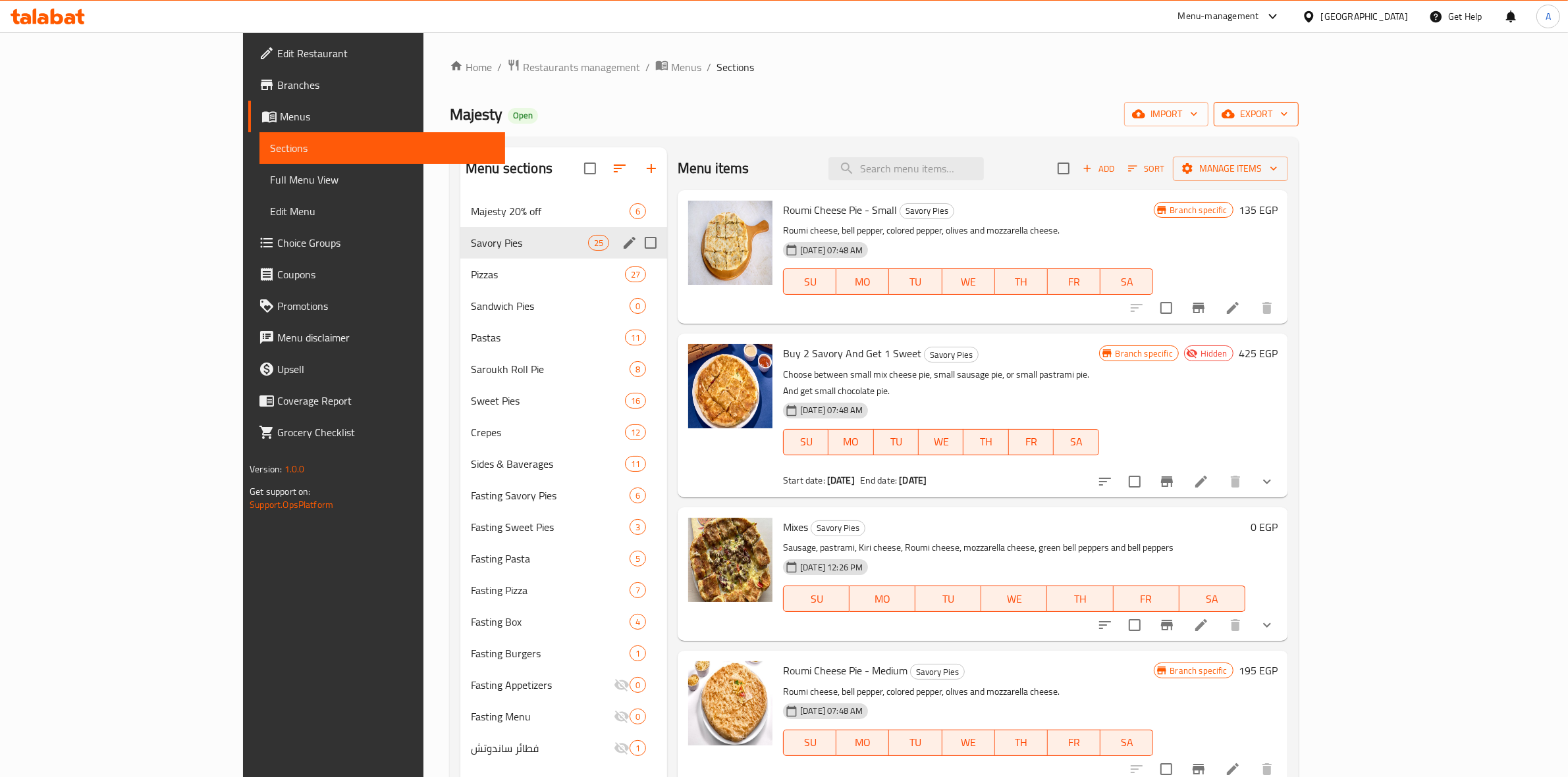
click at [1234, 110] on icon "button" at bounding box center [1229, 114] width 14 height 14
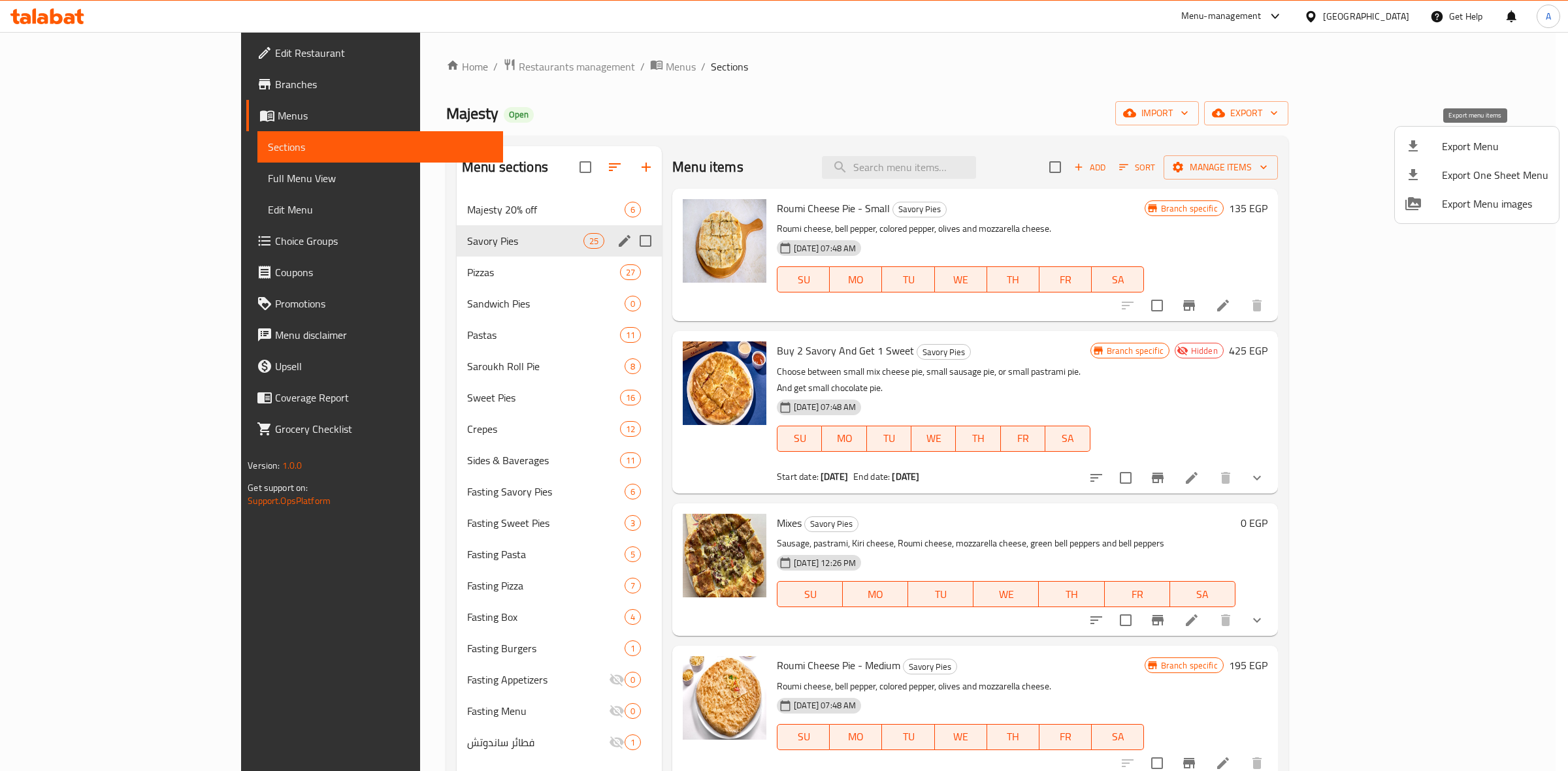
click at [1444, 152] on span "Export Menu" at bounding box center [1495, 147] width 106 height 15
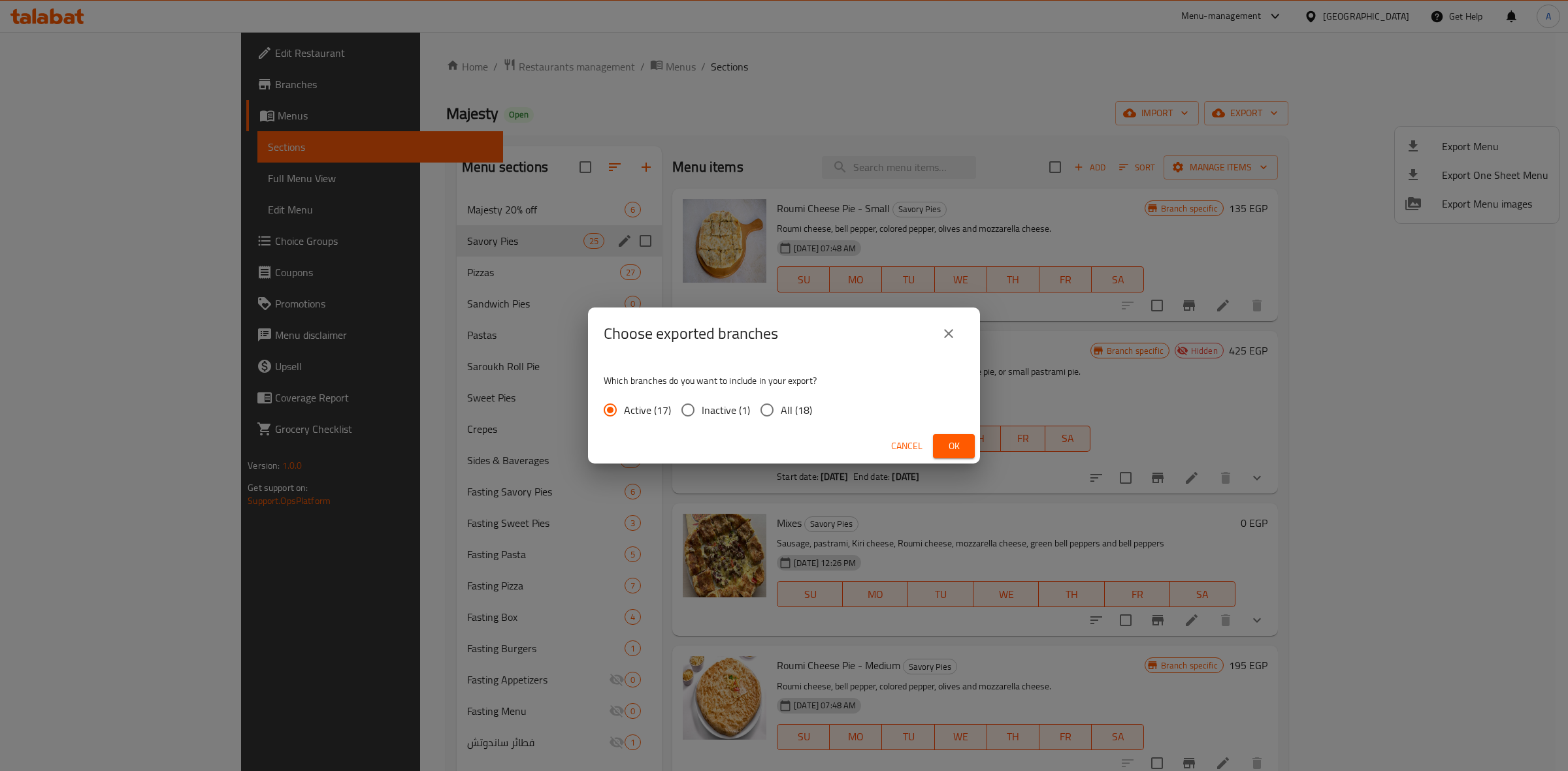
click at [761, 412] on input "All (18)" at bounding box center [767, 410] width 27 height 27
click at [958, 448] on span "Ok" at bounding box center [954, 446] width 21 height 16
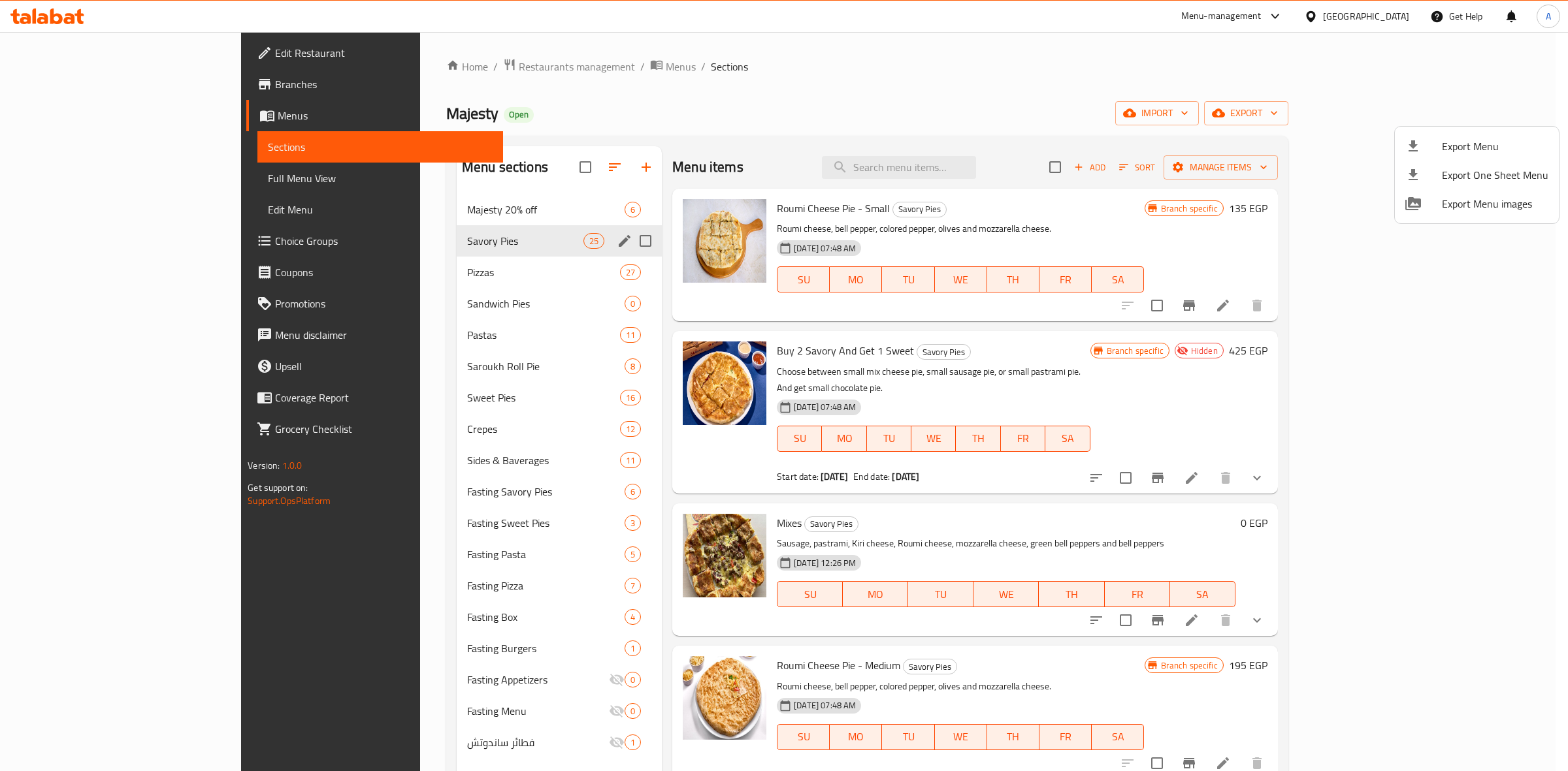
drag, startPoint x: 689, startPoint y: 46, endPoint x: 351, endPoint y: 10, distance: 339.9
click at [689, 46] on div at bounding box center [784, 385] width 1568 height 771
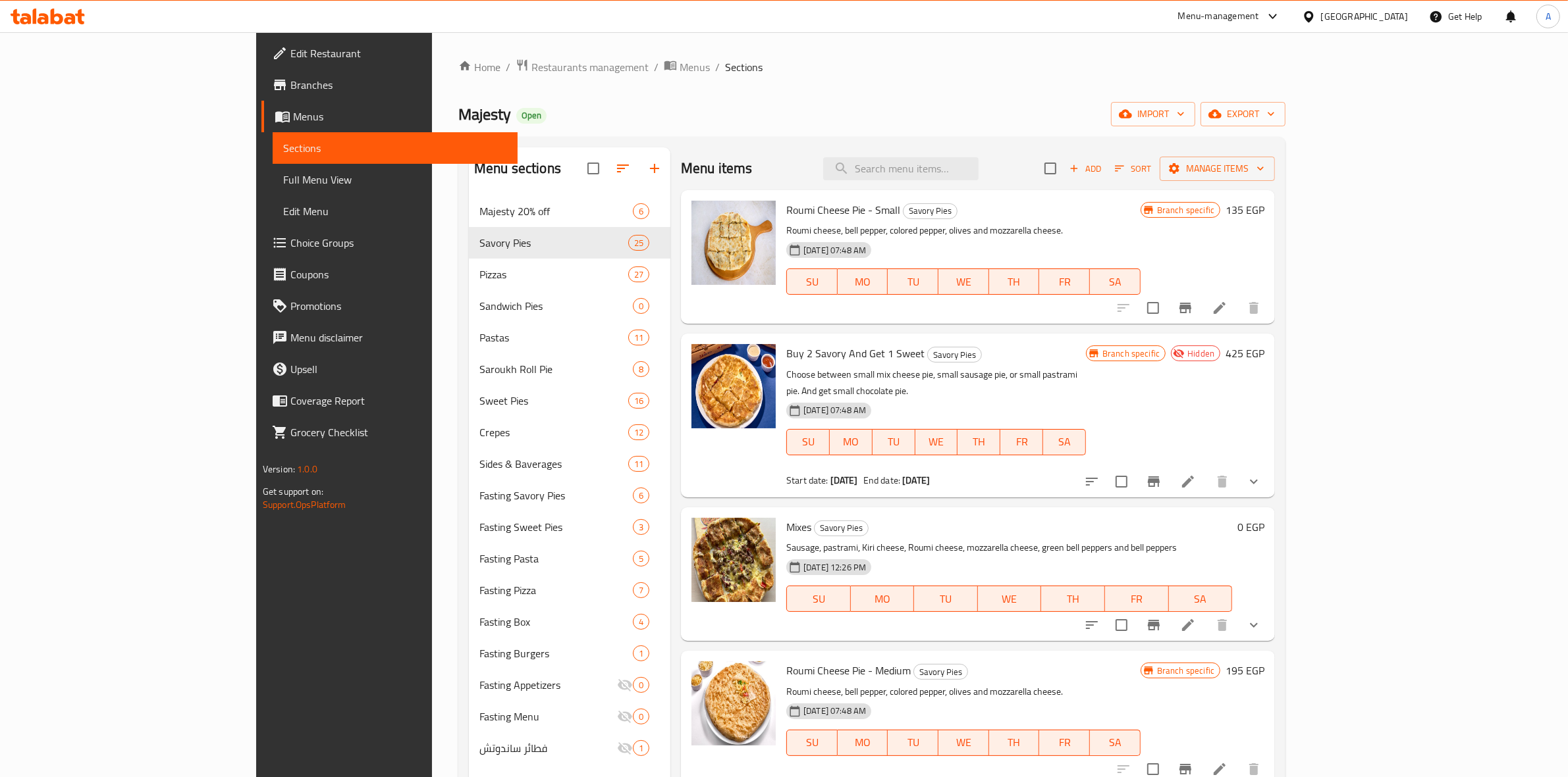
click at [64, 18] on icon at bounding box center [70, 19] width 12 height 12
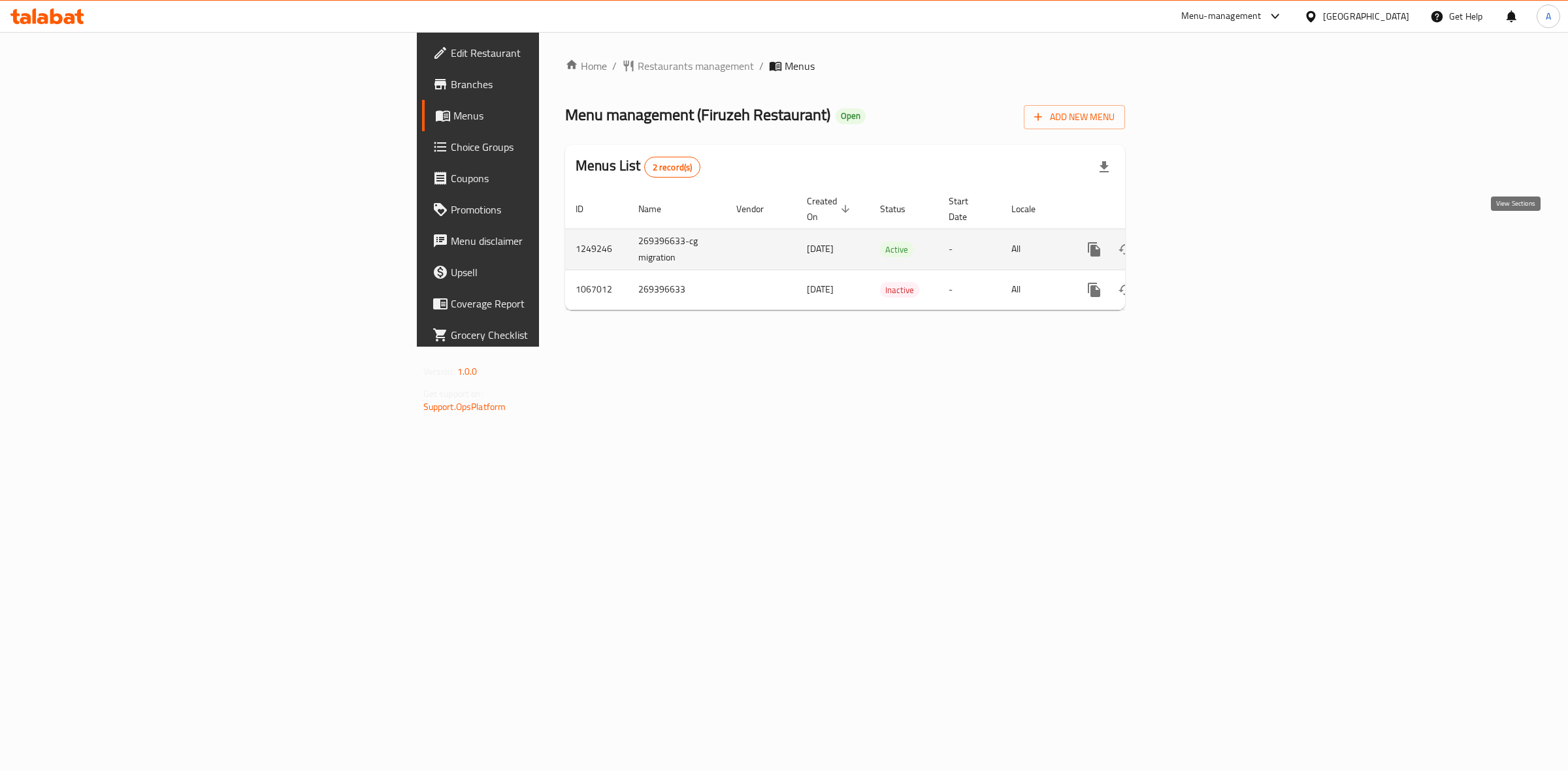
click at [1196, 241] on icon "enhanced table" at bounding box center [1188, 249] width 15 height 15
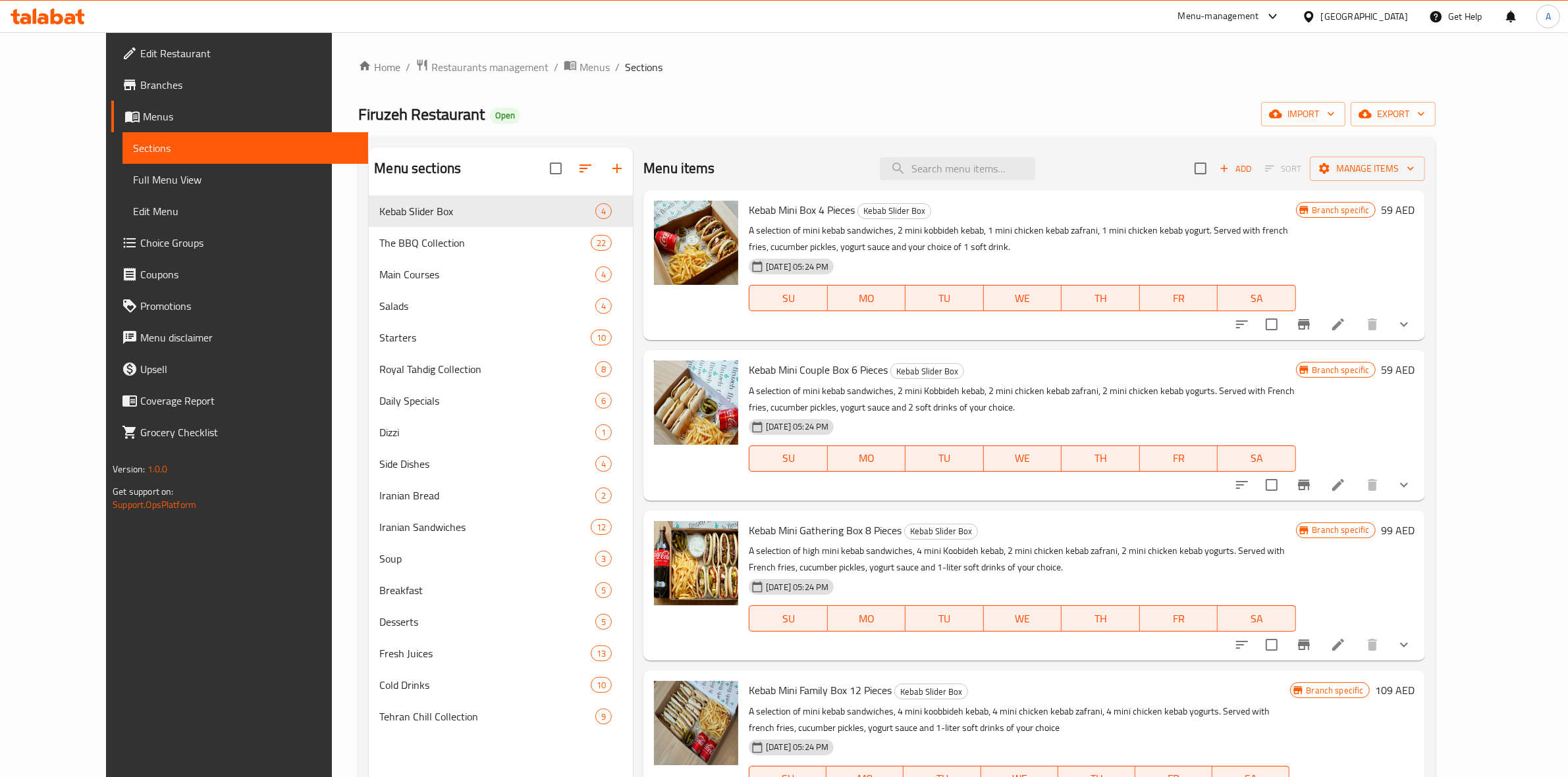
click at [140, 88] on span "Branches" at bounding box center [248, 85] width 217 height 16
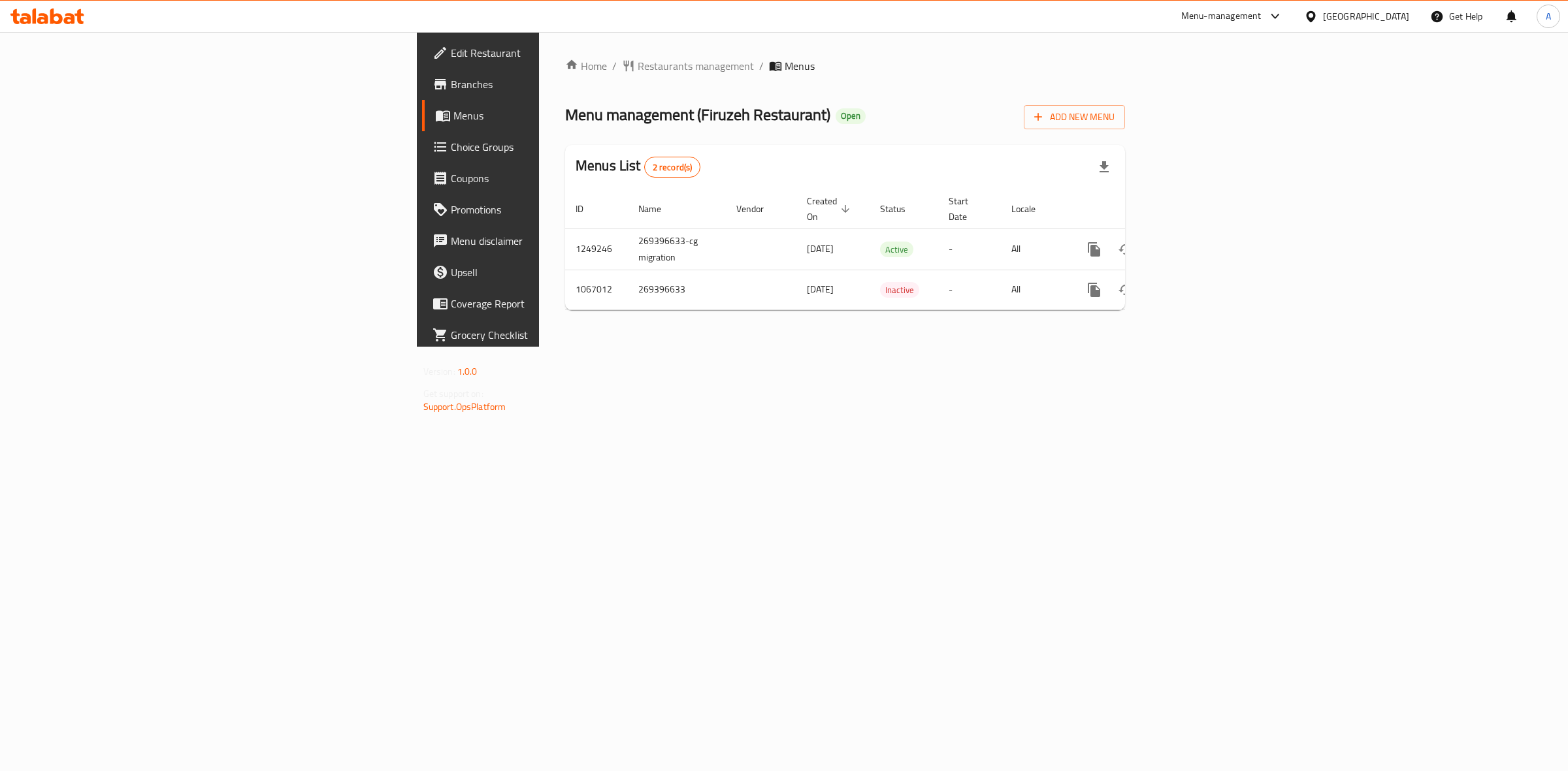
click at [538, 346] on div "Home / Restaurants management / Menus Menu management ( Firuzeh Restaurant ) Op…" at bounding box center [844, 189] width 612 height 315
click at [1196, 241] on icon "enhanced table" at bounding box center [1188, 249] width 15 height 15
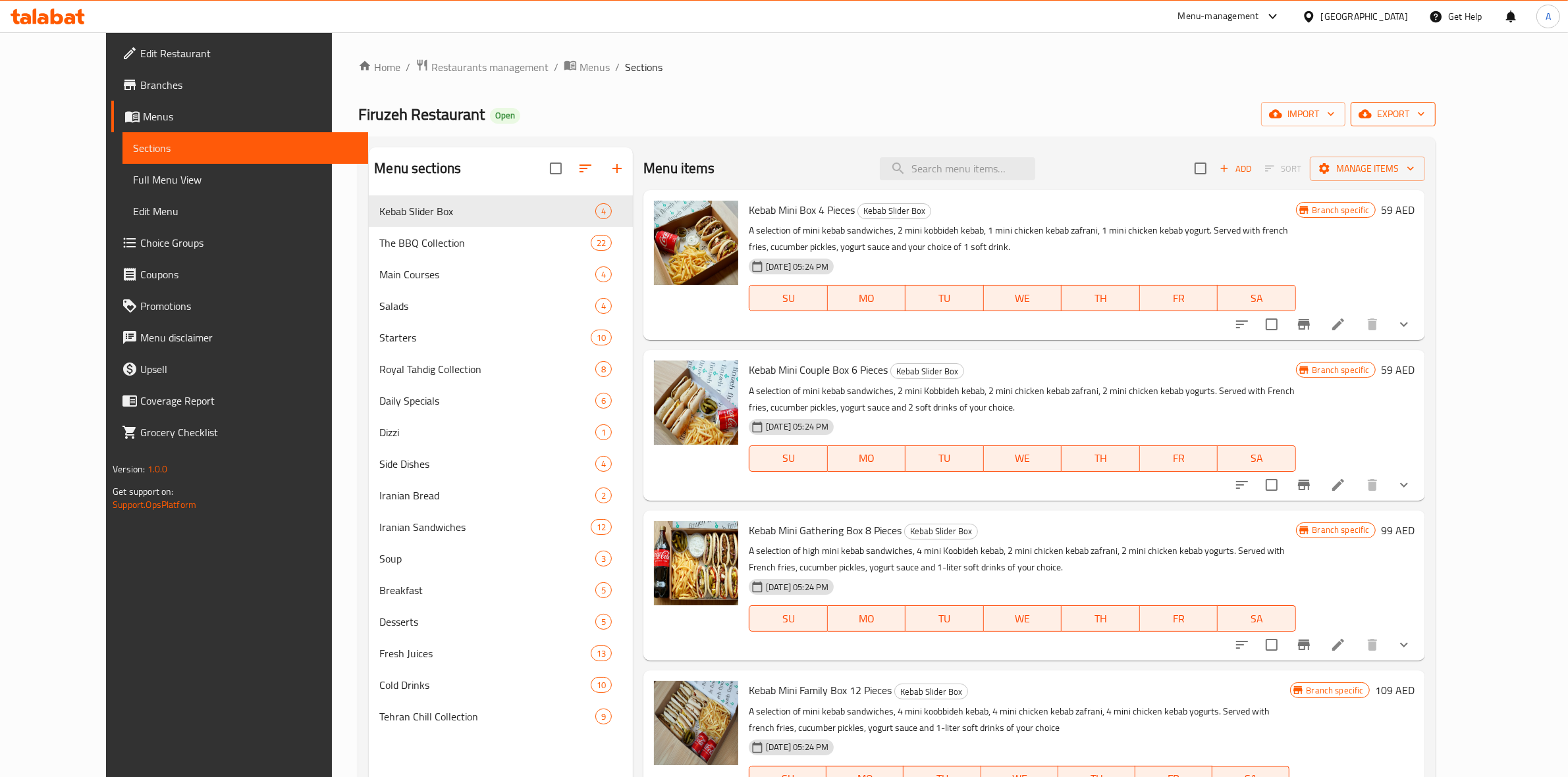
click at [1372, 116] on icon "button" at bounding box center [1366, 114] width 14 height 14
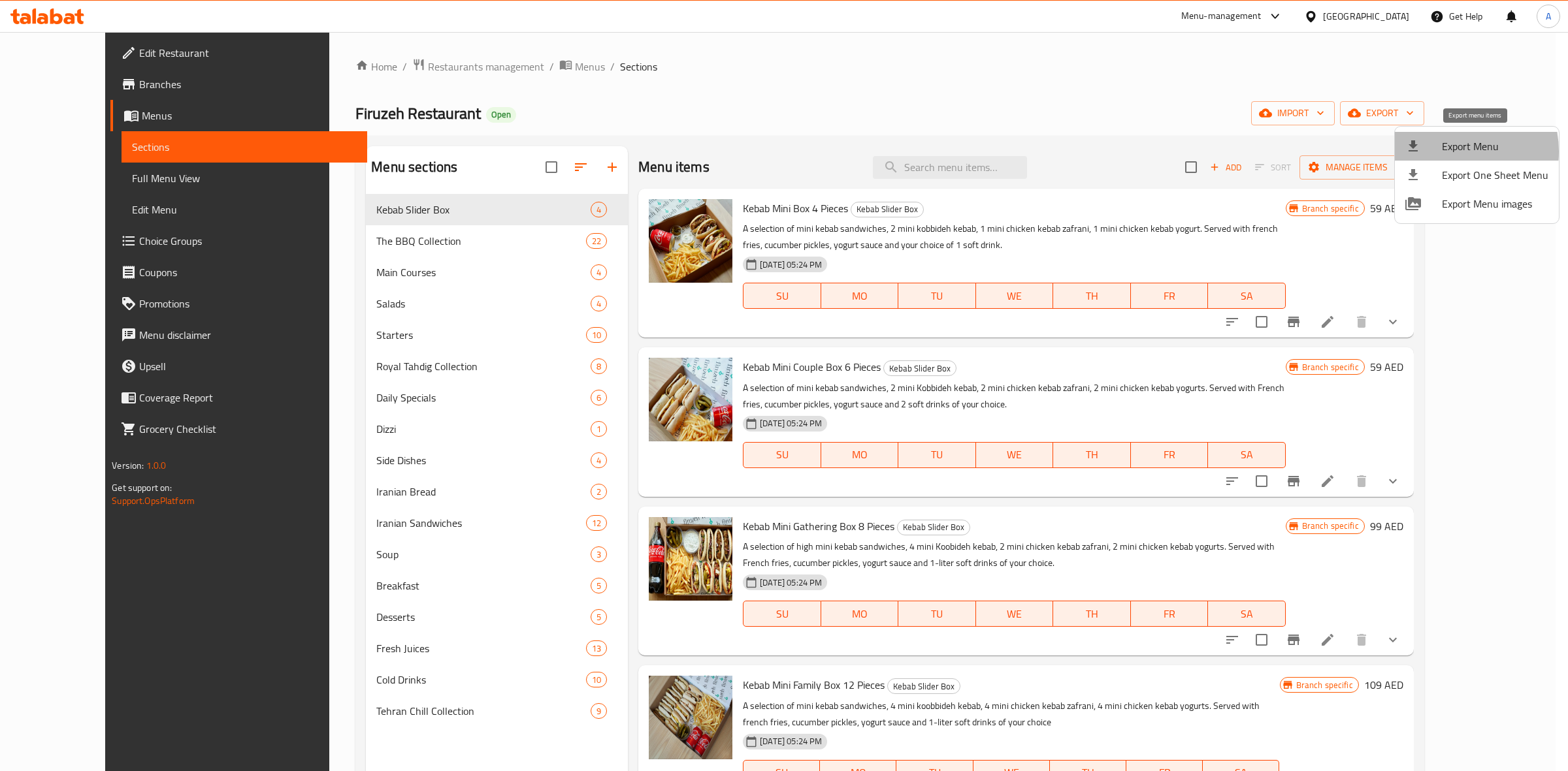
click at [1444, 151] on span "Export Menu" at bounding box center [1495, 147] width 106 height 15
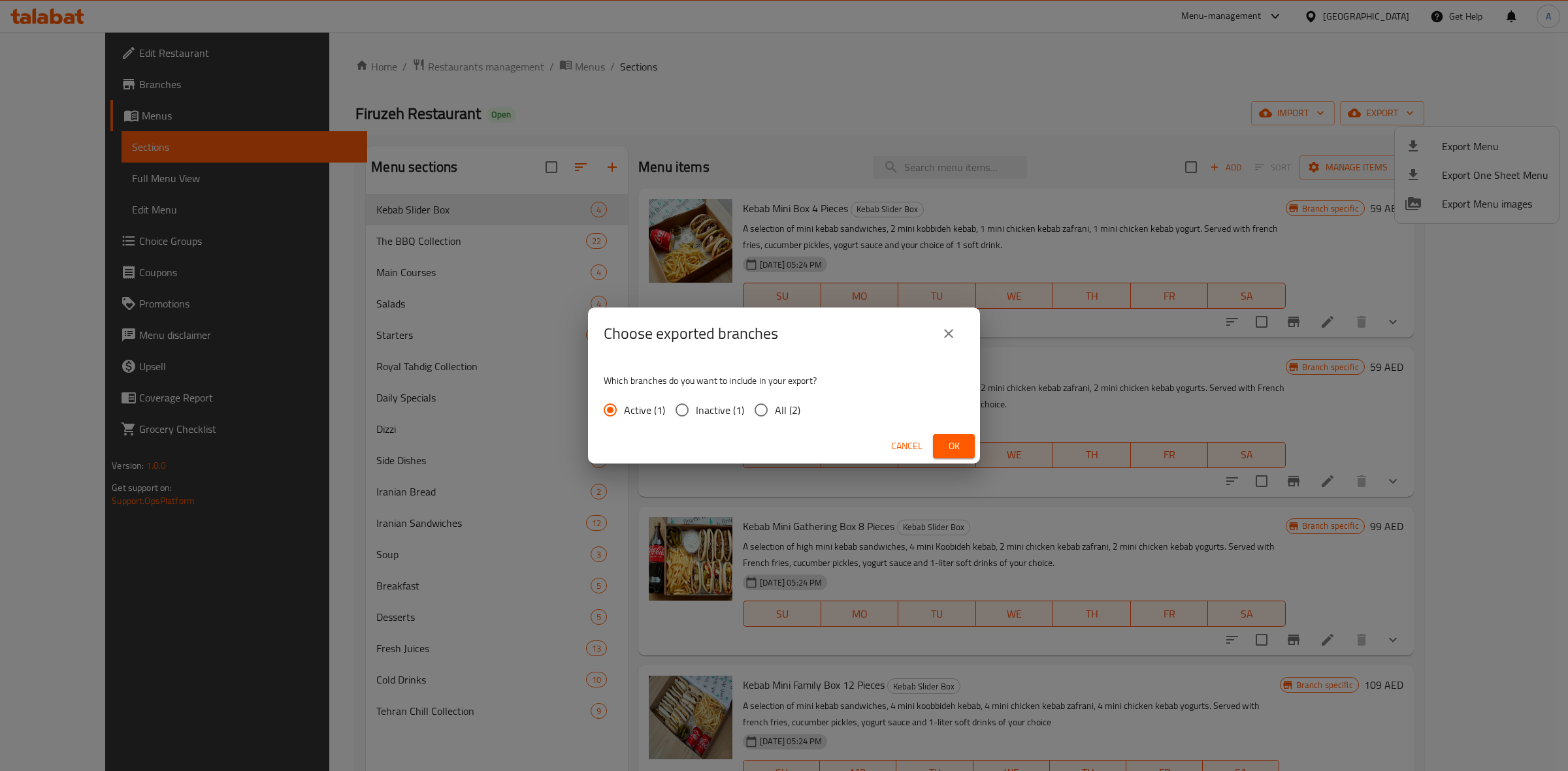
click at [764, 407] on input "All (2)" at bounding box center [760, 410] width 27 height 27
radio input "true"
click at [954, 445] on span "Ok" at bounding box center [954, 446] width 21 height 16
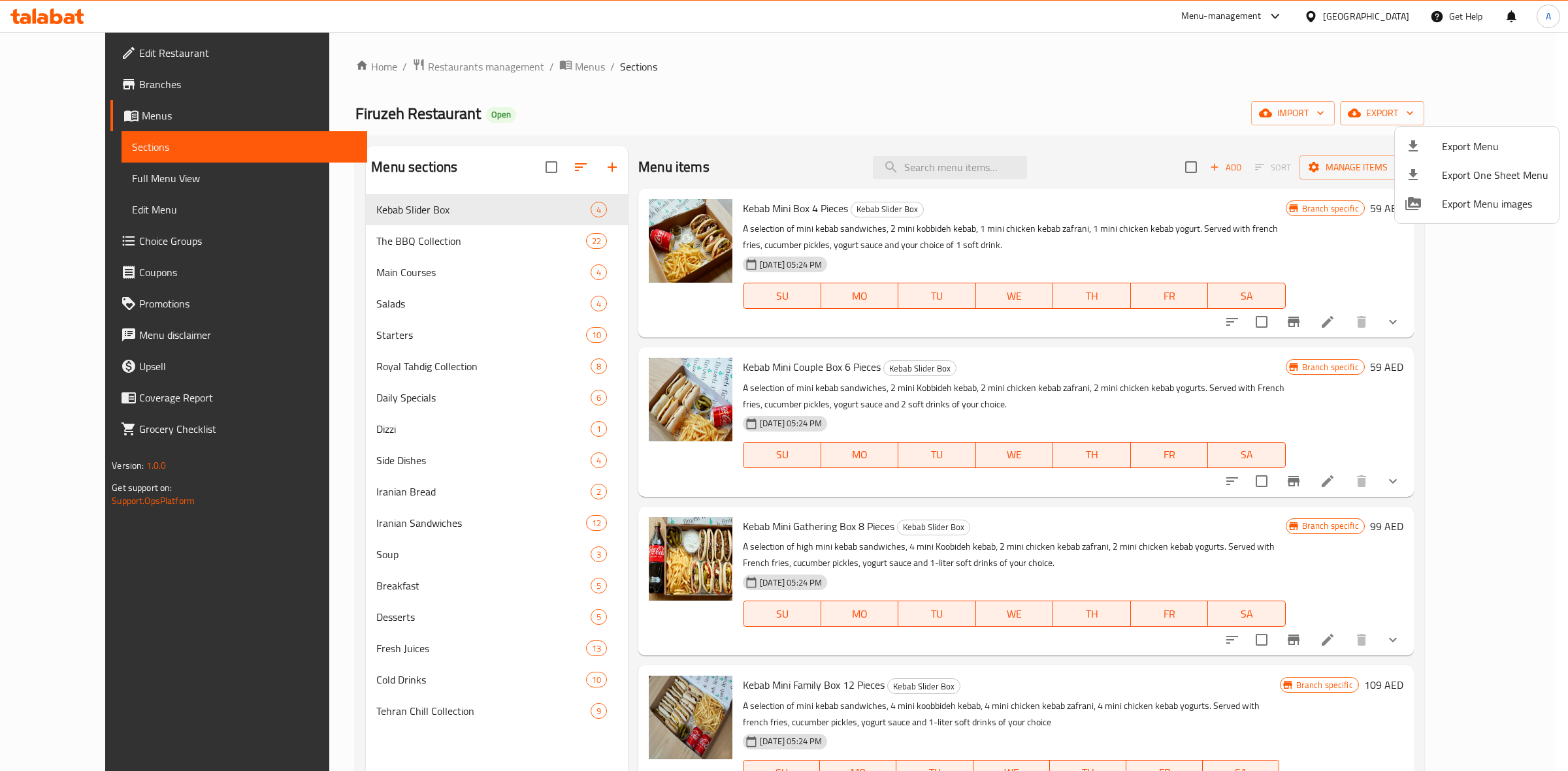
drag, startPoint x: 743, startPoint y: 119, endPoint x: 676, endPoint y: 86, distance: 74.7
click at [743, 119] on div at bounding box center [784, 385] width 1568 height 771
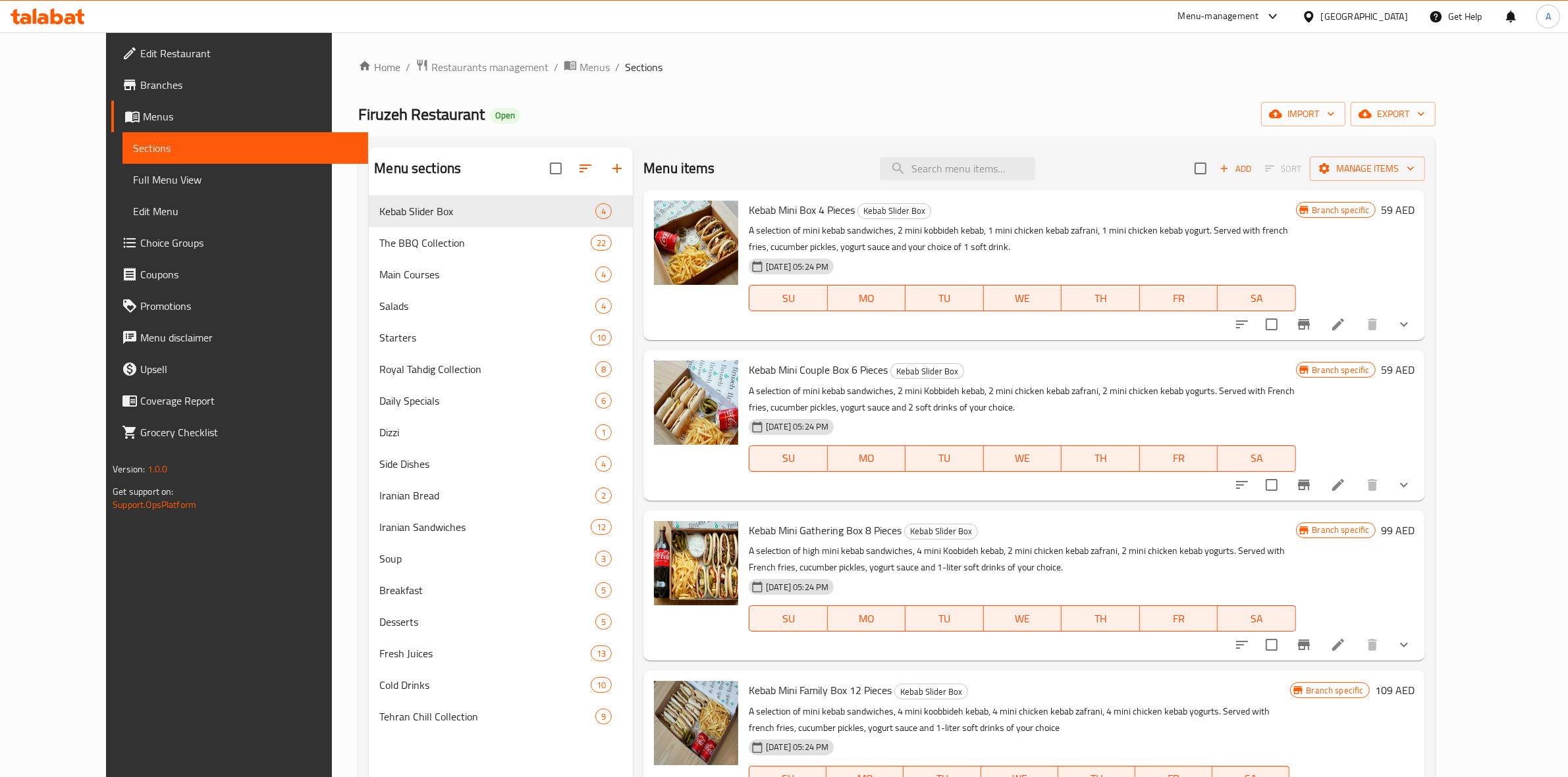
click at [140, 90] on span "Branches" at bounding box center [248, 85] width 217 height 16
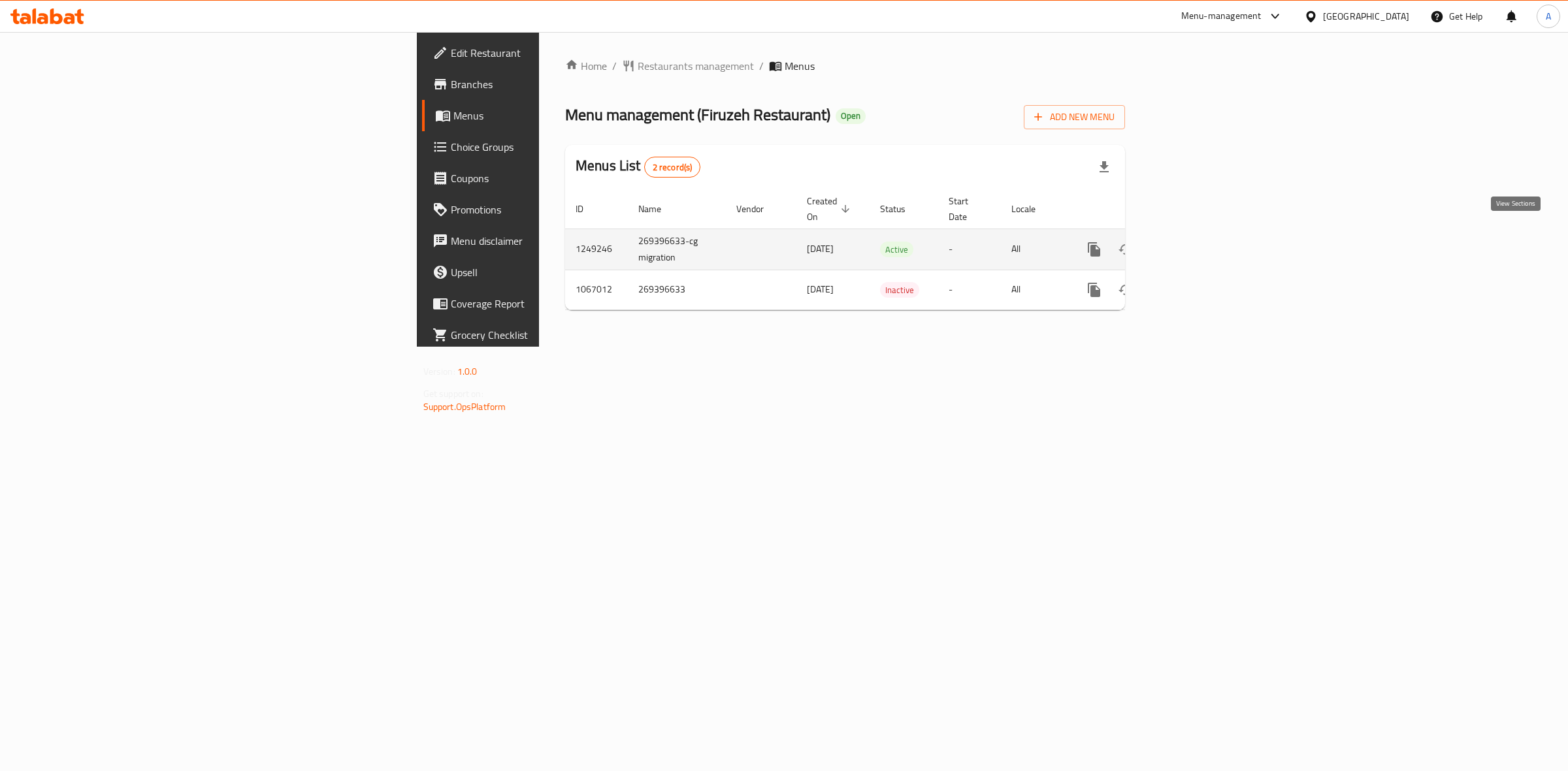
click at [1194, 244] on icon "enhanced table" at bounding box center [1188, 250] width 12 height 12
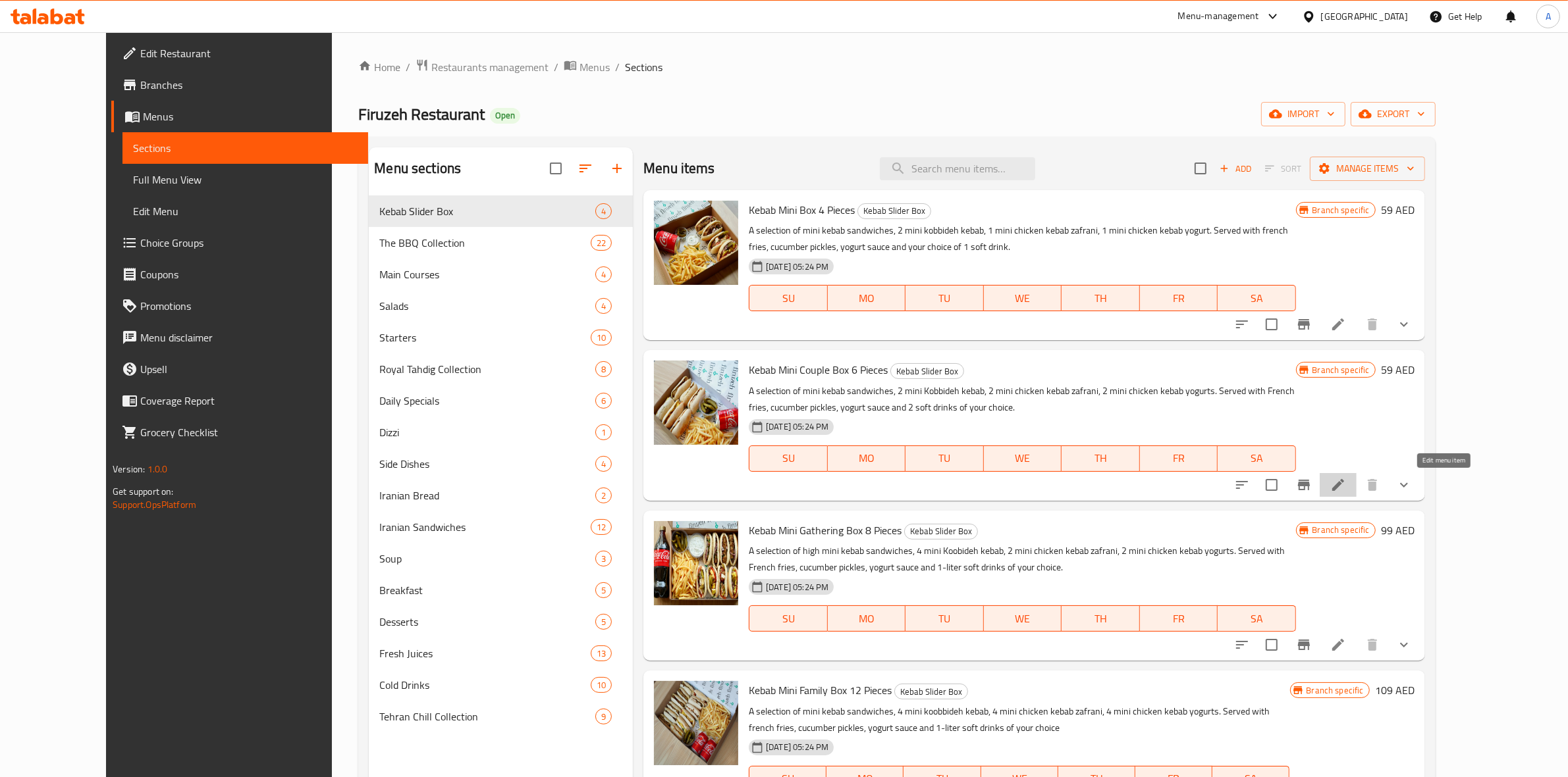
click at [1346, 485] on icon at bounding box center [1337, 485] width 16 height 16
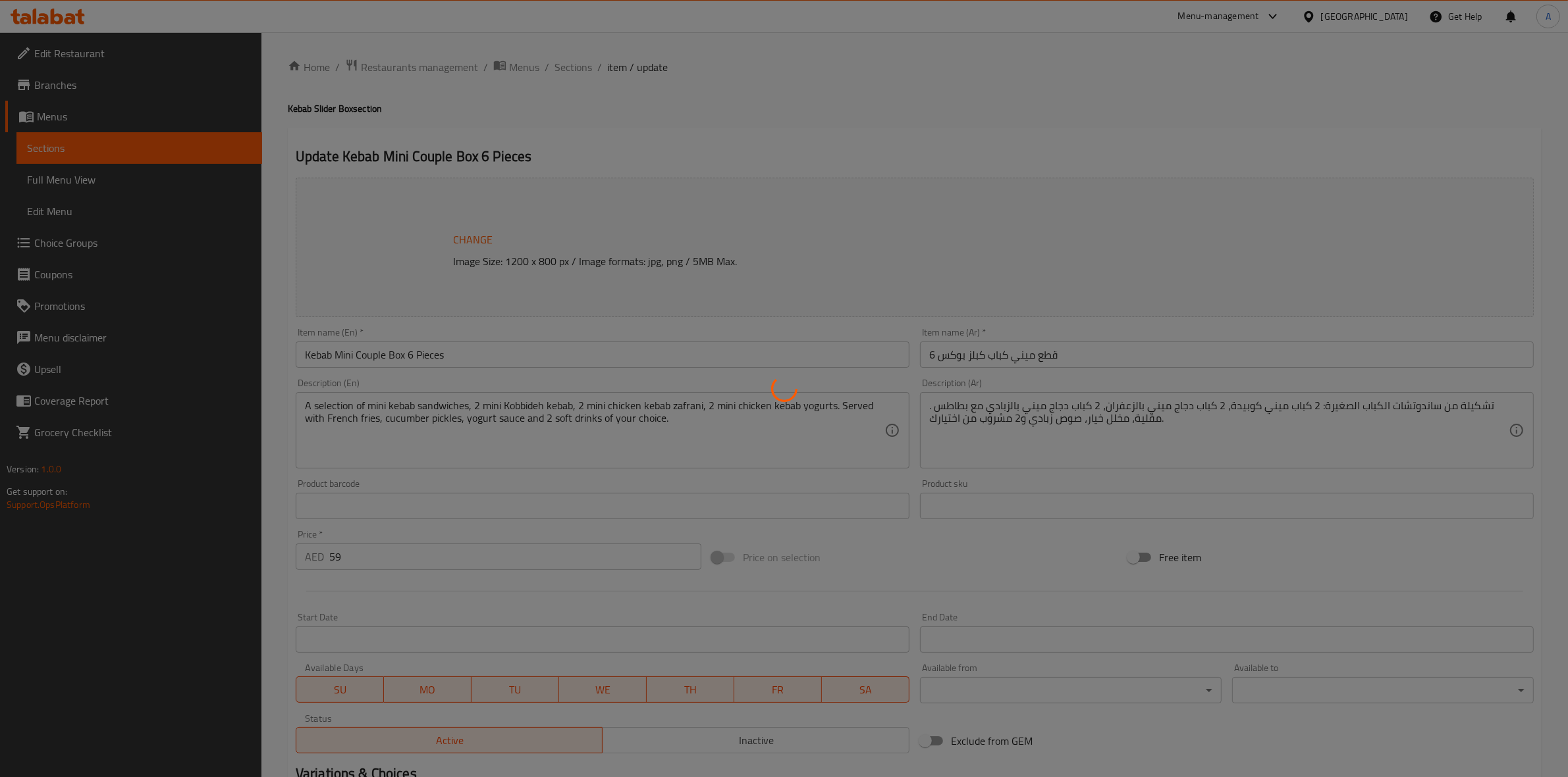
type input "اختيارك من 6 سندويشات:"
type input "1"
type input "اختيارك من 2 المشروبات الغازية:"
type input "1"
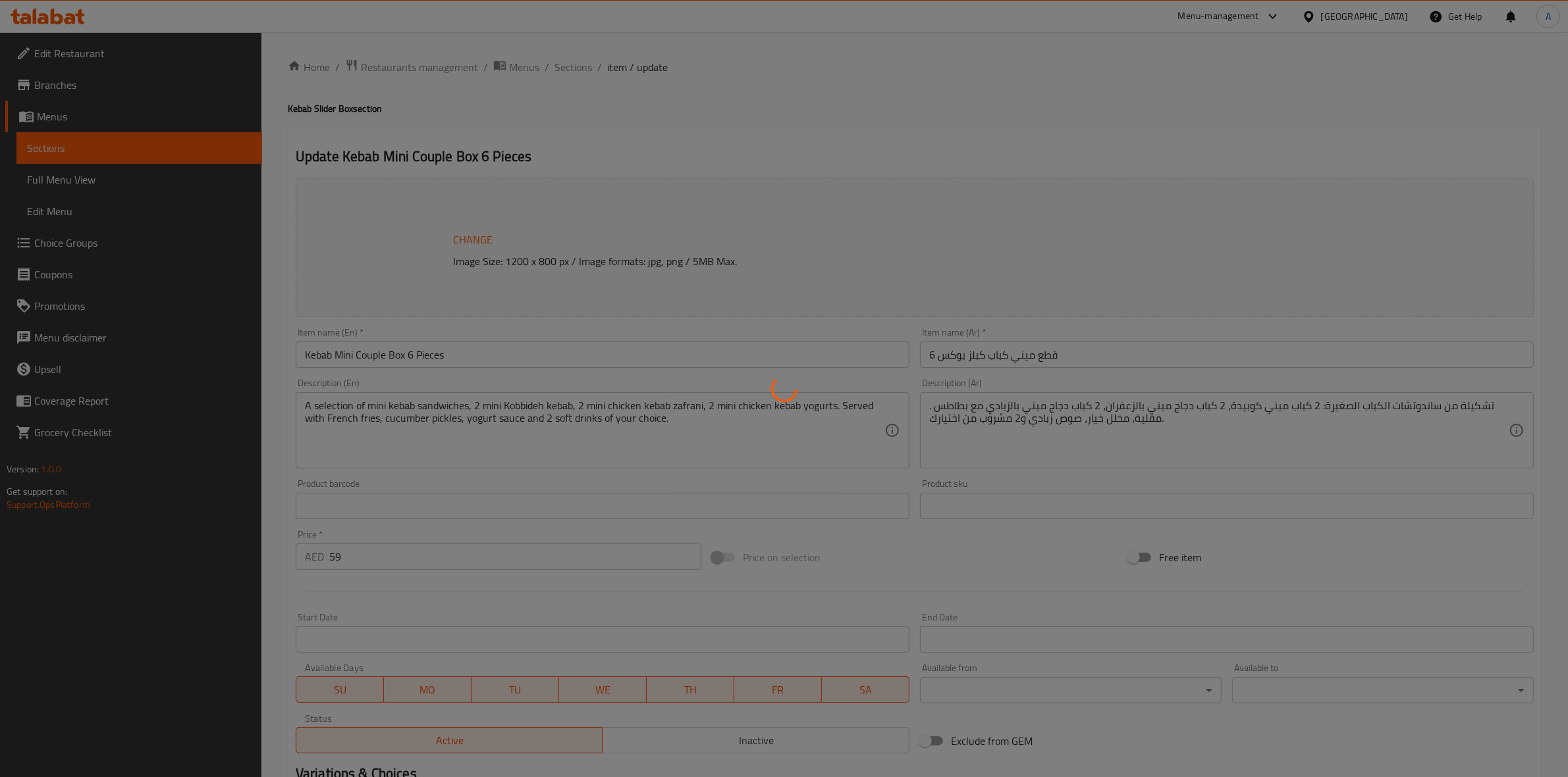
type input "2"
type input "إضافات"
type input "0"
type input "9"
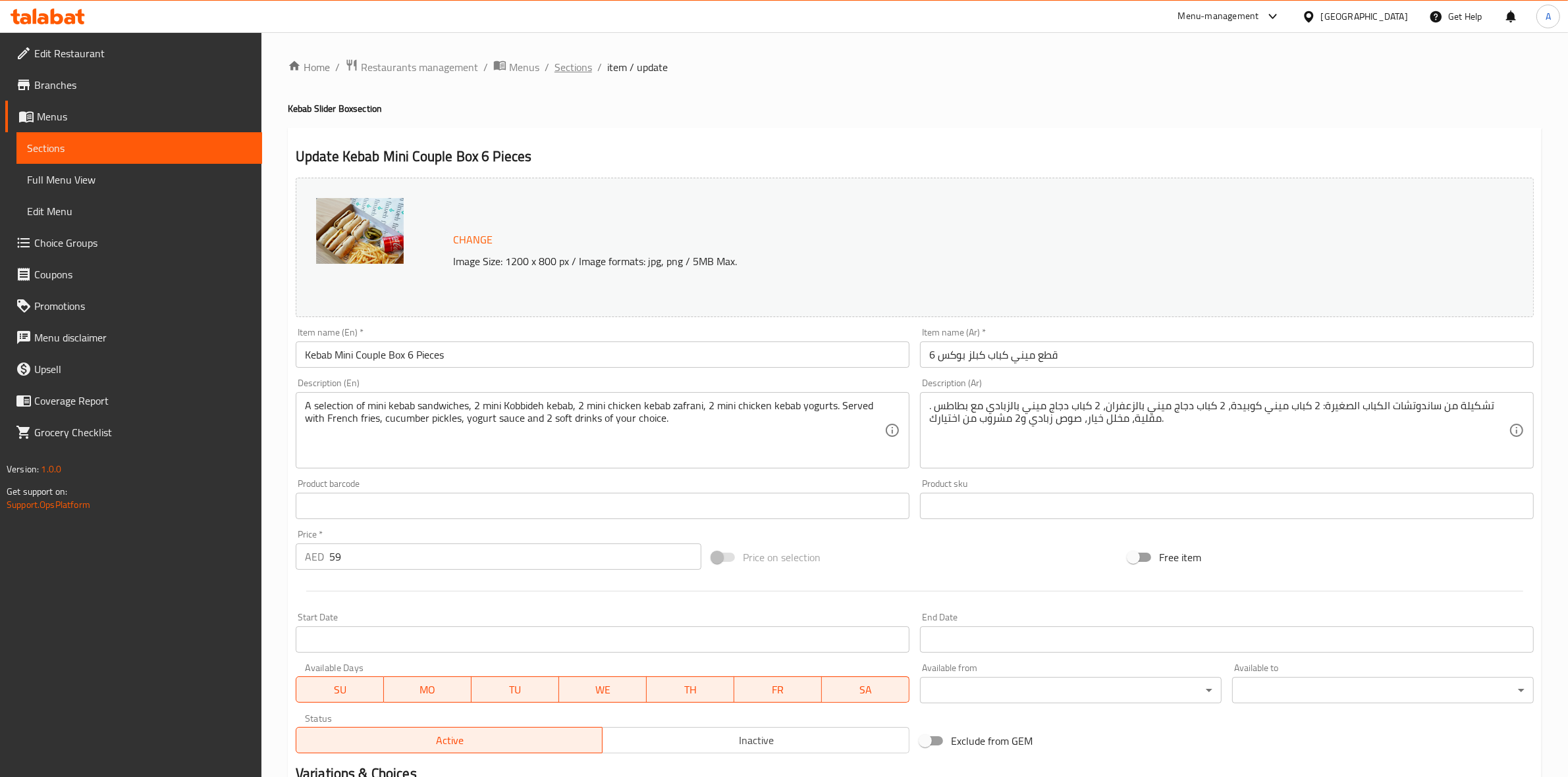
click at [573, 73] on span "Sections" at bounding box center [573, 67] width 38 height 16
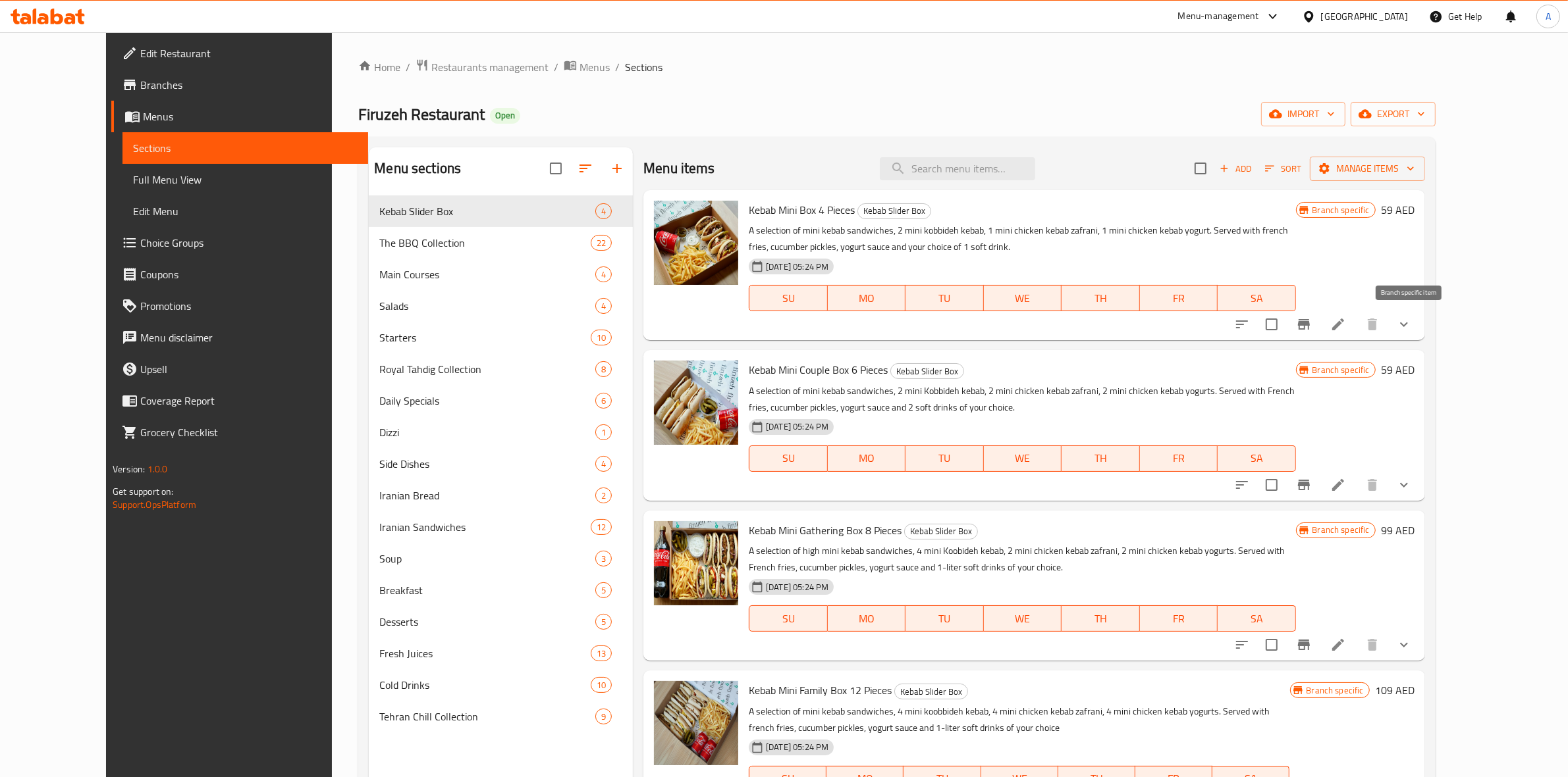
click at [1309, 327] on icon "Branch-specific-item" at bounding box center [1303, 324] width 12 height 11
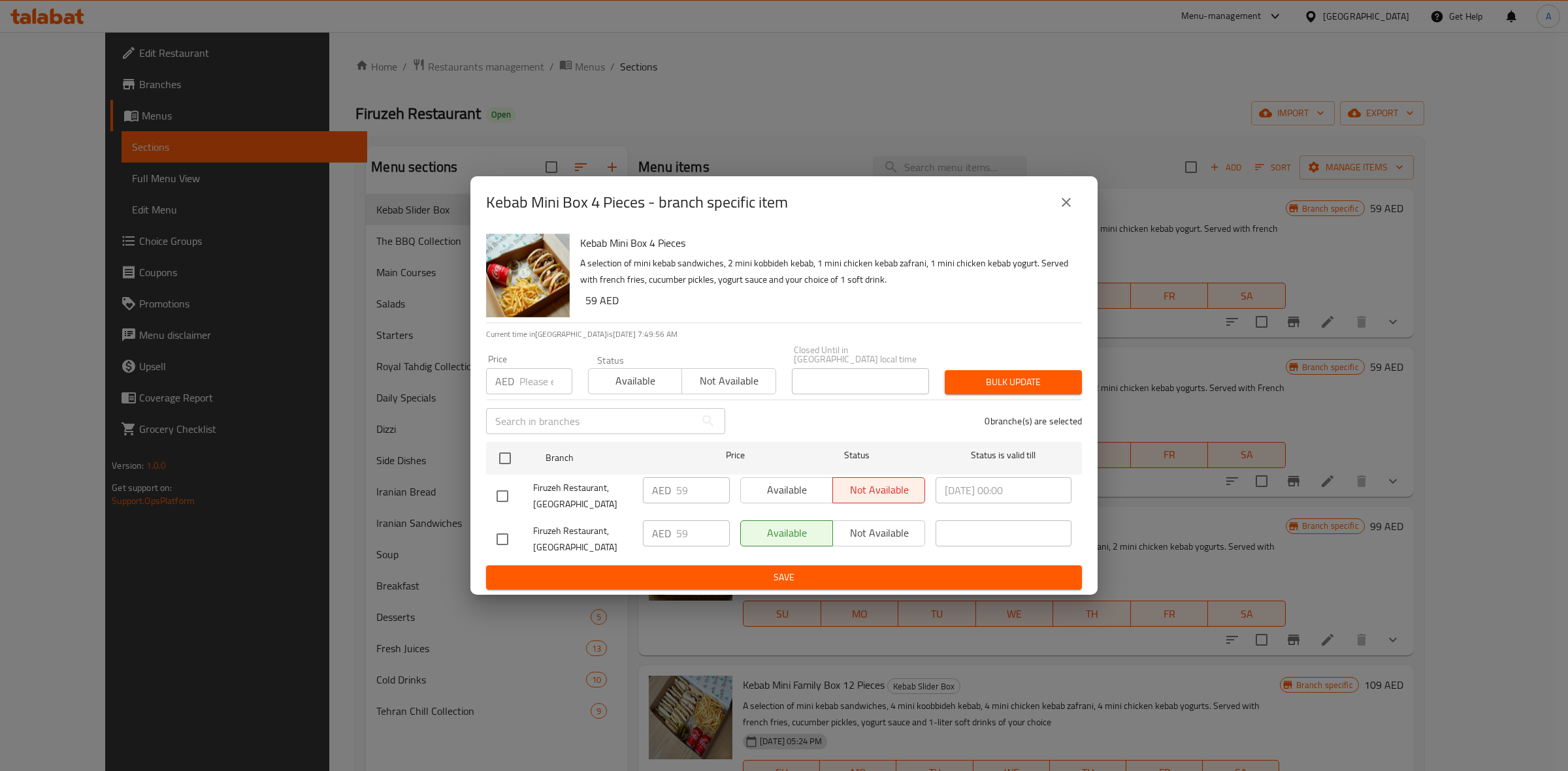
click at [1060, 200] on icon "close" at bounding box center [1066, 203] width 15 height 15
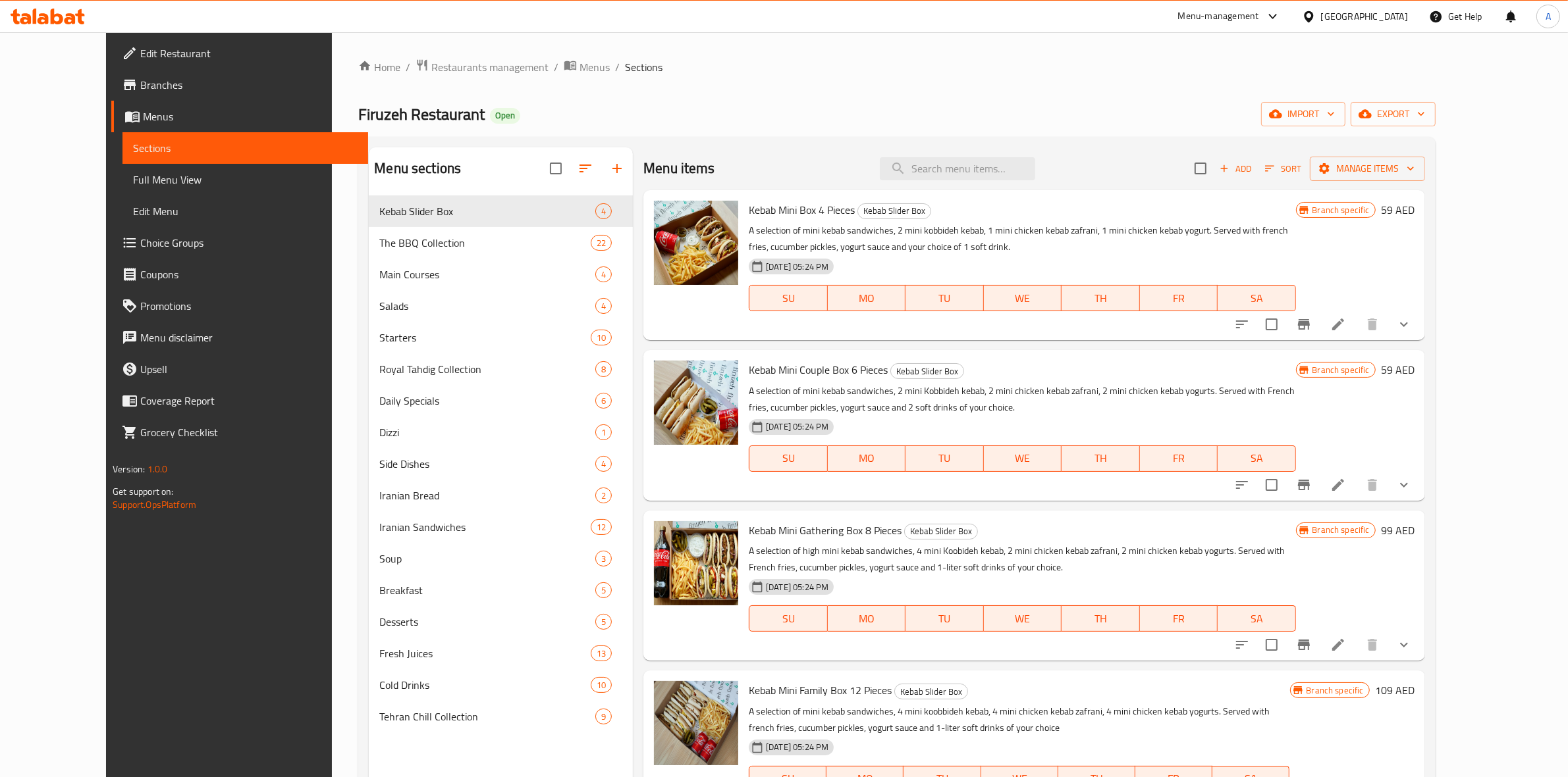
click at [1311, 488] on icon "Branch-specific-item" at bounding box center [1303, 485] width 16 height 16
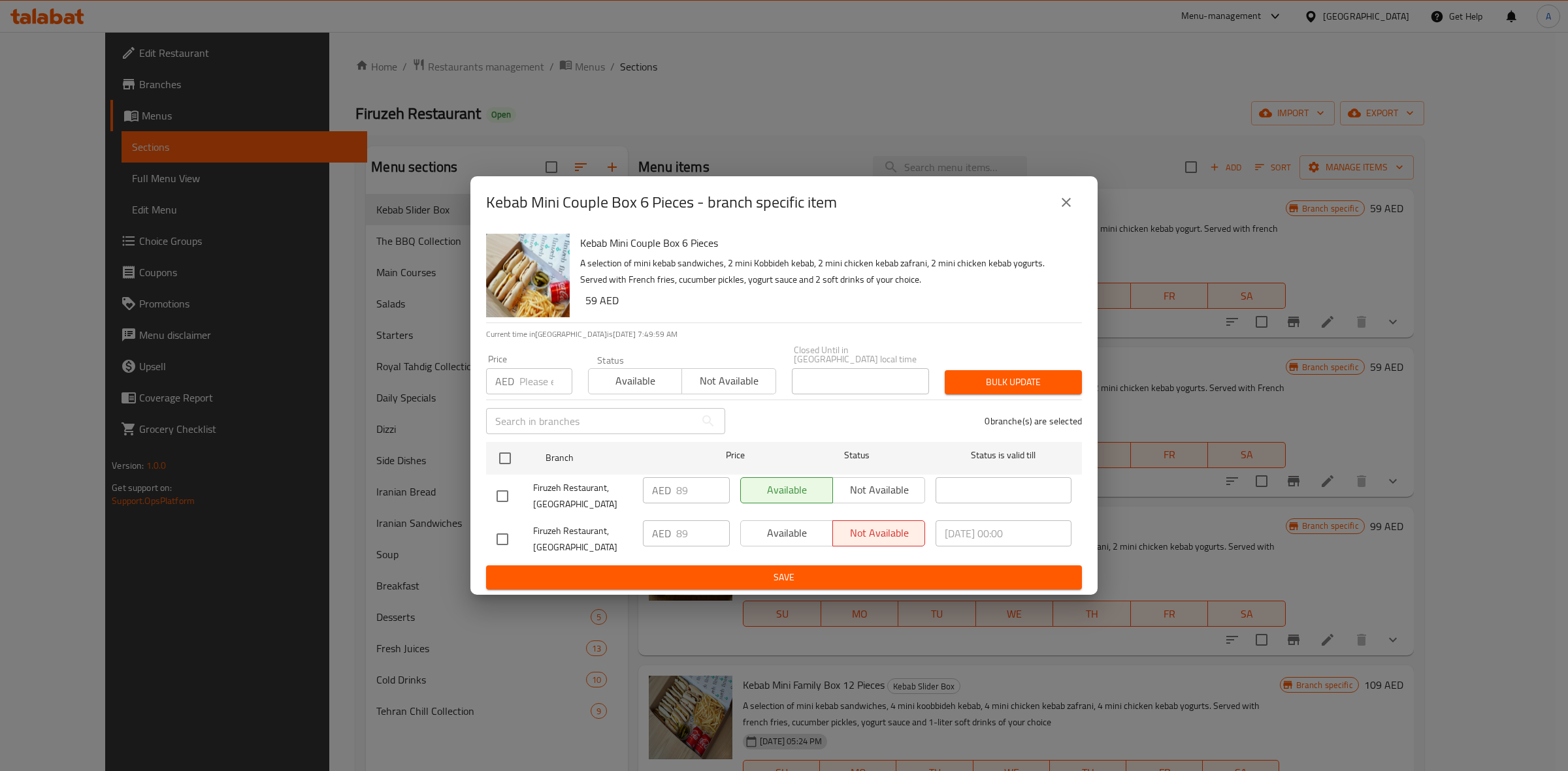
click at [1059, 207] on icon "close" at bounding box center [1066, 203] width 15 height 15
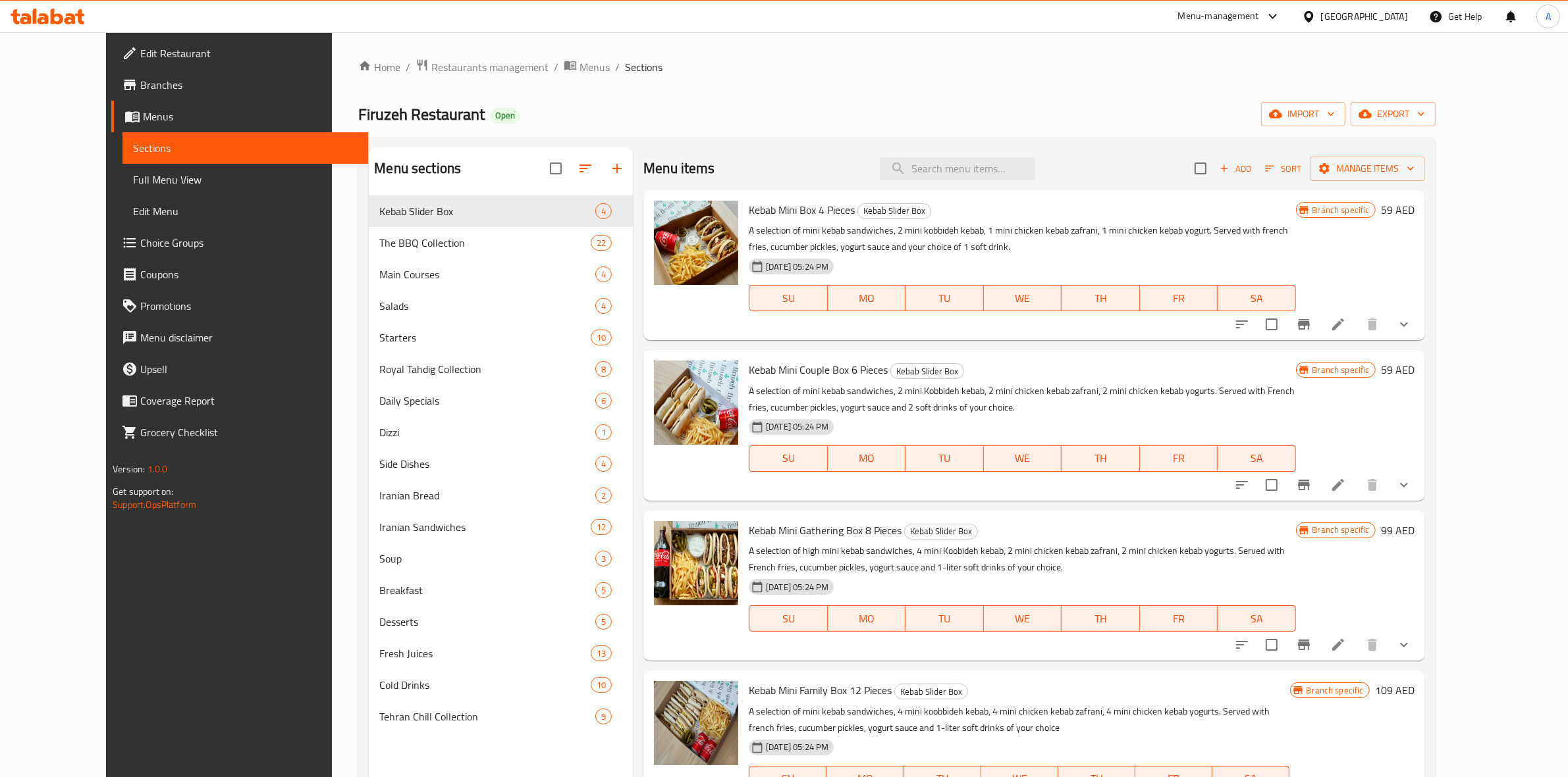
click at [1311, 649] on icon "Branch-specific-item" at bounding box center [1303, 645] width 16 height 16
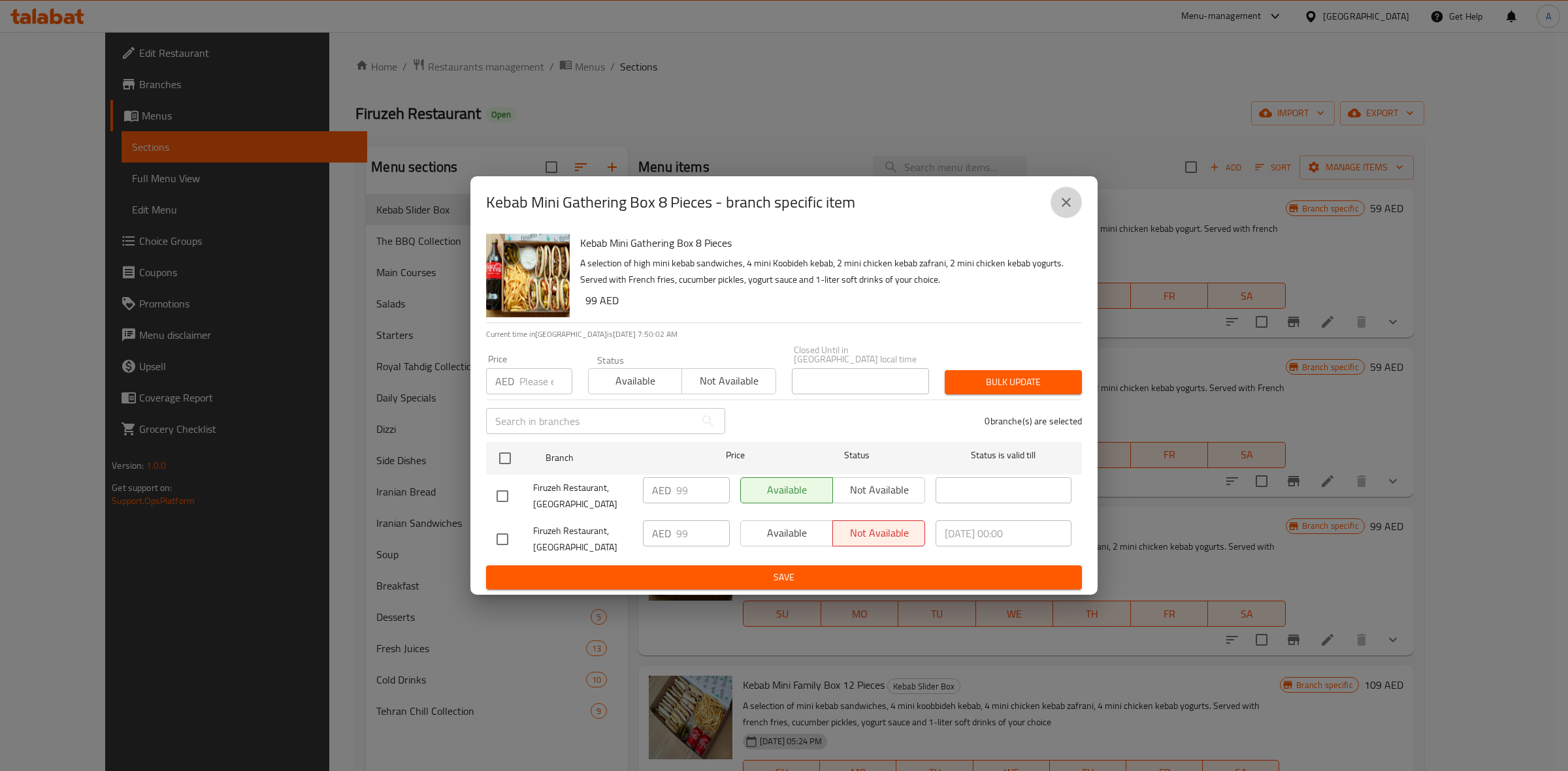
click at [1061, 193] on button "close" at bounding box center [1066, 203] width 31 height 31
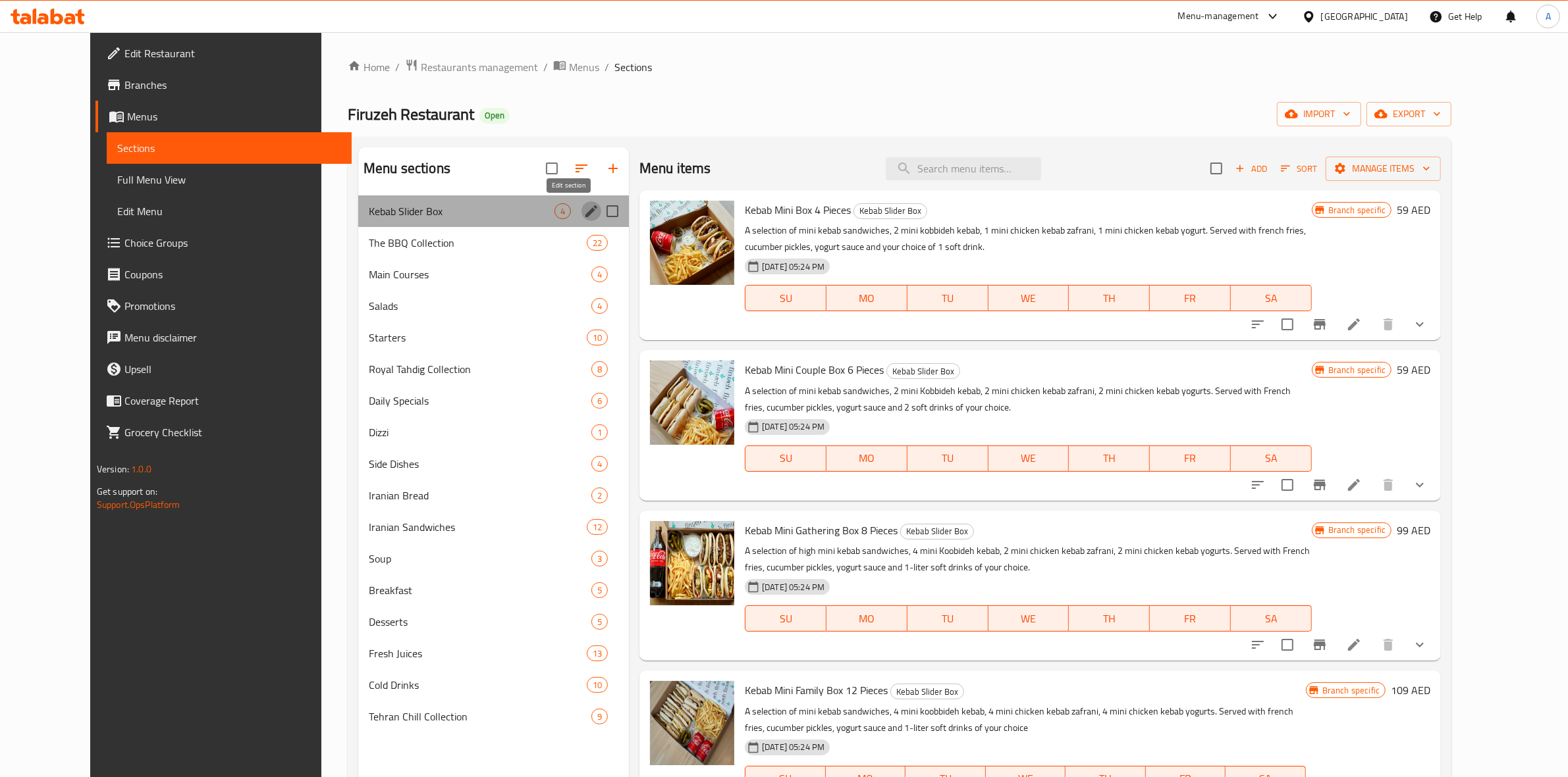
click at [584, 205] on icon "edit" at bounding box center [591, 211] width 16 height 16
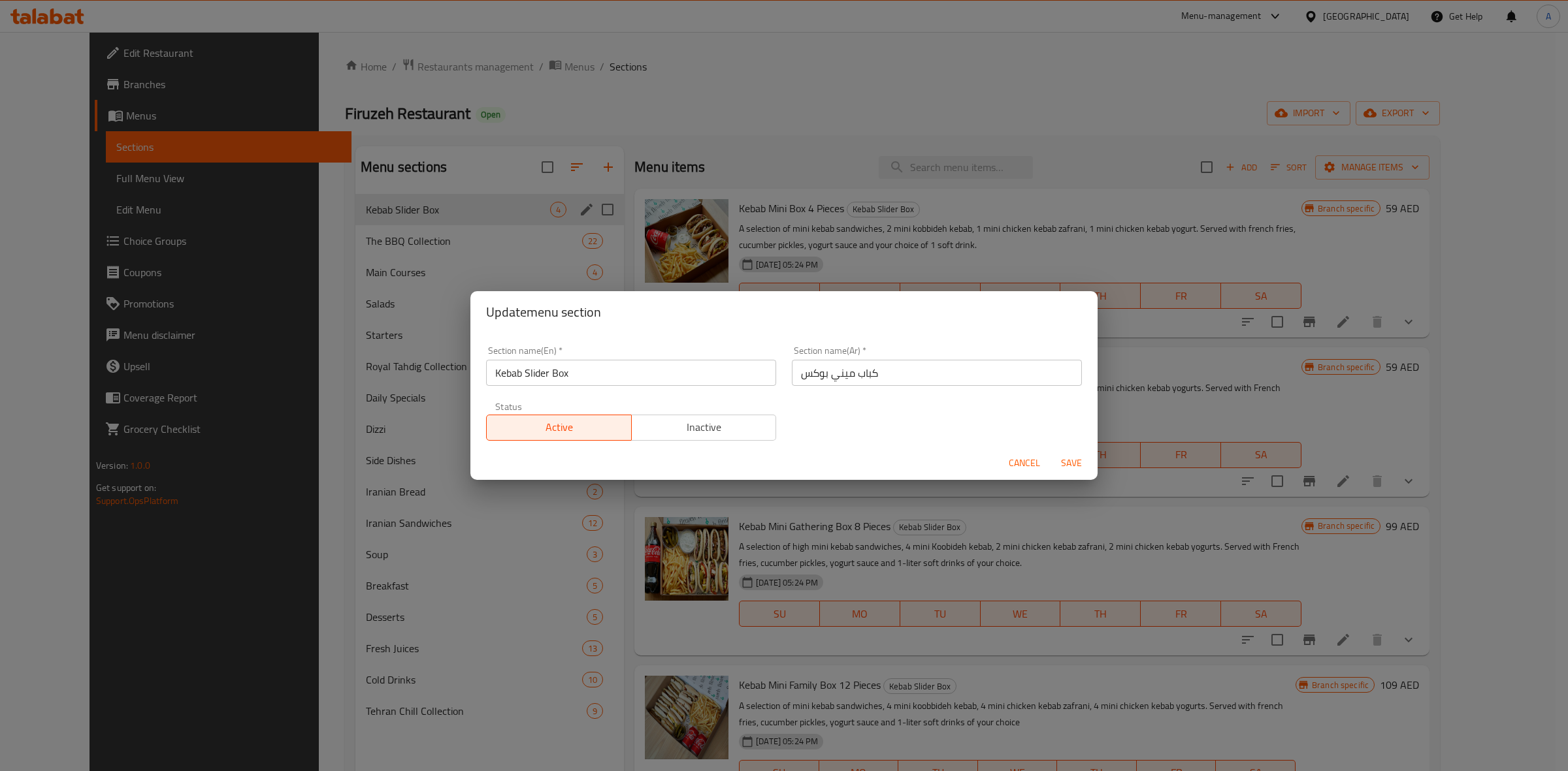
click at [1020, 461] on span "Cancel" at bounding box center [1024, 463] width 31 height 16
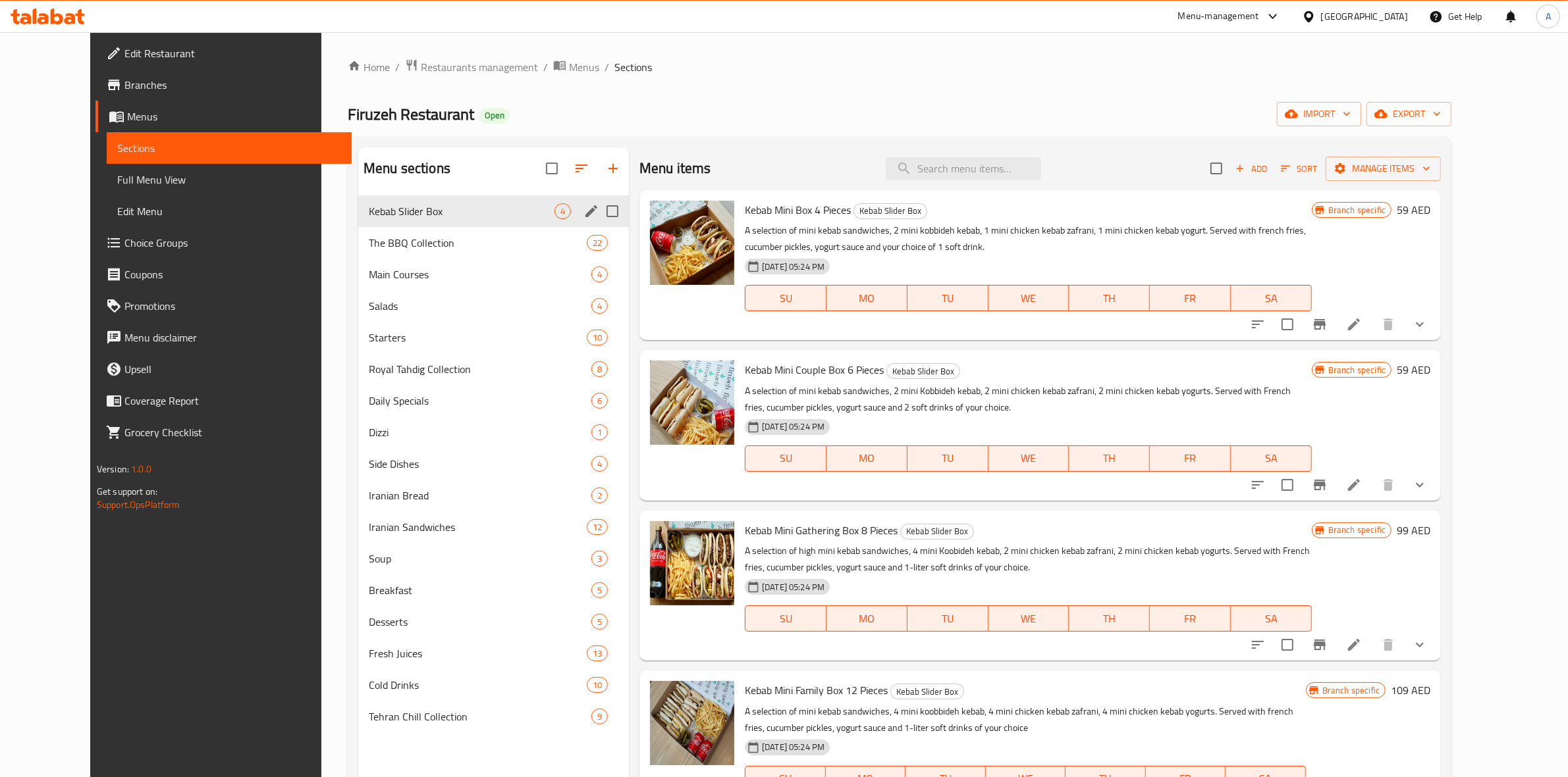
click at [598, 213] on input "Menu sections" at bounding box center [612, 211] width 27 height 27
checkbox input "true"
click at [542, 176] on icon "button" at bounding box center [550, 168] width 16 height 16
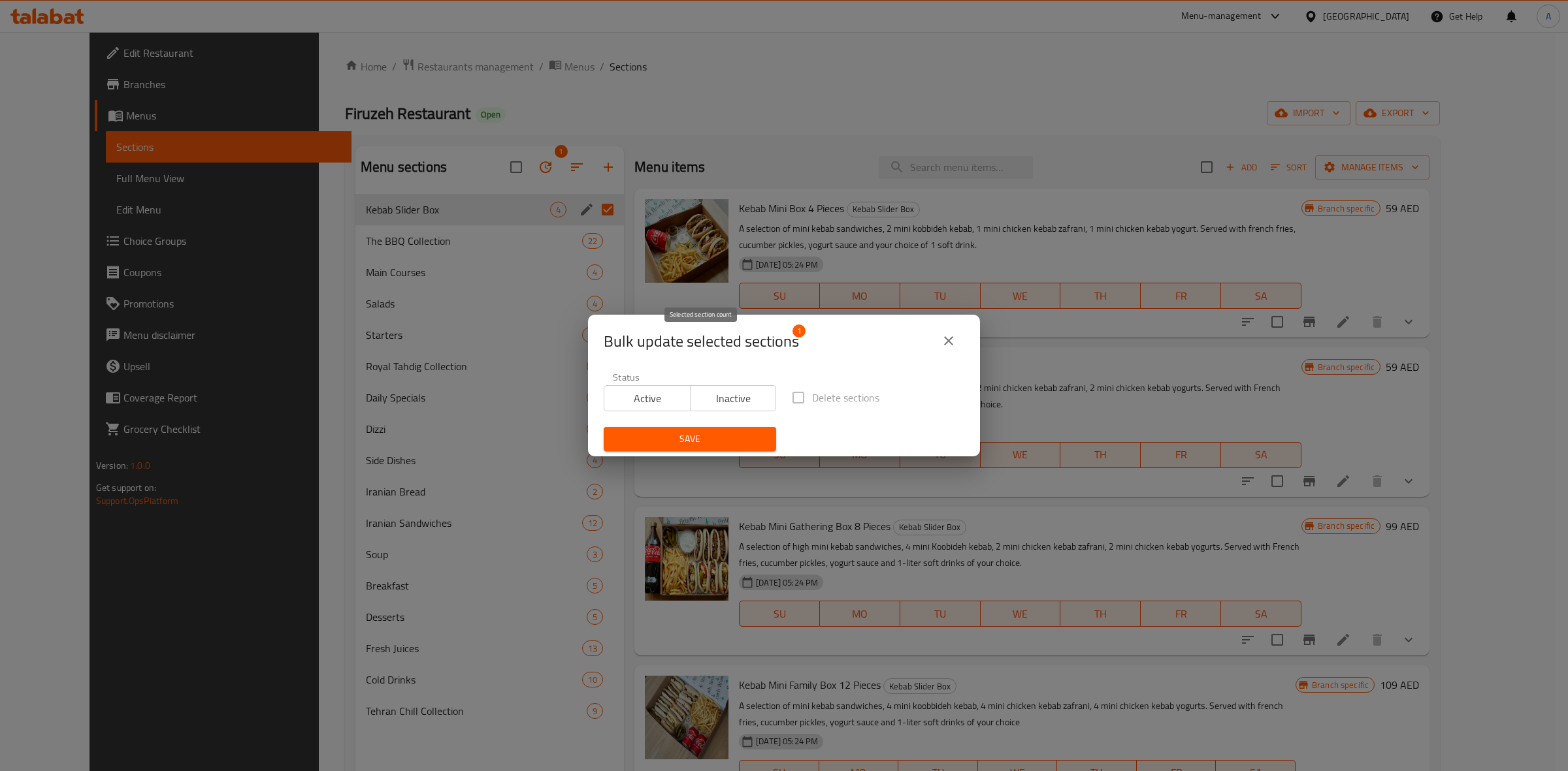
click at [732, 347] on span "Bulk update selected sections" at bounding box center [701, 342] width 195 height 21
click at [950, 343] on icon "close" at bounding box center [948, 341] width 9 height 9
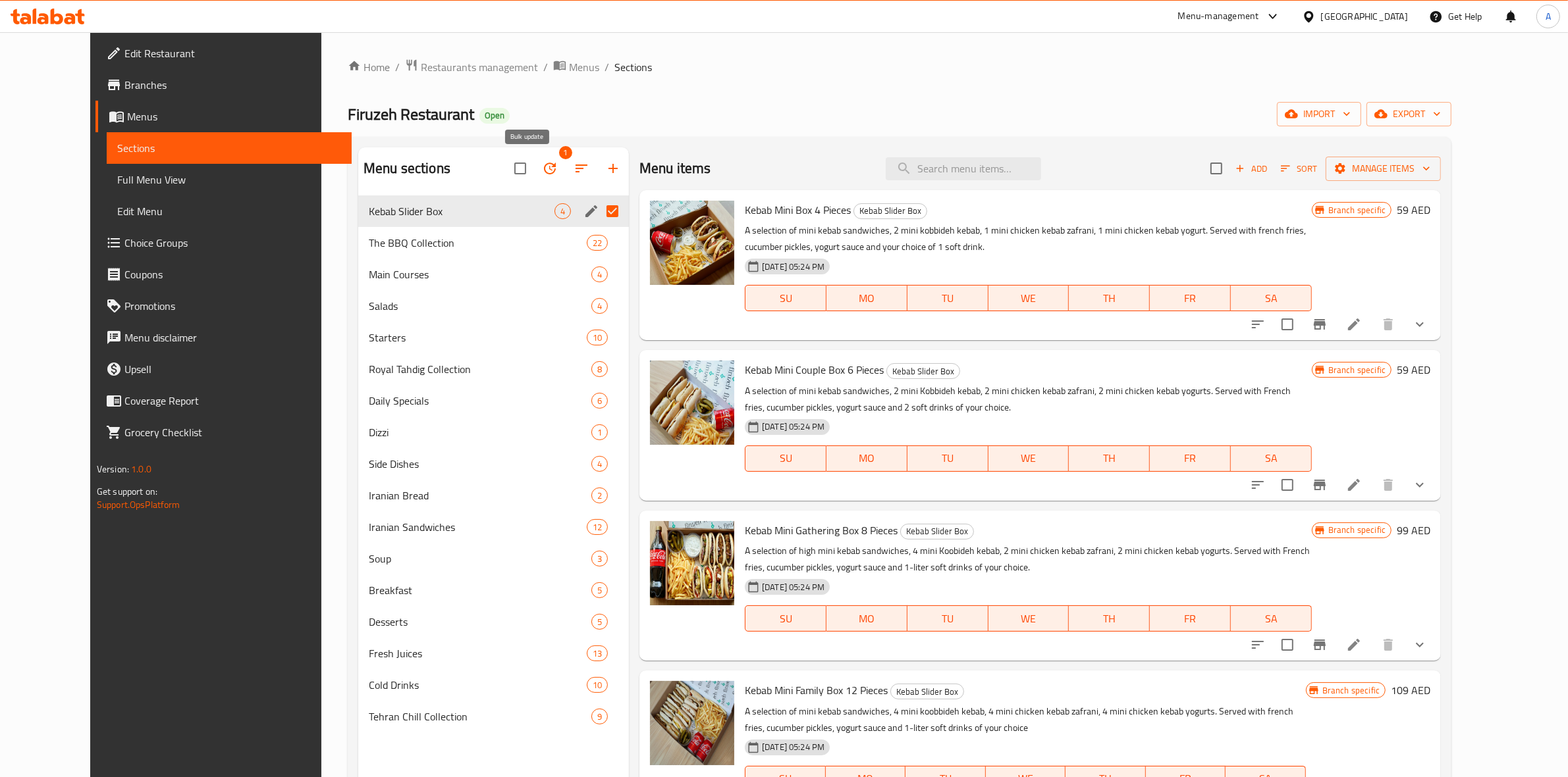
click at [542, 169] on icon "button" at bounding box center [550, 168] width 16 height 16
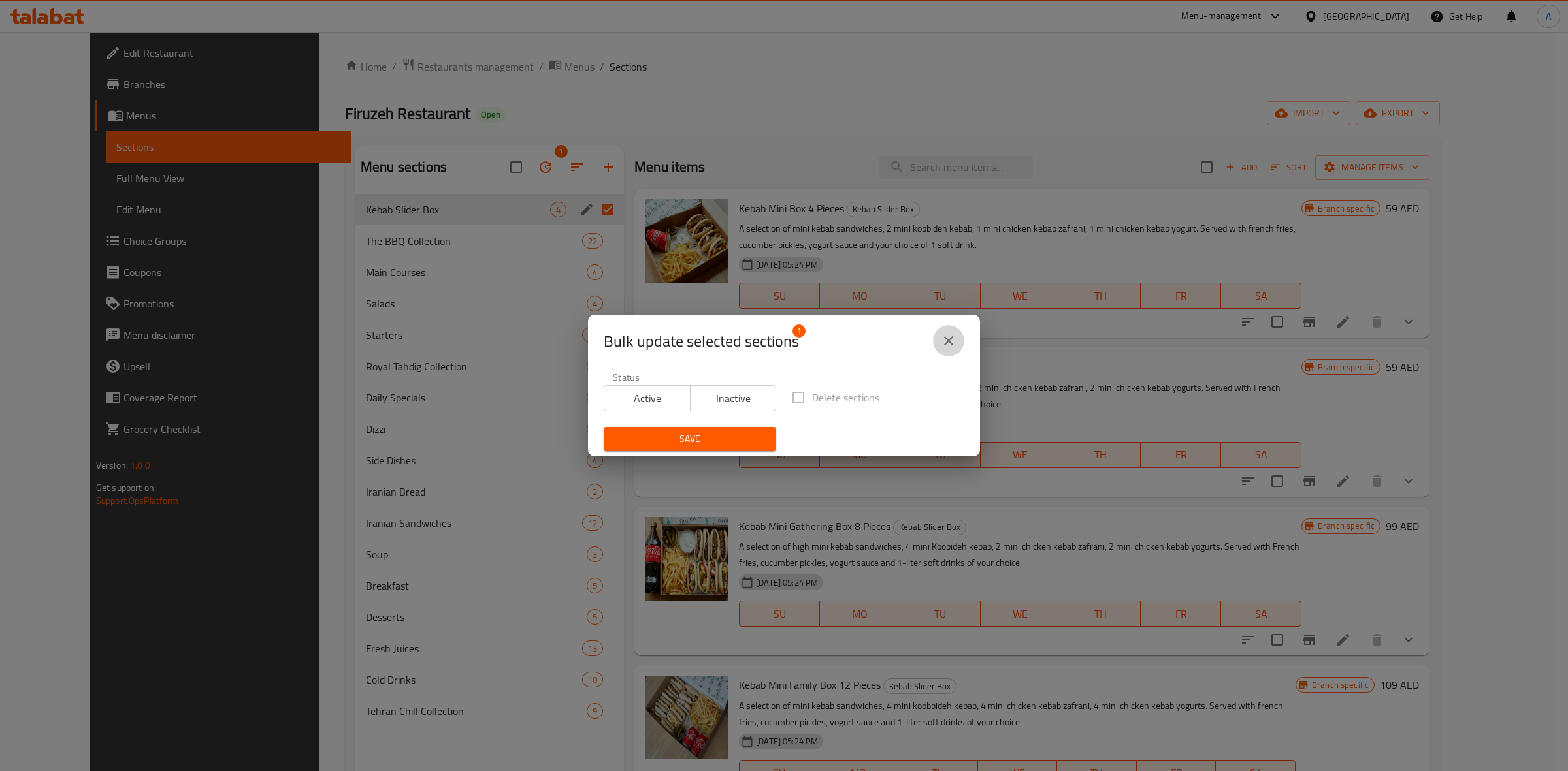
click at [953, 344] on icon "close" at bounding box center [949, 341] width 15 height 15
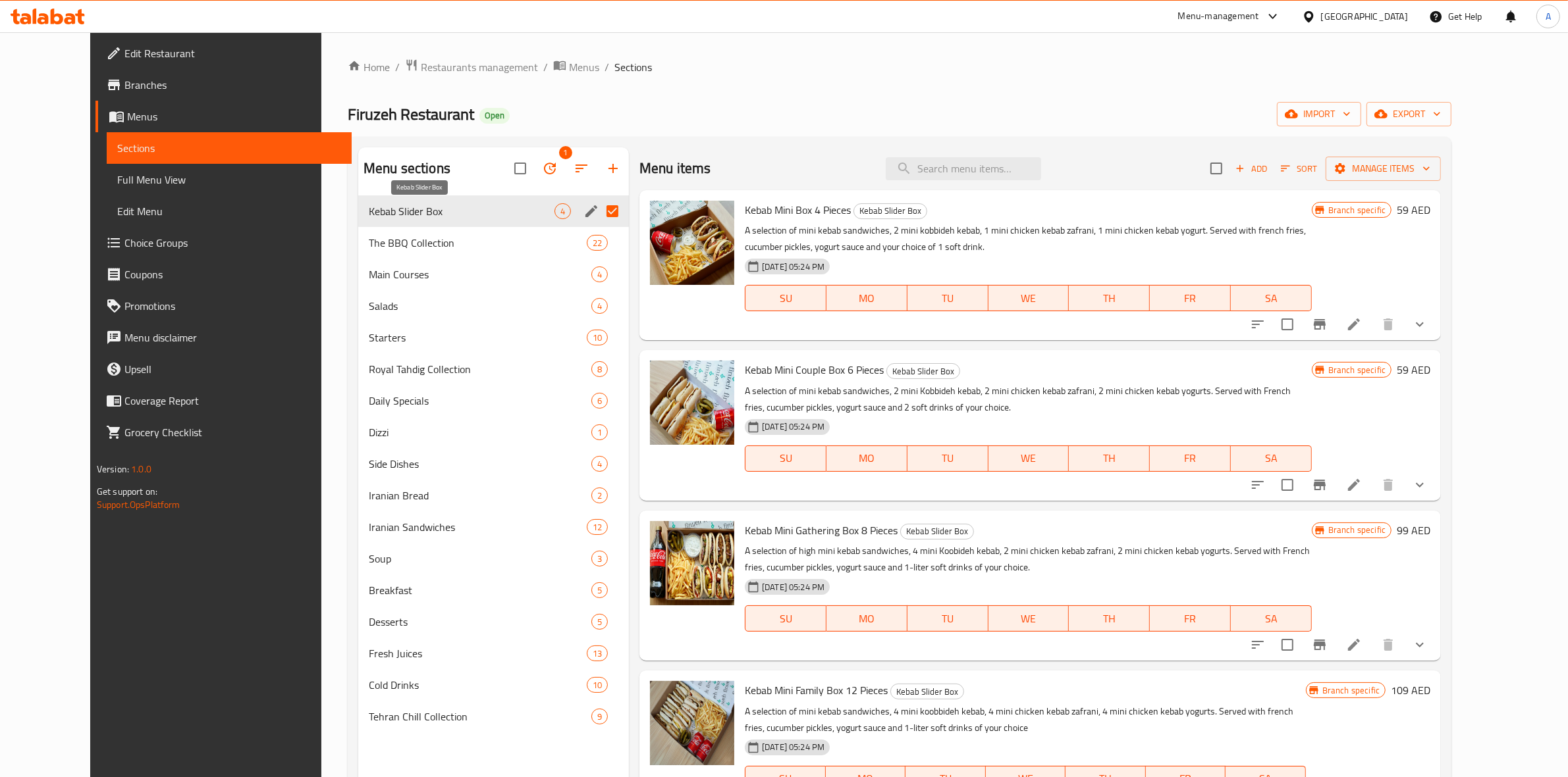
drag, startPoint x: 463, startPoint y: 205, endPoint x: 428, endPoint y: 211, distance: 35.5
click at [428, 211] on span "Kebab Slider Box" at bounding box center [461, 211] width 186 height 16
click at [125, 83] on span "Branches" at bounding box center [232, 85] width 217 height 16
